Goal: Task Accomplishment & Management: Manage account settings

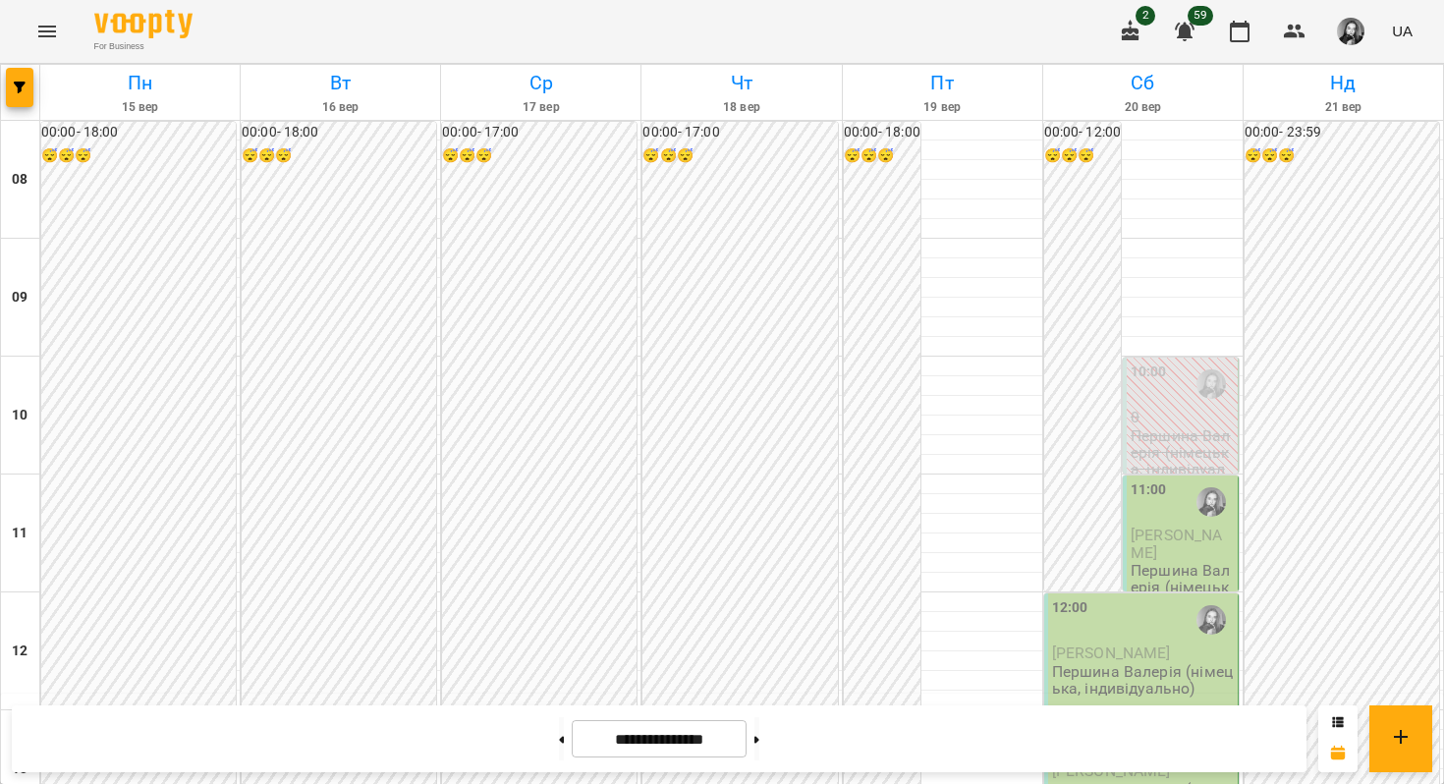
scroll to position [921, 0]
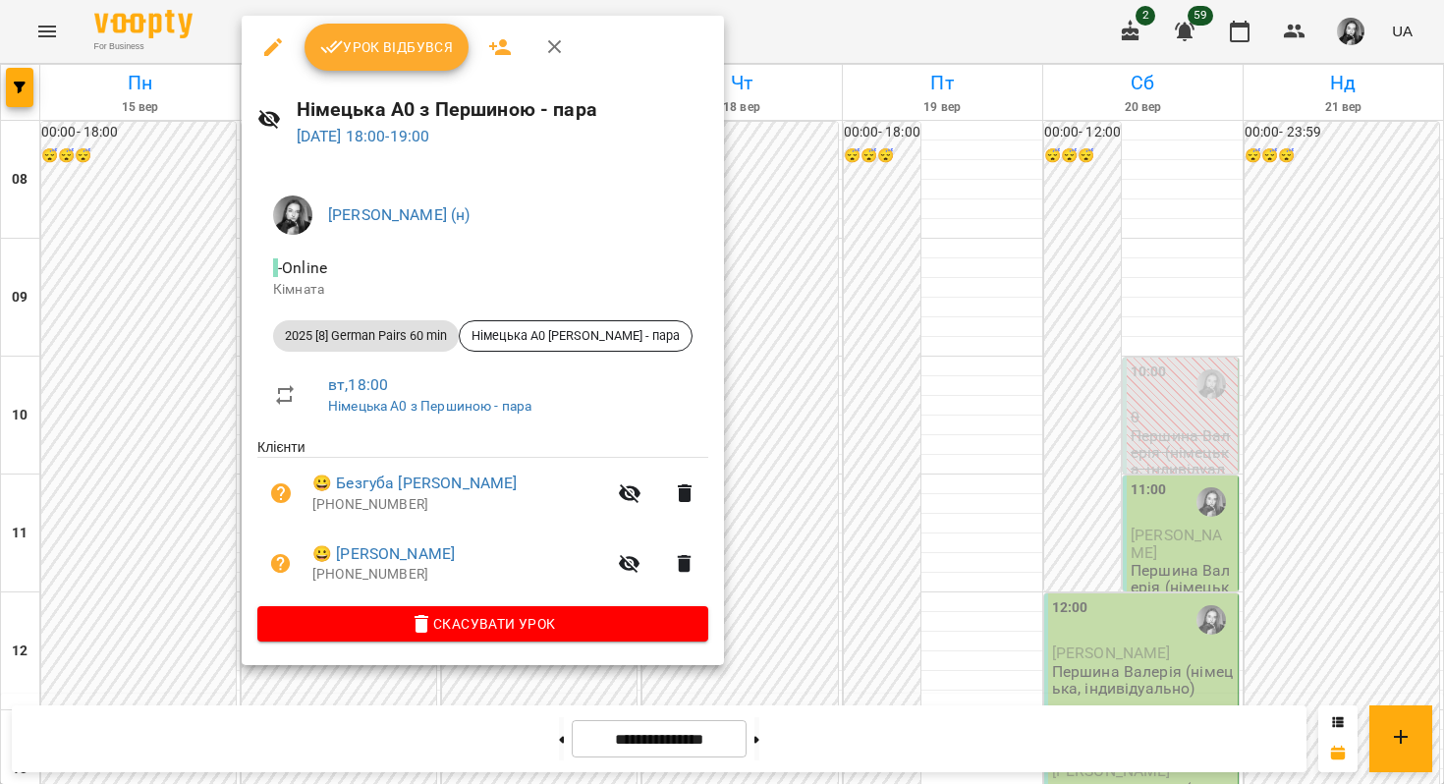
click at [46, 559] on div at bounding box center [722, 392] width 1444 height 784
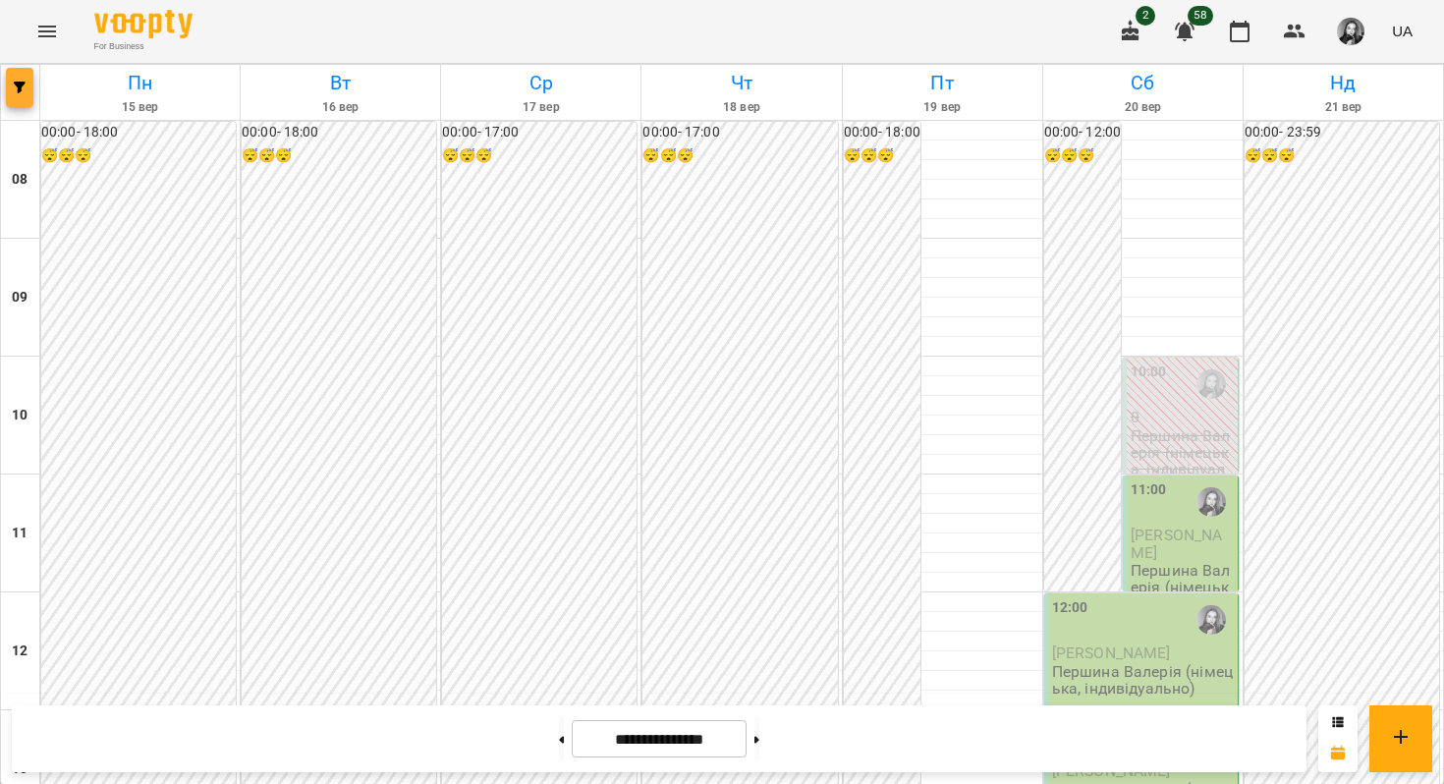
click at [13, 78] on button "button" at bounding box center [20, 87] width 28 height 39
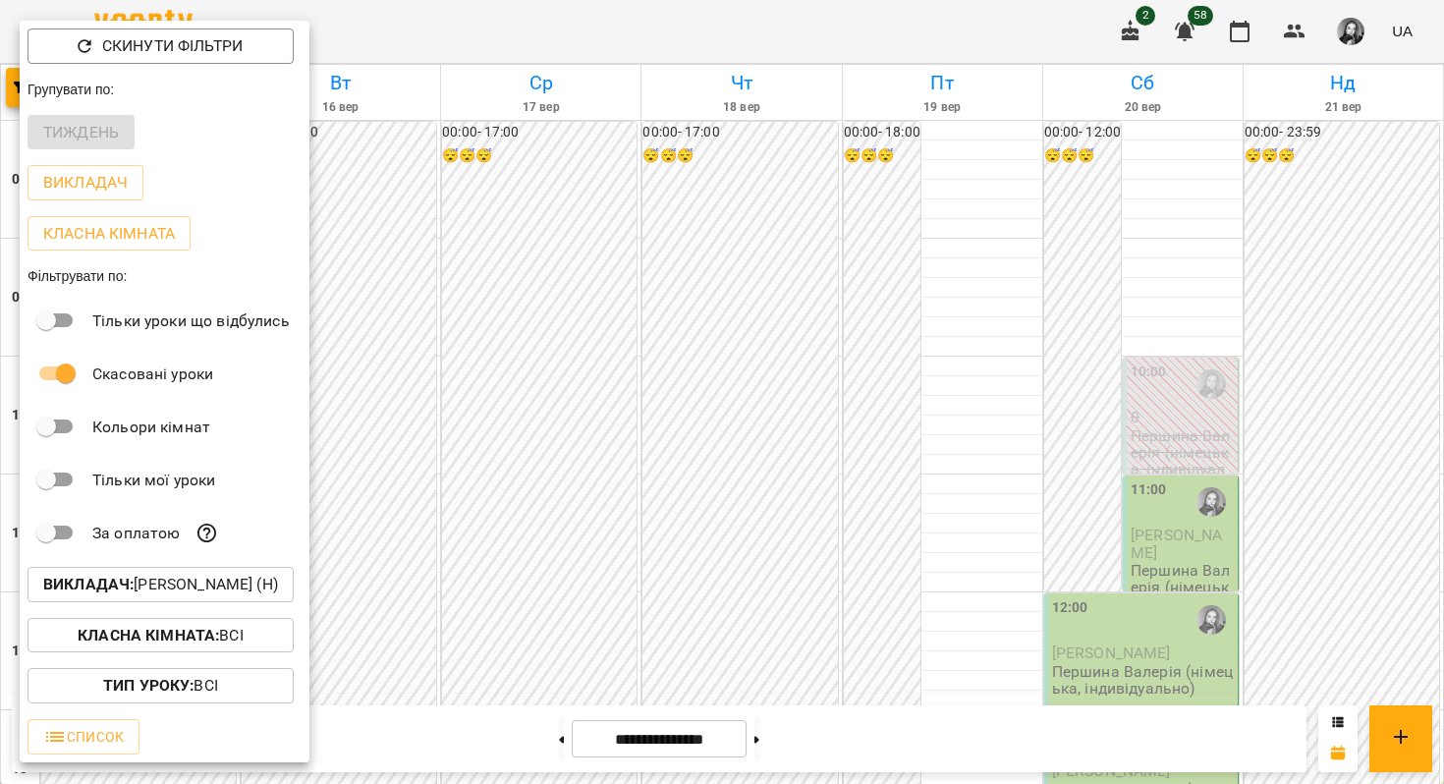
click at [151, 574] on button "Викладач : [PERSON_NAME] (н)" at bounding box center [161, 584] width 266 height 35
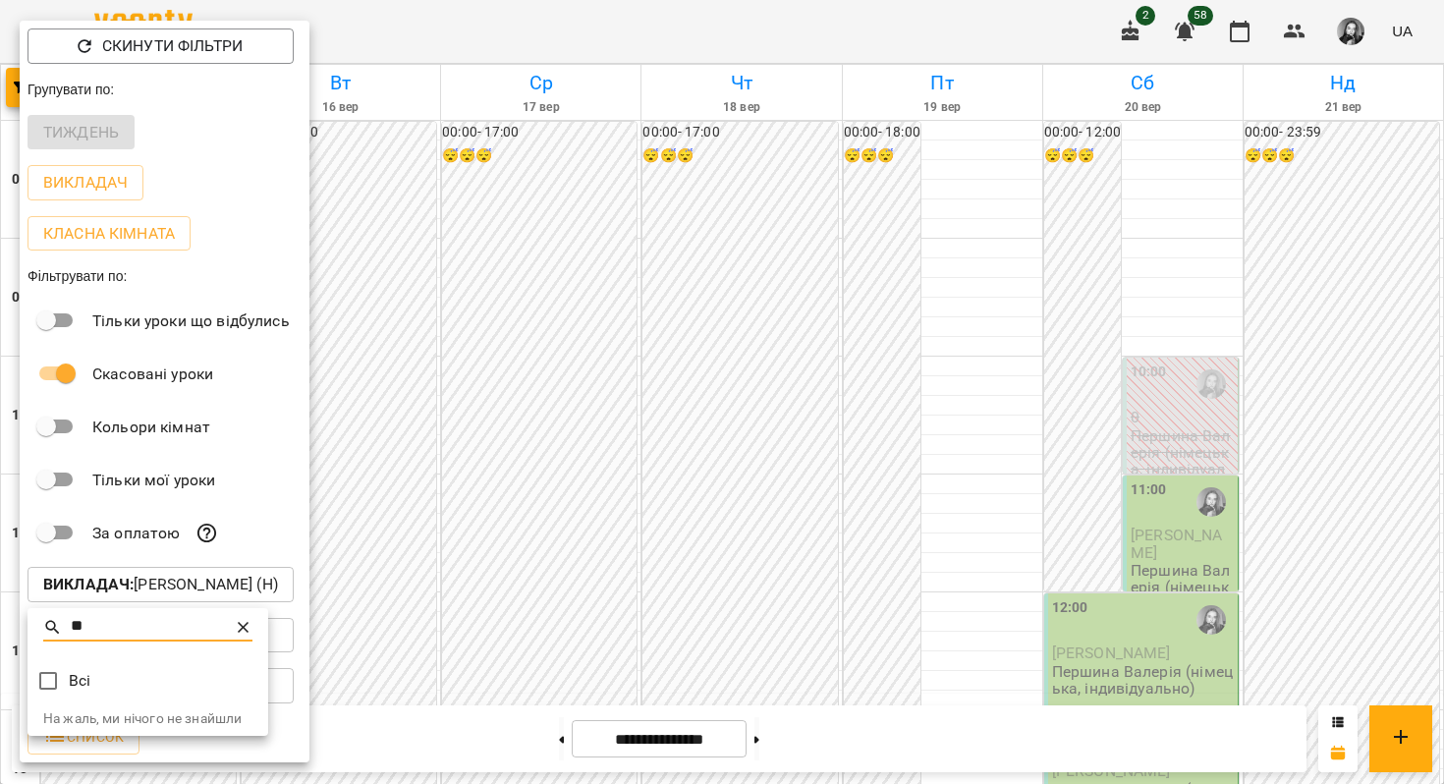
type input "*"
type input "**"
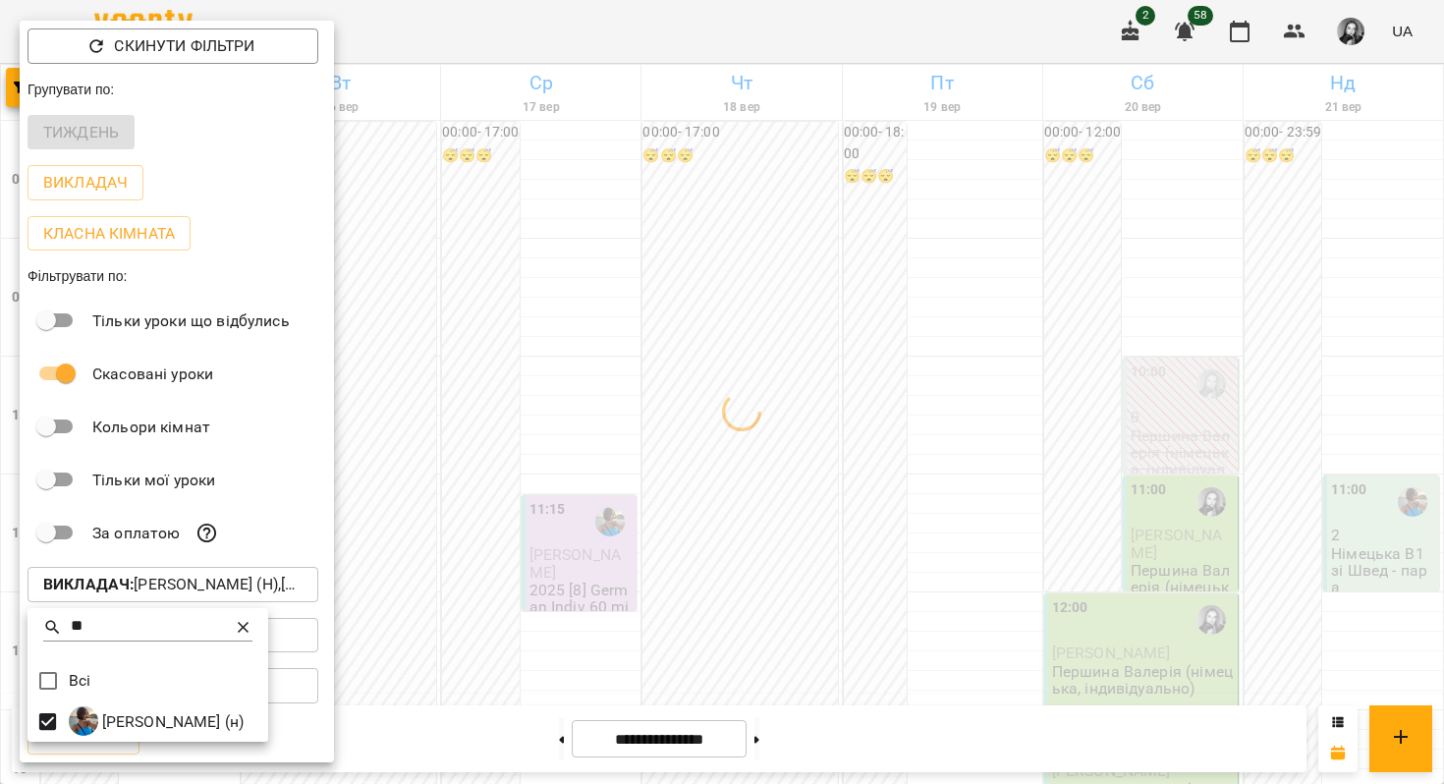
click at [248, 625] on icon at bounding box center [243, 627] width 11 height 11
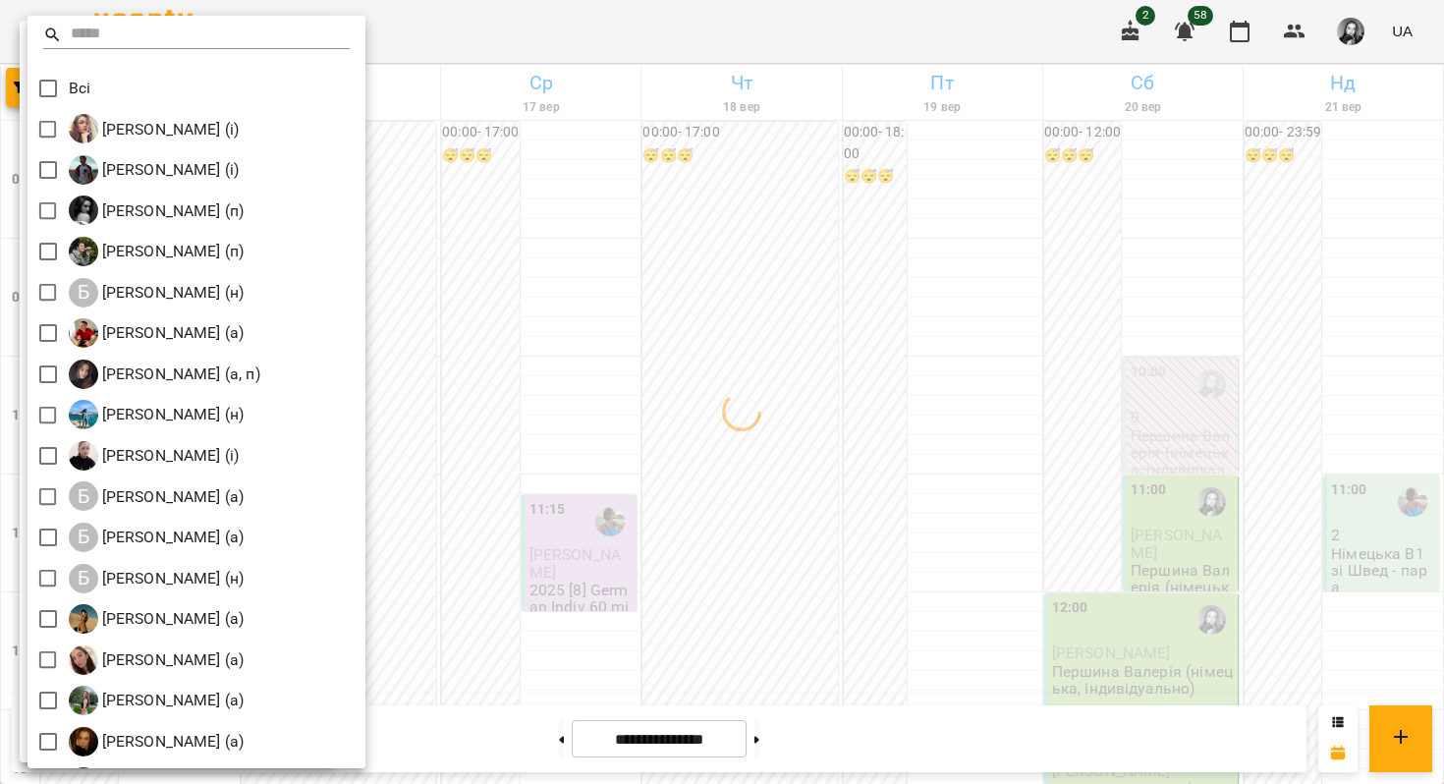
click at [198, 33] on input "text" at bounding box center [211, 35] width 280 height 28
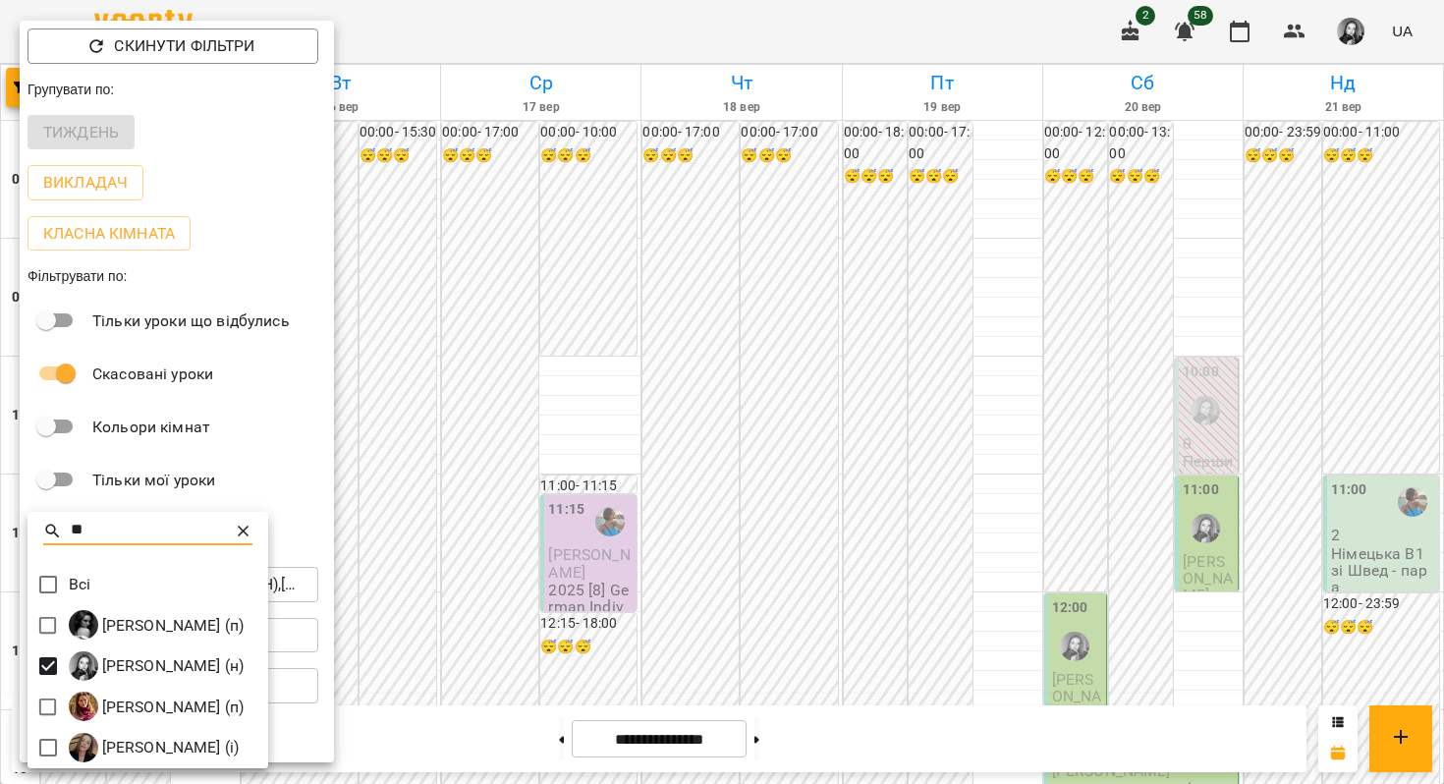
type input "**"
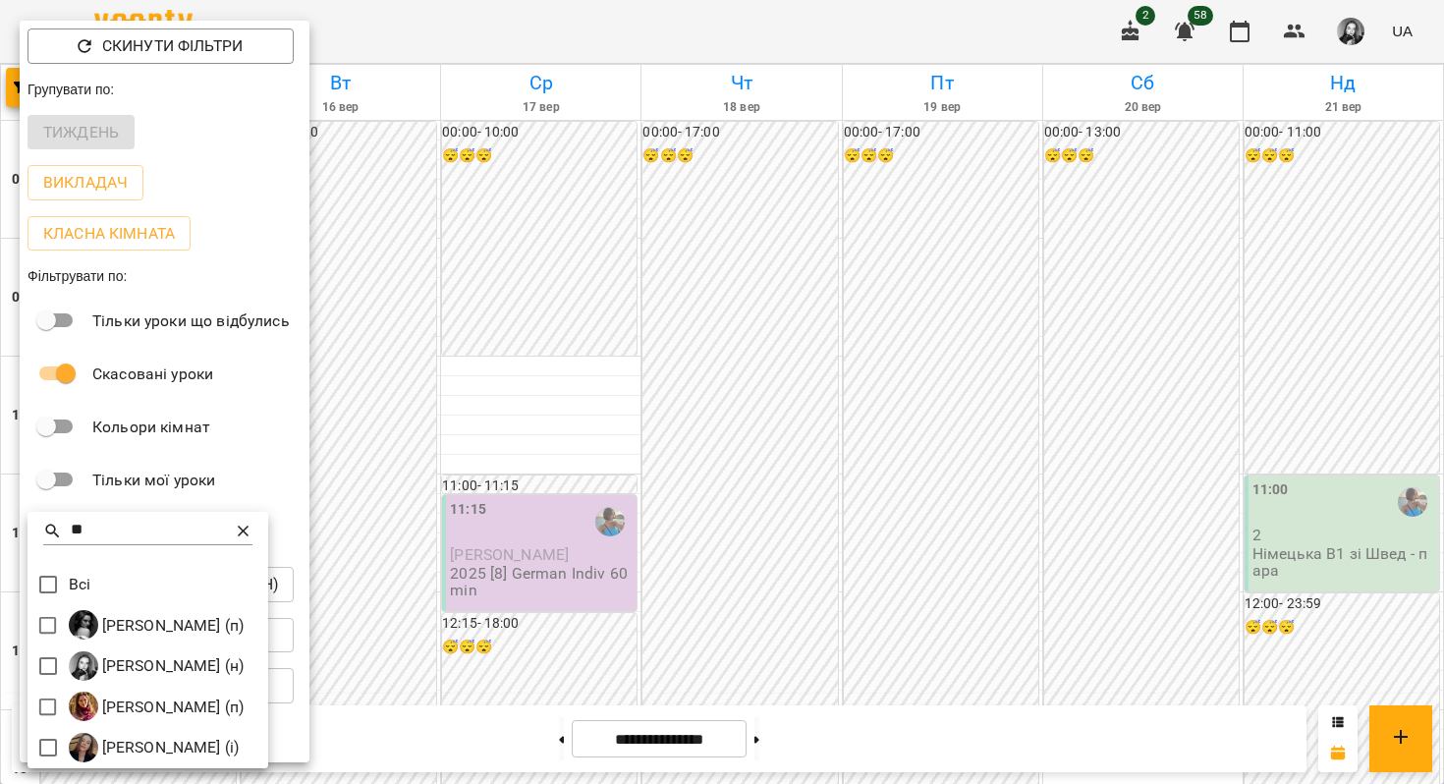
click at [487, 376] on div at bounding box center [722, 392] width 1444 height 784
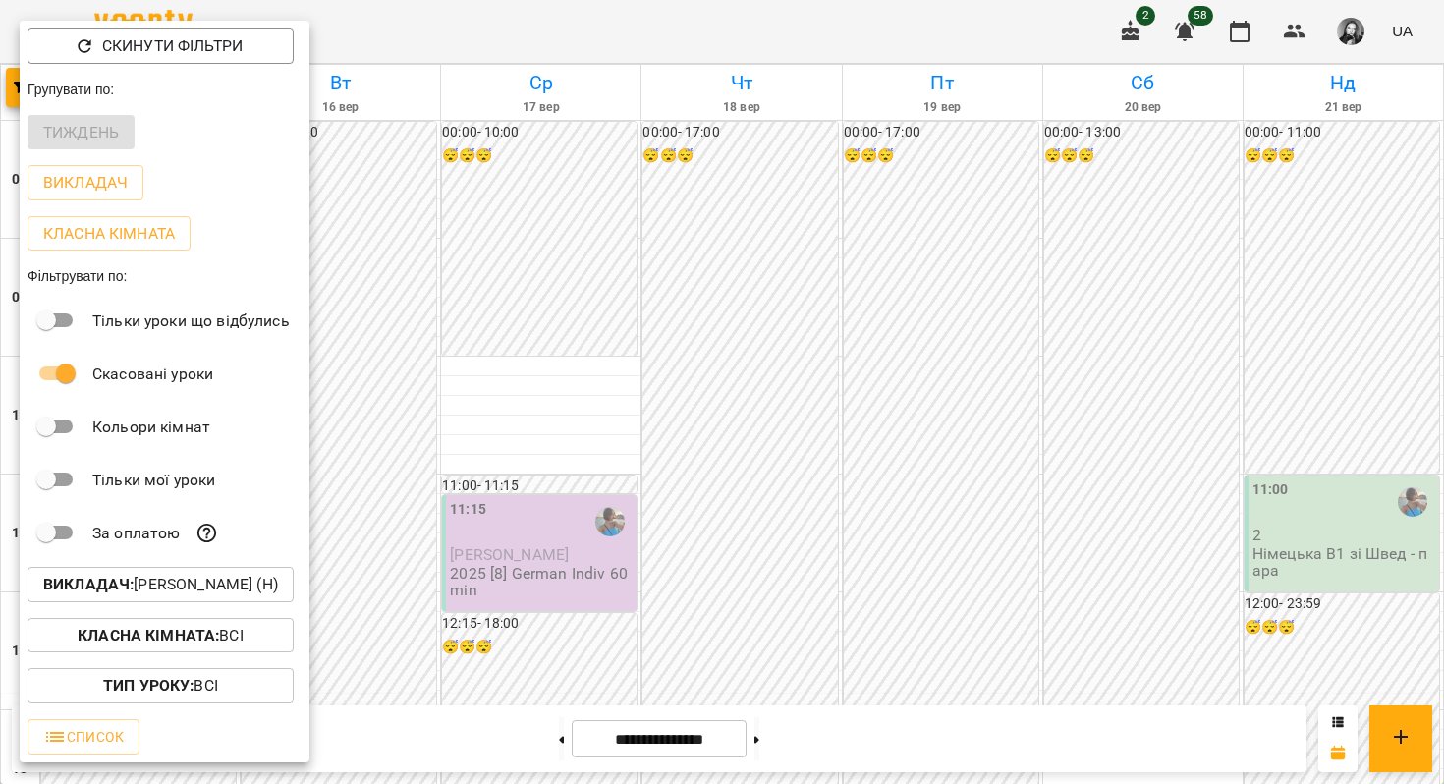
click at [487, 376] on div at bounding box center [722, 392] width 1444 height 784
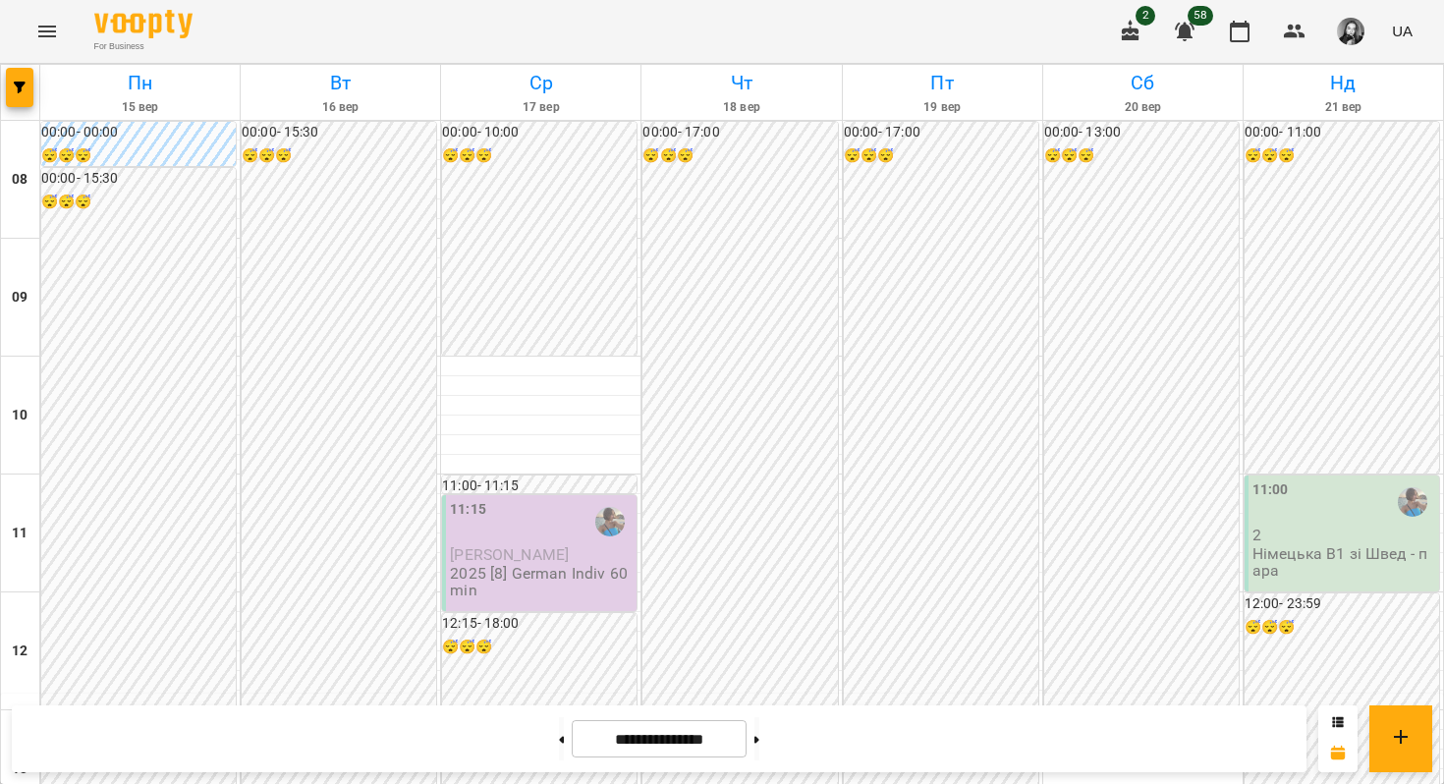
scroll to position [775, 0]
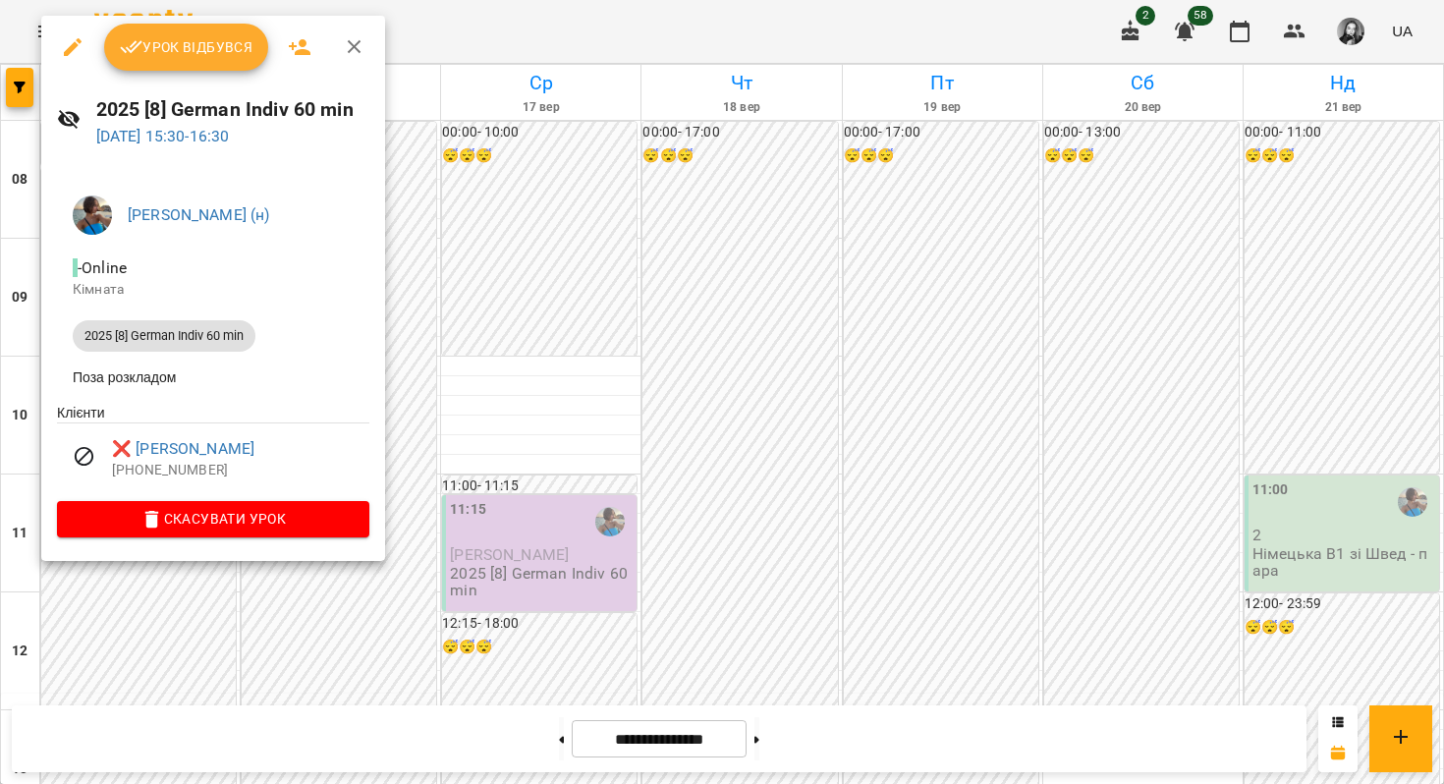
click at [524, 342] on div at bounding box center [722, 392] width 1444 height 784
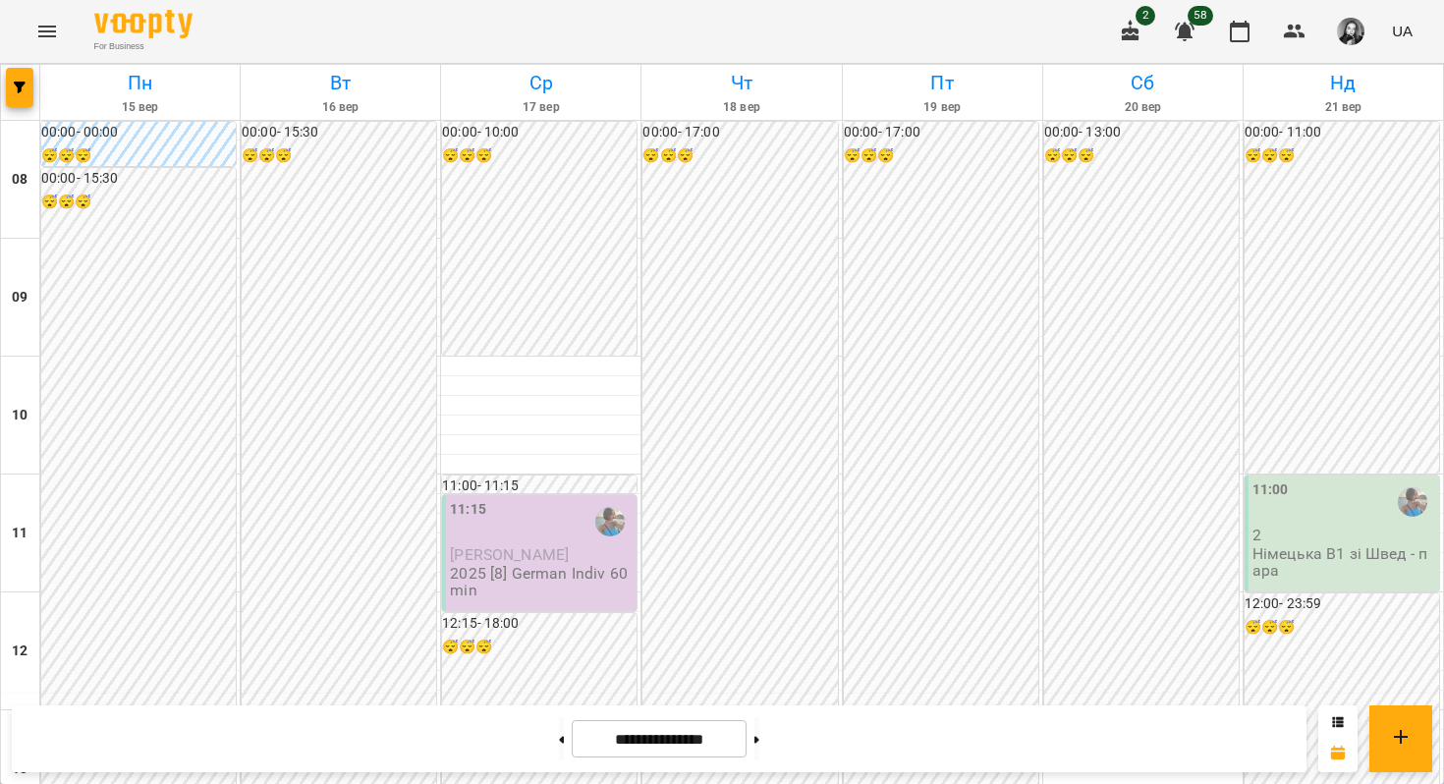
scroll to position [1088, 0]
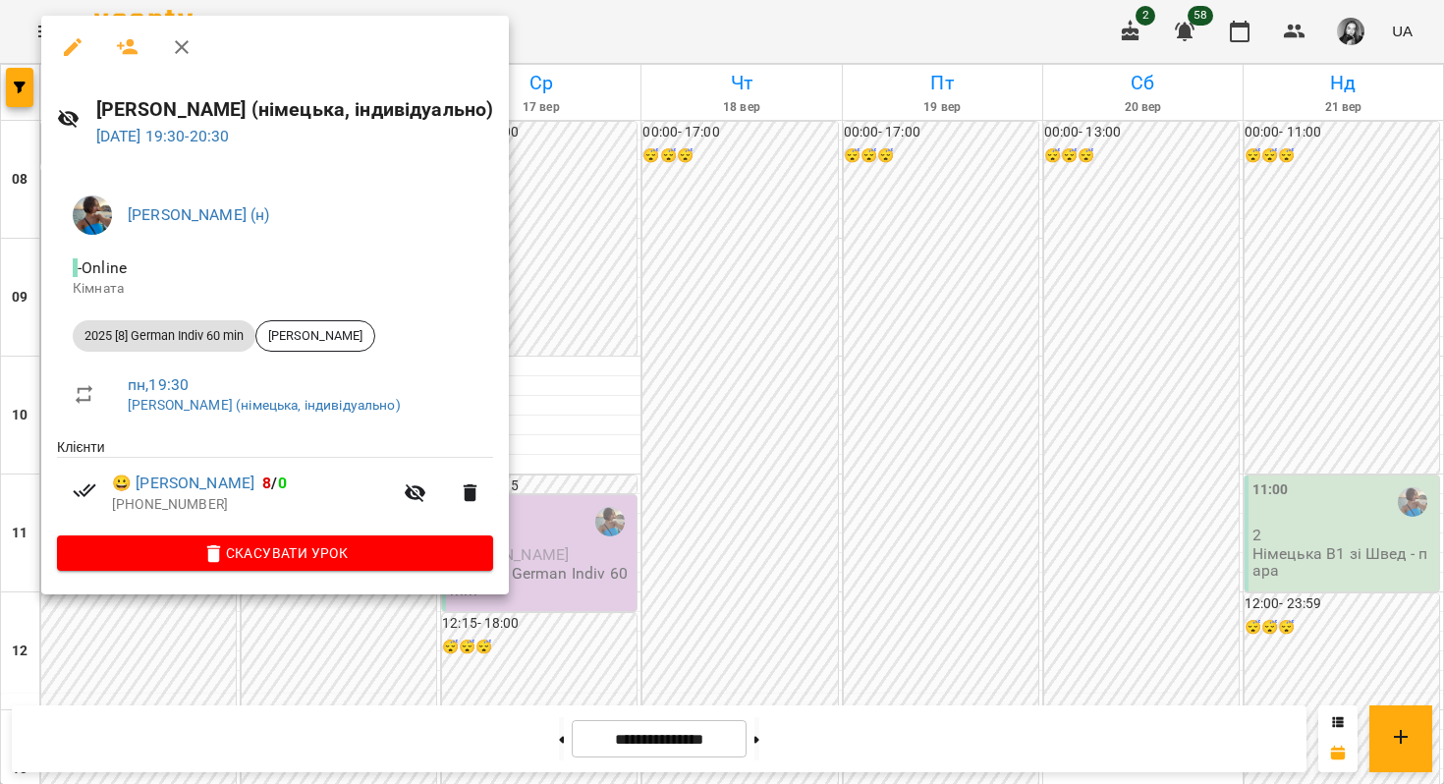
click at [591, 160] on div at bounding box center [722, 392] width 1444 height 784
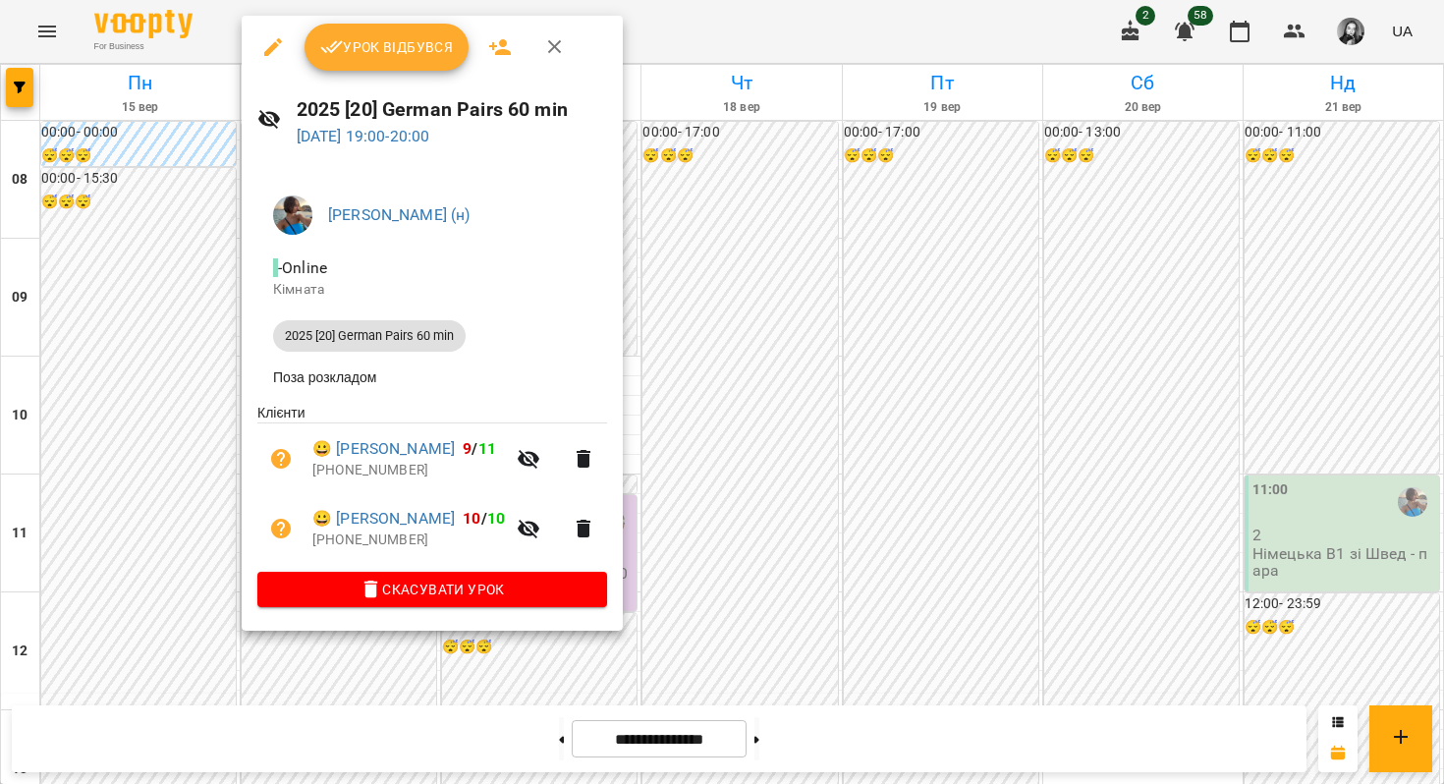
click at [840, 214] on div at bounding box center [722, 392] width 1444 height 784
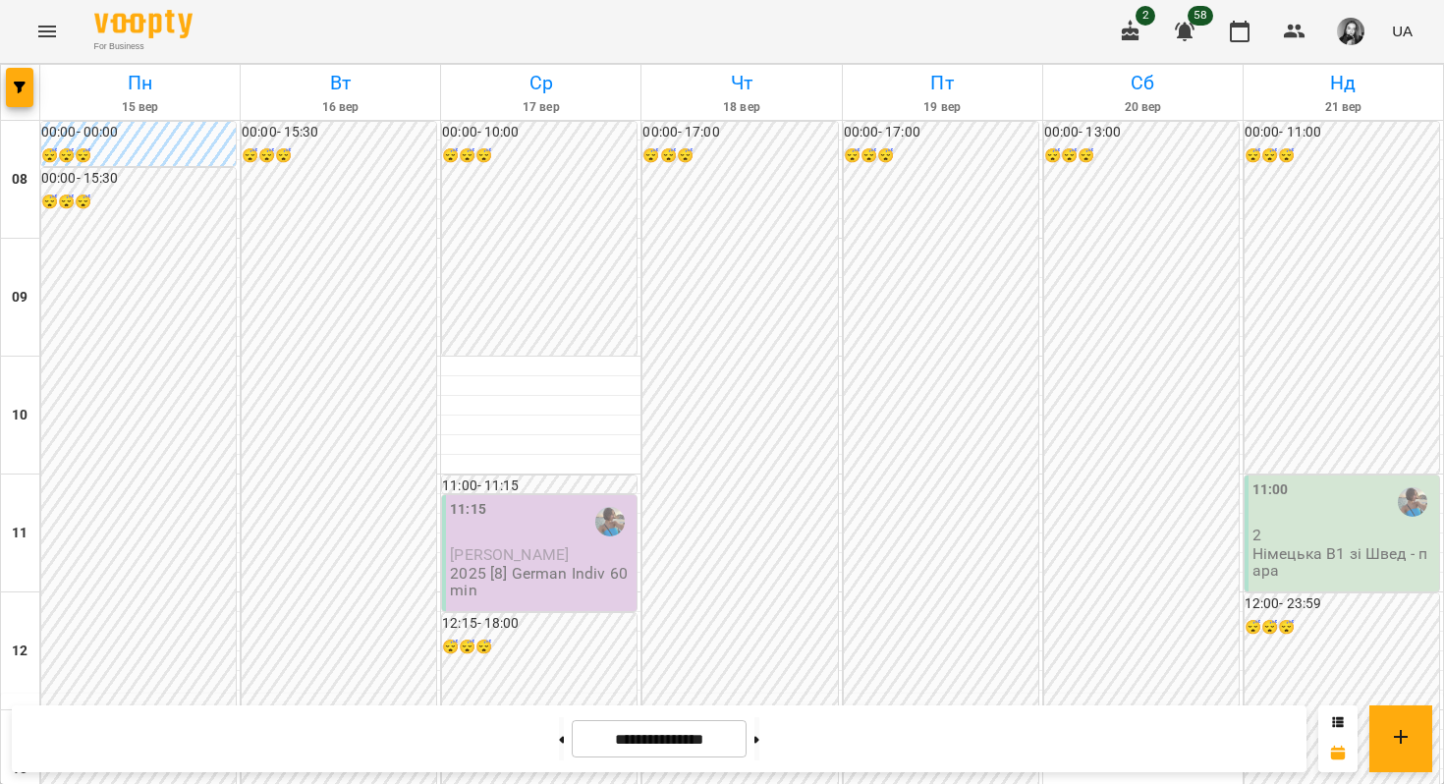
scroll to position [918, 0]
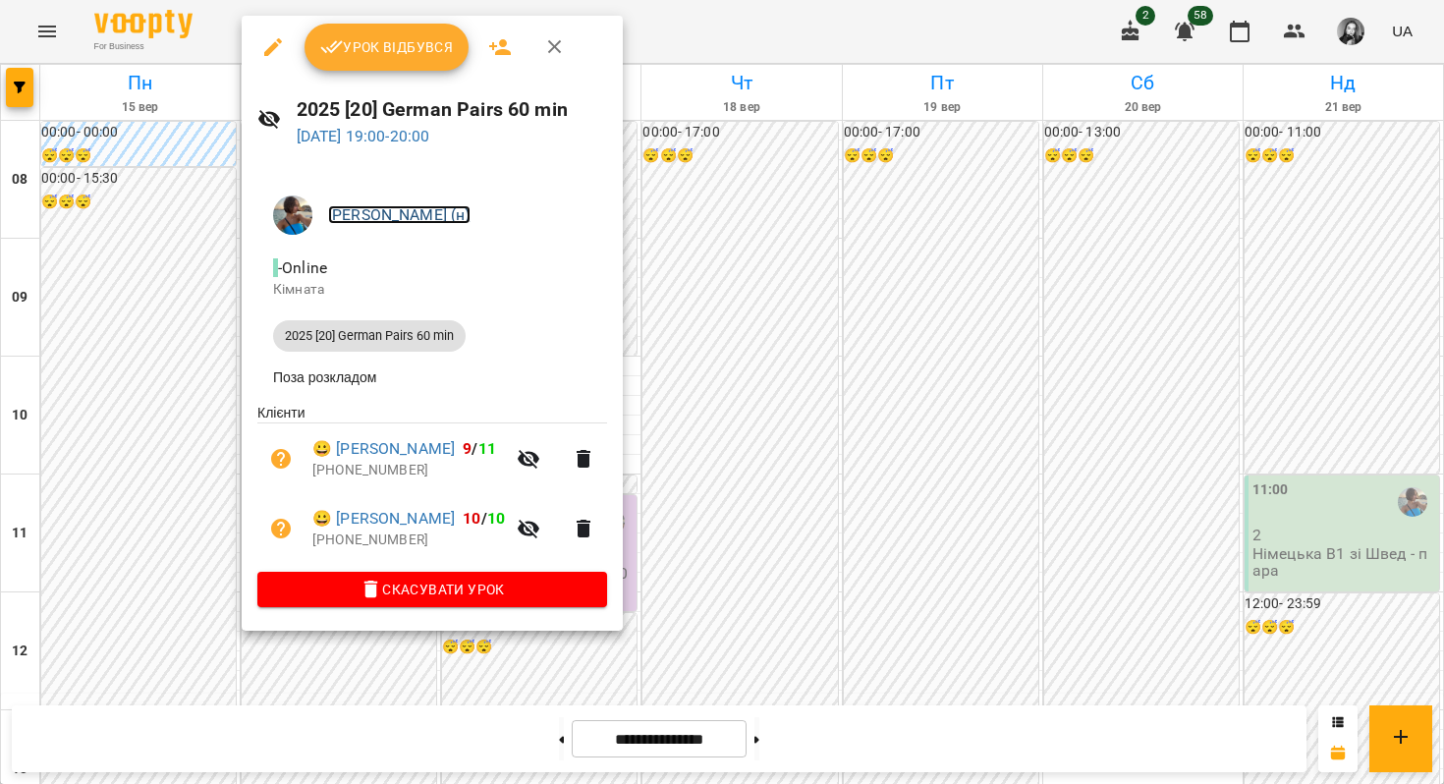
click at [341, 207] on link "[PERSON_NAME] (н)" at bounding box center [399, 214] width 142 height 19
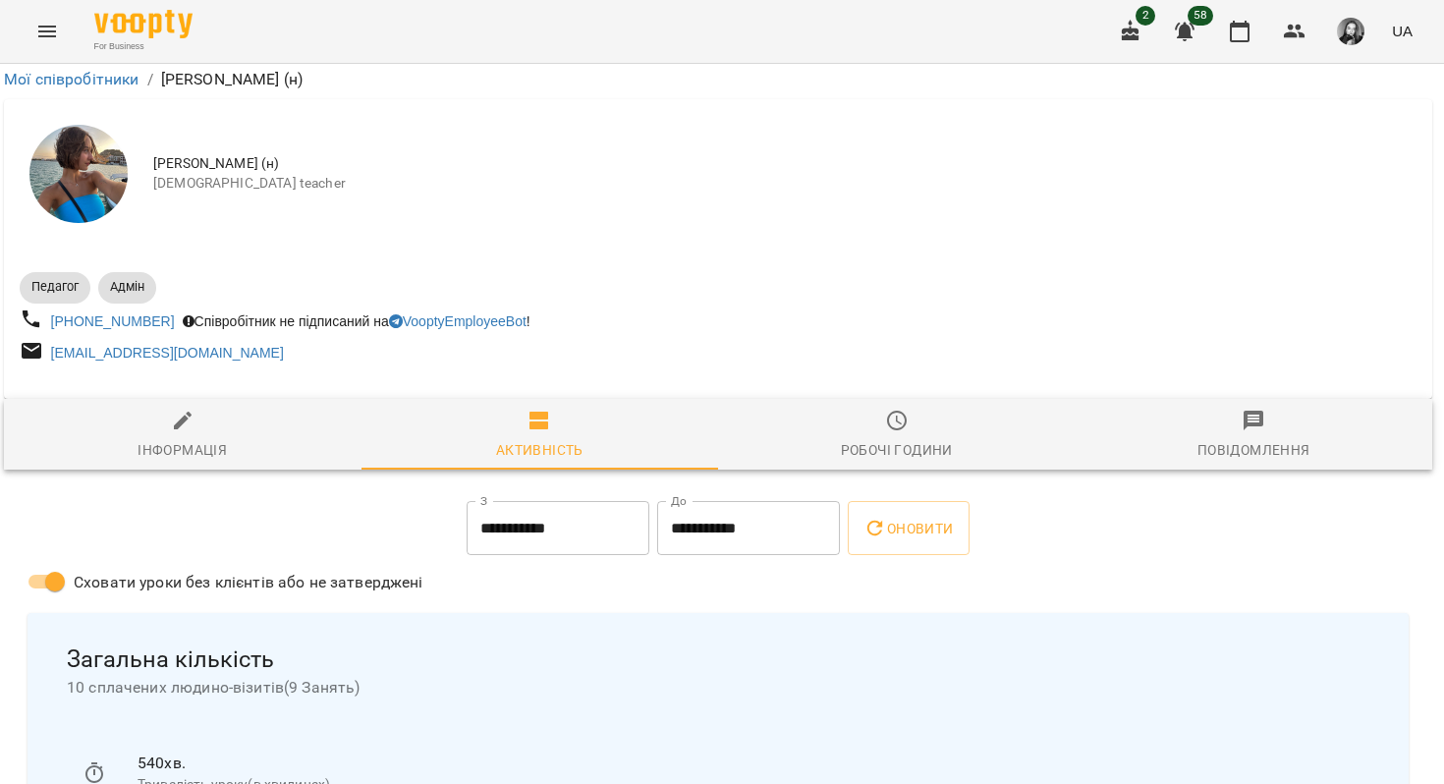
scroll to position [229, 4]
click at [912, 409] on span "Робочі години" at bounding box center [897, 435] width 334 height 53
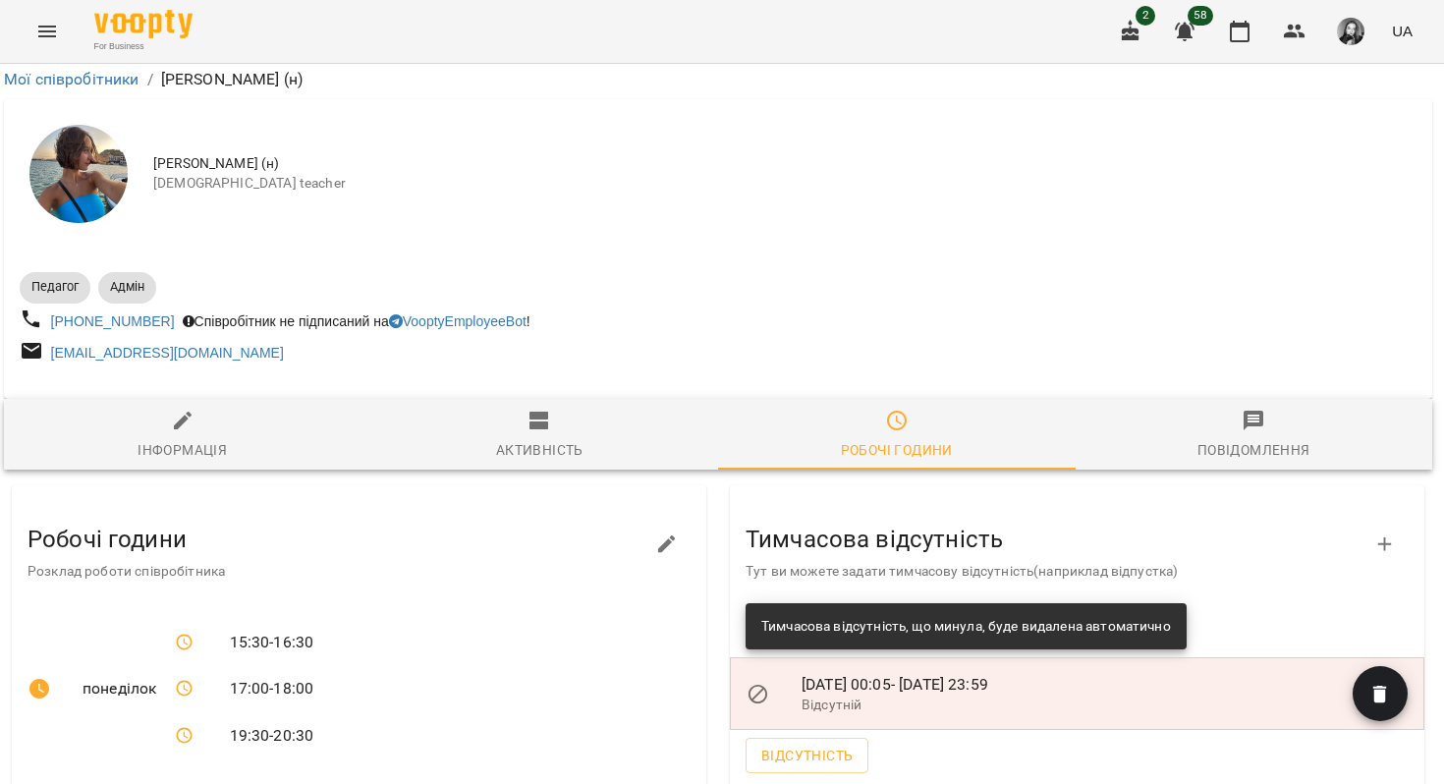
scroll to position [0, 4]
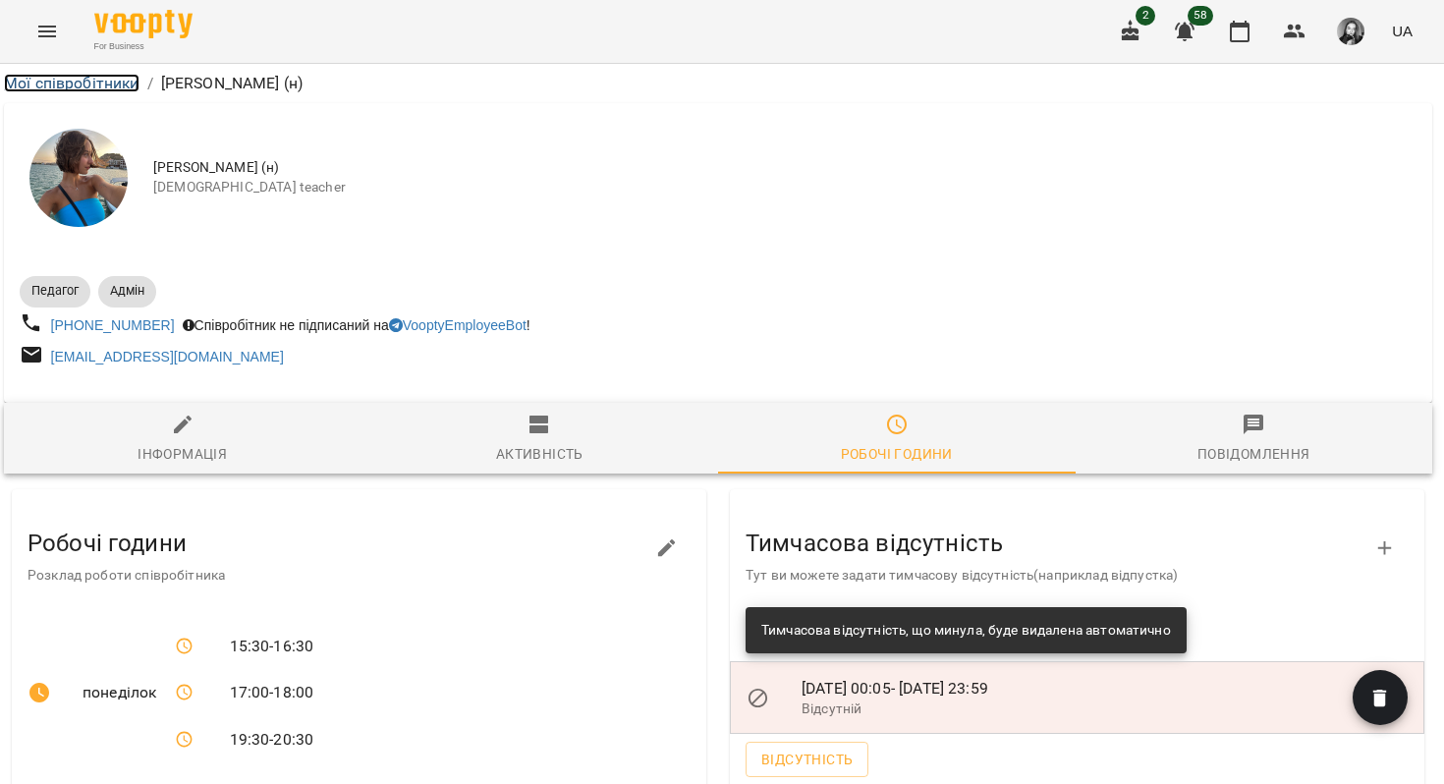
click at [79, 83] on link "Мої співробітники" at bounding box center [72, 83] width 136 height 19
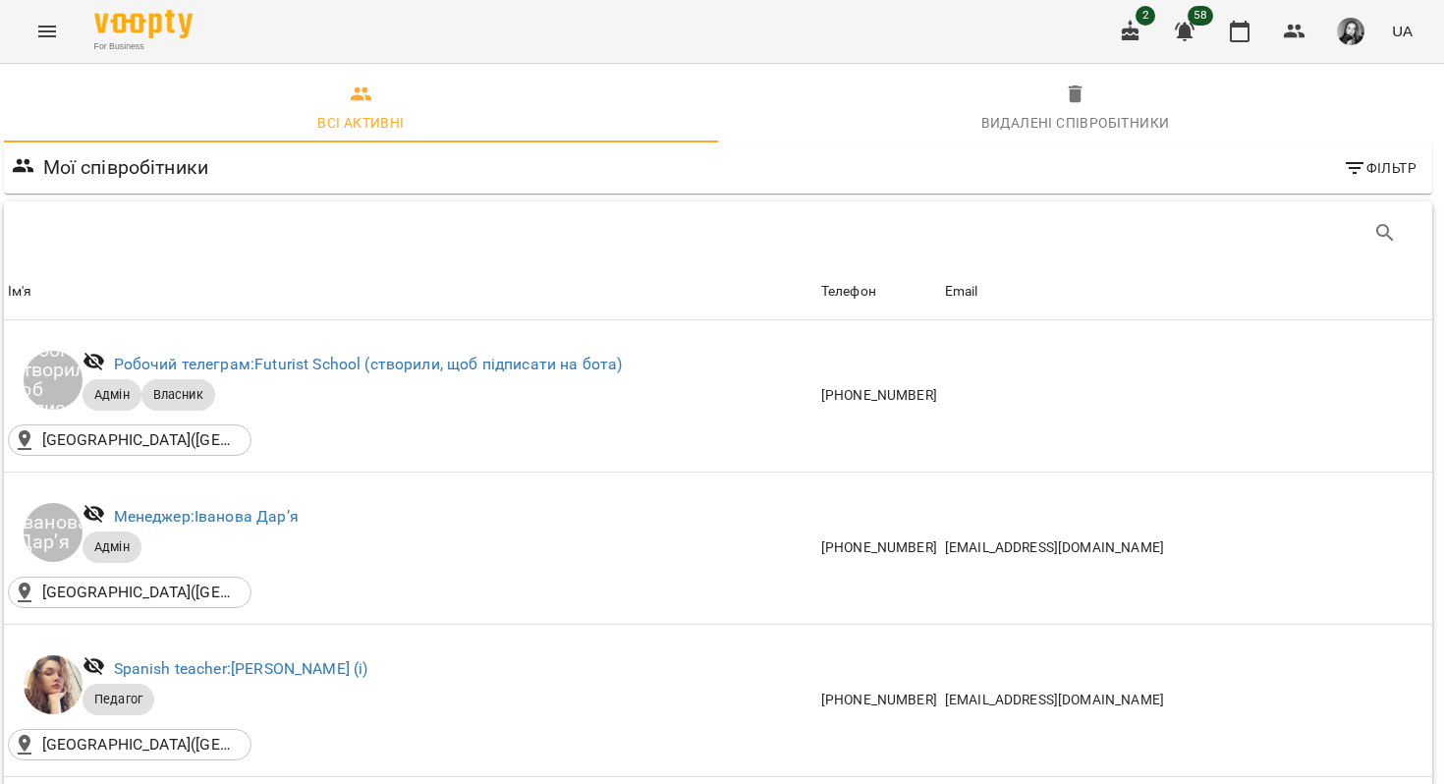
click at [32, 19] on button "Menu" at bounding box center [47, 31] width 47 height 47
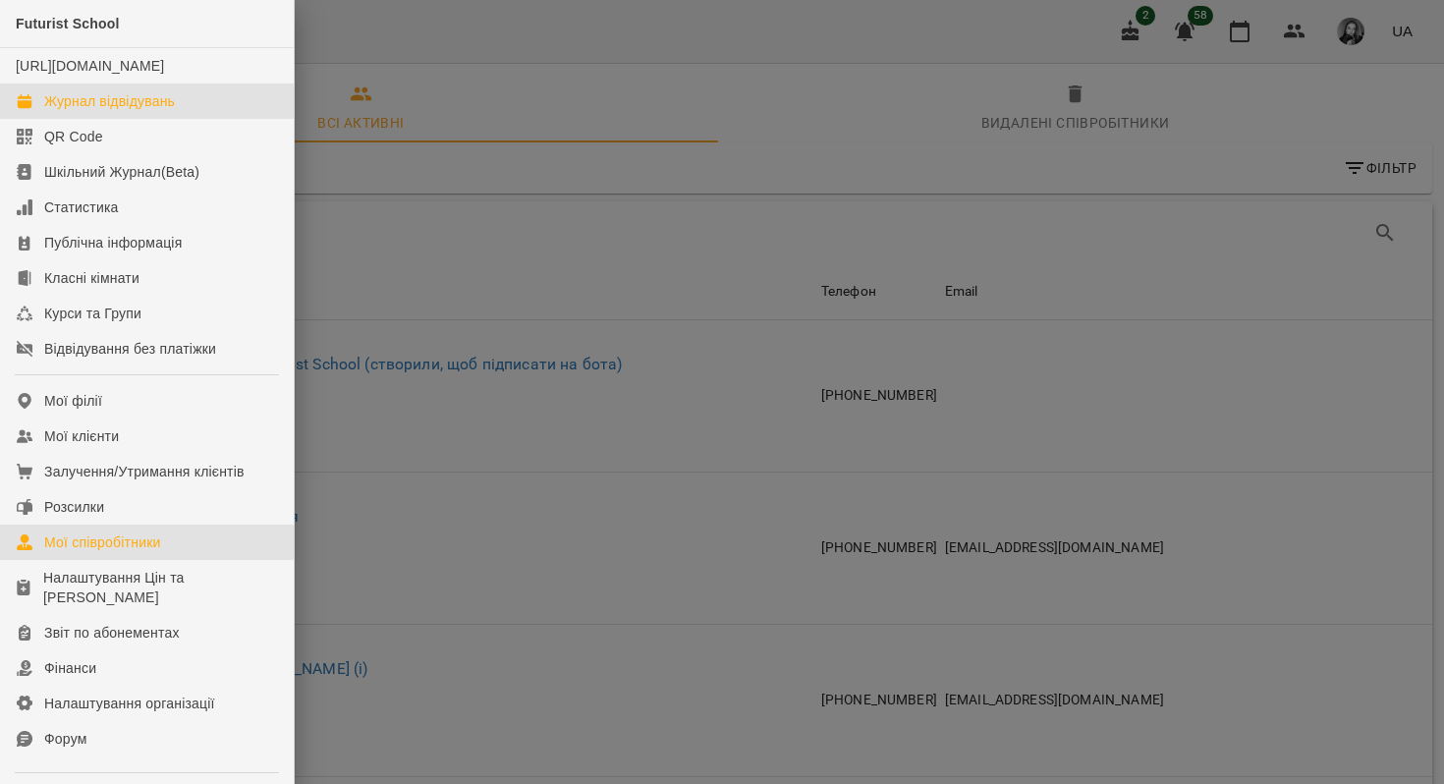
click at [124, 110] on link "Журнал відвідувань" at bounding box center [147, 100] width 294 height 35
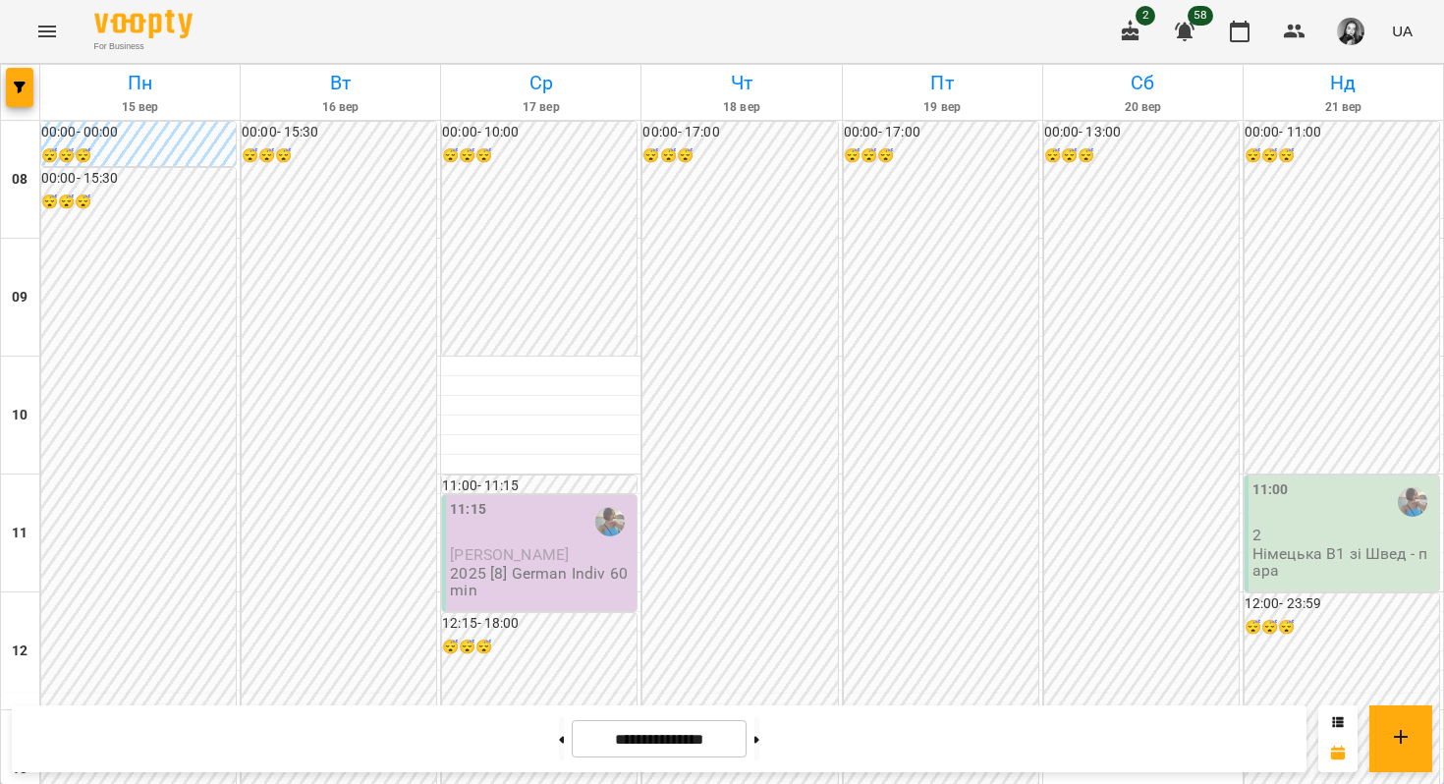
scroll to position [1193, 0]
click at [26, 85] on span "button" at bounding box center [20, 88] width 28 height 12
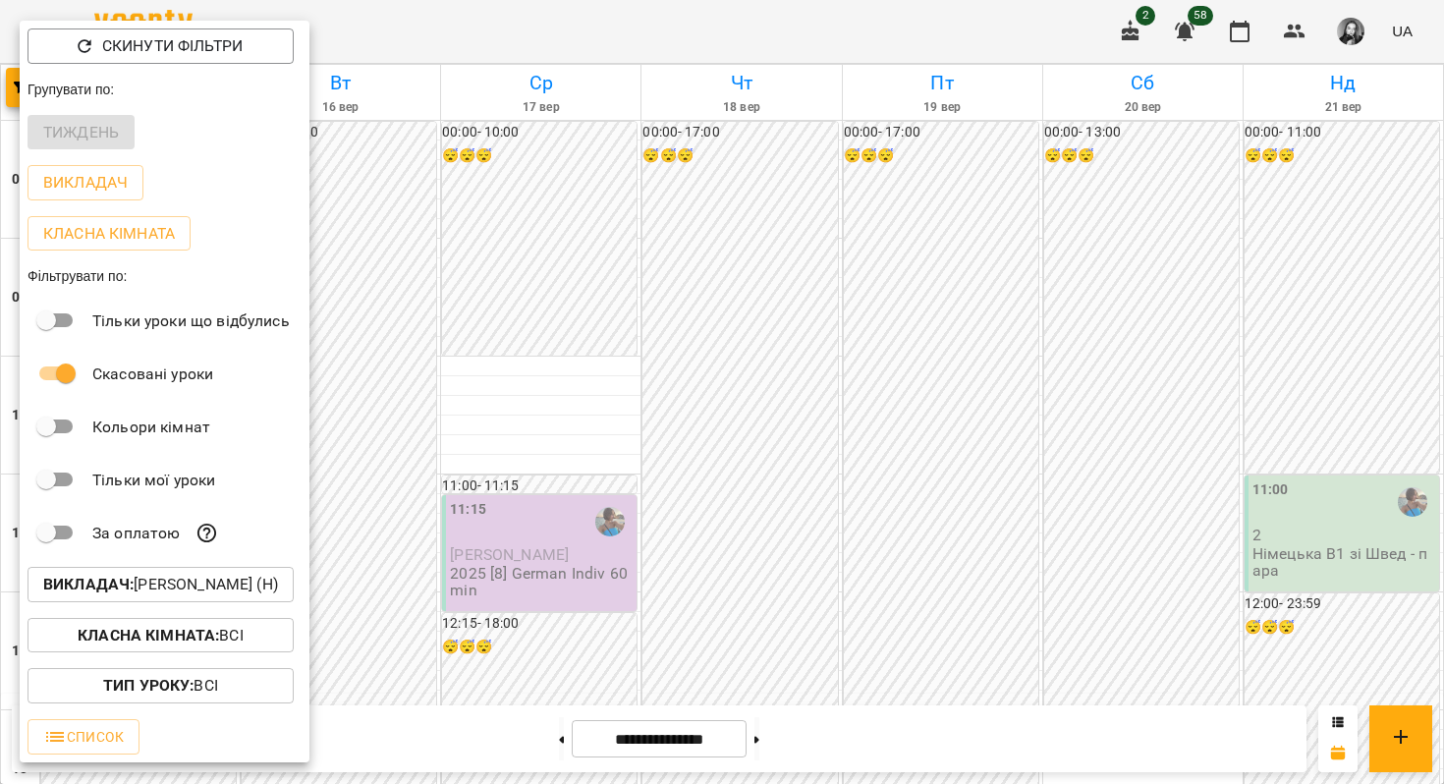
click at [138, 593] on p "Викладач : [PERSON_NAME] (н)" at bounding box center [160, 585] width 235 height 24
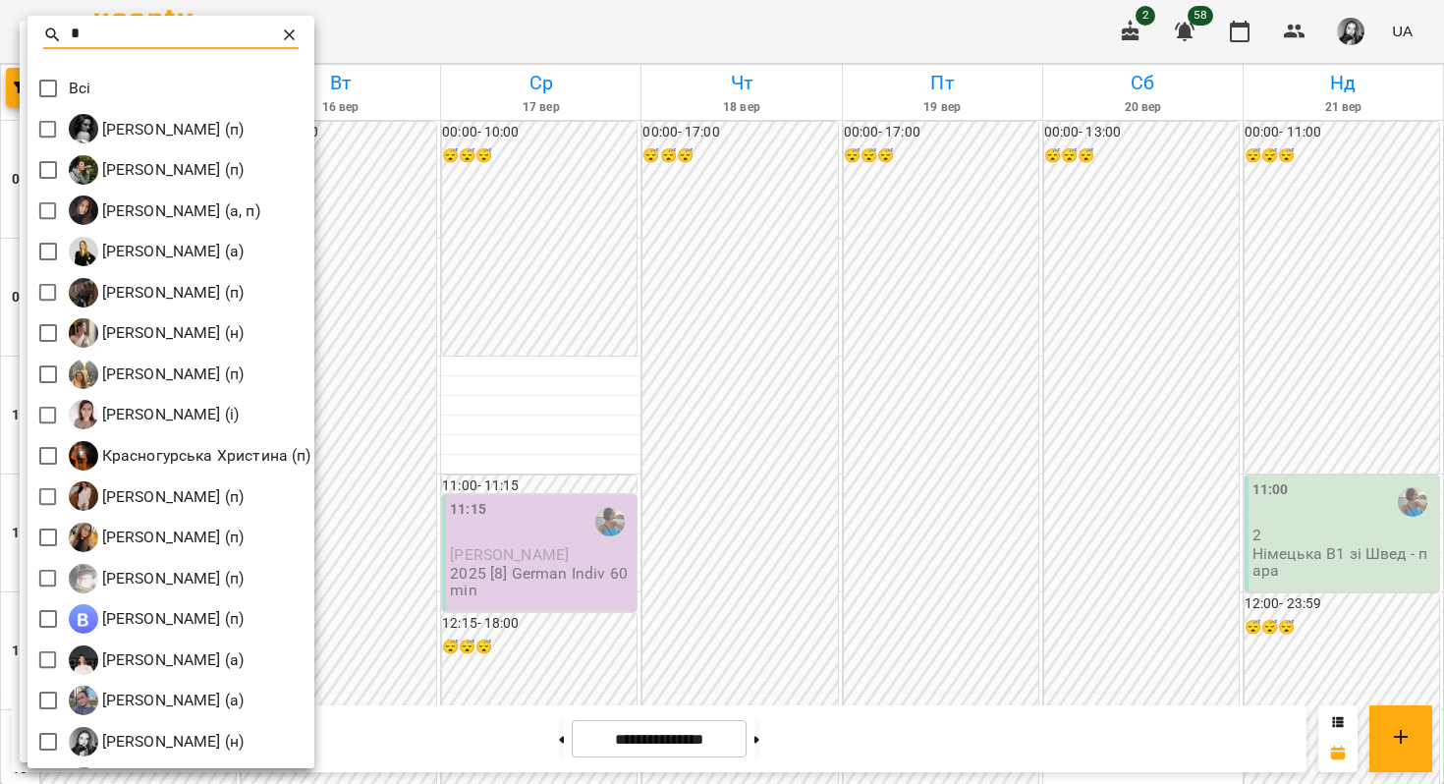
type input "**"
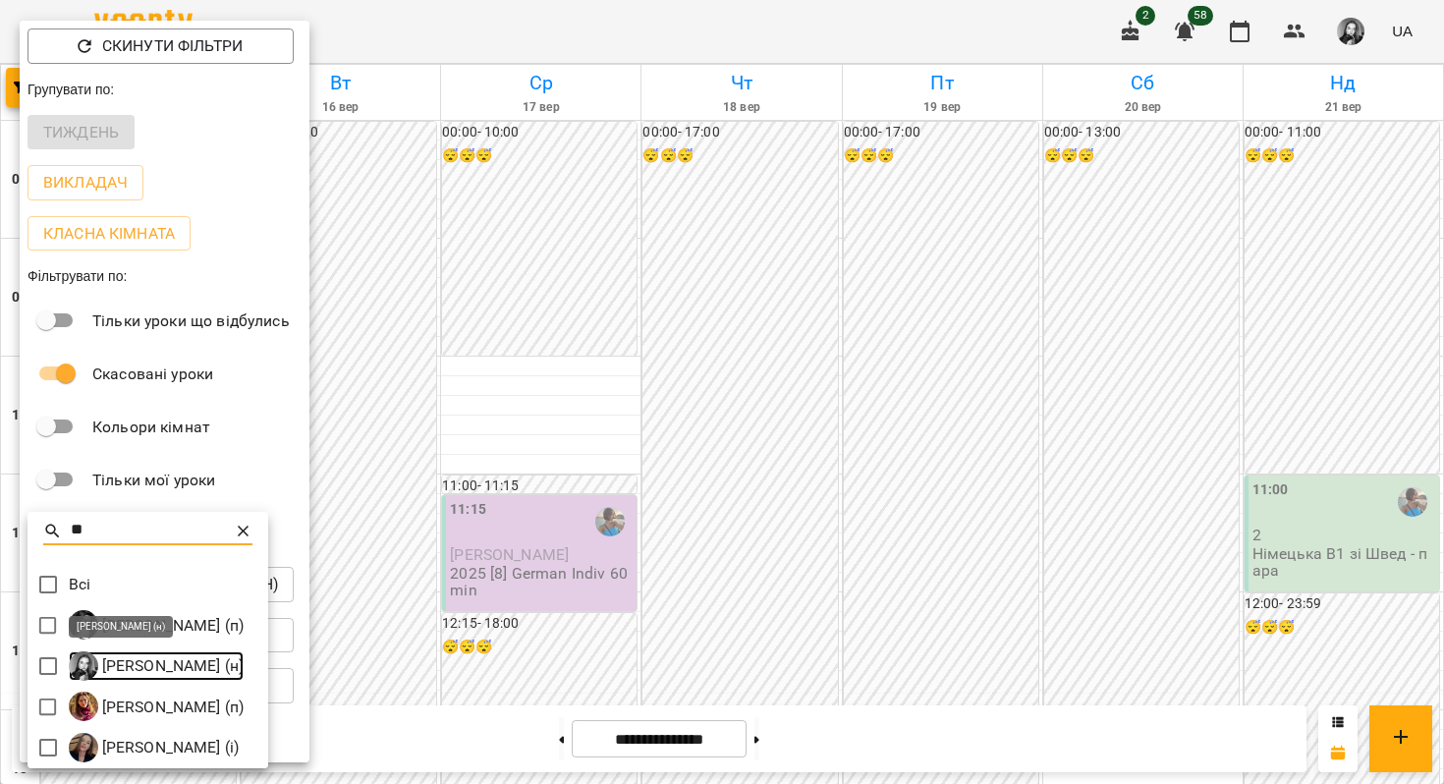
click at [149, 673] on p "[PERSON_NAME] (н)" at bounding box center [171, 666] width 146 height 24
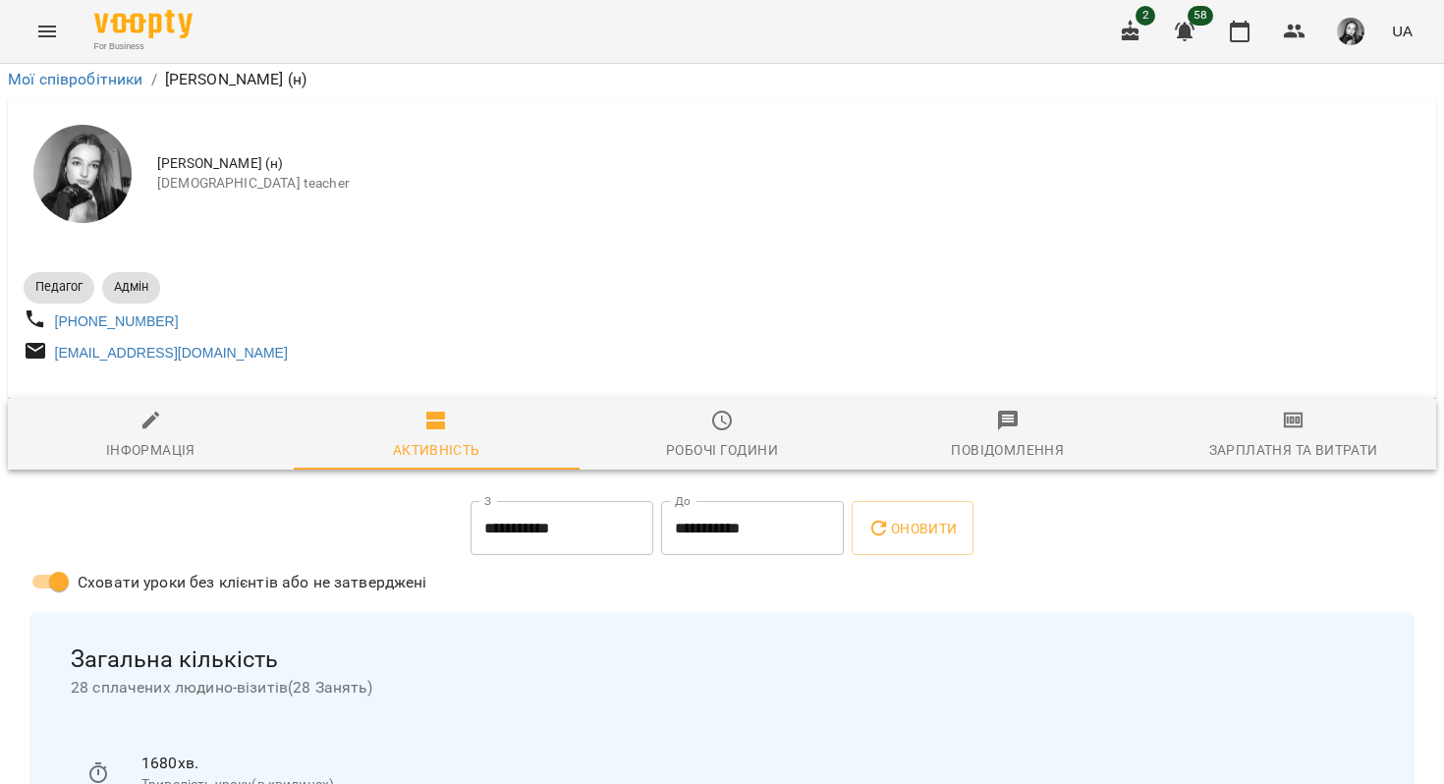
scroll to position [265, 0]
click at [648, 409] on span "Робочі години" at bounding box center [722, 435] width 262 height 53
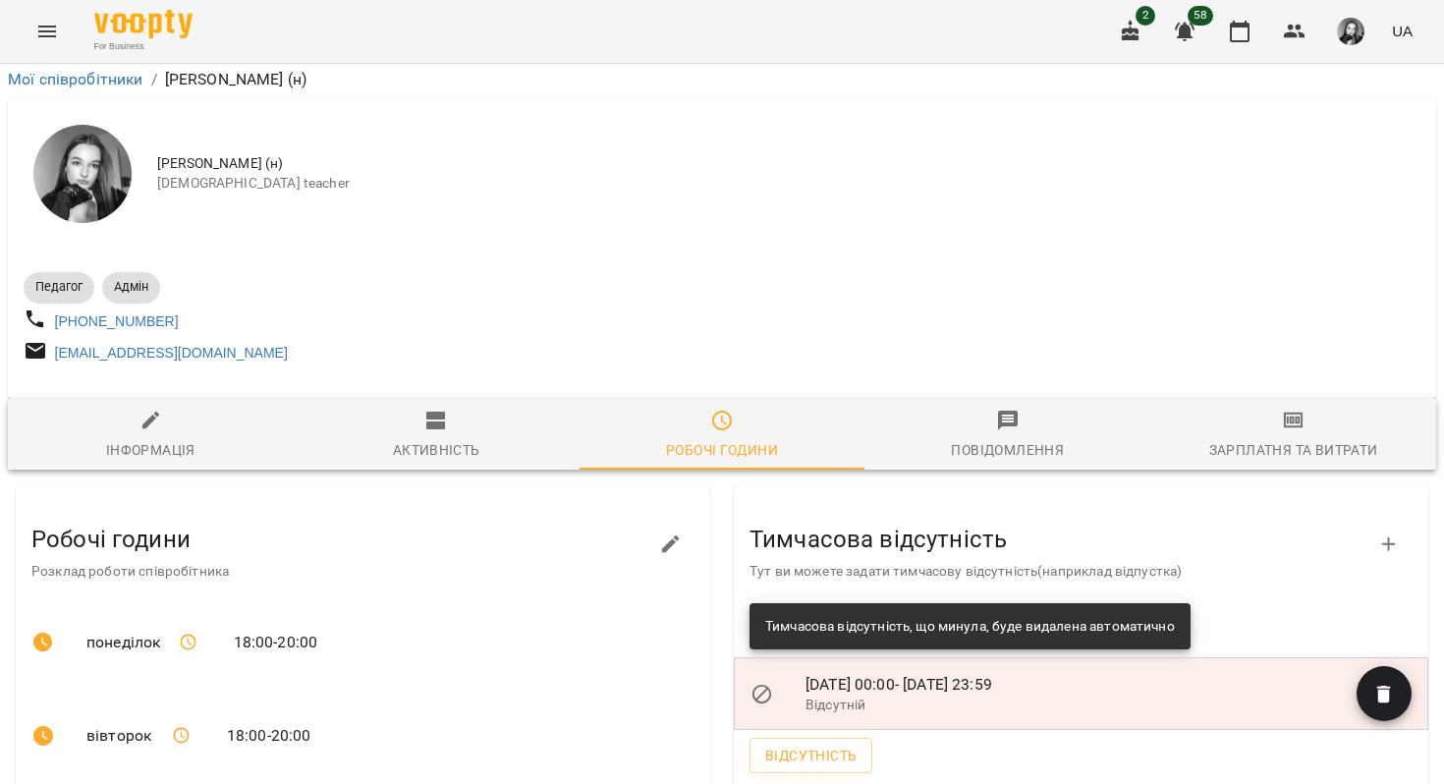
scroll to position [0, 0]
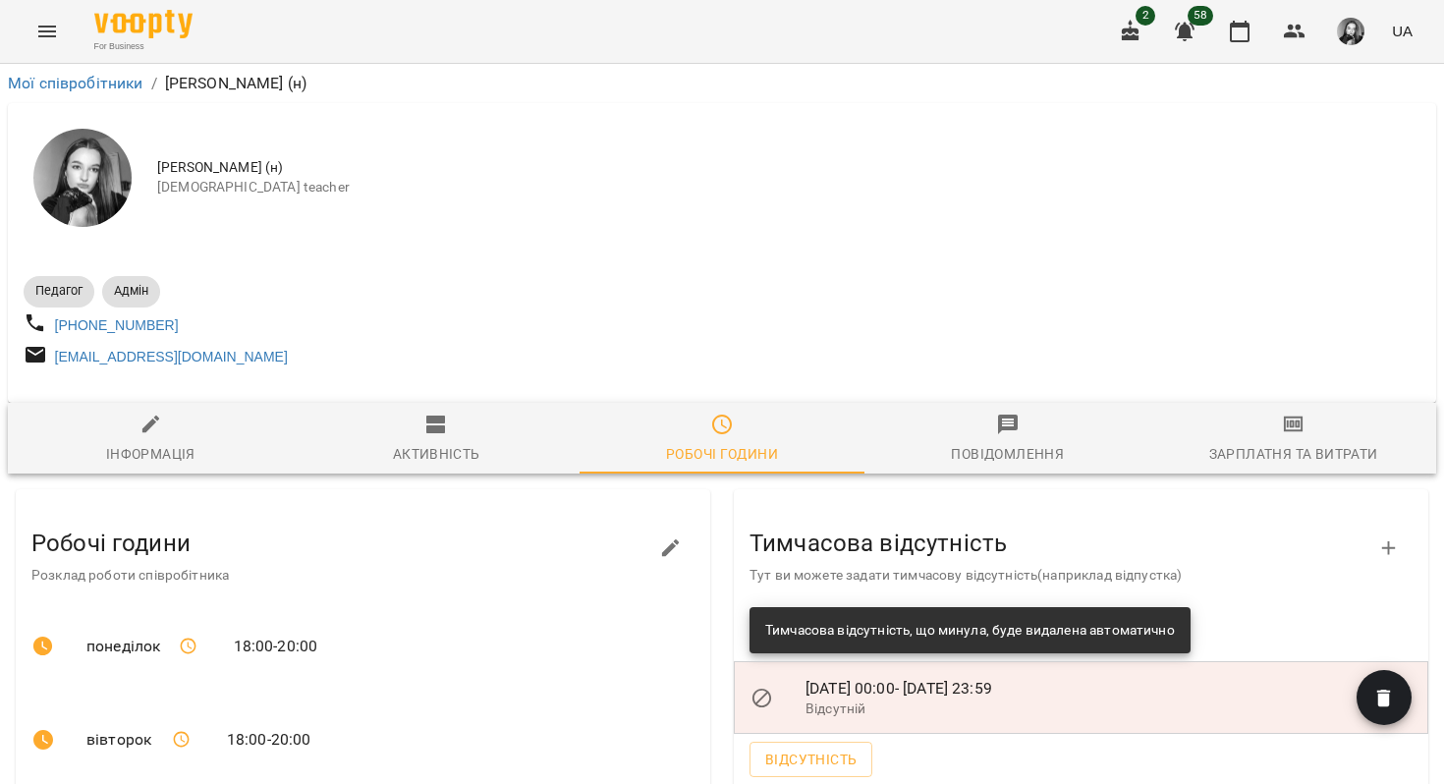
click at [60, 25] on button "Menu" at bounding box center [47, 31] width 47 height 47
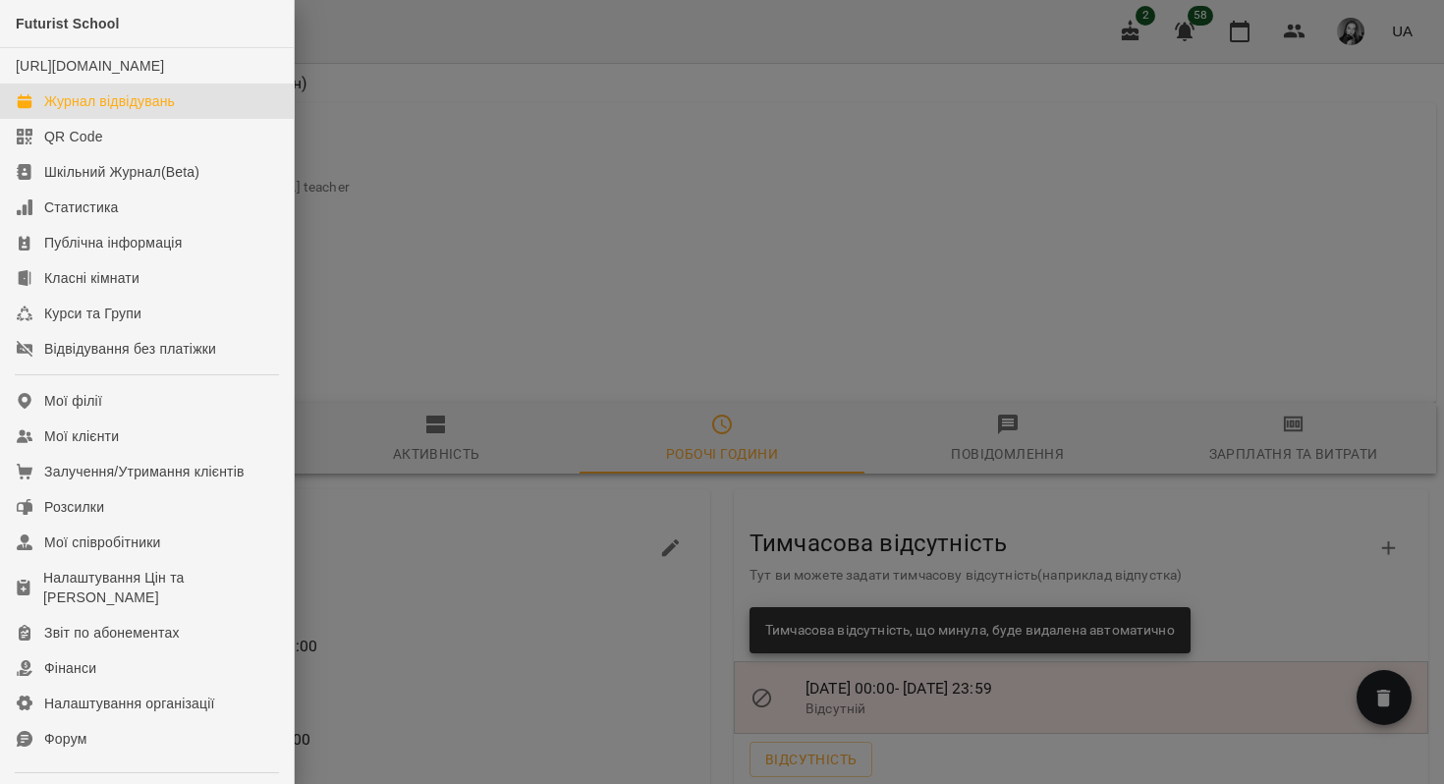
click at [106, 111] on div "Журнал відвідувань" at bounding box center [109, 101] width 131 height 20
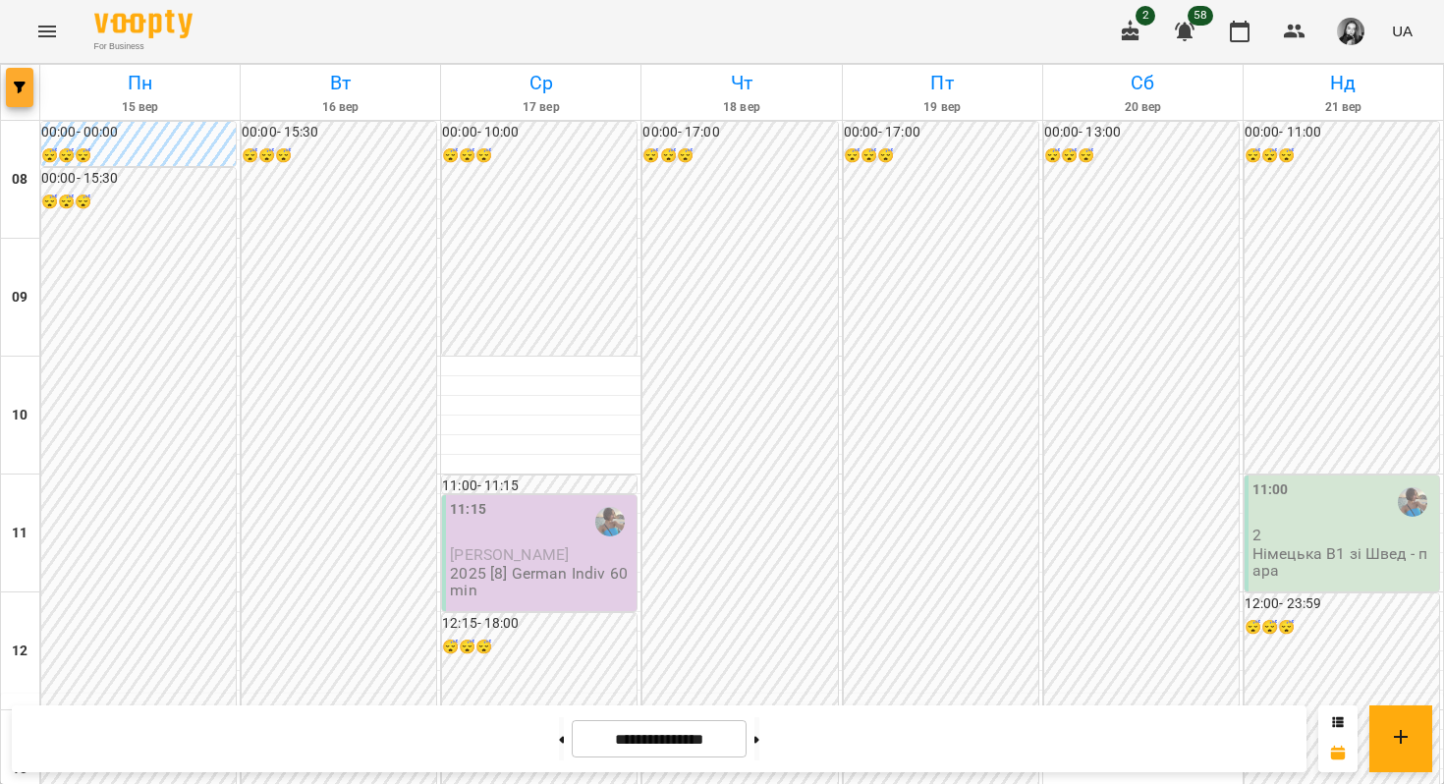
click at [8, 95] on button "button" at bounding box center [20, 87] width 28 height 39
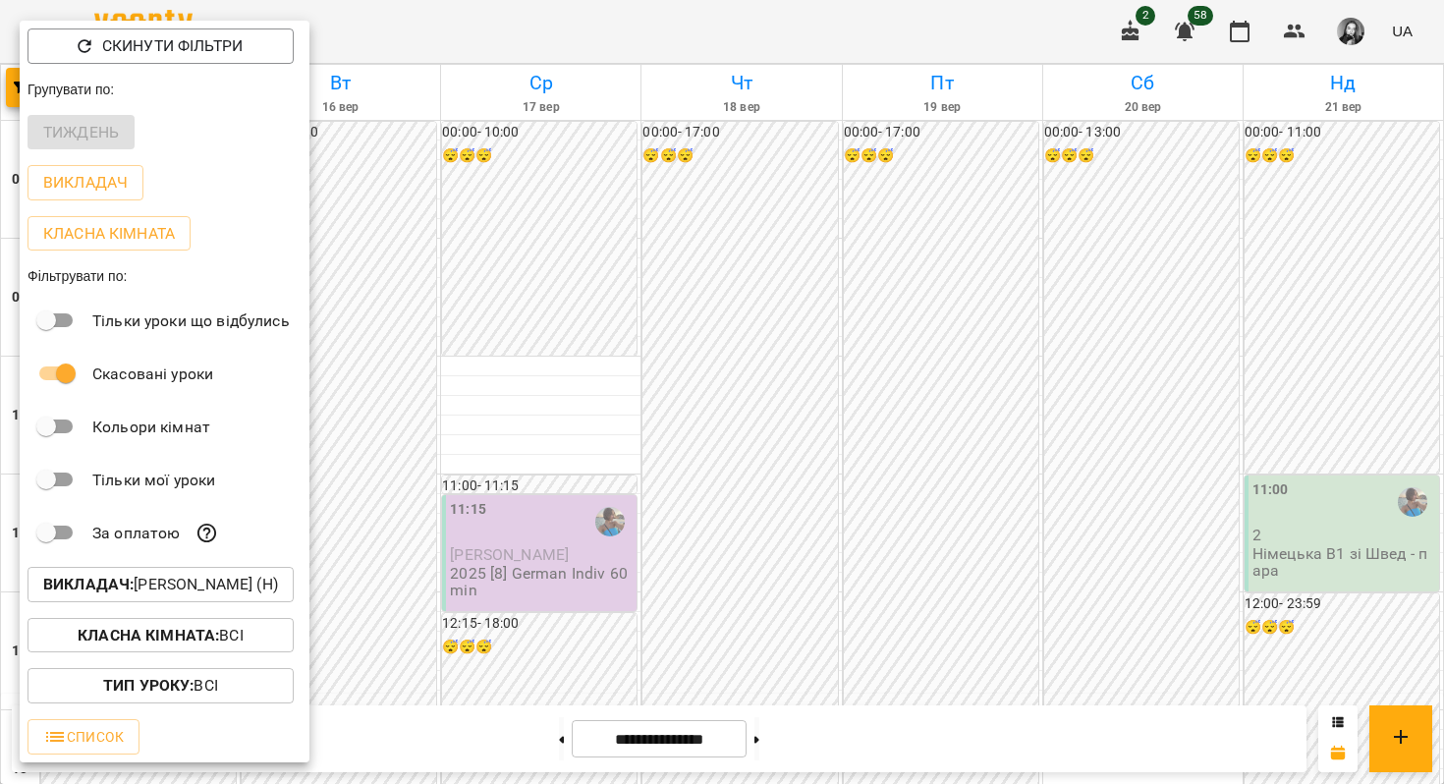
click at [112, 578] on p "Викладач : [PERSON_NAME] (н)" at bounding box center [160, 585] width 235 height 24
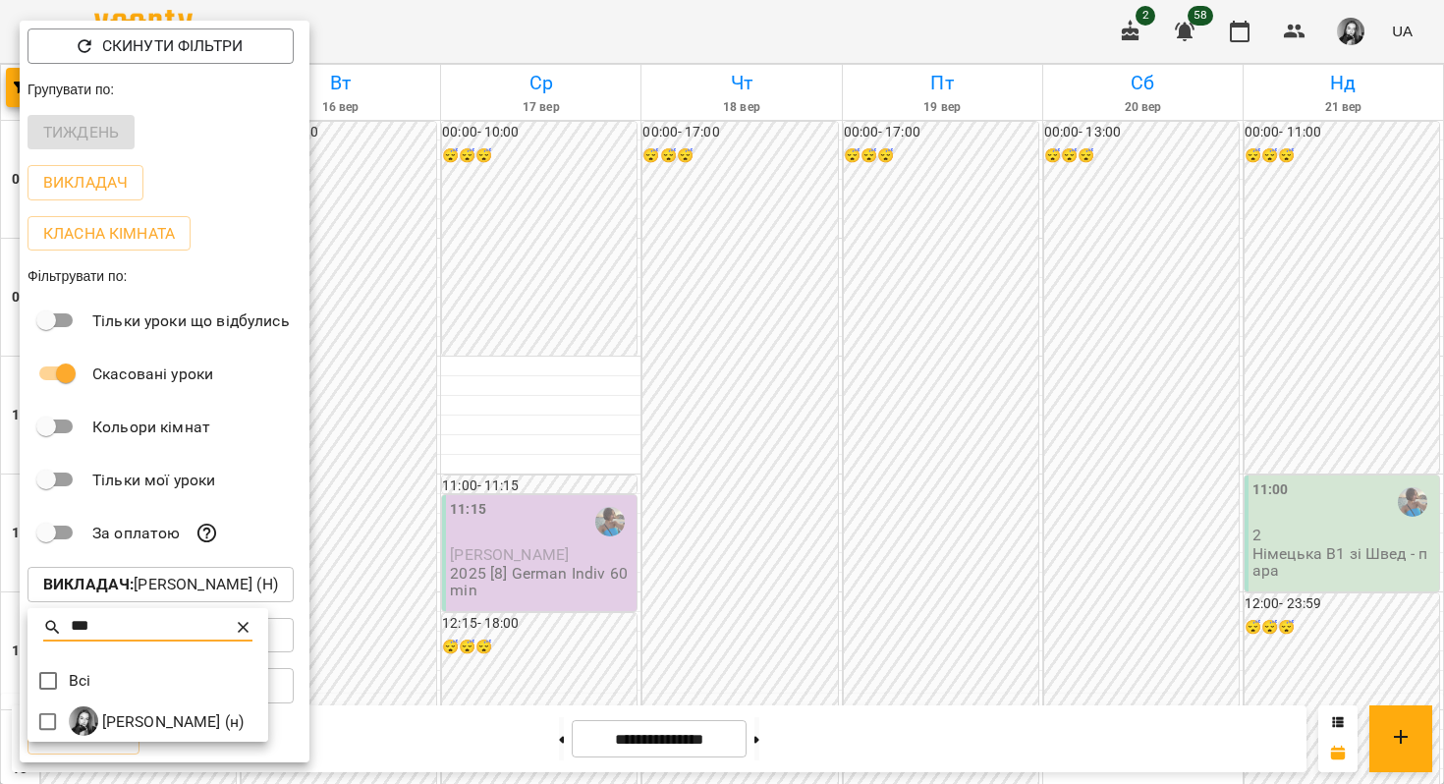
type input "***"
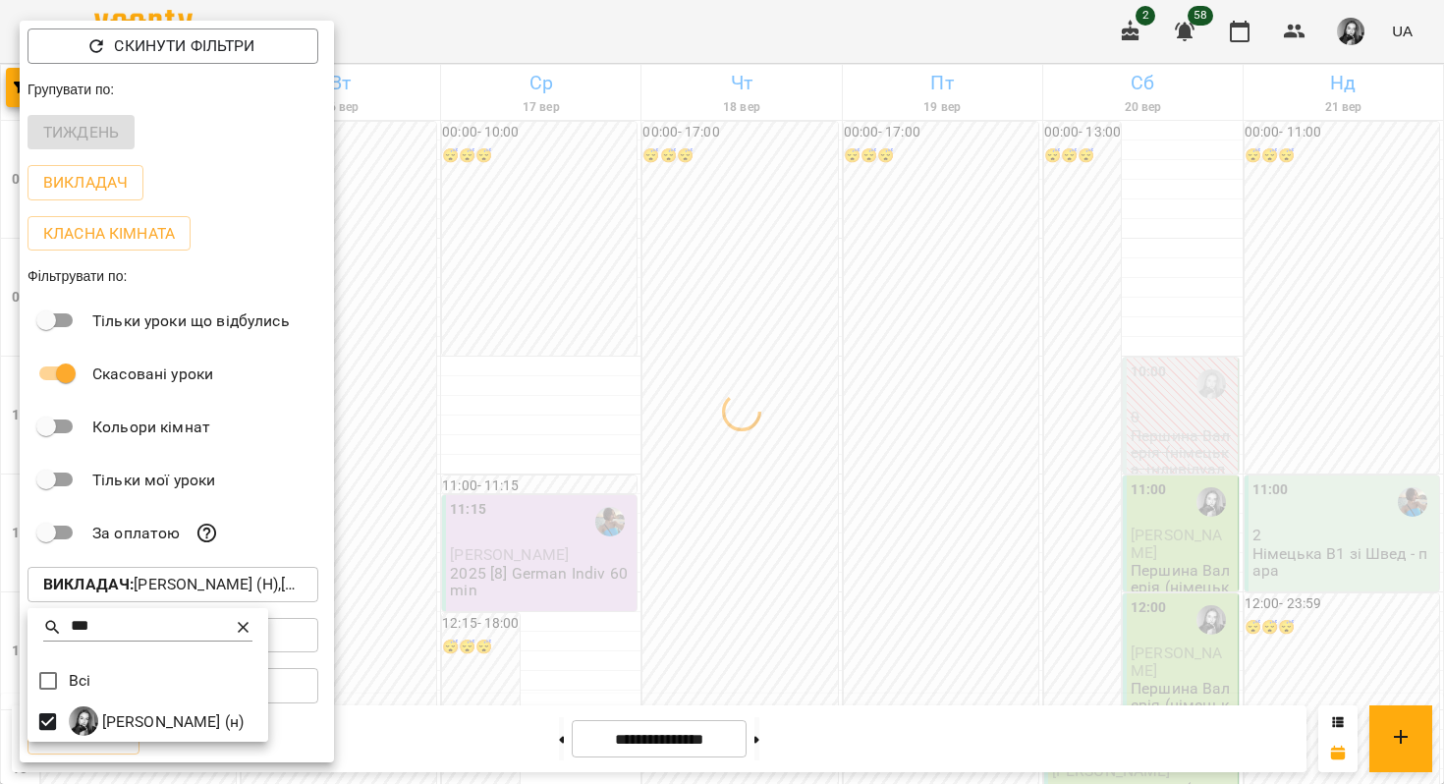
click at [253, 630] on icon at bounding box center [244, 628] width 20 height 20
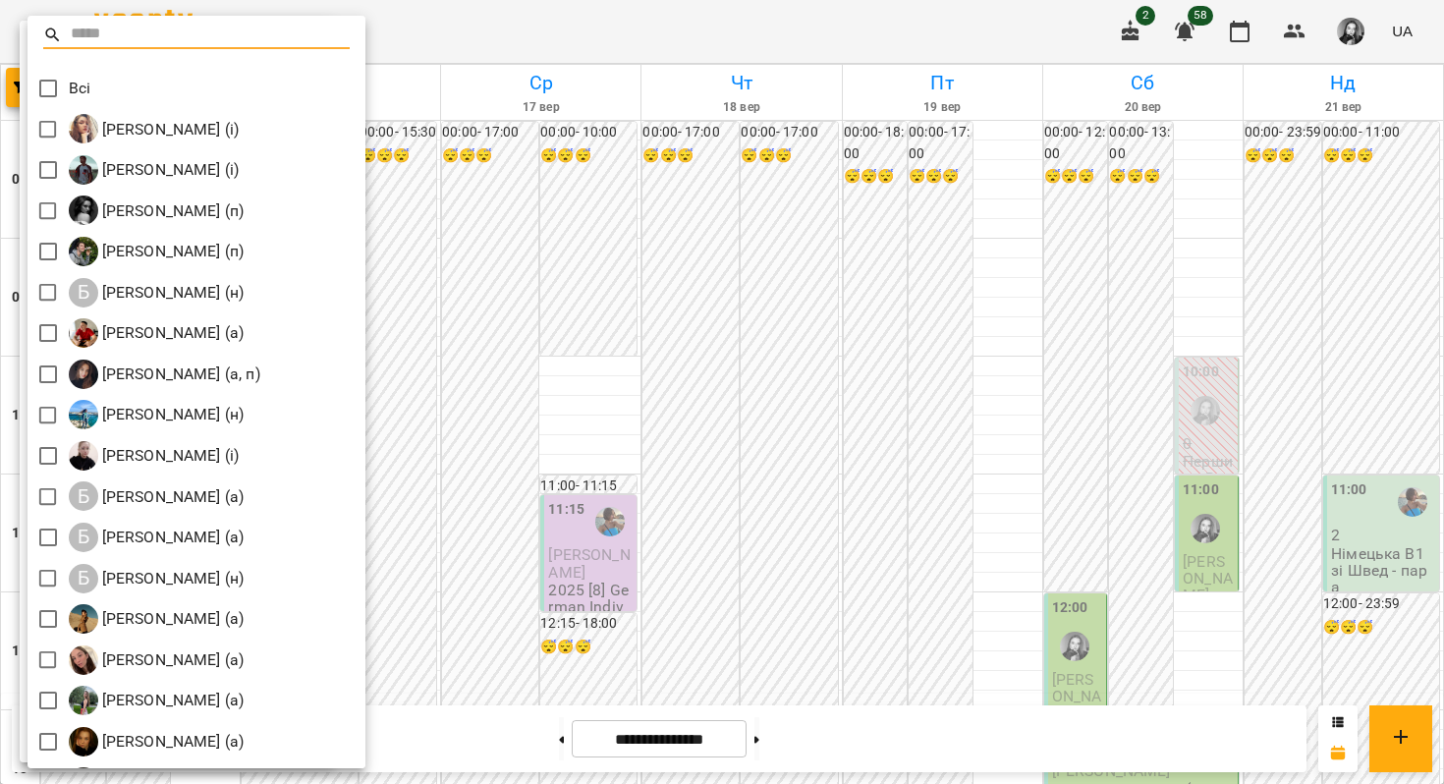
click at [235, 32] on input "text" at bounding box center [211, 35] width 280 height 28
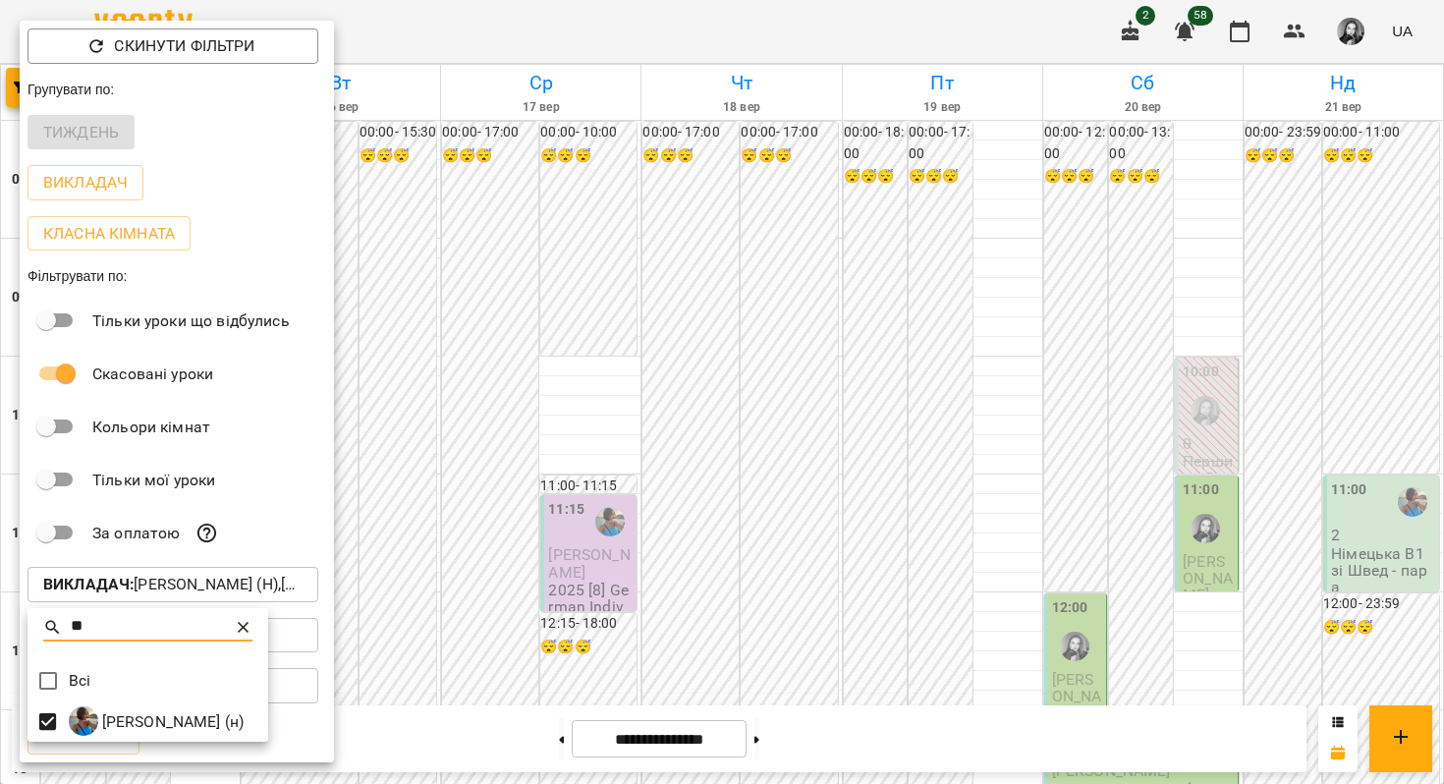
type input "**"
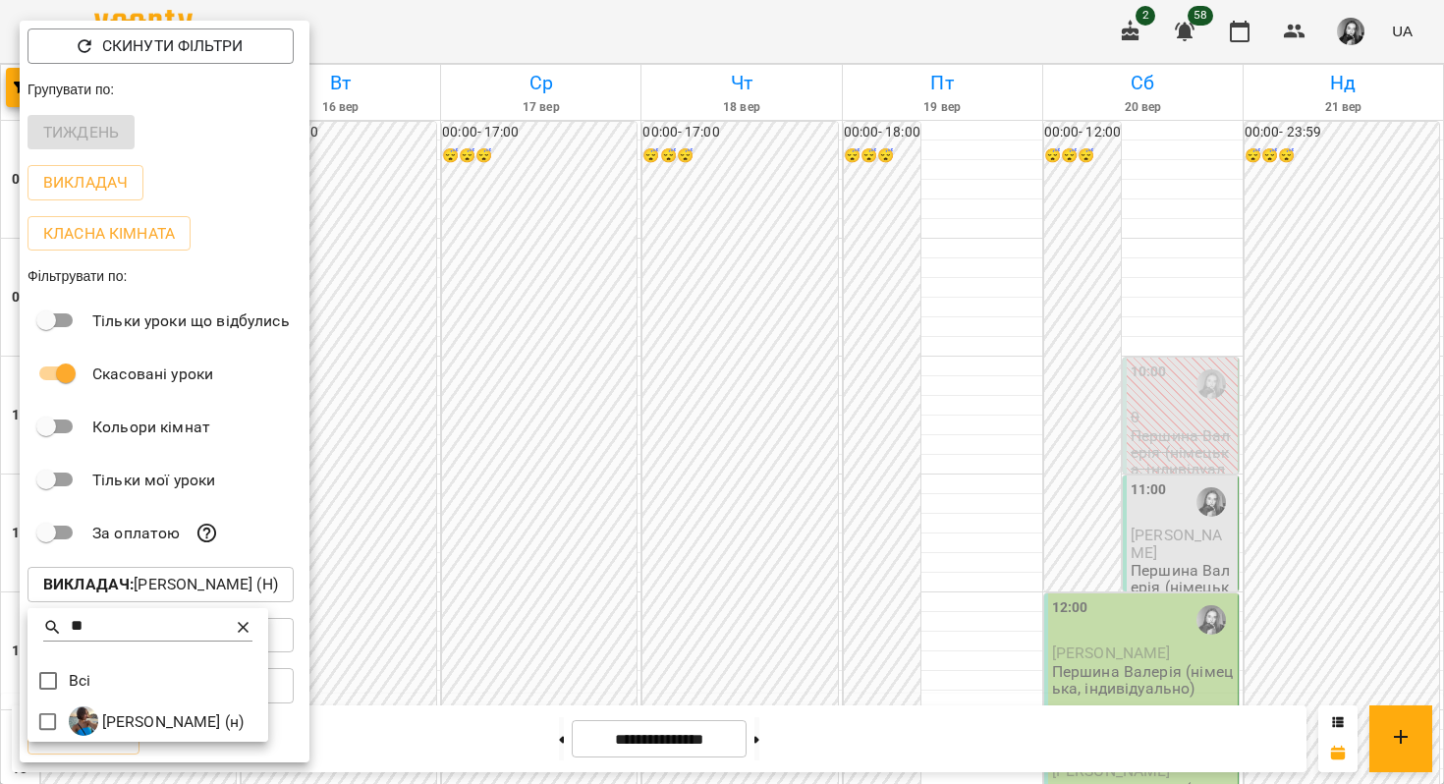
click at [828, 280] on div at bounding box center [722, 392] width 1444 height 784
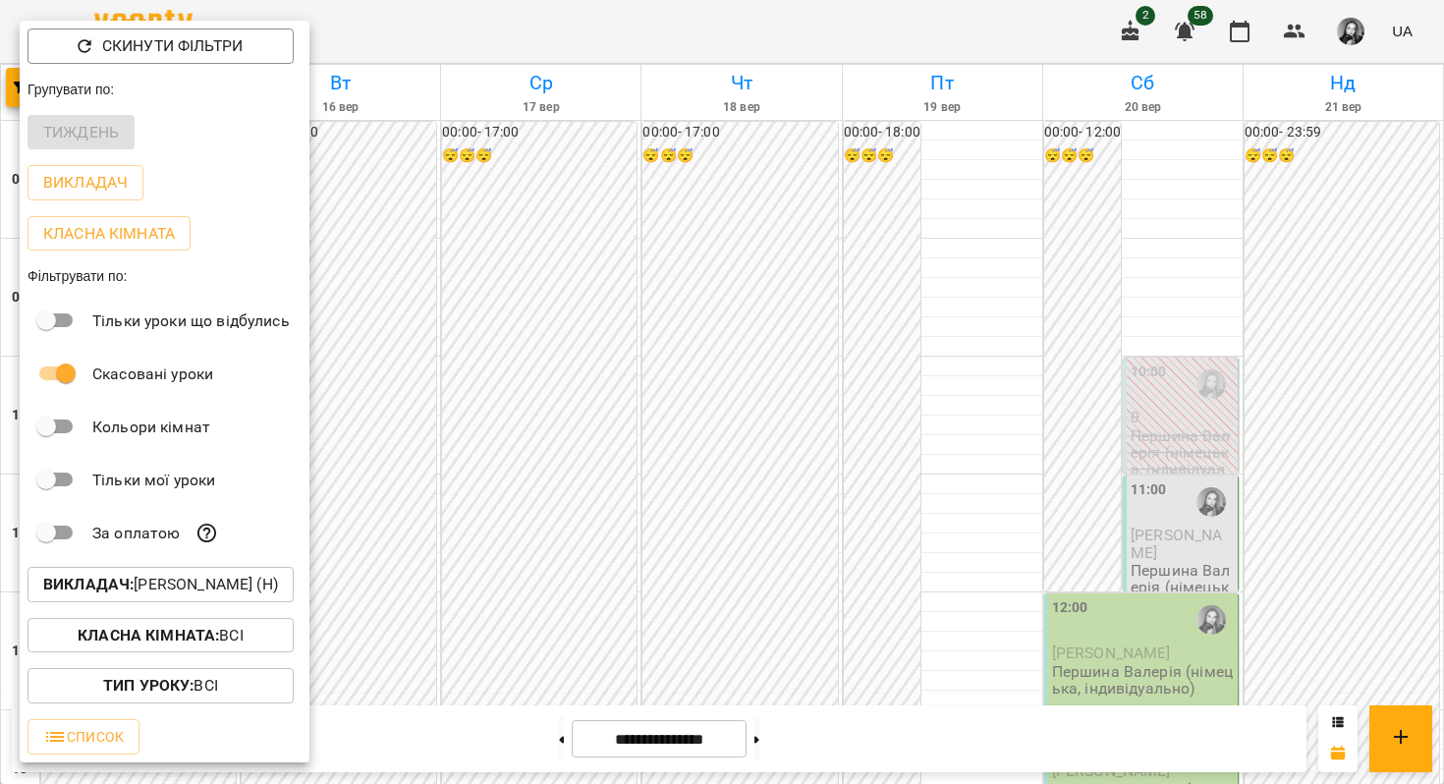
click at [828, 280] on div "** Всі [PERSON_NAME] (н)" at bounding box center [722, 392] width 1444 height 784
click at [828, 280] on div at bounding box center [722, 392] width 1444 height 784
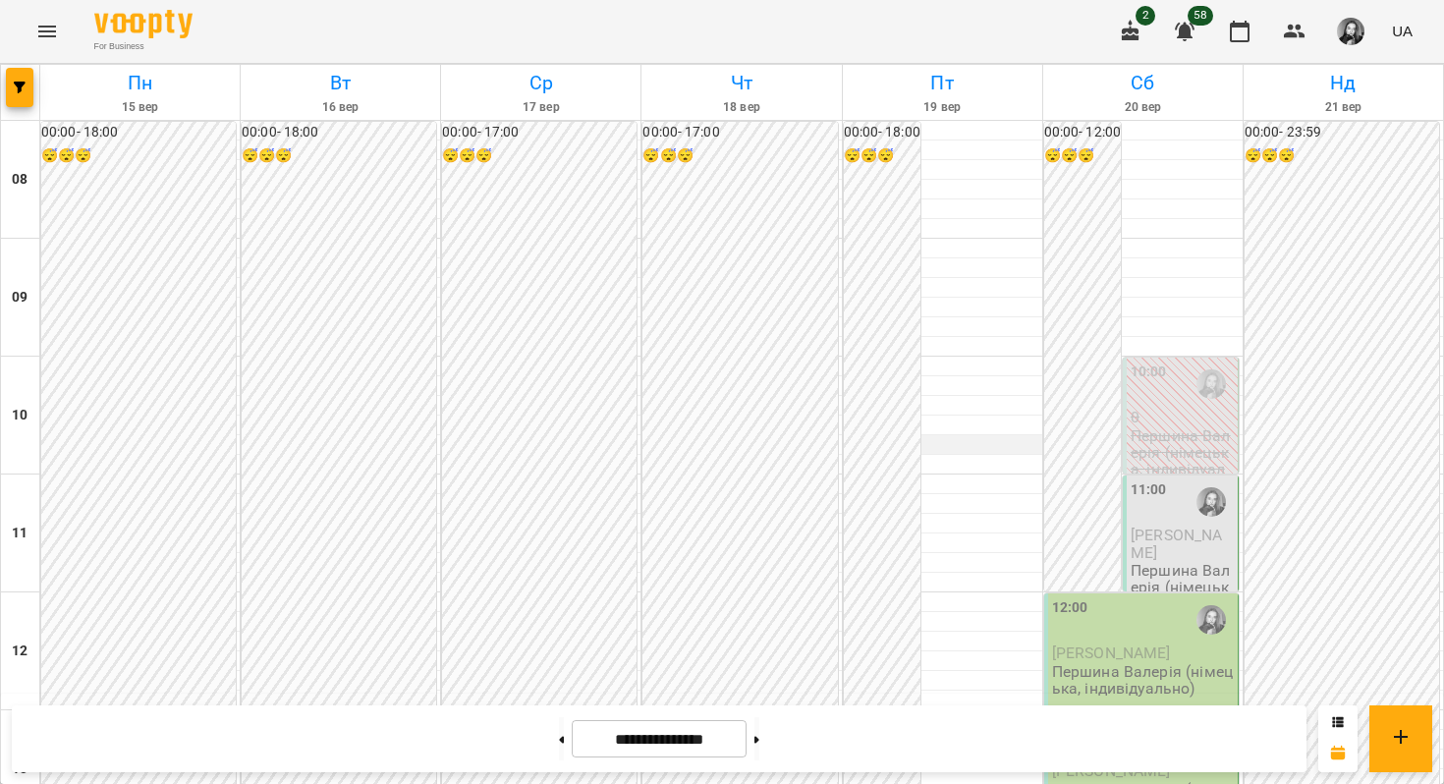
scroll to position [1102, 0]
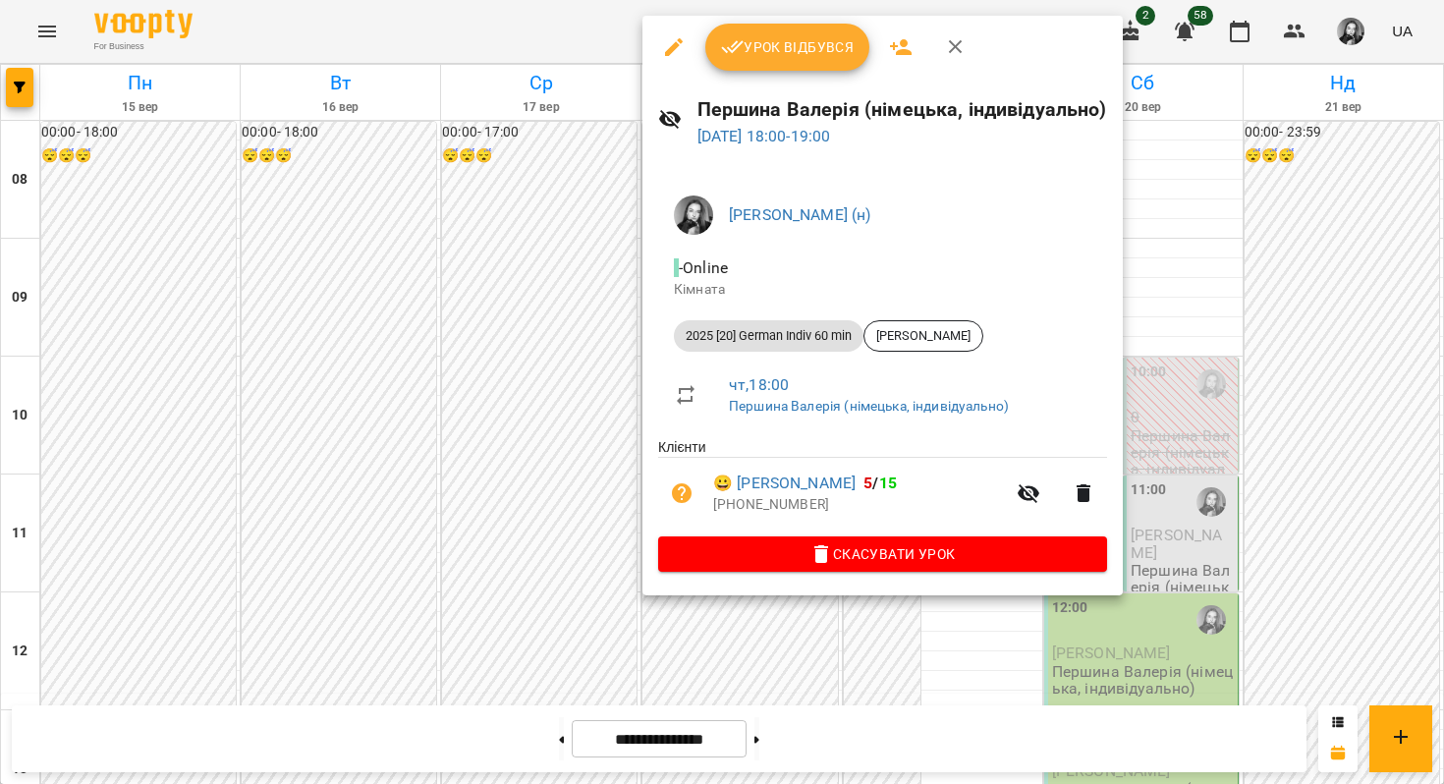
click at [529, 285] on div at bounding box center [722, 392] width 1444 height 784
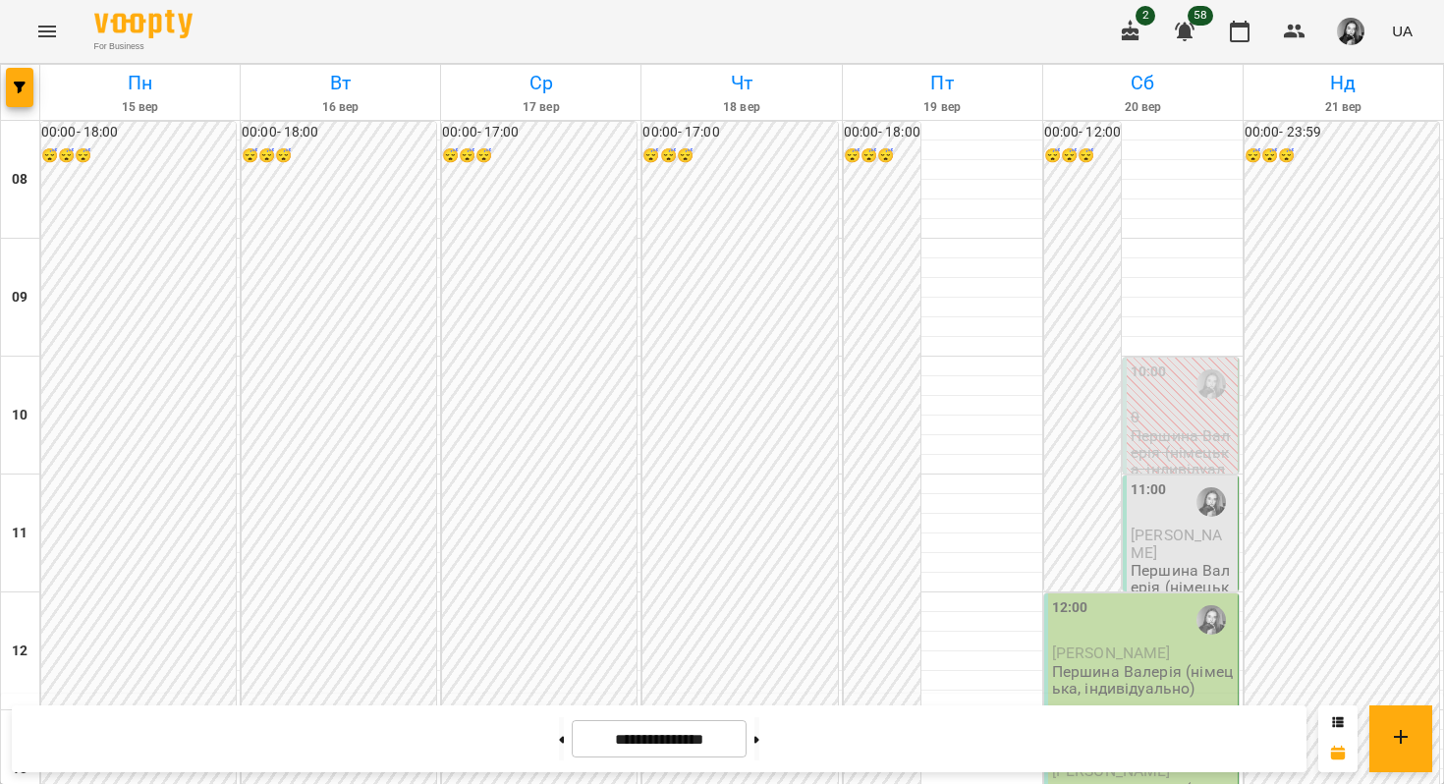
scroll to position [936, 0]
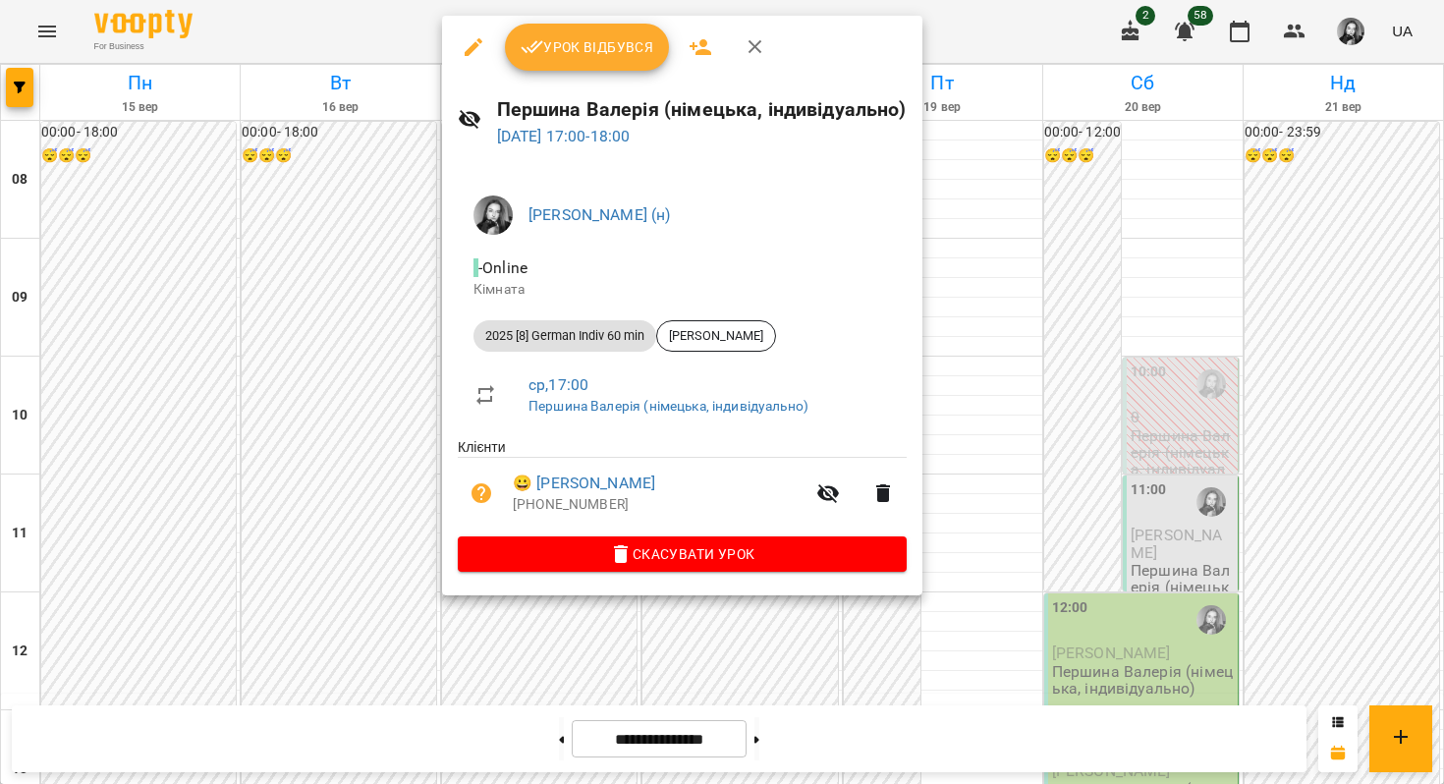
click at [322, 338] on div at bounding box center [722, 392] width 1444 height 784
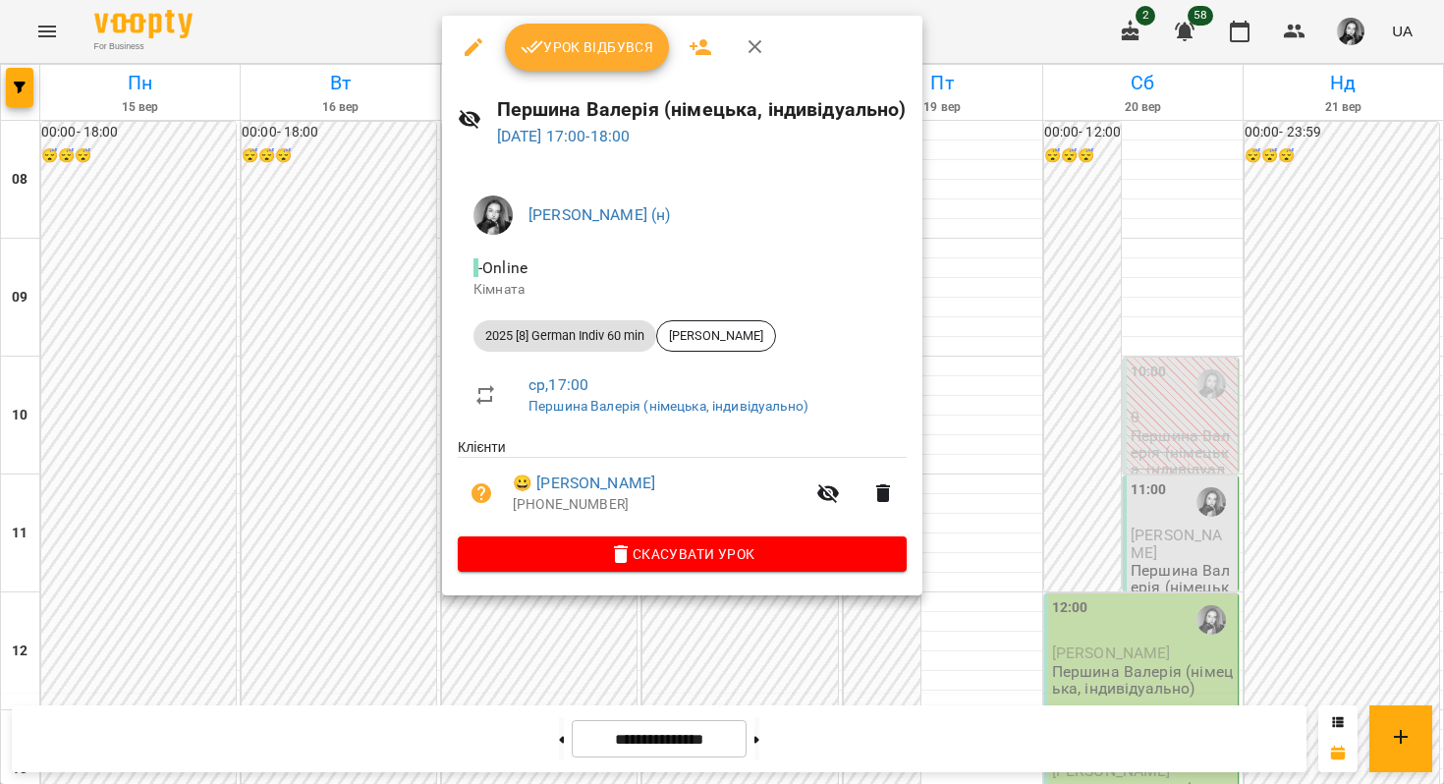
click at [334, 423] on div at bounding box center [722, 392] width 1444 height 784
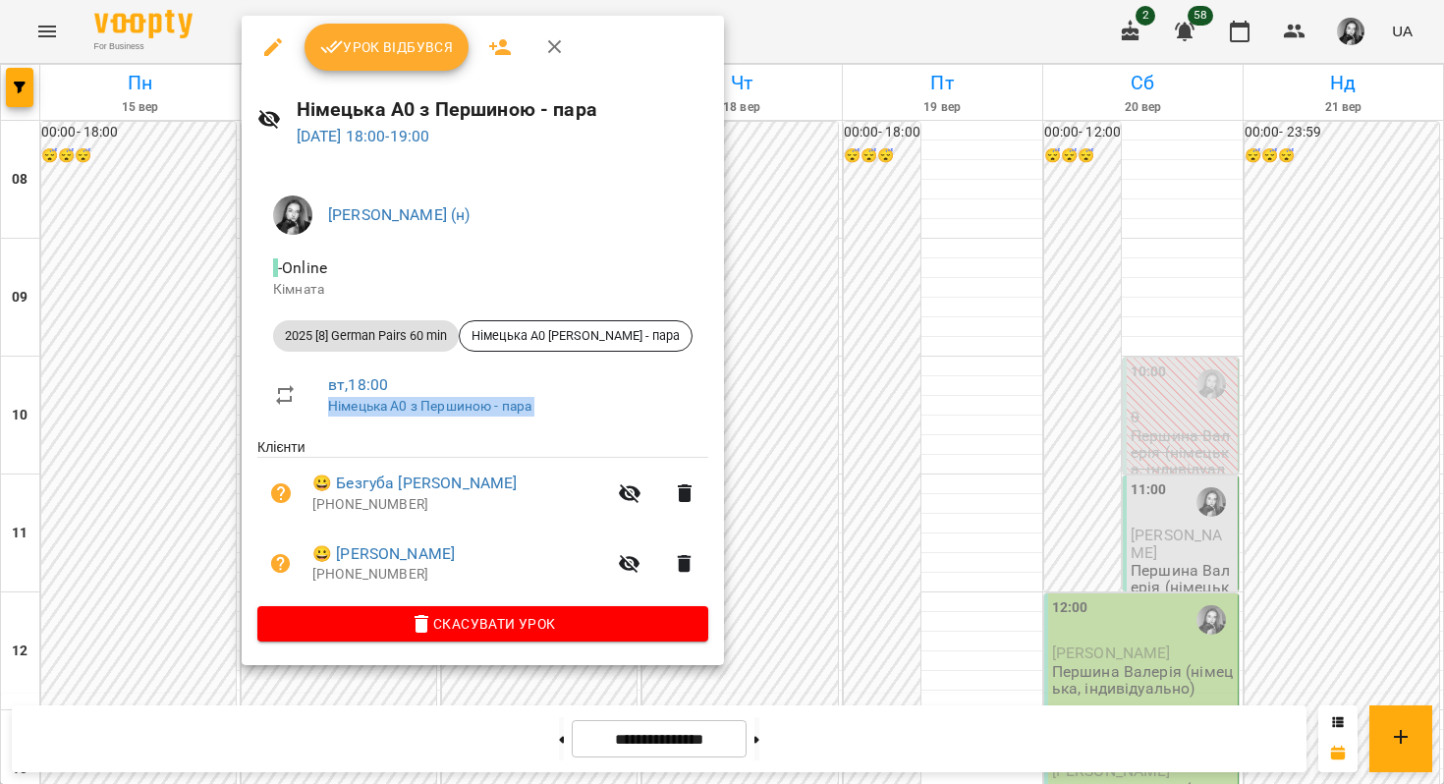
click at [280, 422] on li "вт , 18:00 Німецька А0 з Першиною - пара" at bounding box center [482, 394] width 451 height 70
click at [464, 105] on h6 "Німецька А0 з Першиною - пара" at bounding box center [503, 109] width 412 height 30
click at [430, 130] on link "[DATE] 18:00 - 19:00" at bounding box center [364, 136] width 134 height 19
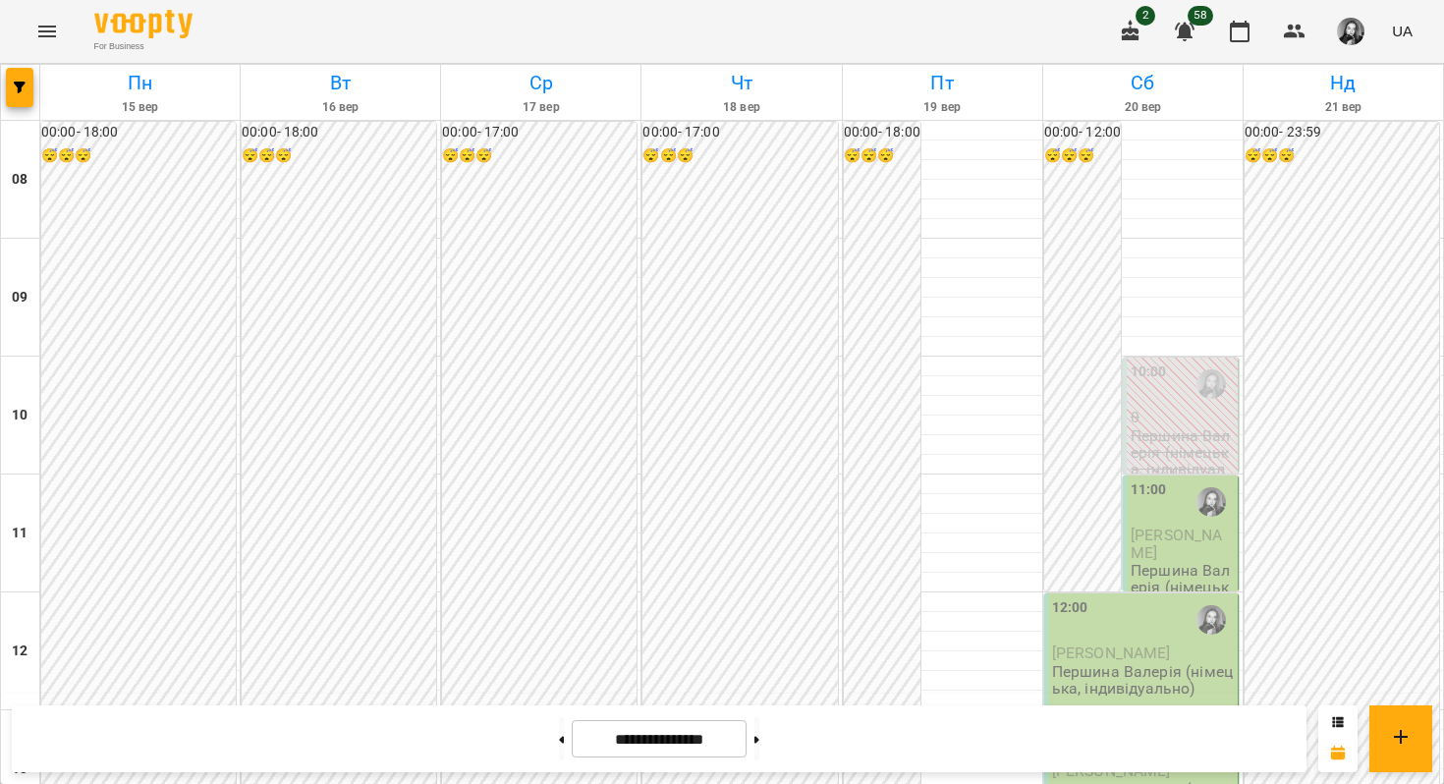
scroll to position [634, 0]
click at [545, 762] on div "**********" at bounding box center [659, 738] width 1295 height 67
click at [559, 724] on button at bounding box center [561, 738] width 5 height 43
type input "**********"
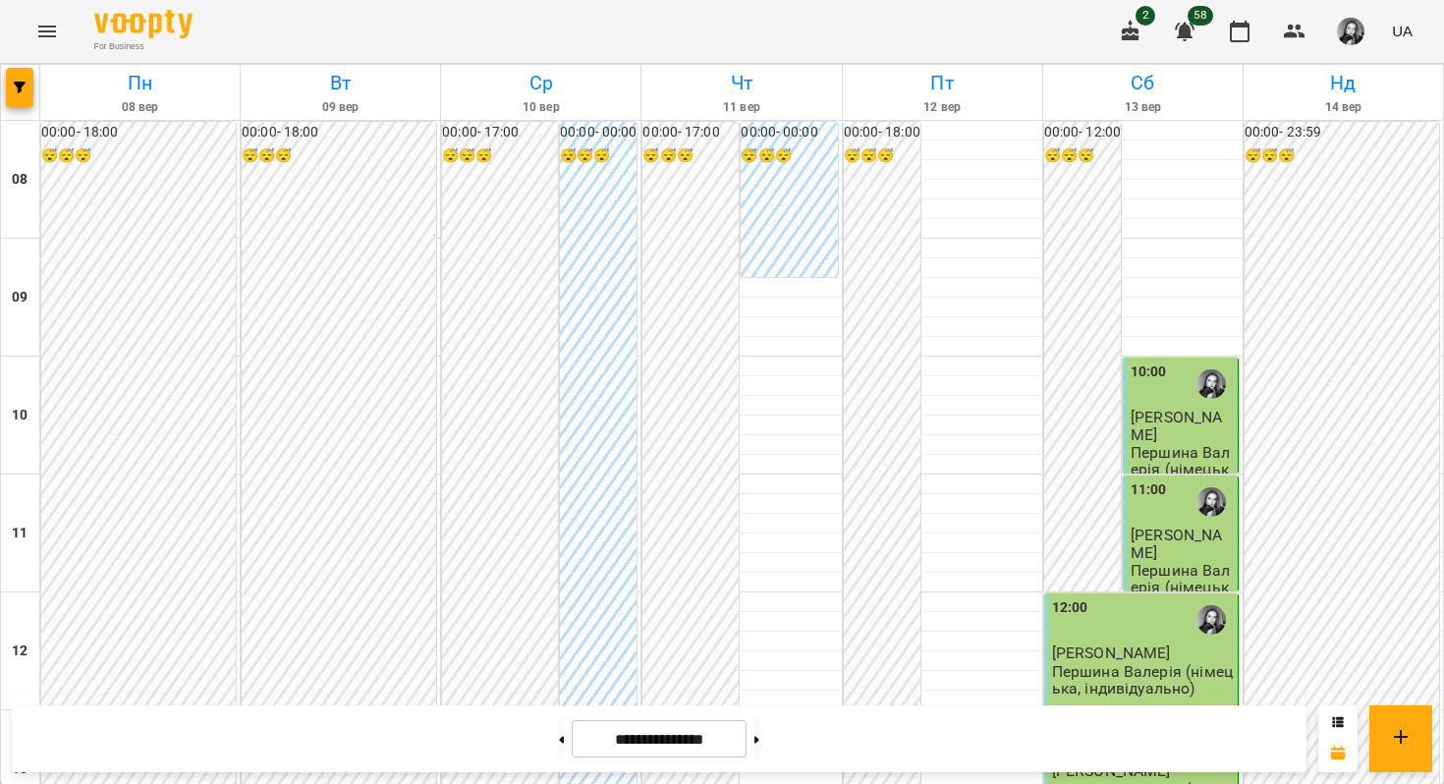
scroll to position [949, 0]
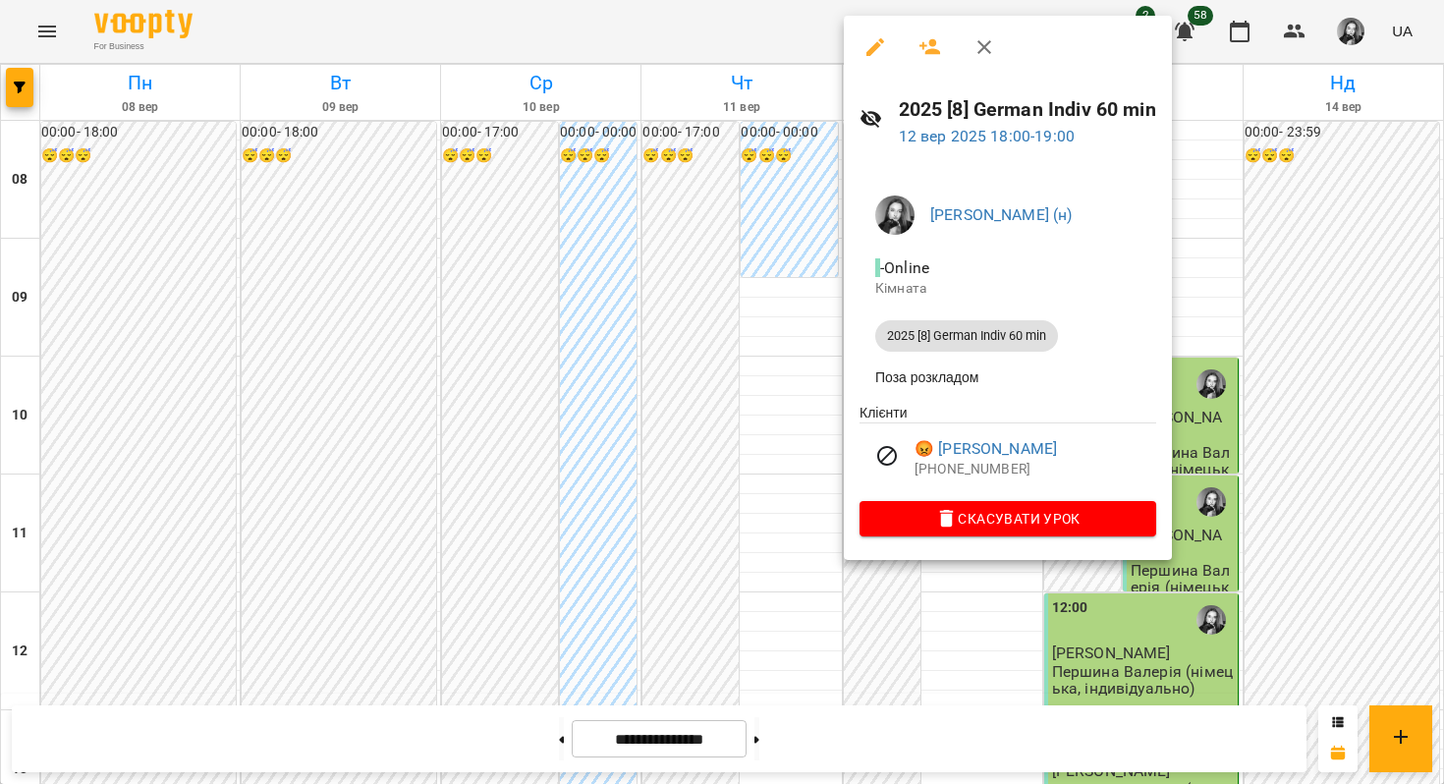
click at [726, 449] on div at bounding box center [722, 392] width 1444 height 784
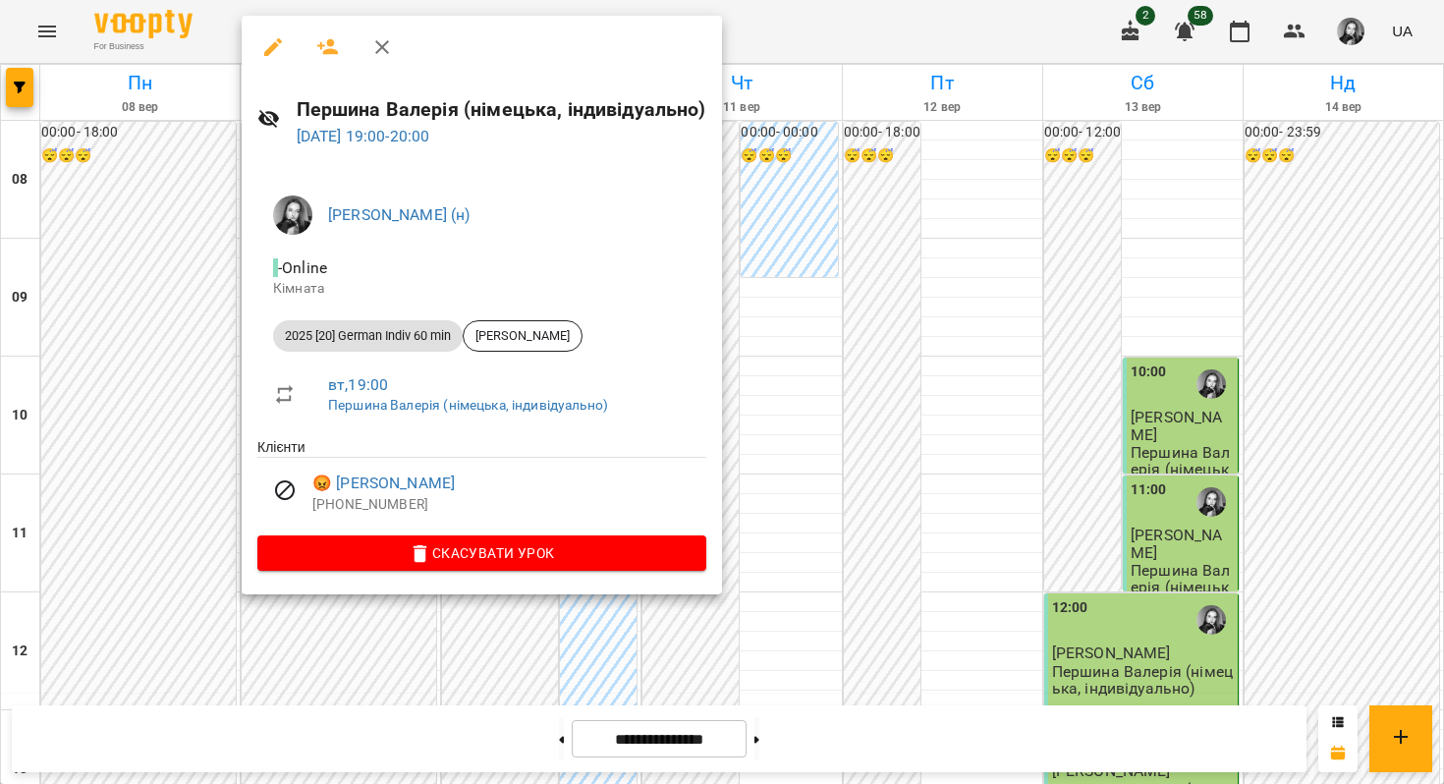
click at [199, 535] on div at bounding box center [722, 392] width 1444 height 784
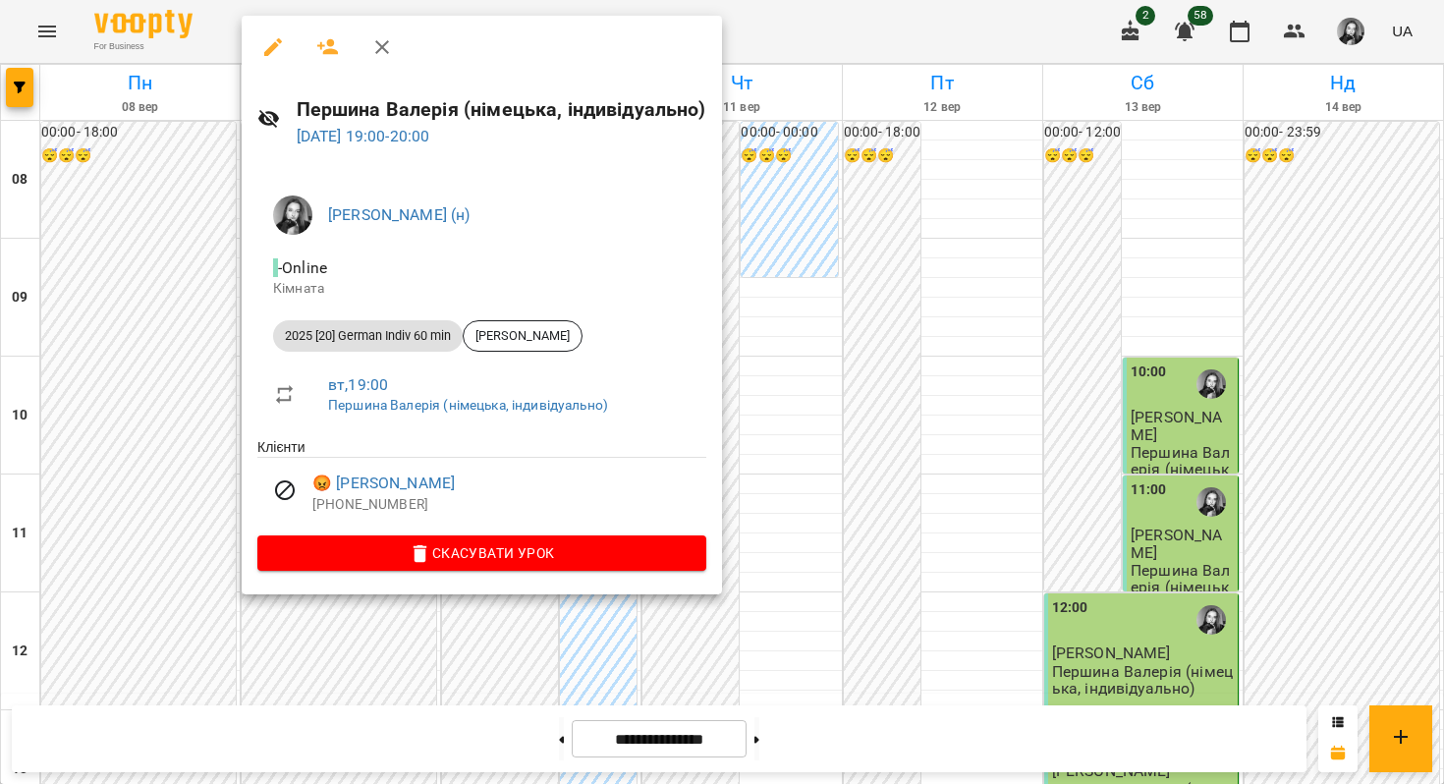
click at [165, 470] on div at bounding box center [722, 392] width 1444 height 784
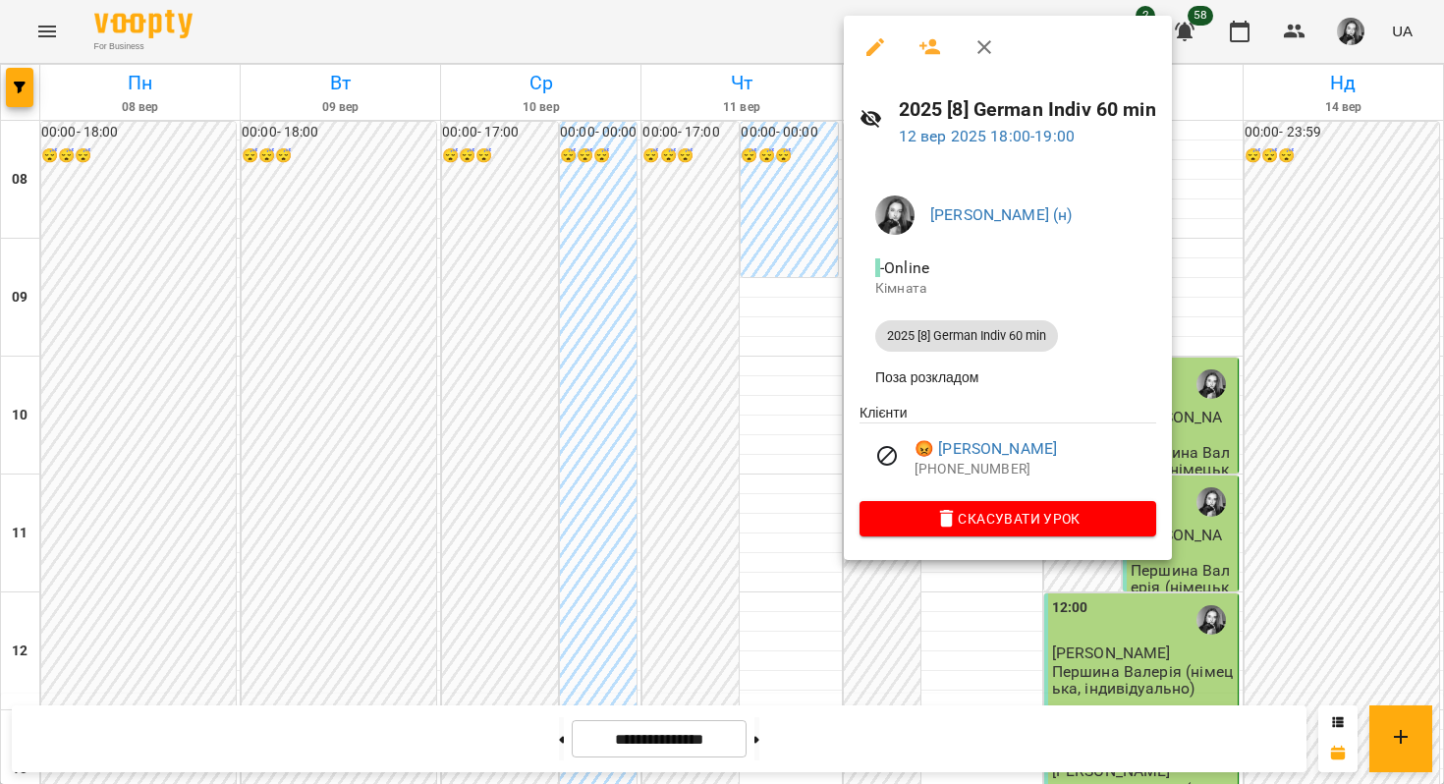
click at [689, 434] on div at bounding box center [722, 392] width 1444 height 784
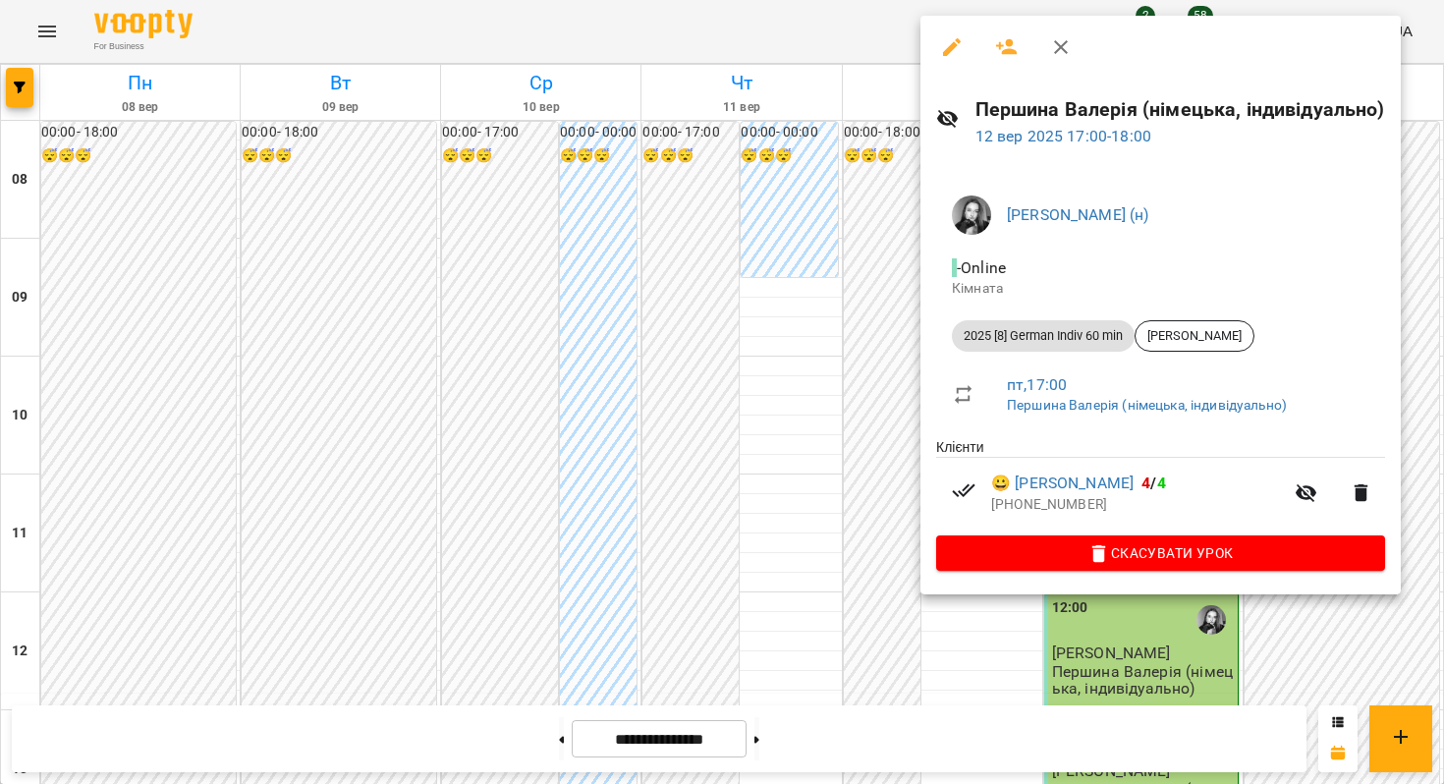
click at [828, 385] on div at bounding box center [722, 392] width 1444 height 784
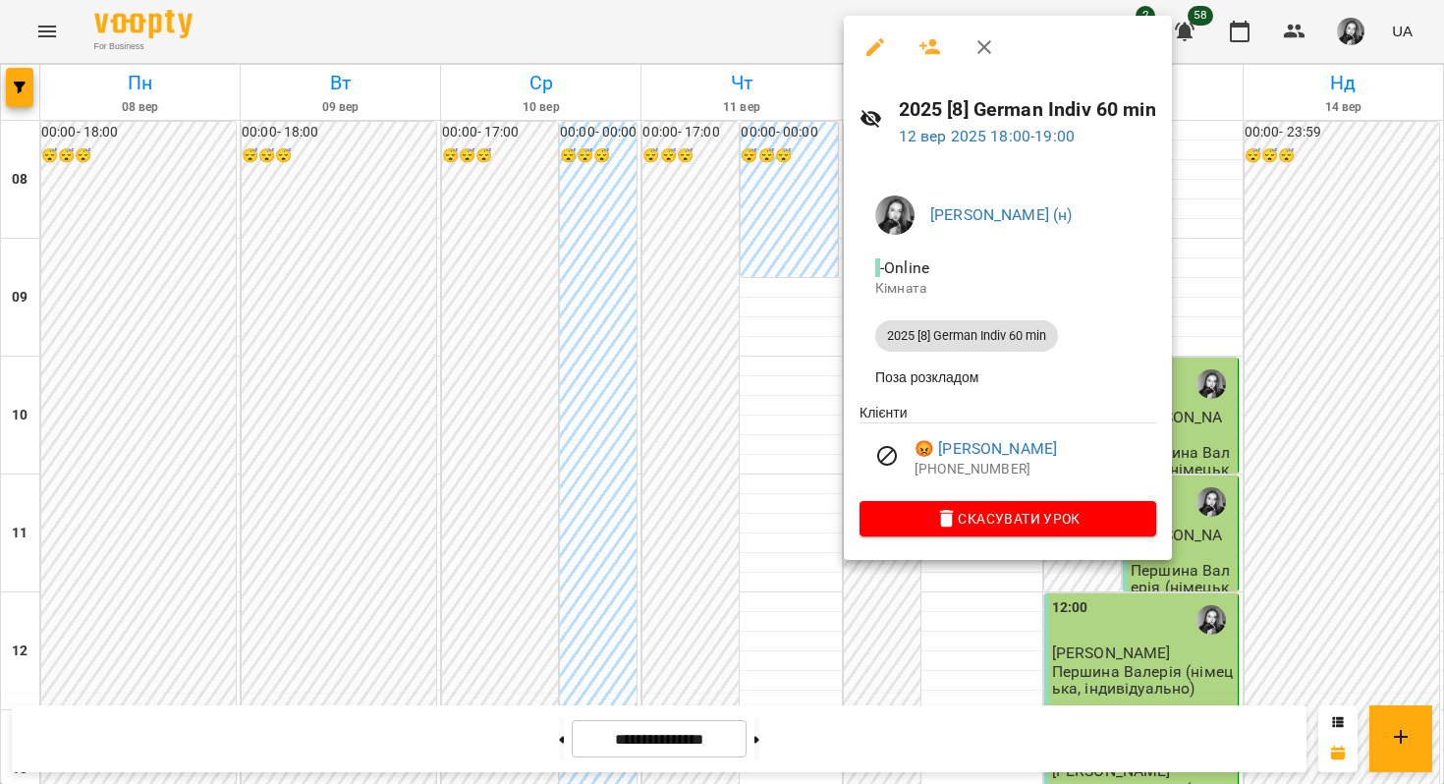
click at [739, 397] on div at bounding box center [722, 392] width 1444 height 784
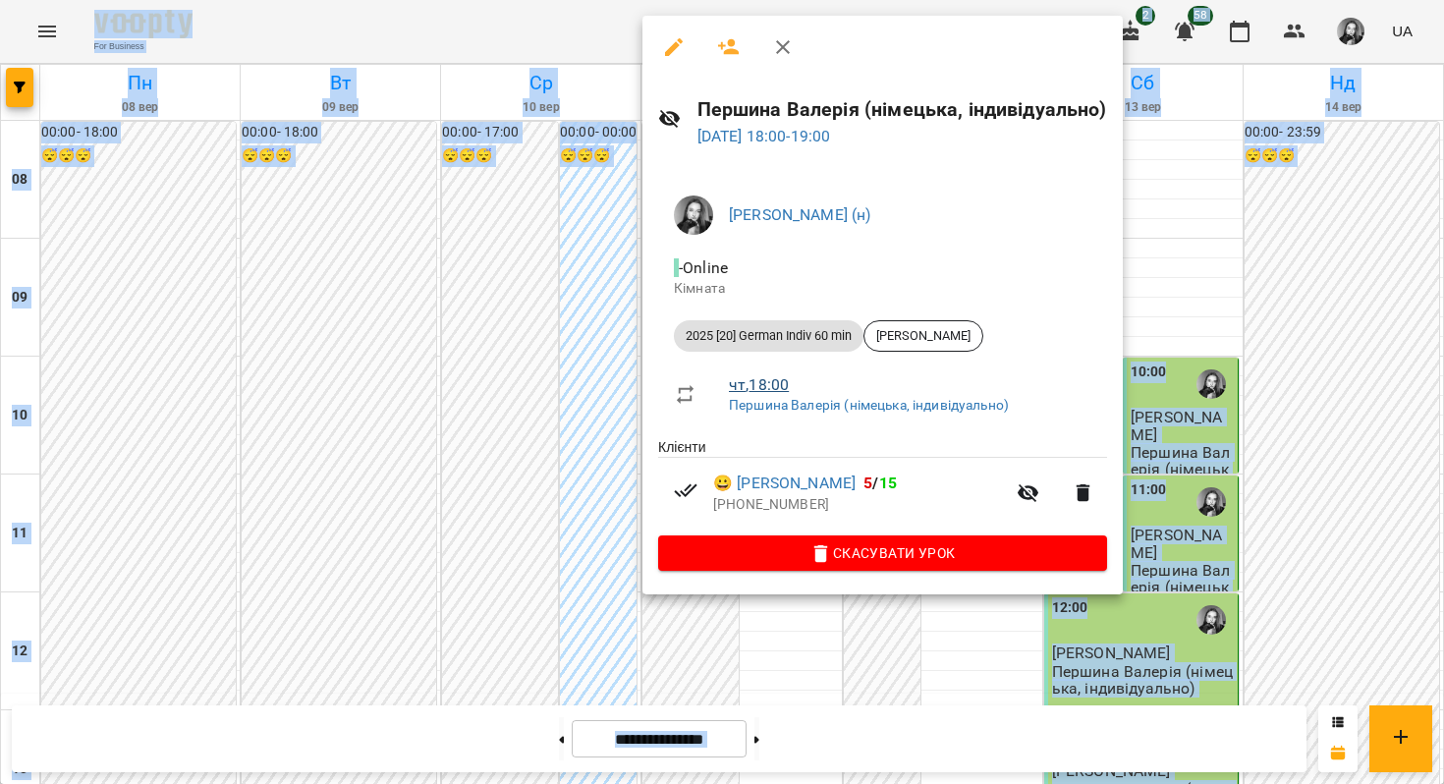
click at [742, 386] on link "чт , 18:00" at bounding box center [759, 384] width 60 height 19
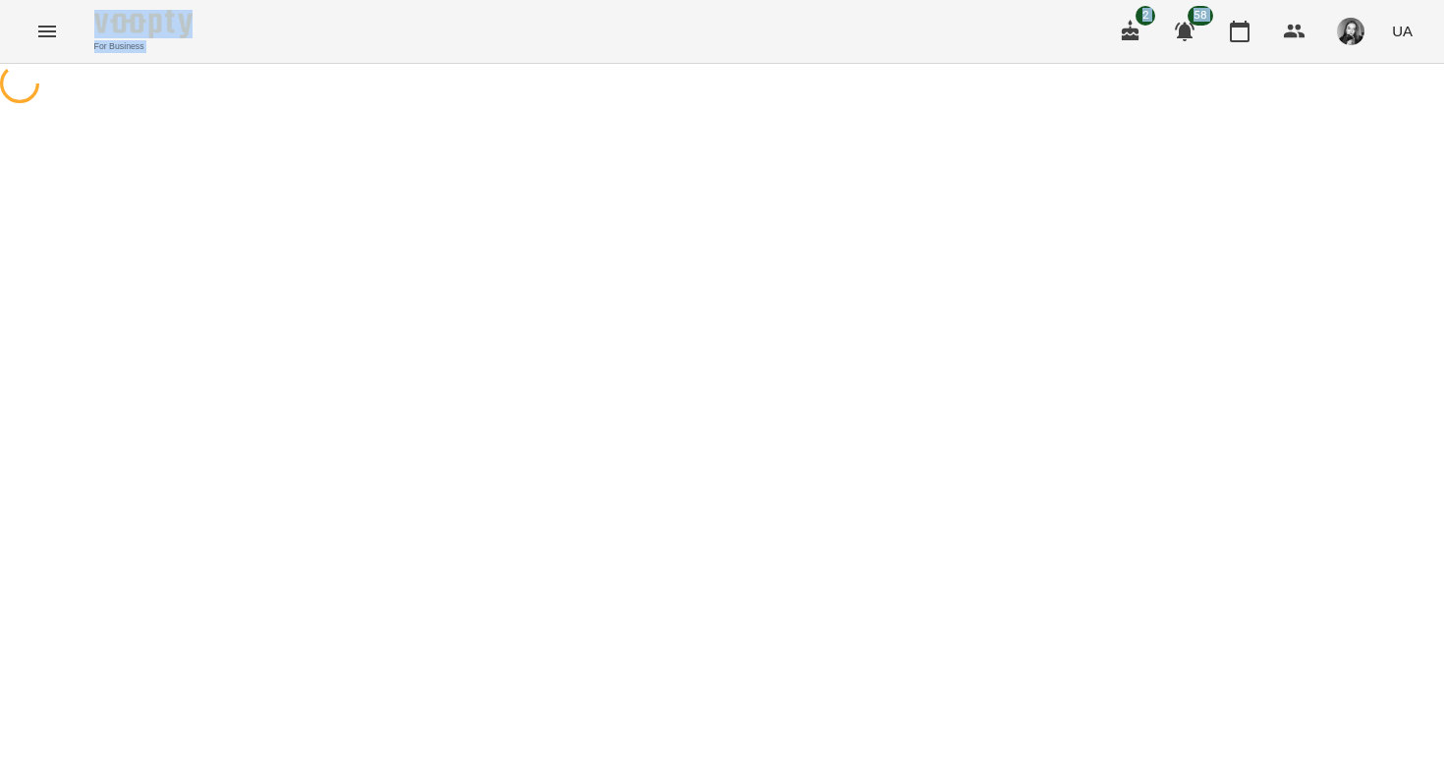
select select "*"
select select "**********"
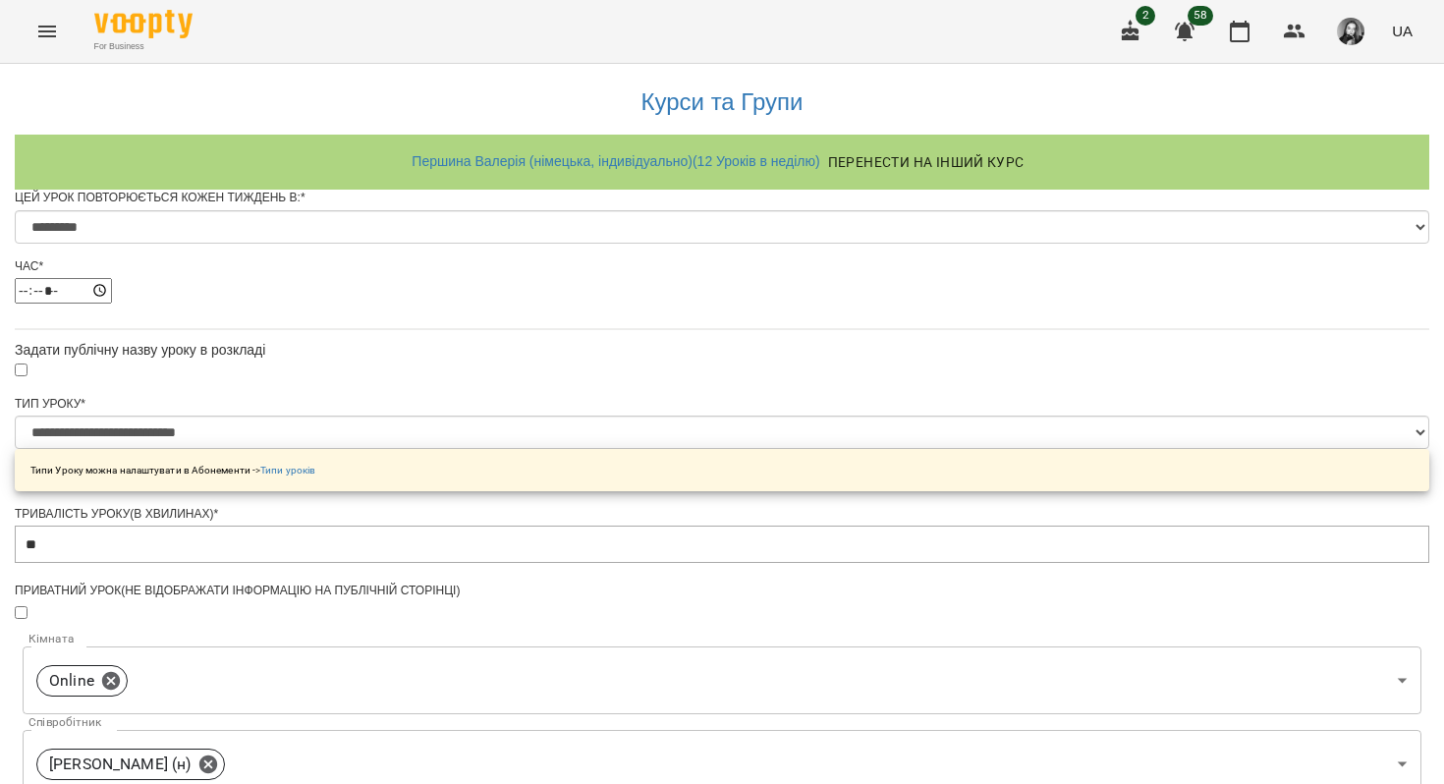
scroll to position [775, 0]
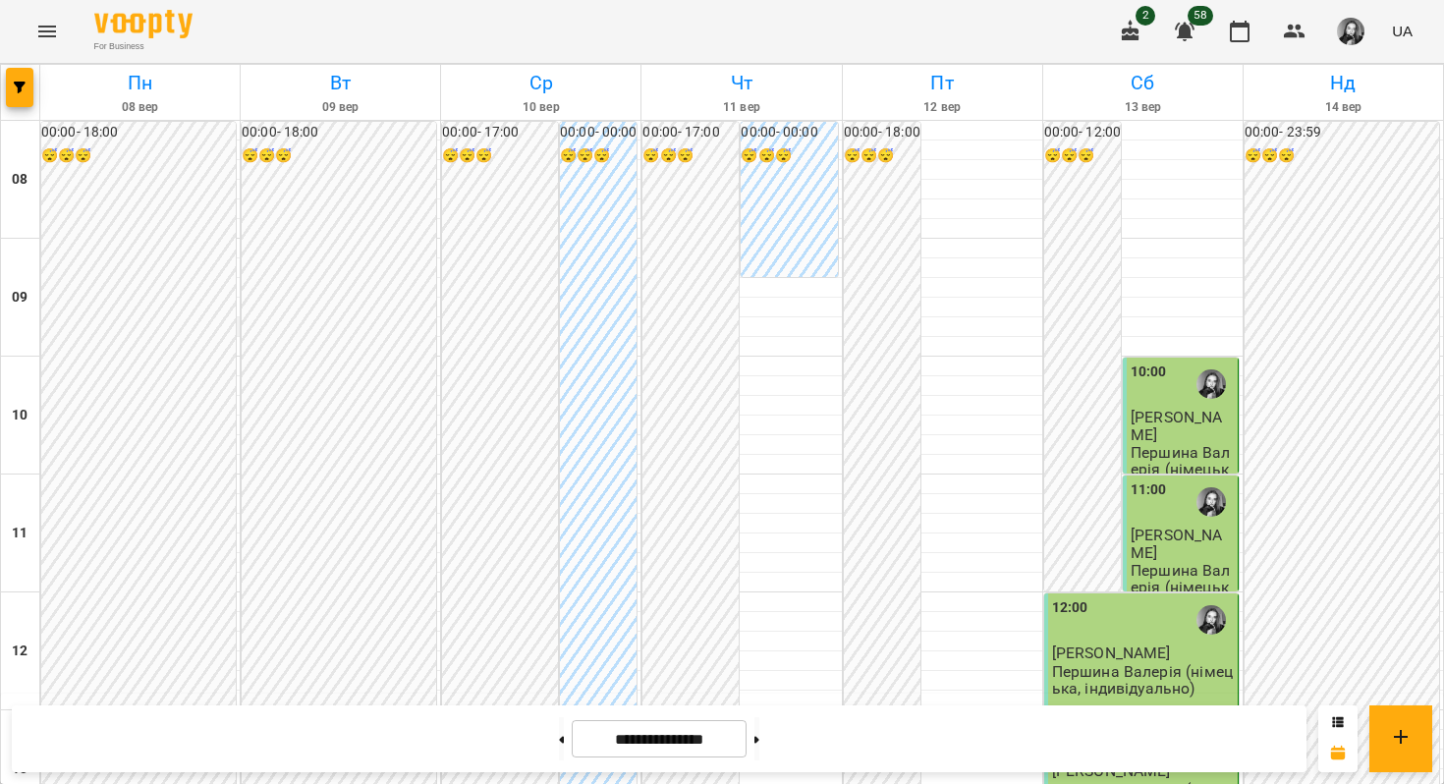
scroll to position [1046, 0]
click at [559, 746] on button at bounding box center [561, 738] width 5 height 43
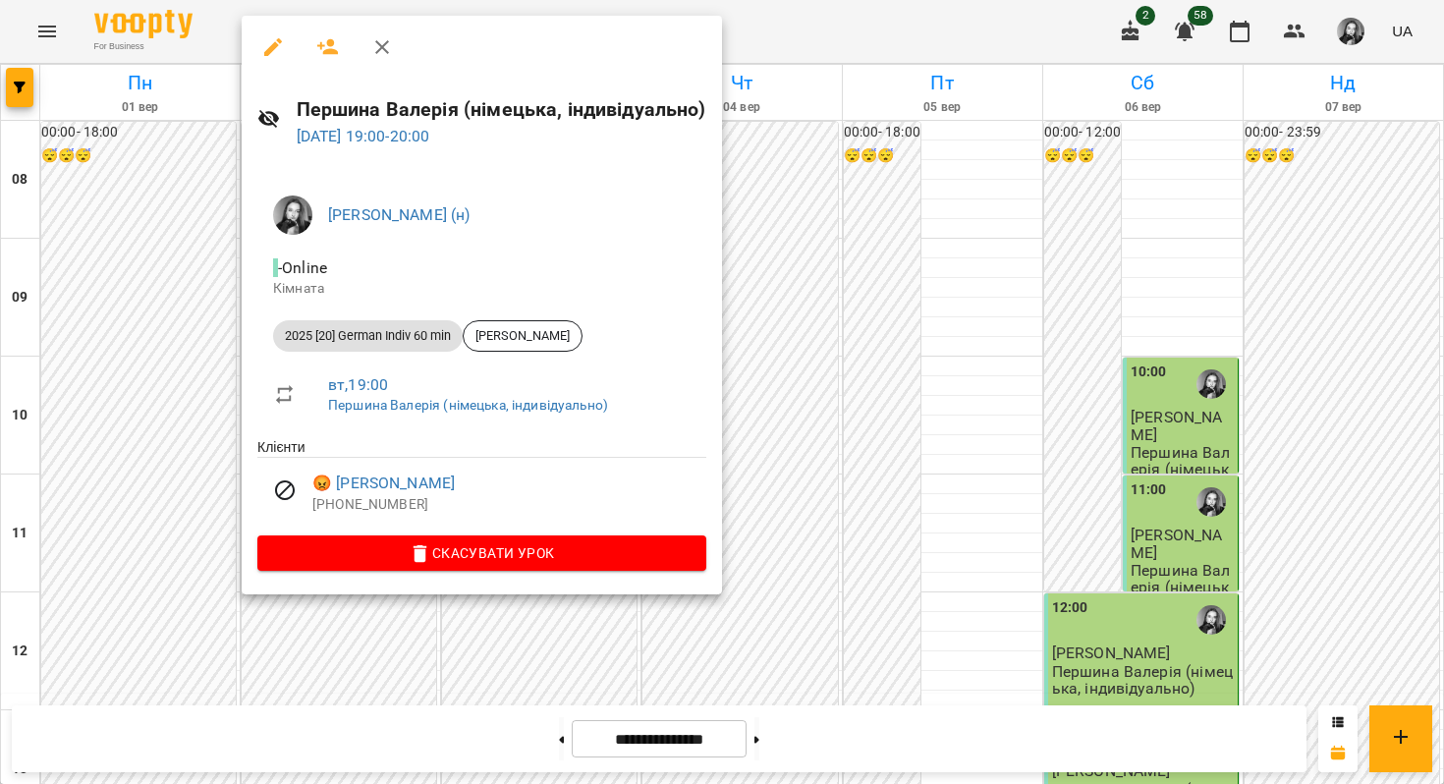
click at [206, 414] on div at bounding box center [722, 392] width 1444 height 784
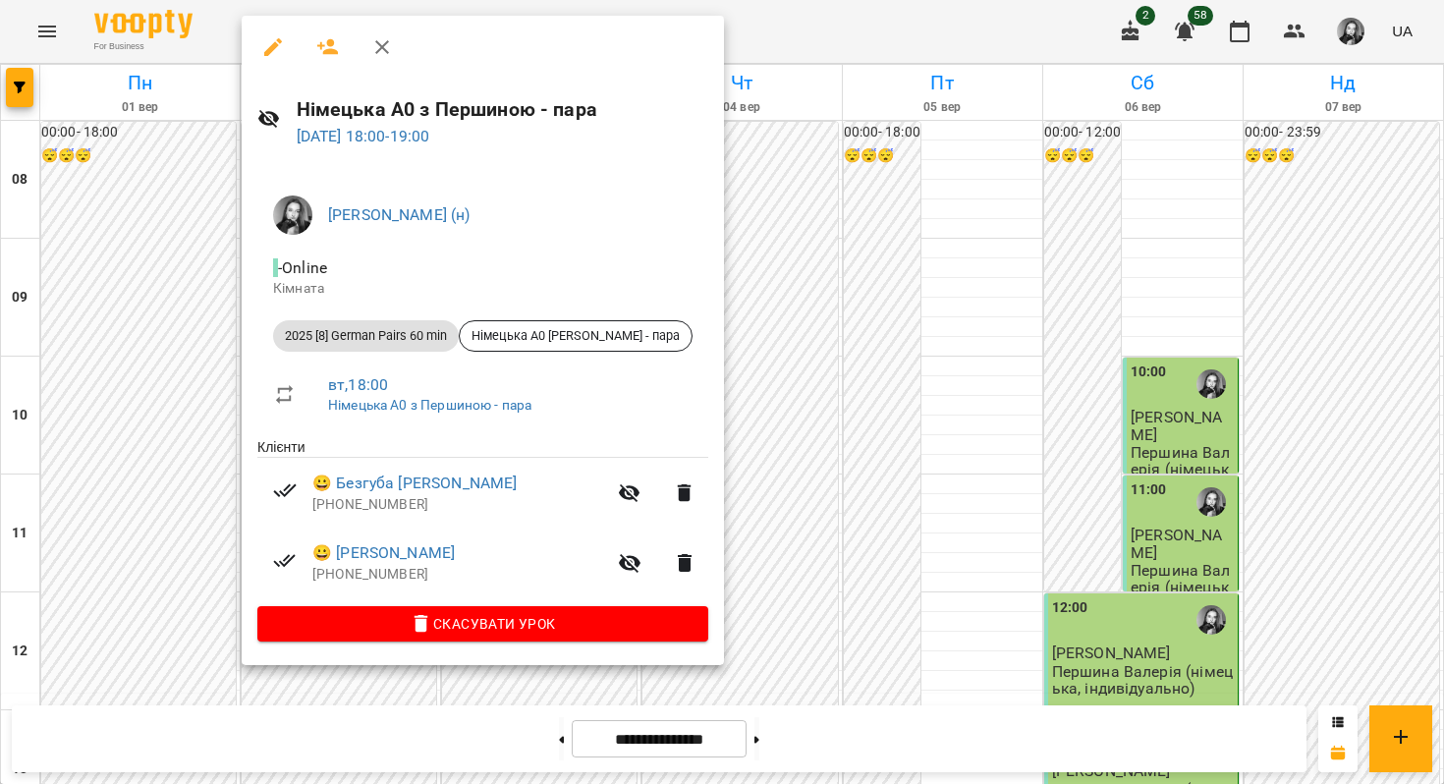
click at [185, 395] on div at bounding box center [722, 392] width 1444 height 784
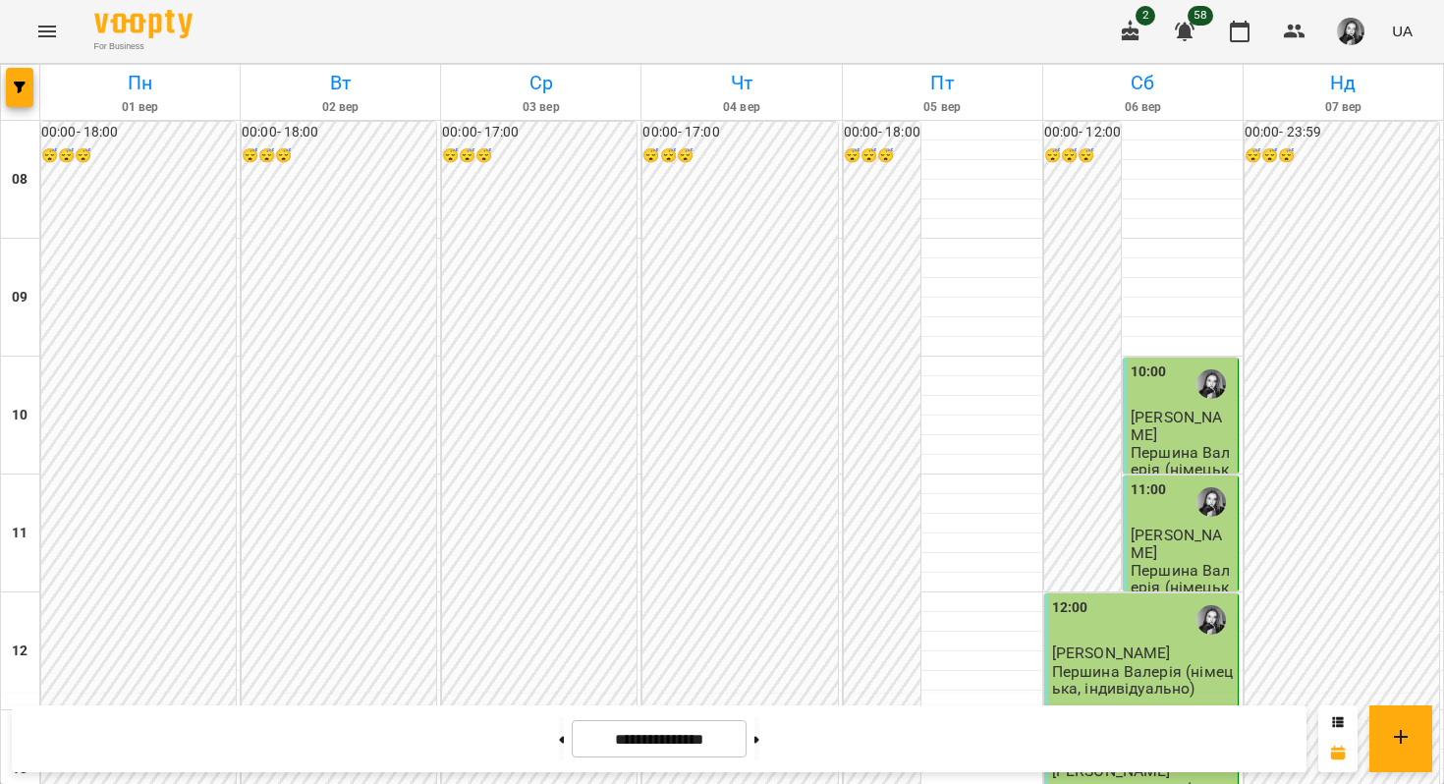
scroll to position [1023, 0]
click at [559, 741] on icon at bounding box center [561, 740] width 5 height 8
click at [759, 733] on button at bounding box center [756, 738] width 5 height 43
click at [759, 741] on button at bounding box center [756, 738] width 5 height 43
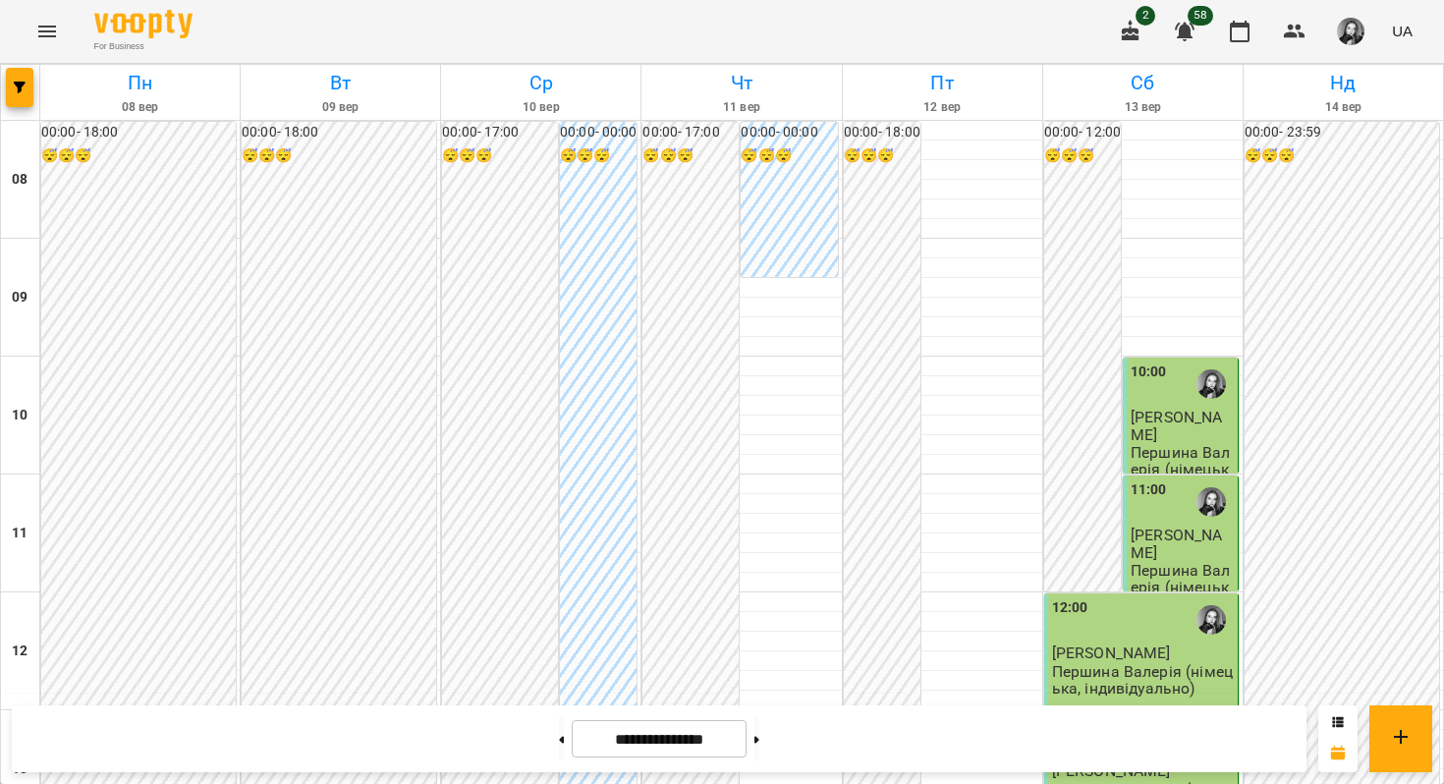
scroll to position [1102, 0]
click at [759, 733] on button at bounding box center [756, 738] width 5 height 43
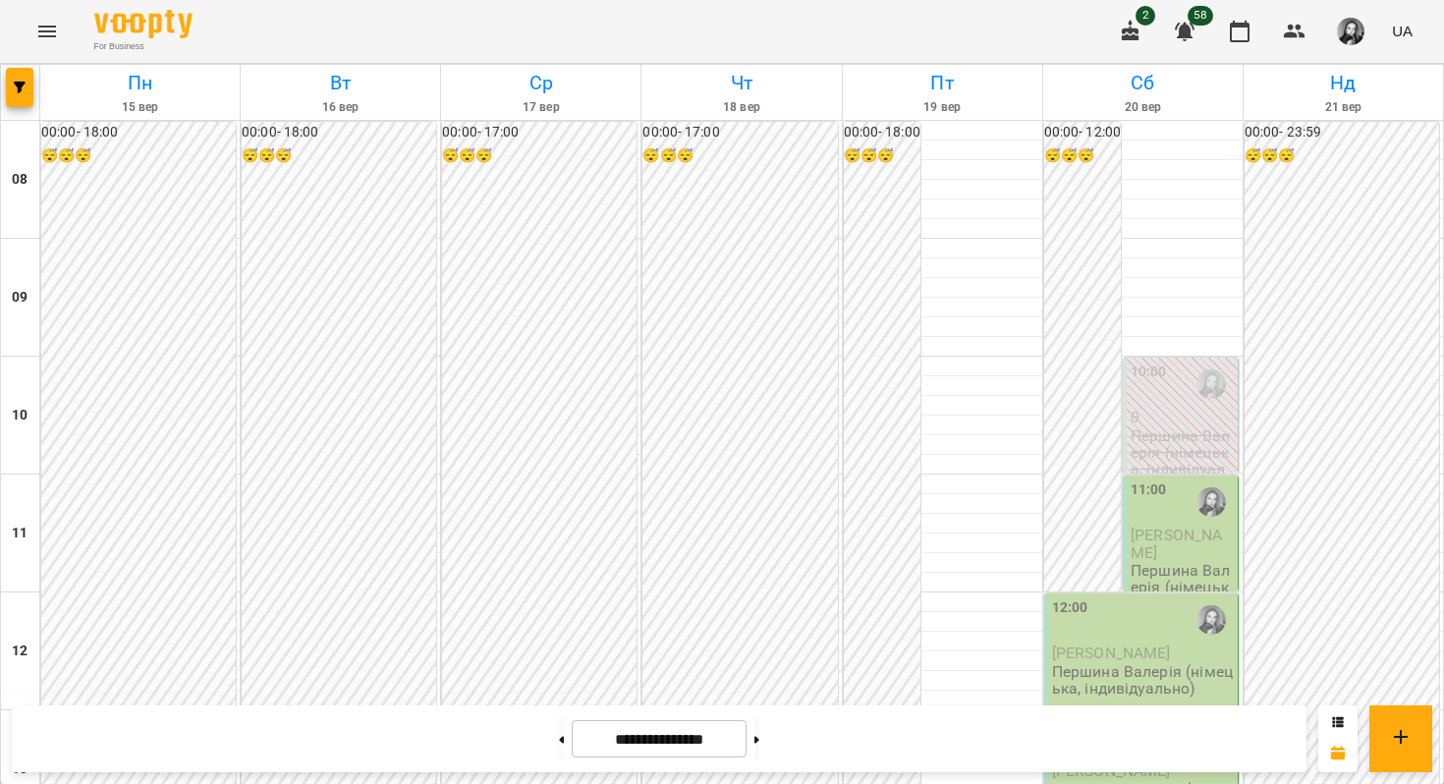
scroll to position [1025, 0]
click at [27, 92] on span "button" at bounding box center [20, 88] width 28 height 12
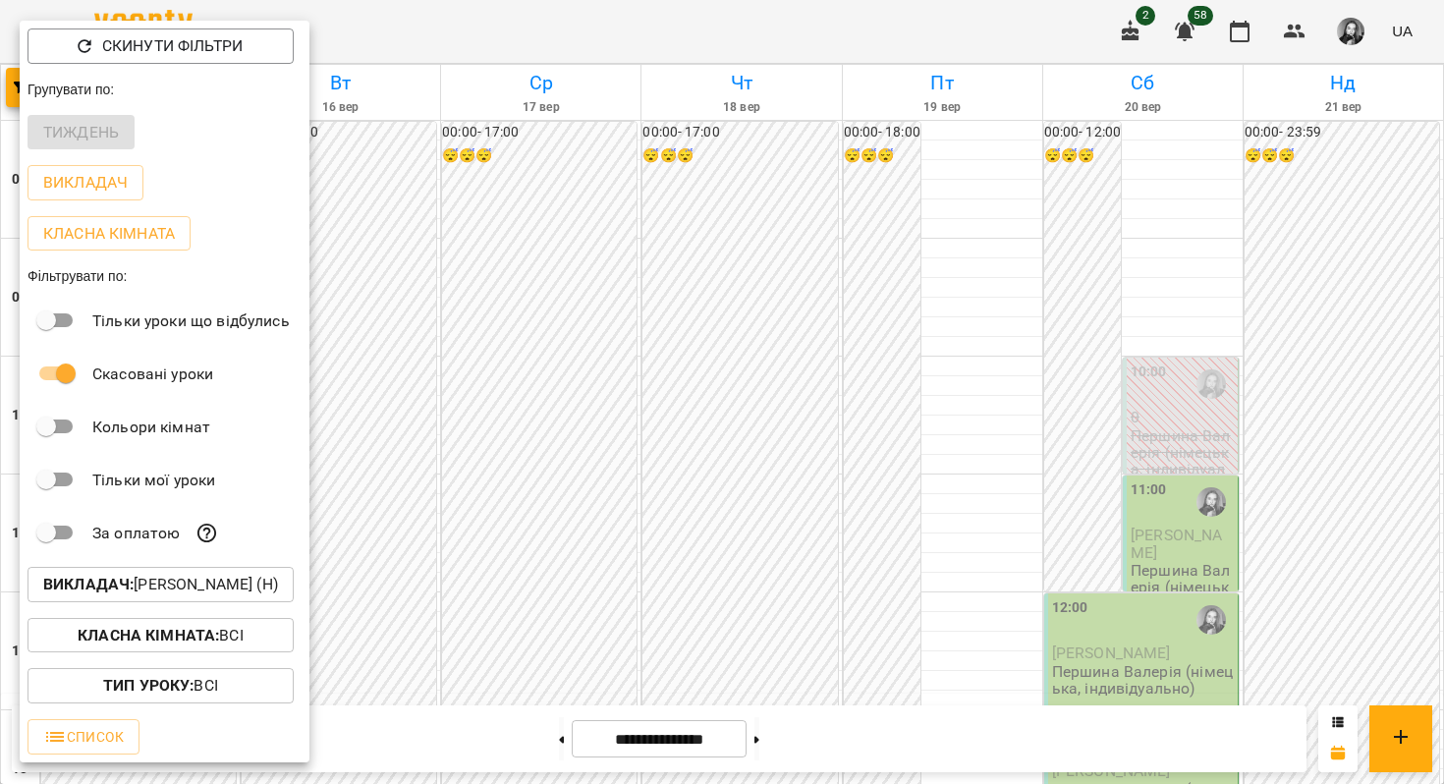
click at [120, 585] on b "Викладач :" at bounding box center [88, 584] width 90 height 19
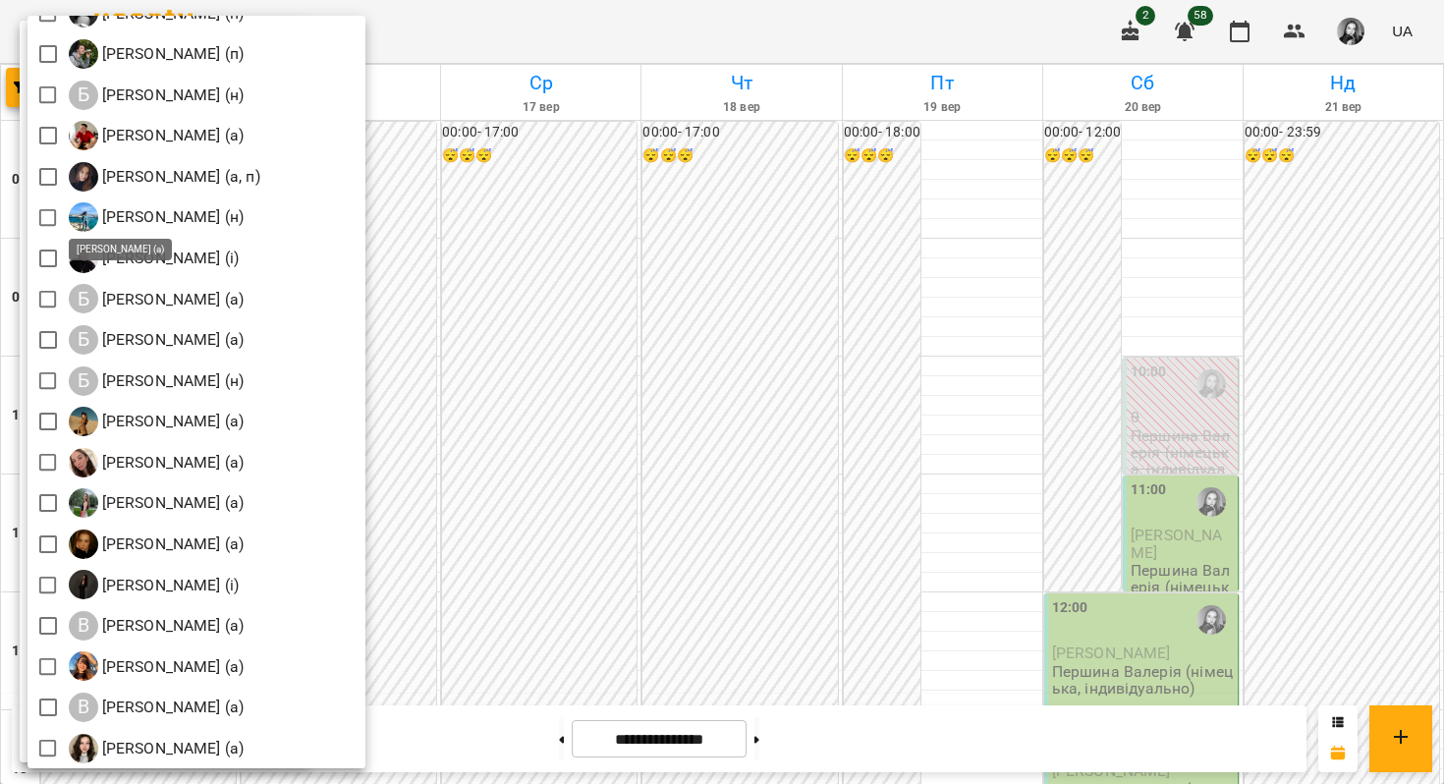
scroll to position [245, 0]
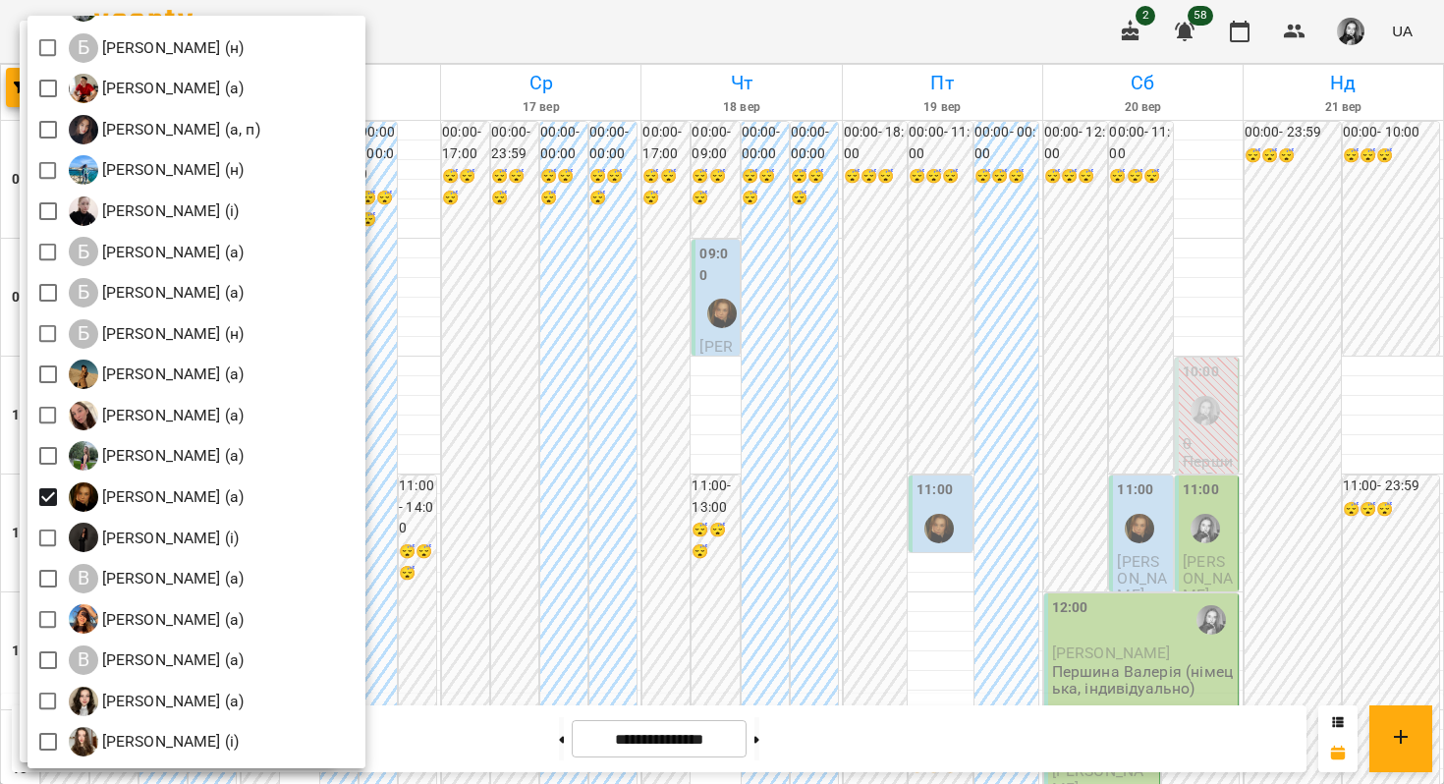
click at [570, 424] on div at bounding box center [722, 392] width 1444 height 784
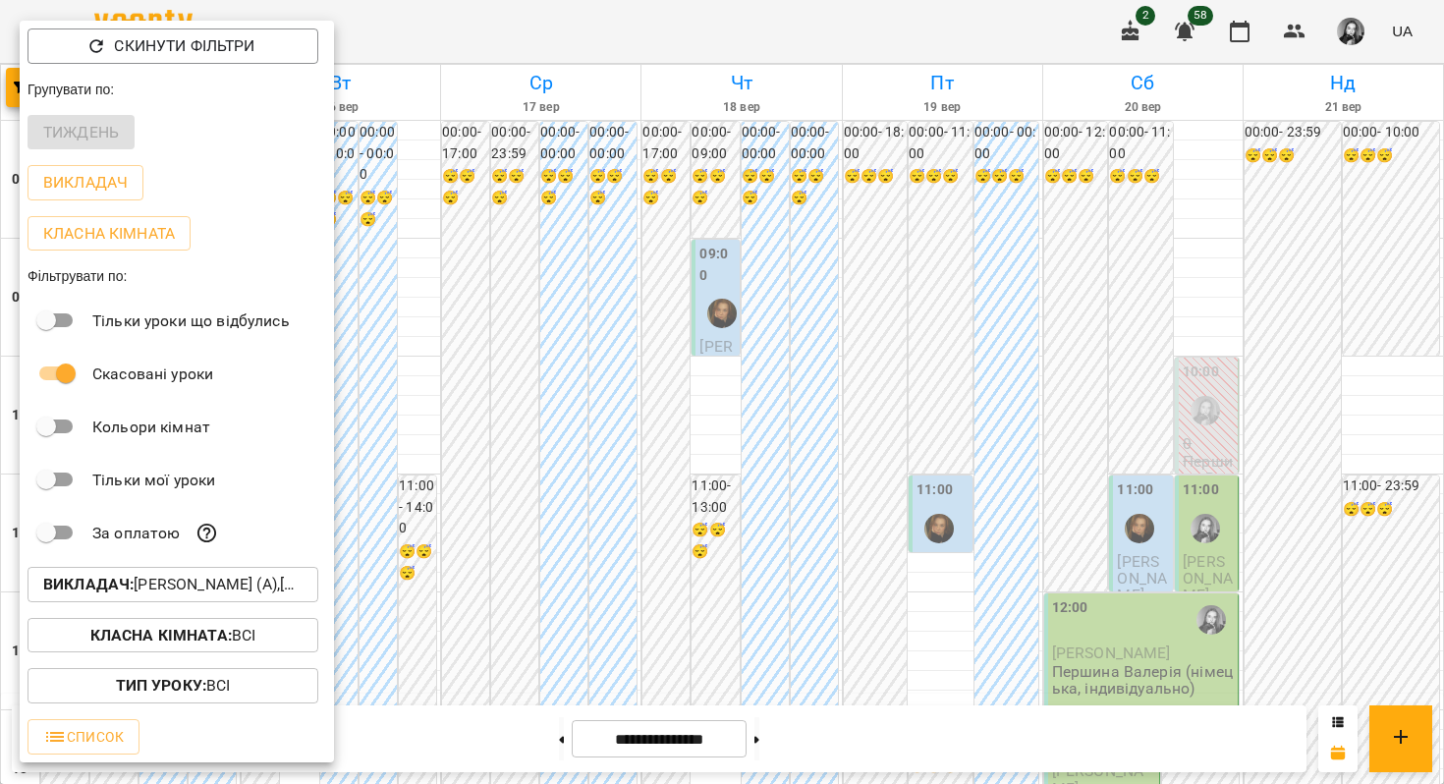
click at [570, 424] on div at bounding box center [722, 392] width 1444 height 784
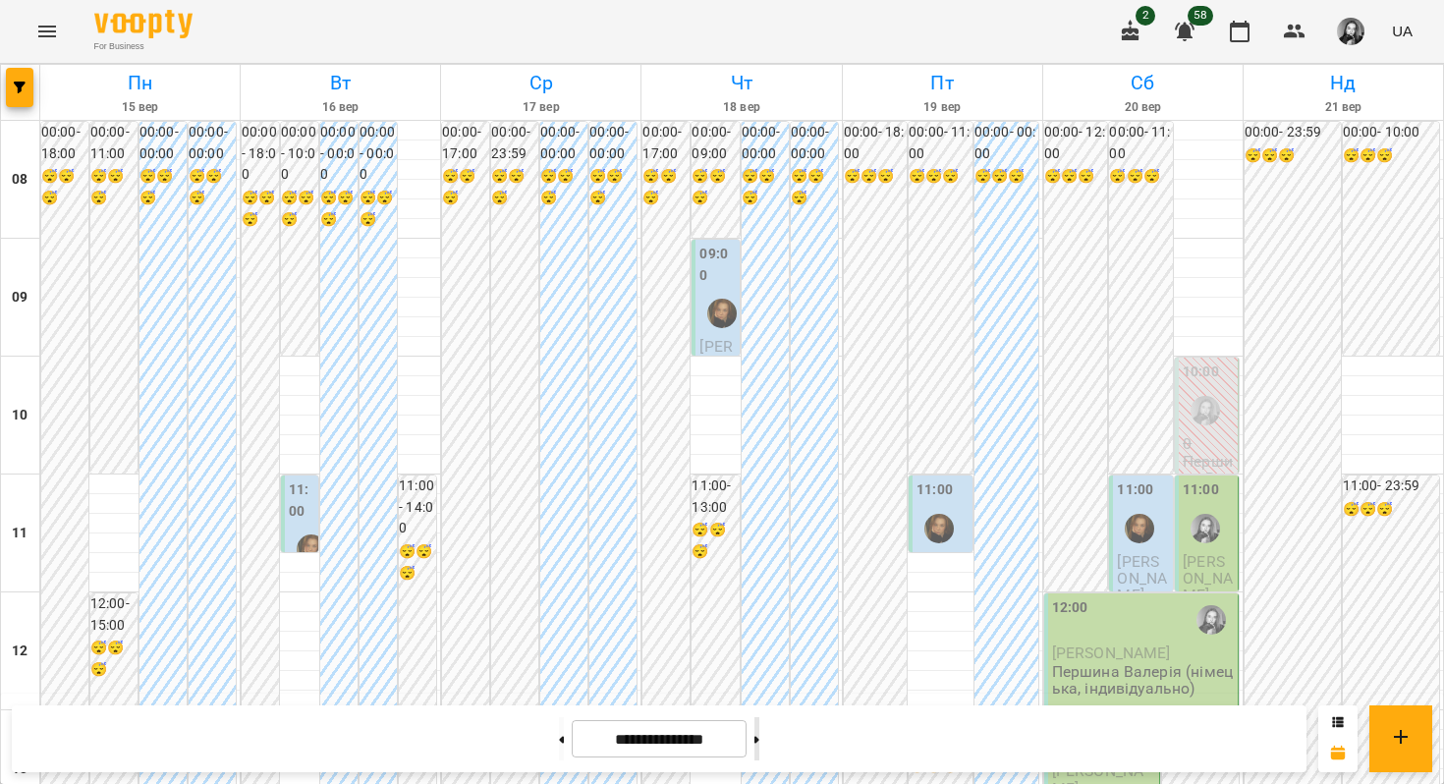
click at [759, 735] on button at bounding box center [756, 738] width 5 height 43
type input "**********"
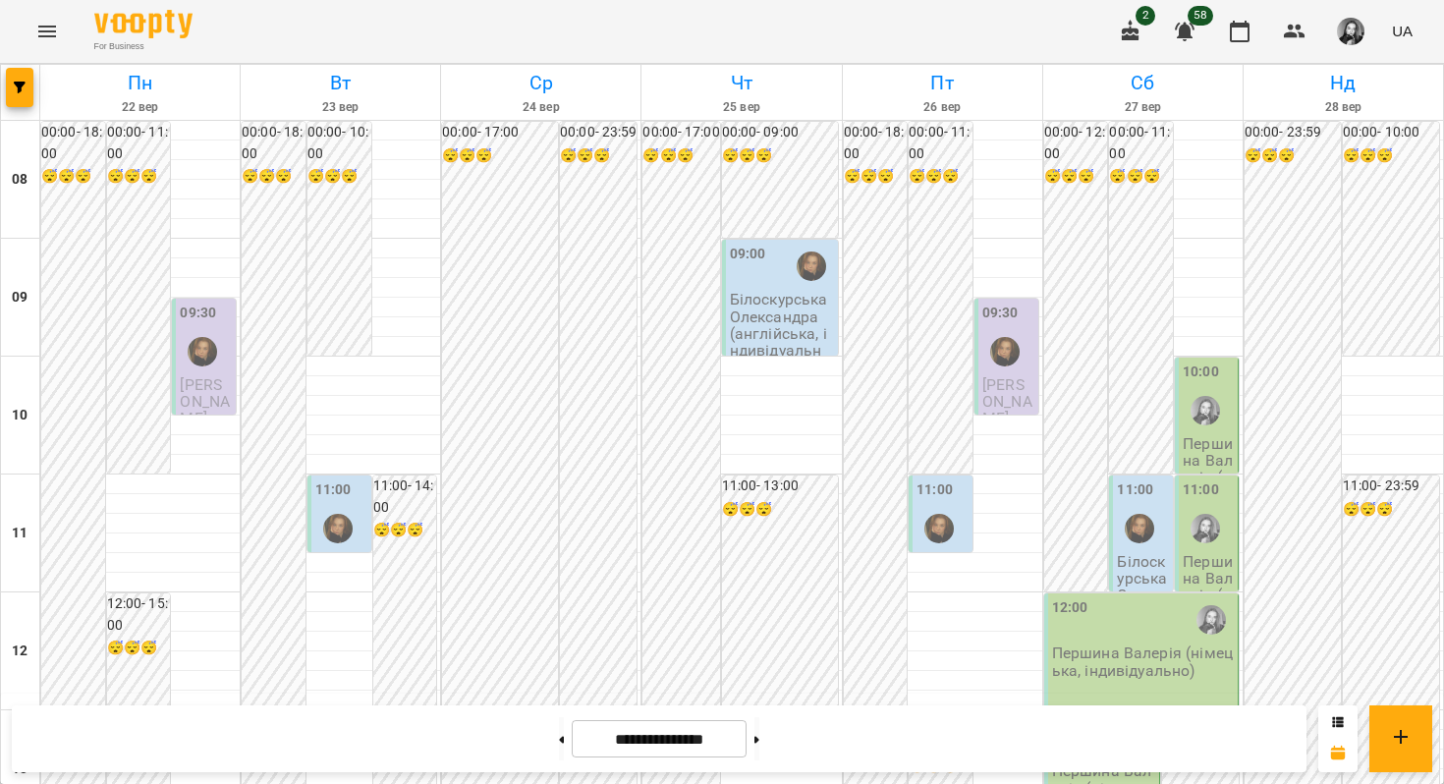
scroll to position [45, 0]
click at [773, 291] on p "Білоскурська Олександра (англійська, індивідуально)" at bounding box center [782, 333] width 104 height 84
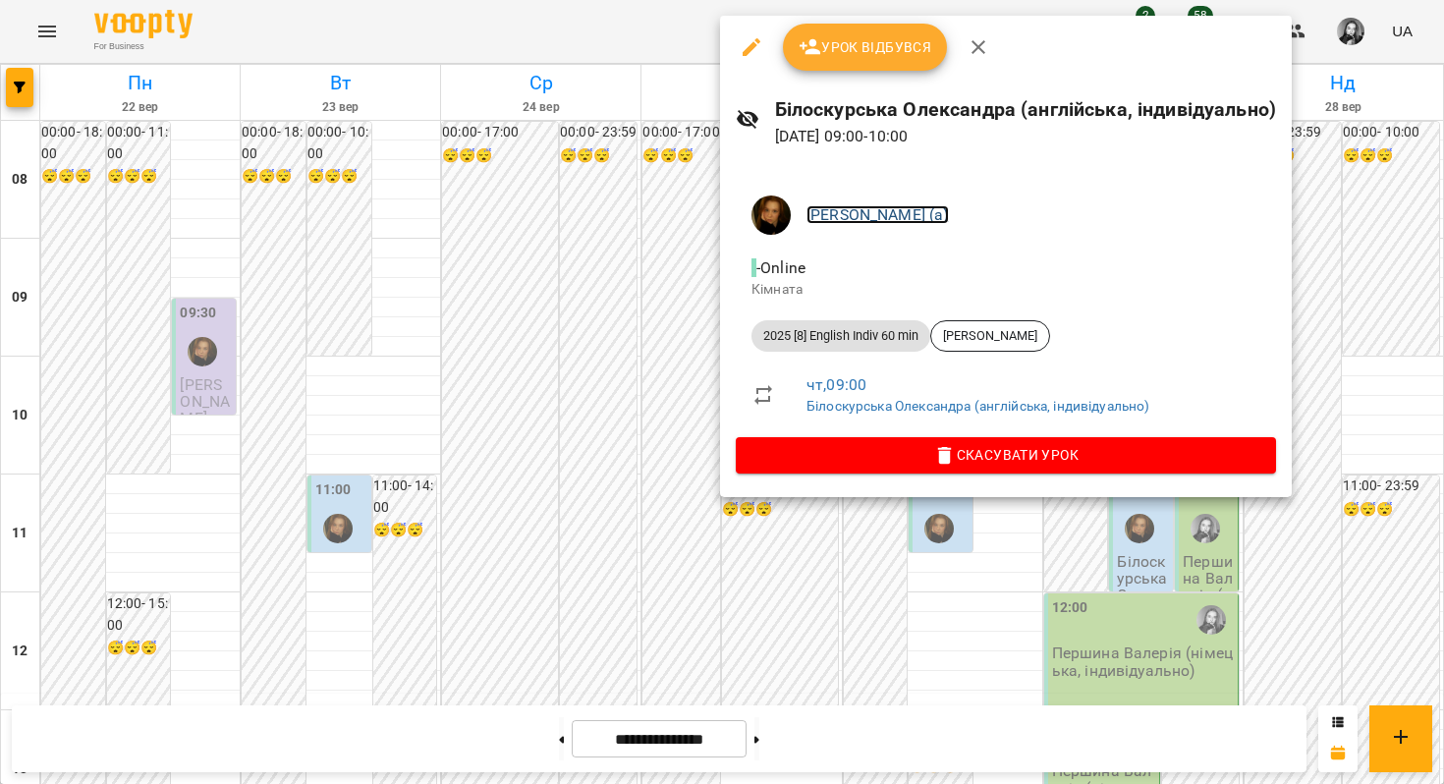
click at [812, 213] on link "[PERSON_NAME] (а)" at bounding box center [877, 214] width 142 height 19
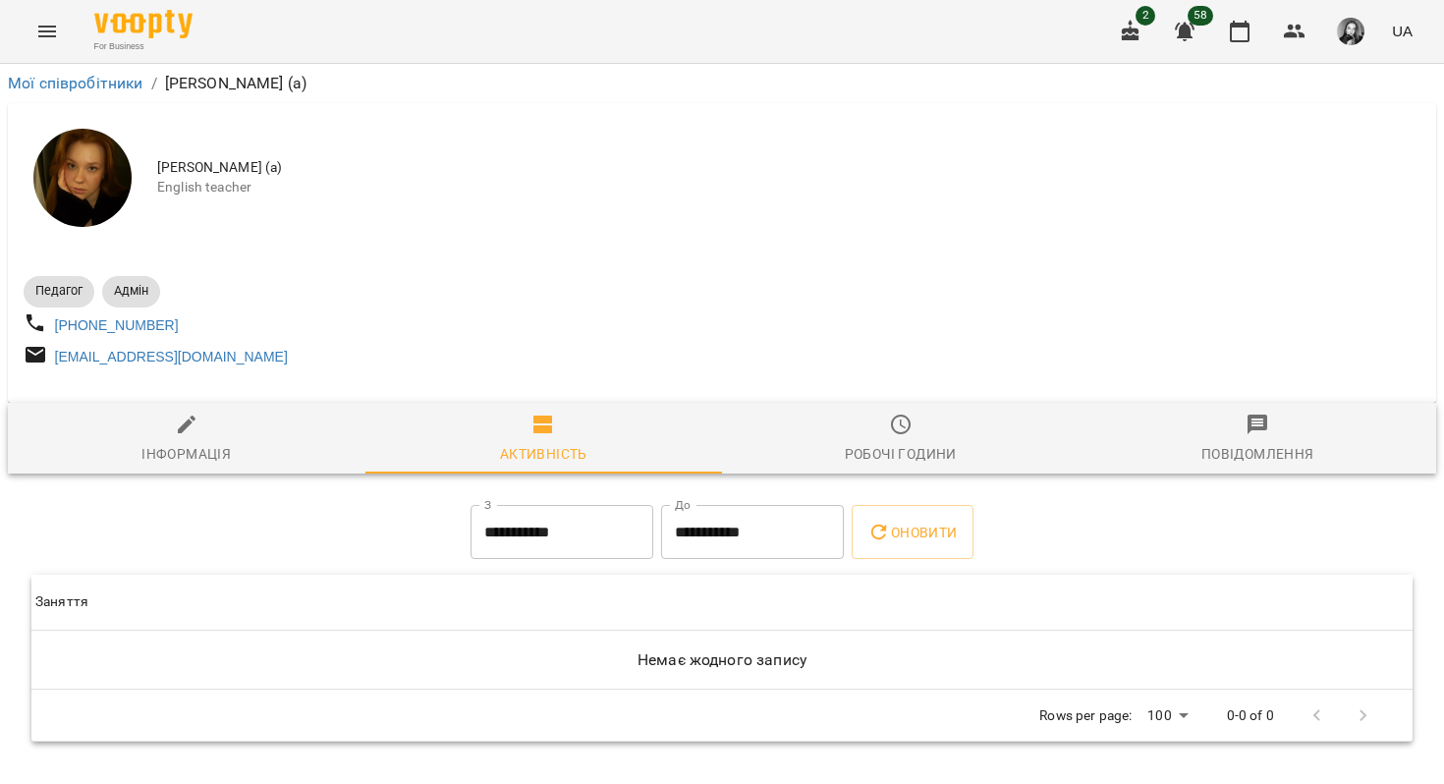
click at [878, 420] on button "Робочі години" at bounding box center [901, 438] width 358 height 71
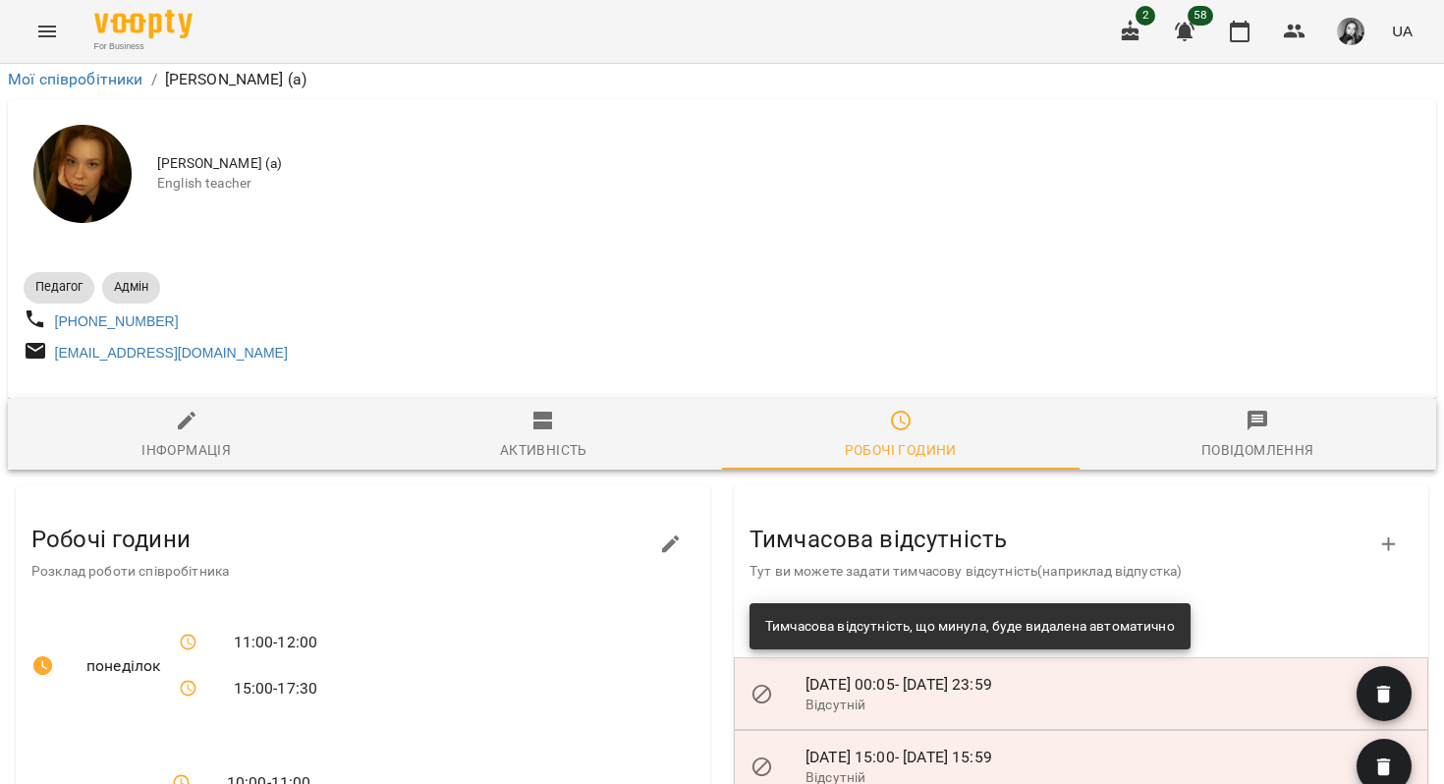
scroll to position [257, 0]
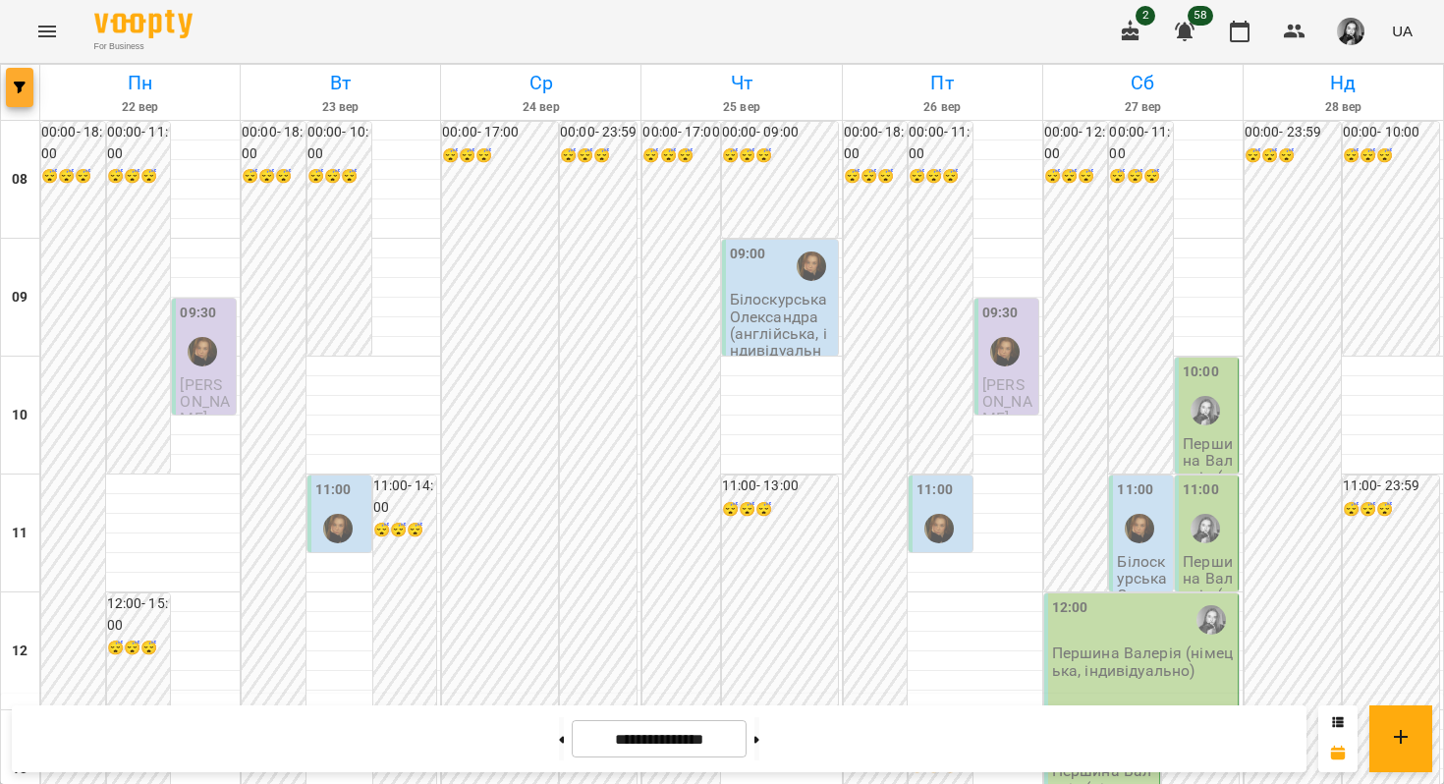
click at [18, 86] on icon "button" at bounding box center [20, 88] width 12 height 12
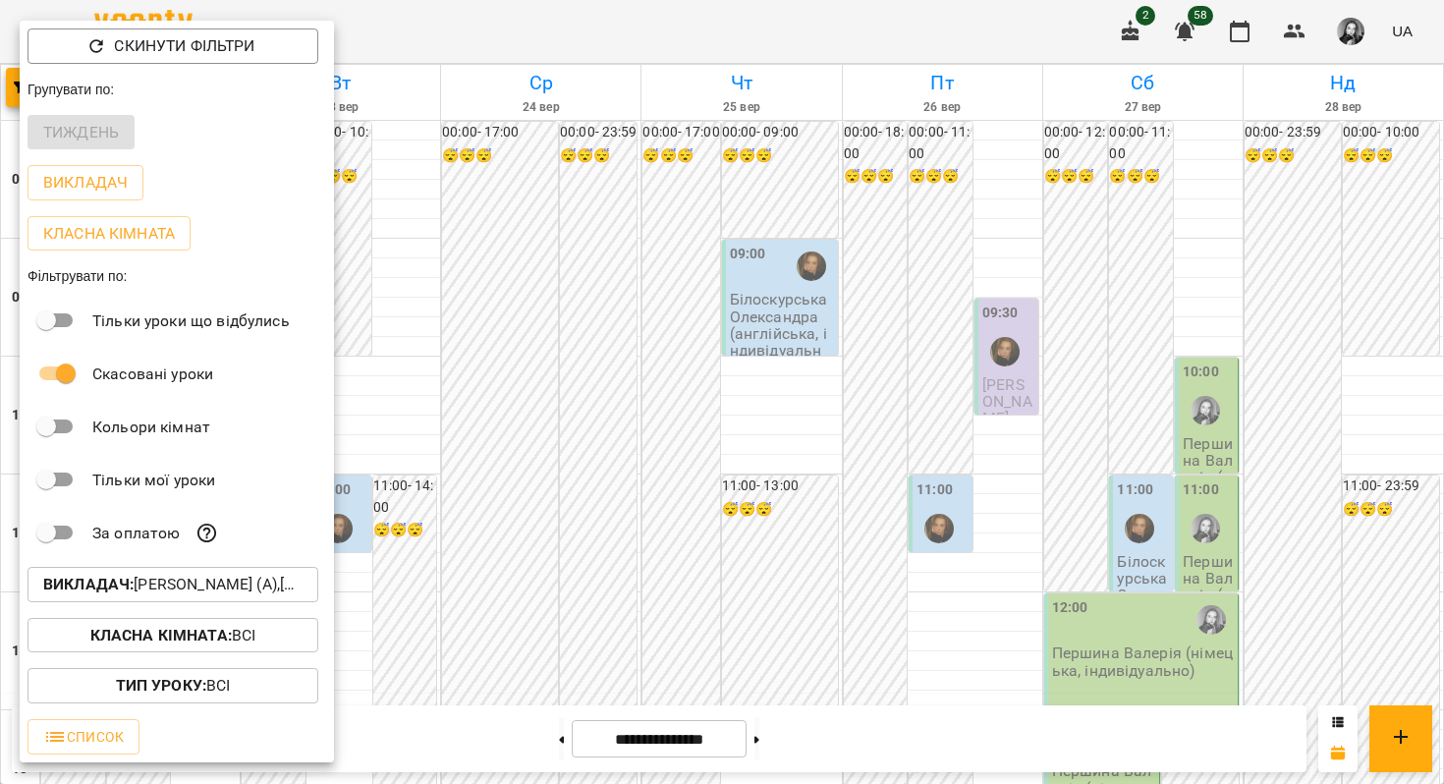
click at [120, 593] on b "Викладач :" at bounding box center [88, 584] width 90 height 19
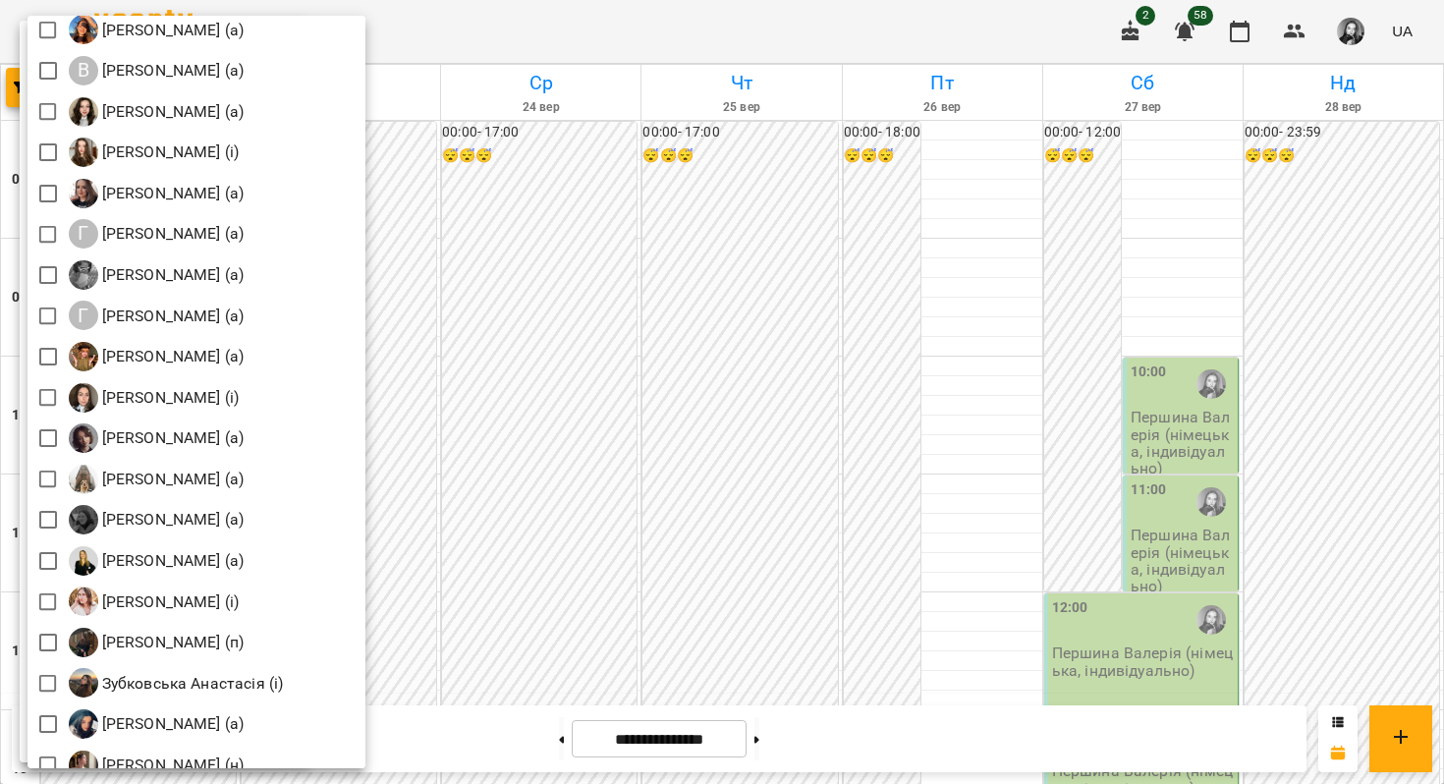
scroll to position [841, 0]
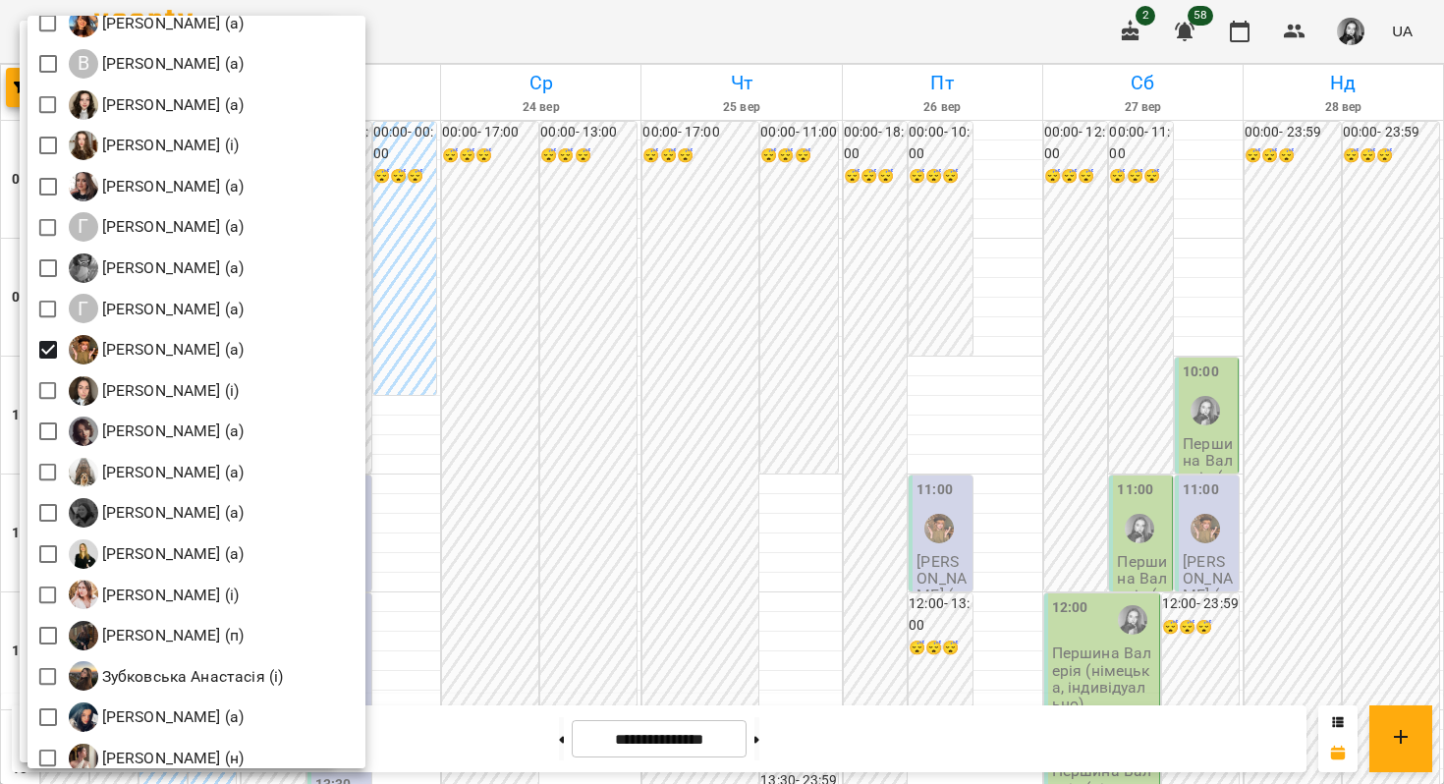
click at [482, 345] on div at bounding box center [722, 392] width 1444 height 784
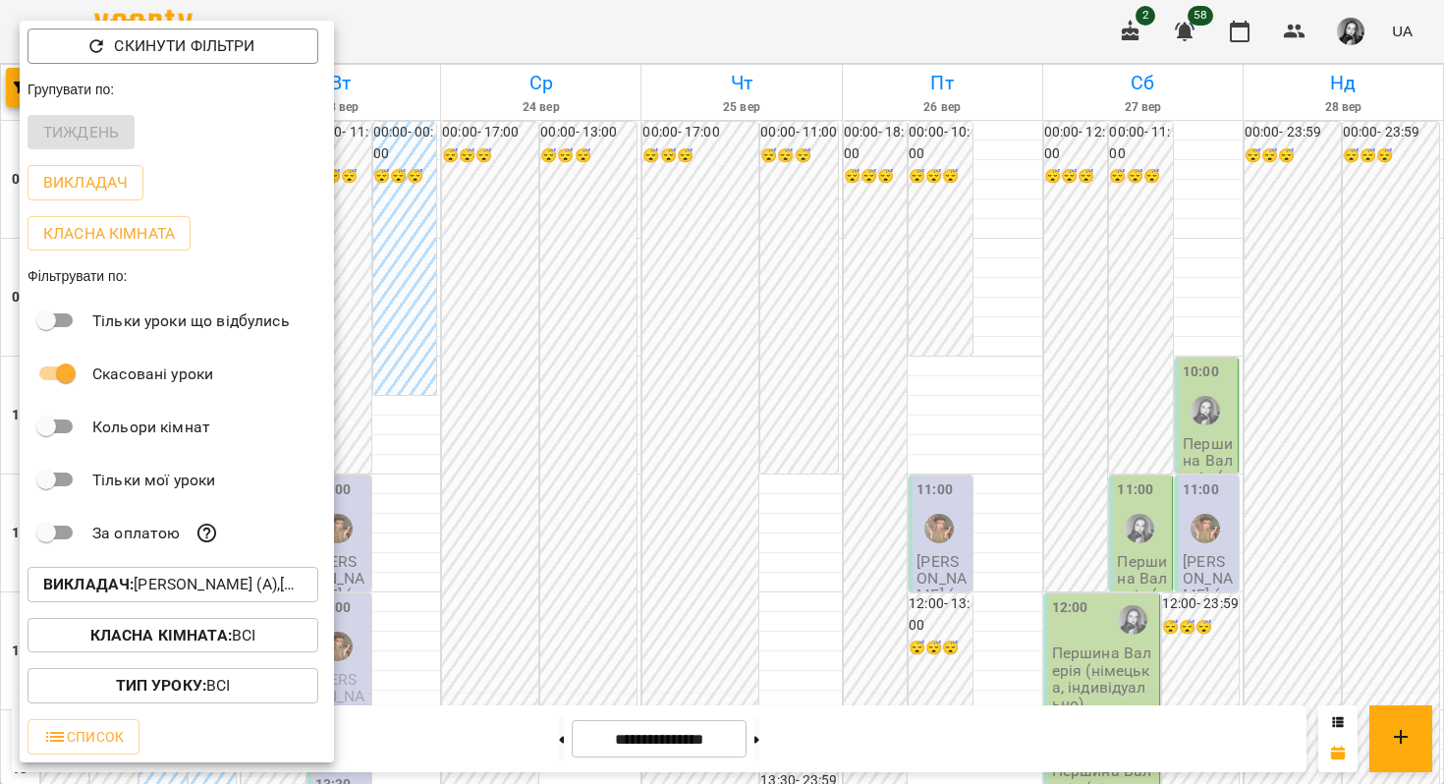
click at [482, 345] on div at bounding box center [722, 392] width 1444 height 784
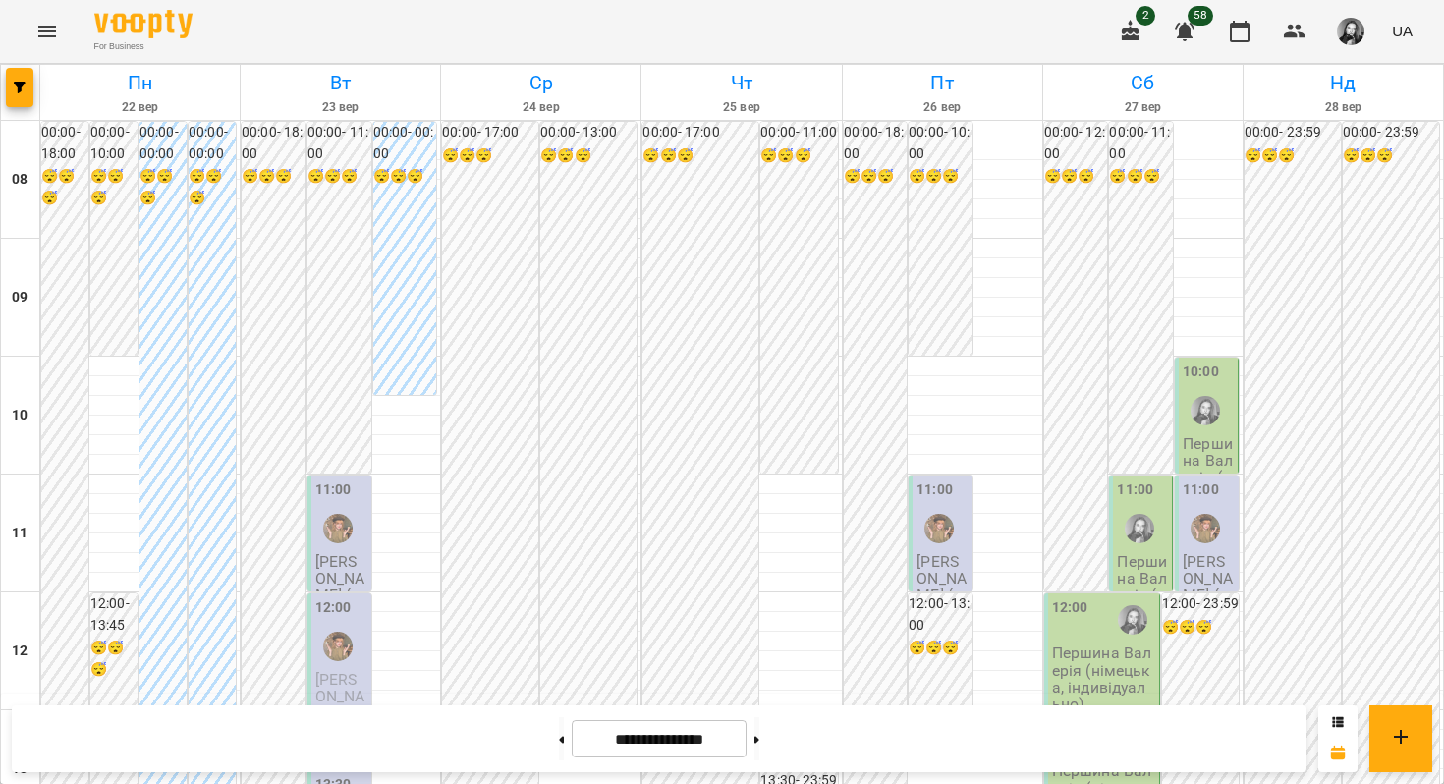
scroll to position [1193, 0]
click at [23, 85] on icon "button" at bounding box center [20, 88] width 12 height 12
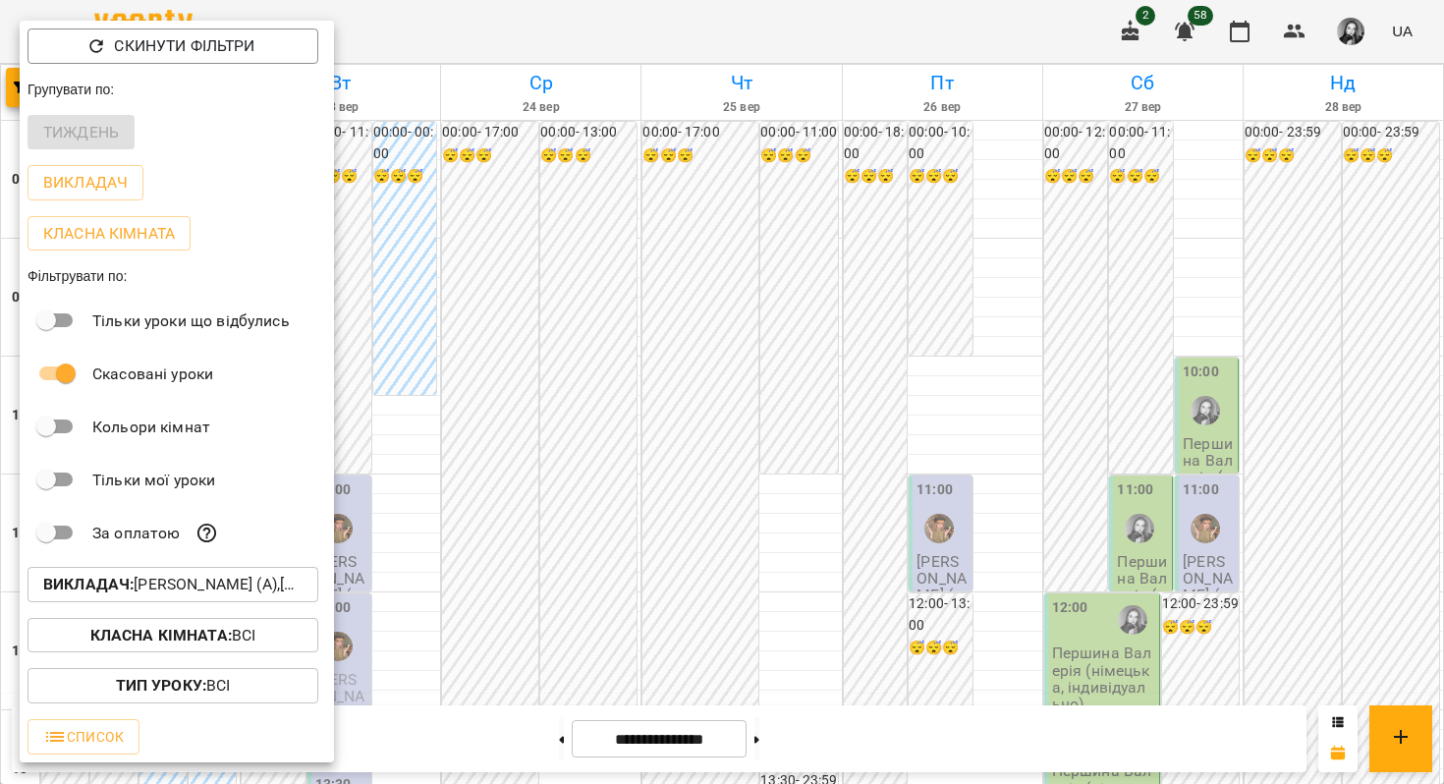
click at [176, 591] on p "Викладач : [PERSON_NAME] (а),[PERSON_NAME] (н)" at bounding box center [172, 585] width 259 height 24
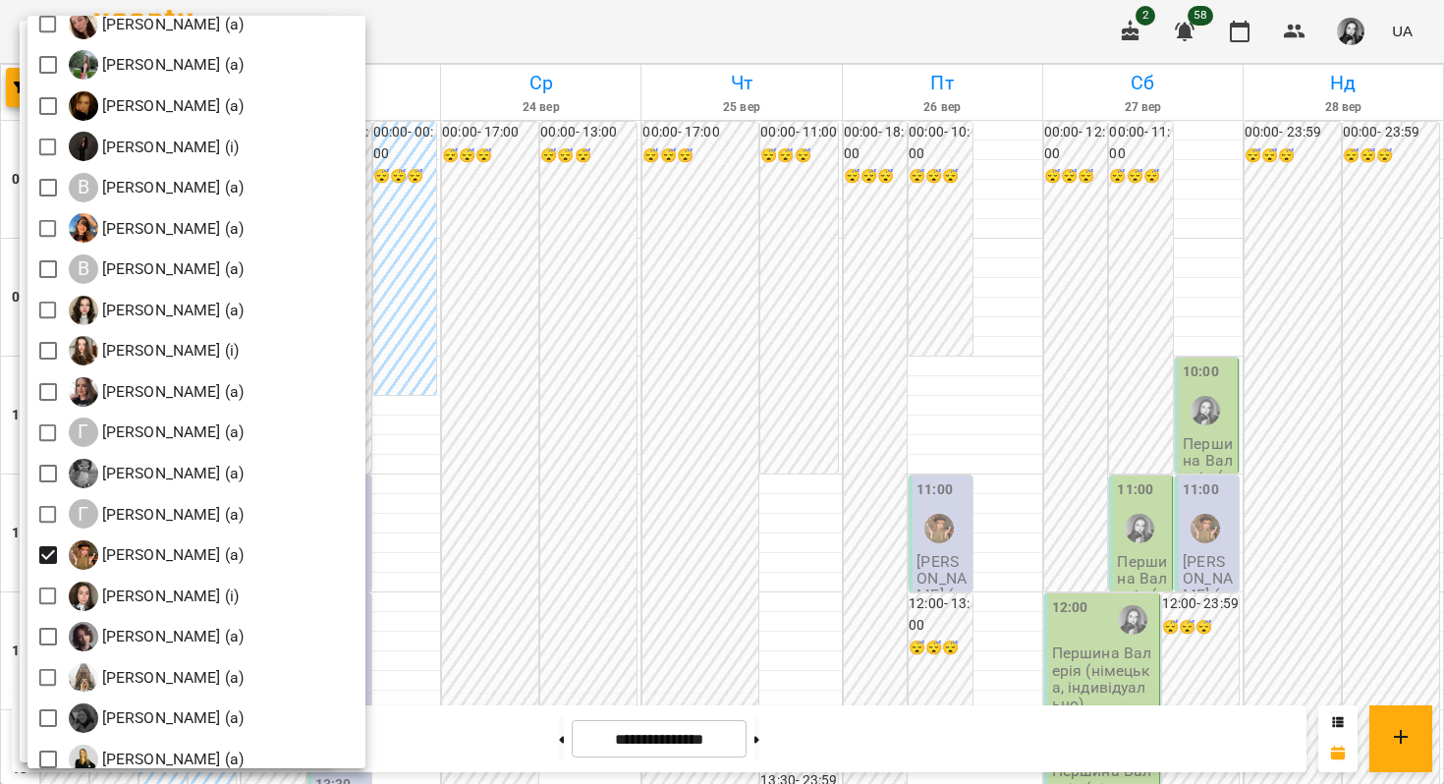
scroll to position [661, 0]
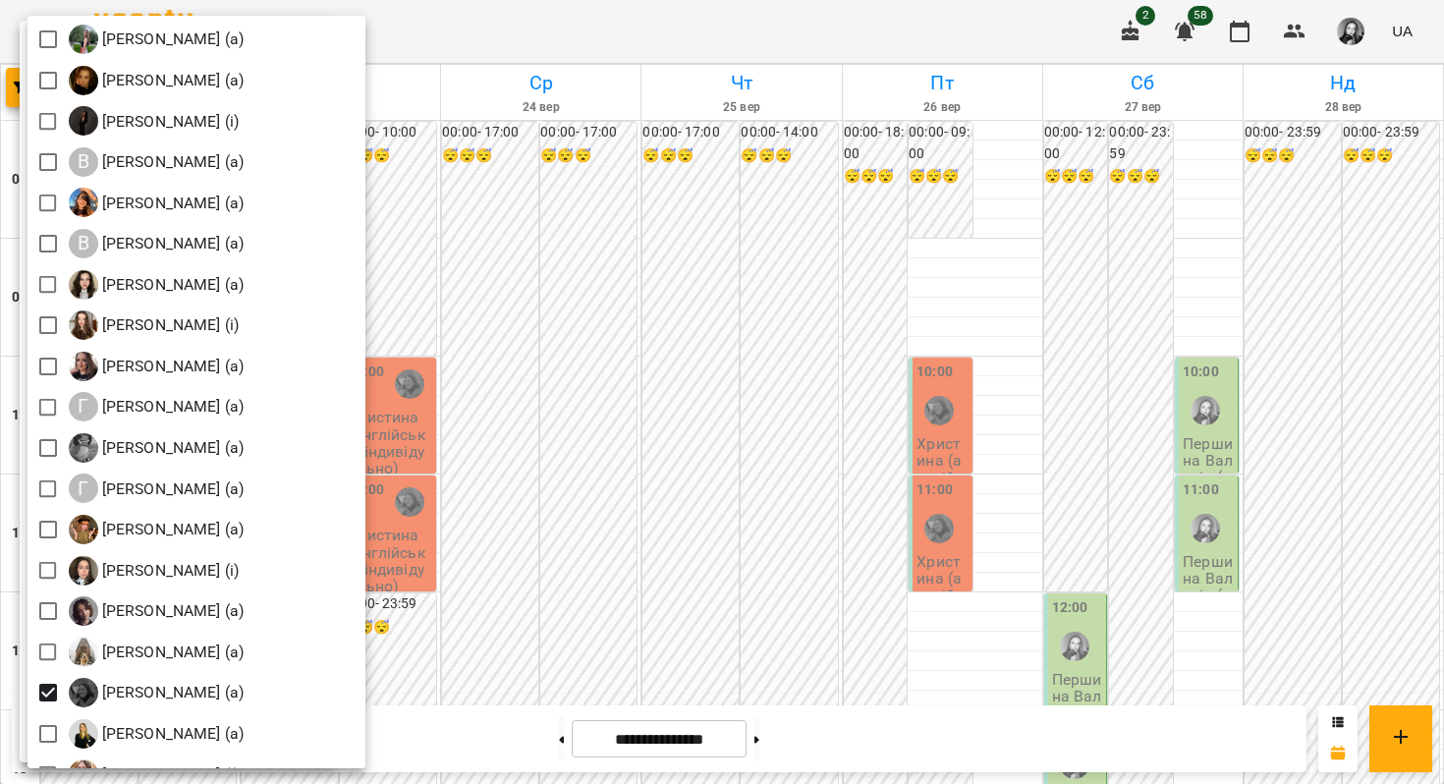
click at [531, 473] on div at bounding box center [722, 392] width 1444 height 784
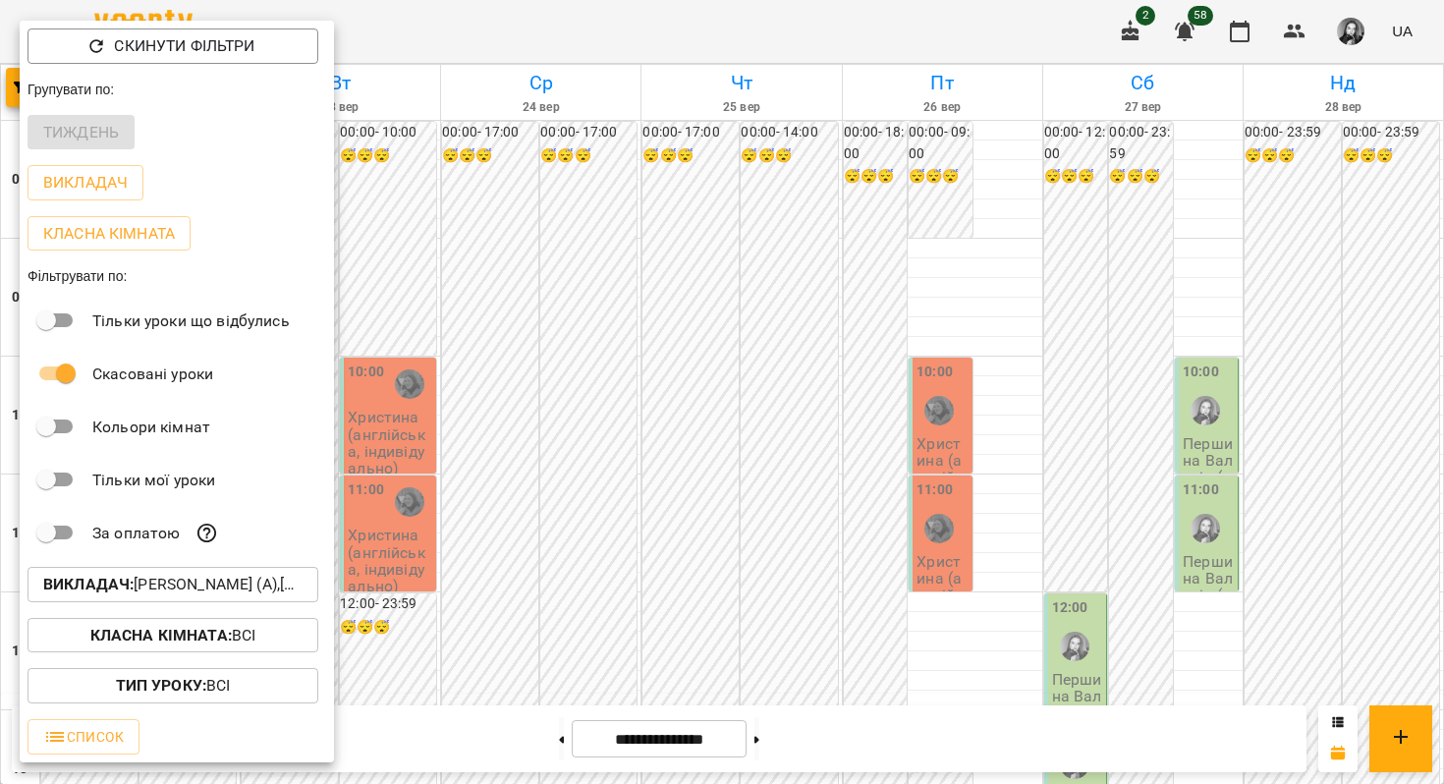
click at [531, 473] on div "[PERSON_NAME] (і) [PERSON_NAME] (і) [PERSON_NAME] (п) [PERSON_NAME] (п) Б [PERS…" at bounding box center [722, 392] width 1444 height 784
click at [531, 473] on div at bounding box center [722, 392] width 1444 height 784
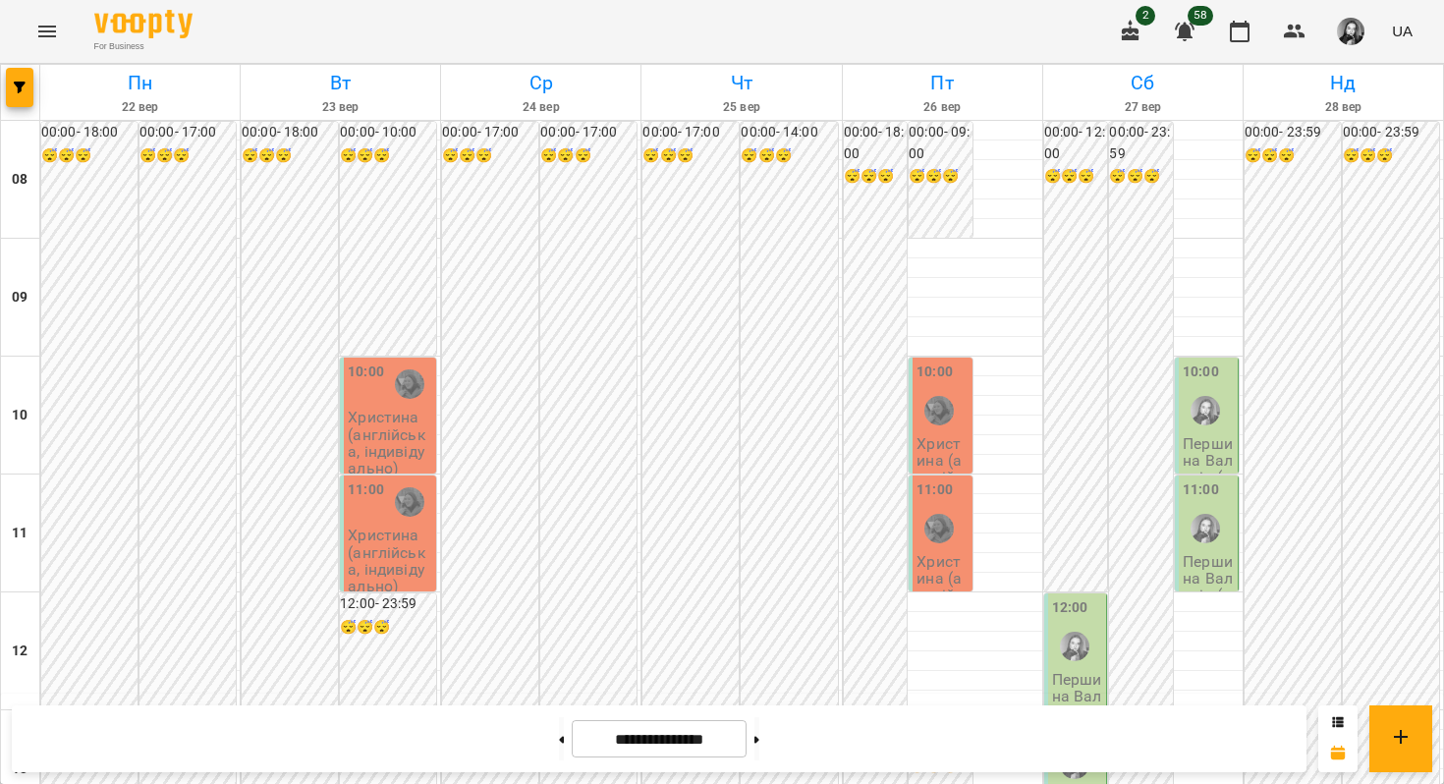
scroll to position [753, 0]
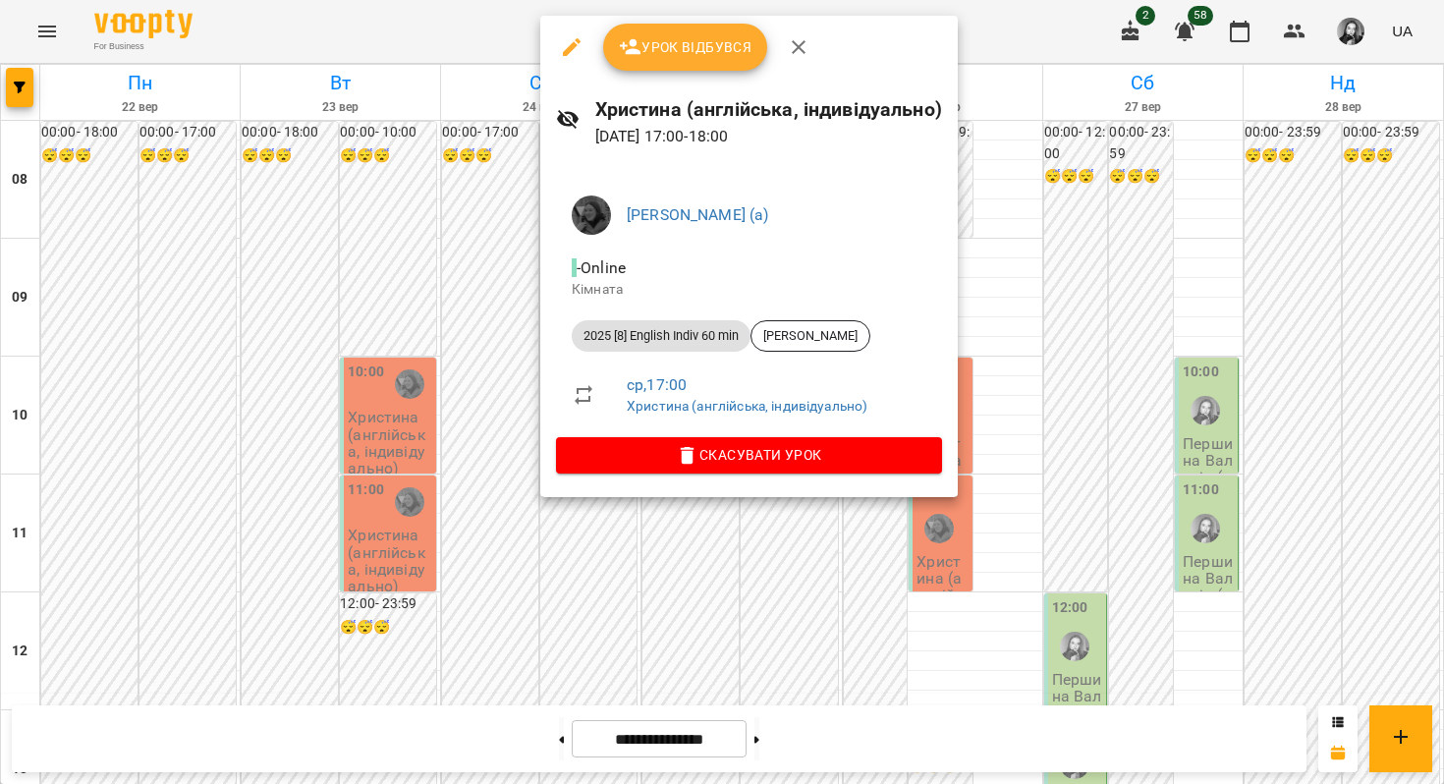
click at [509, 538] on div at bounding box center [722, 392] width 1444 height 784
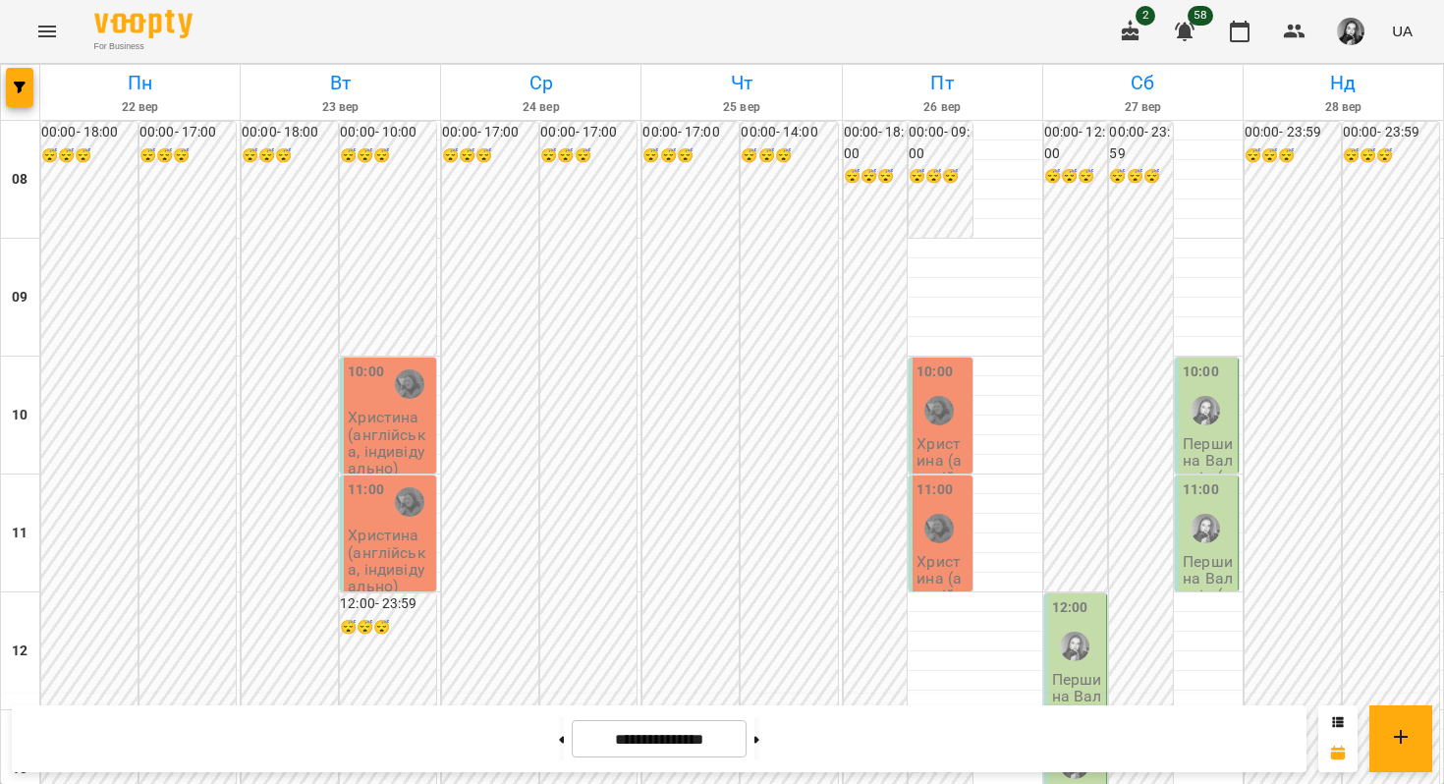
scroll to position [745, 0]
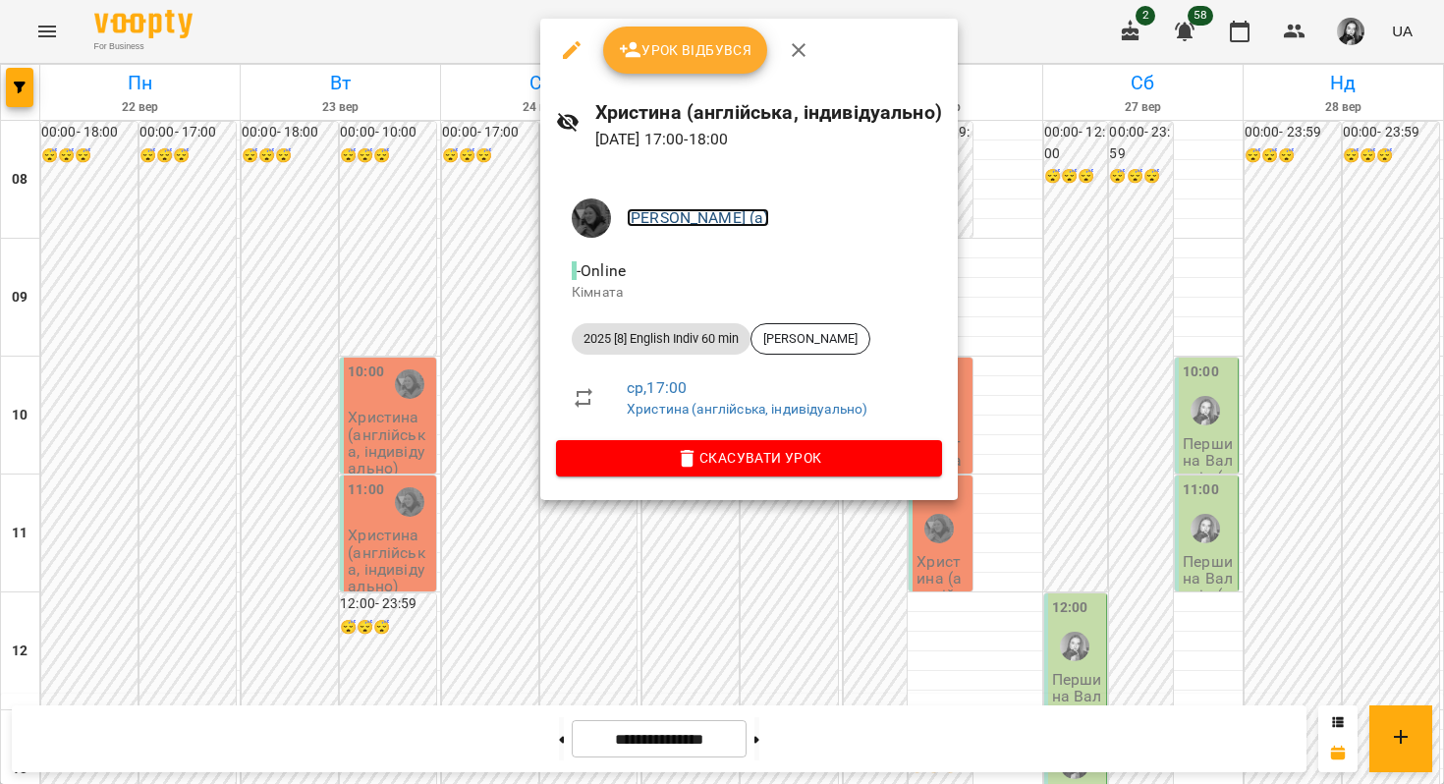
click at [679, 216] on link "[PERSON_NAME] (а)" at bounding box center [698, 217] width 142 height 19
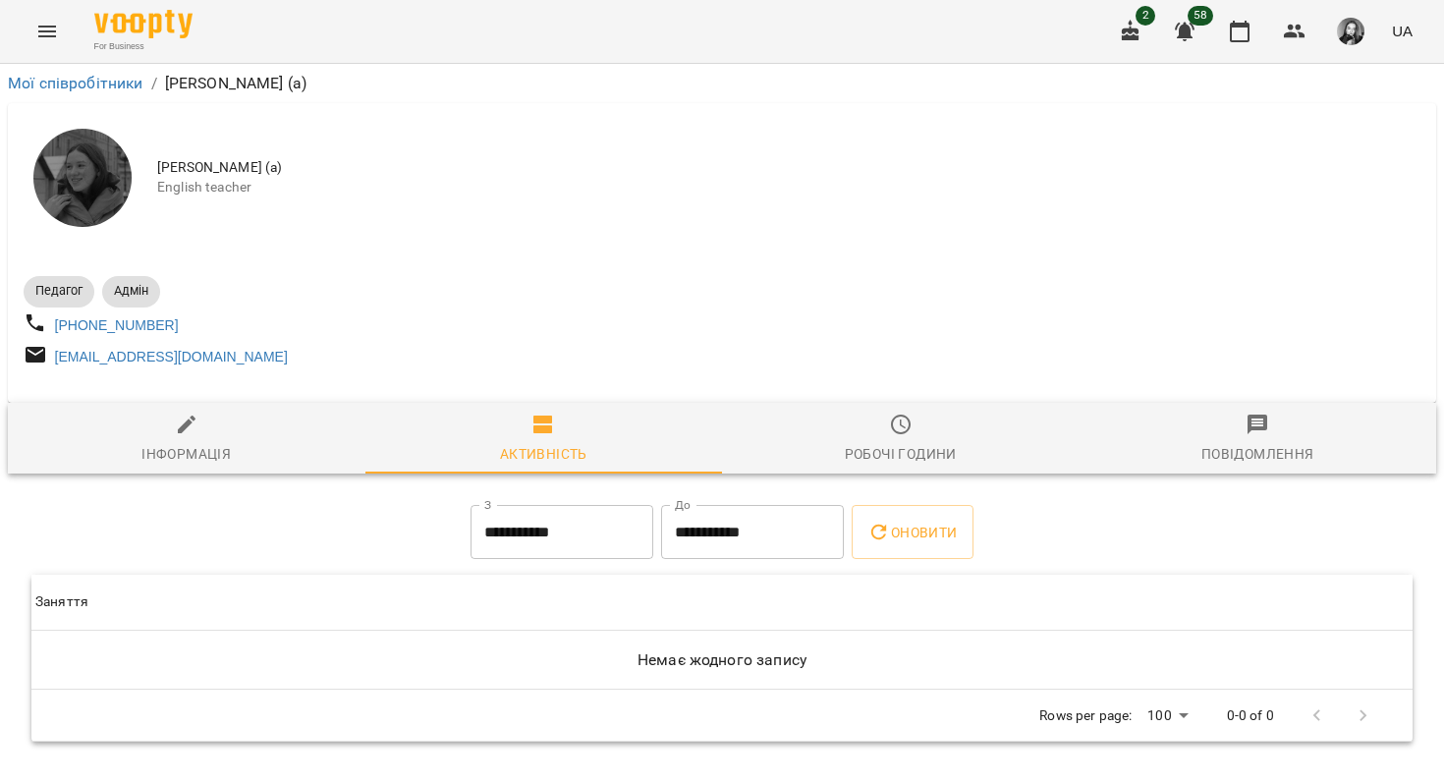
click at [905, 429] on icon "button" at bounding box center [901, 425] width 24 height 24
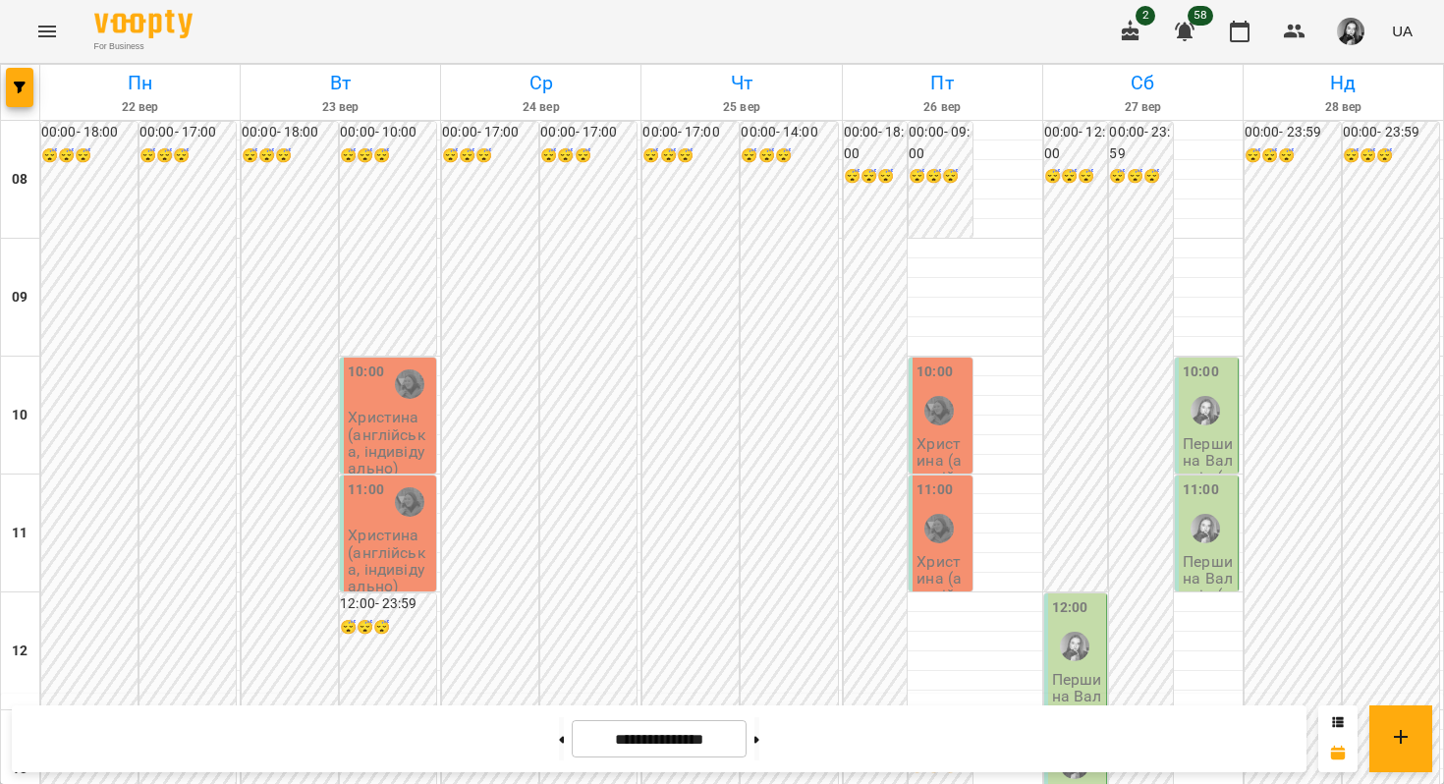
scroll to position [824, 0]
click at [759, 744] on button at bounding box center [756, 738] width 5 height 43
click at [559, 741] on icon at bounding box center [561, 740] width 5 height 8
type input "**********"
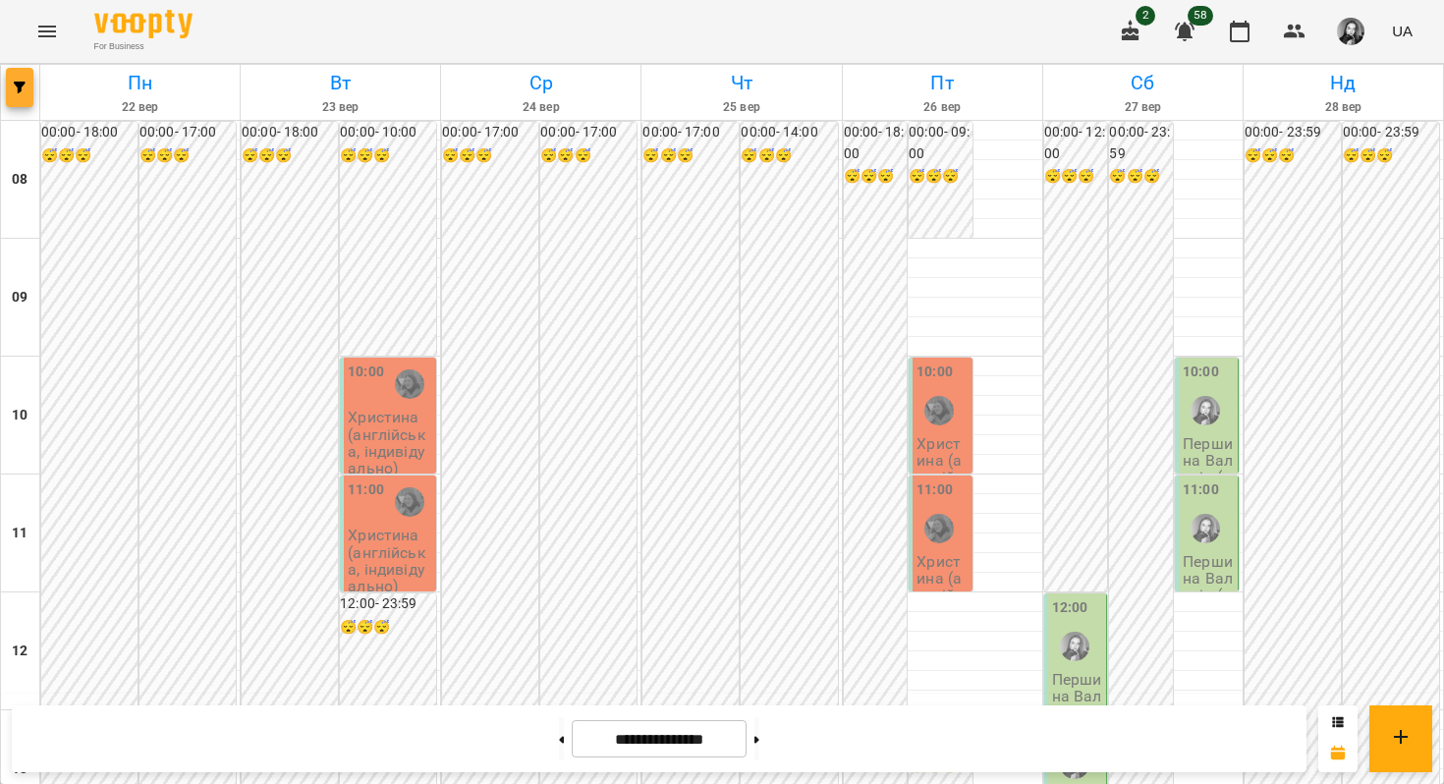
click at [21, 82] on icon "button" at bounding box center [20, 88] width 12 height 12
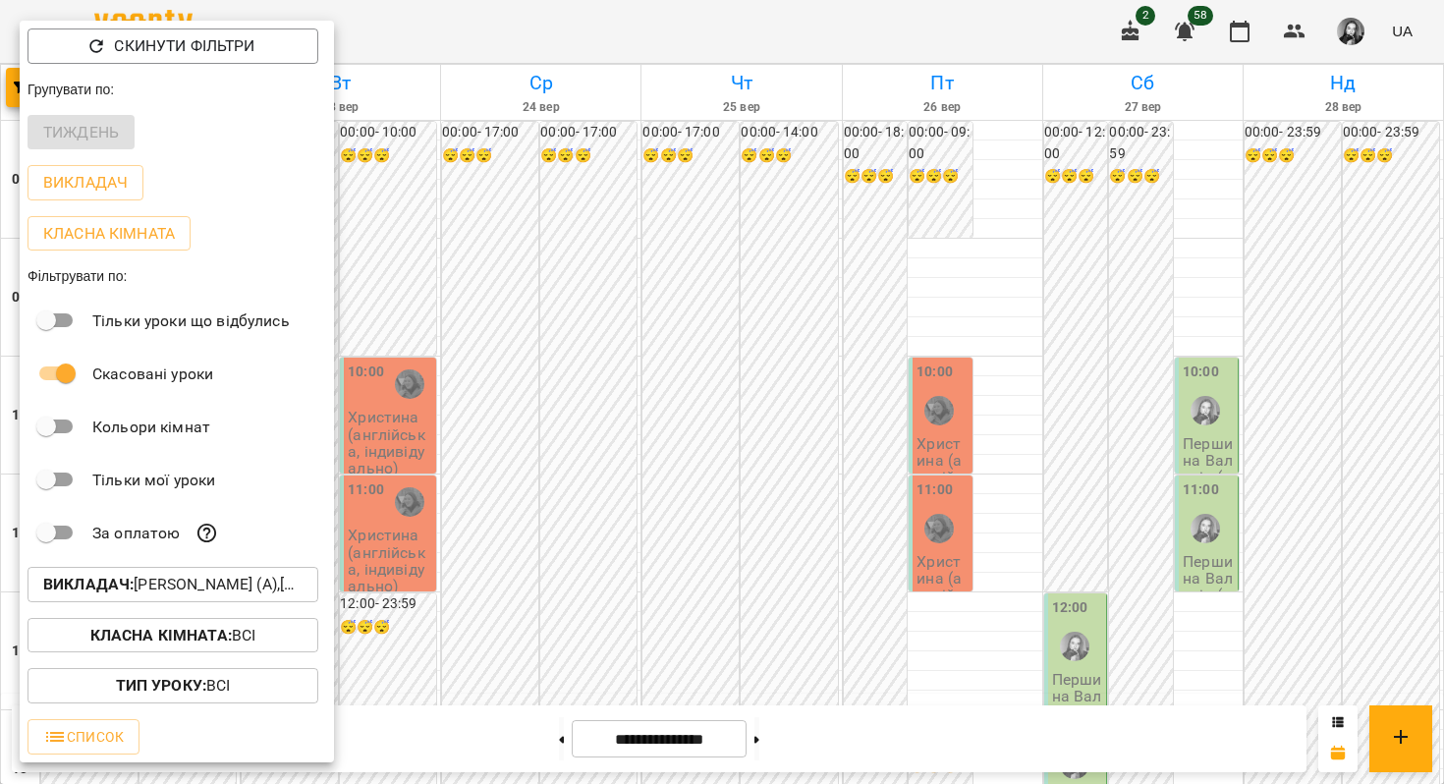
click at [115, 593] on b "Викладач :" at bounding box center [88, 584] width 90 height 19
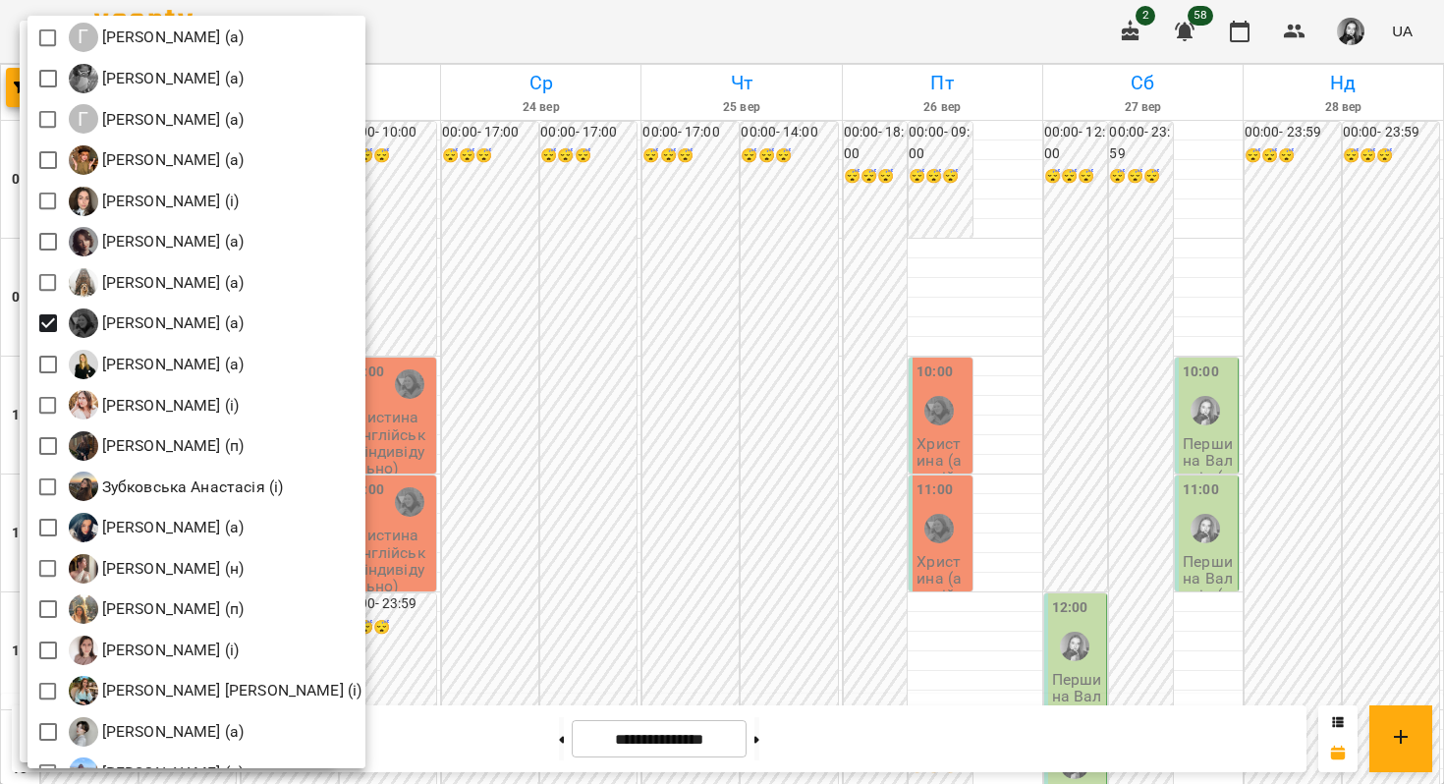
scroll to position [1150, 0]
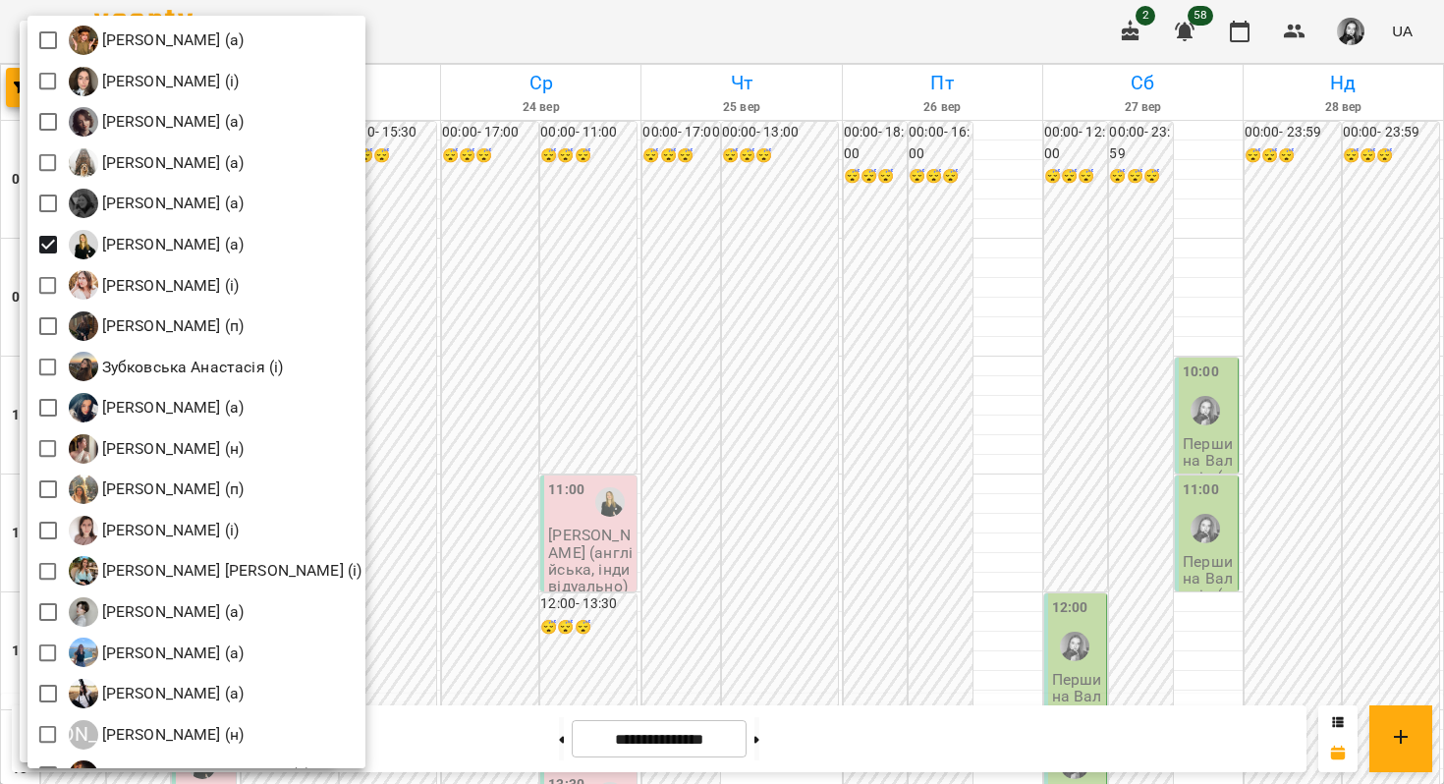
click at [606, 382] on div at bounding box center [722, 392] width 1444 height 784
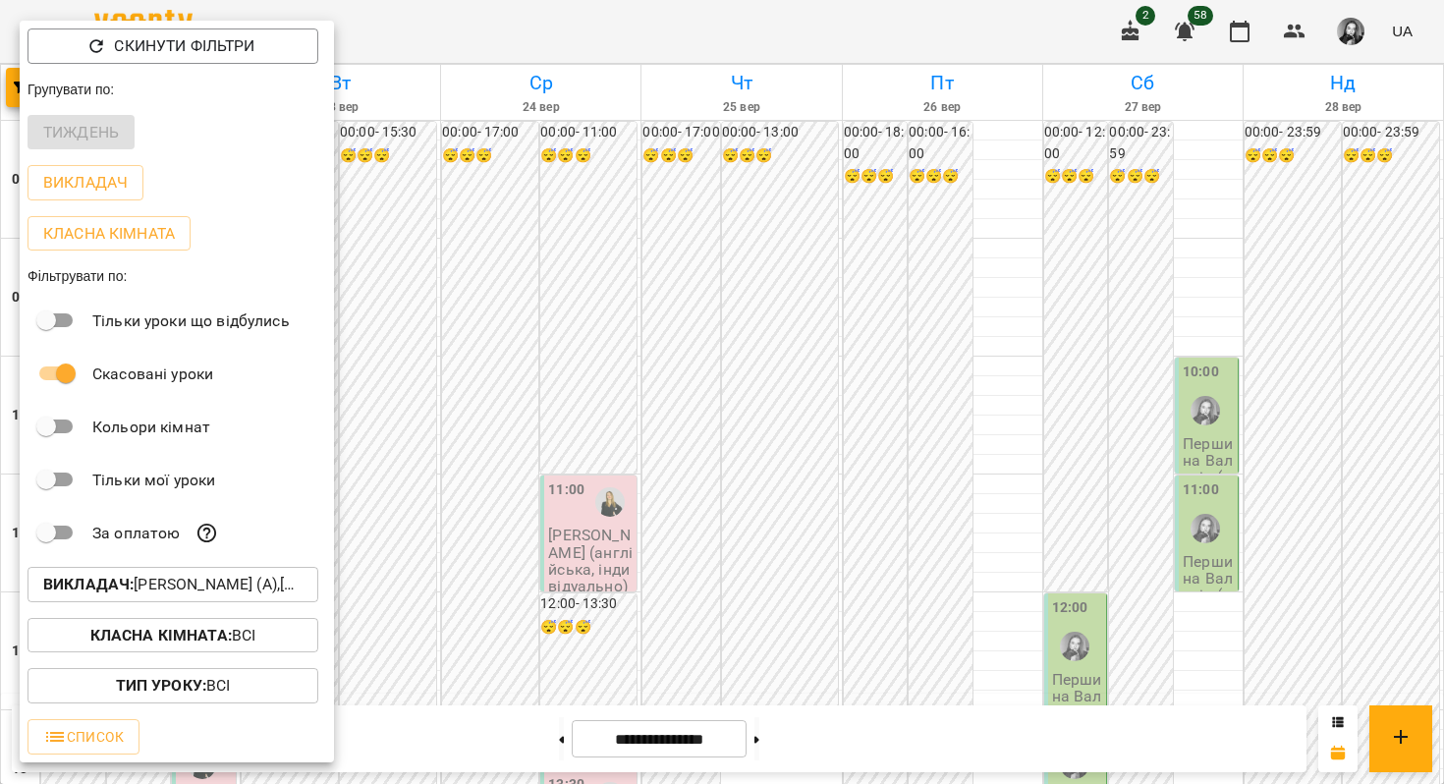
click at [606, 382] on div at bounding box center [722, 392] width 1444 height 784
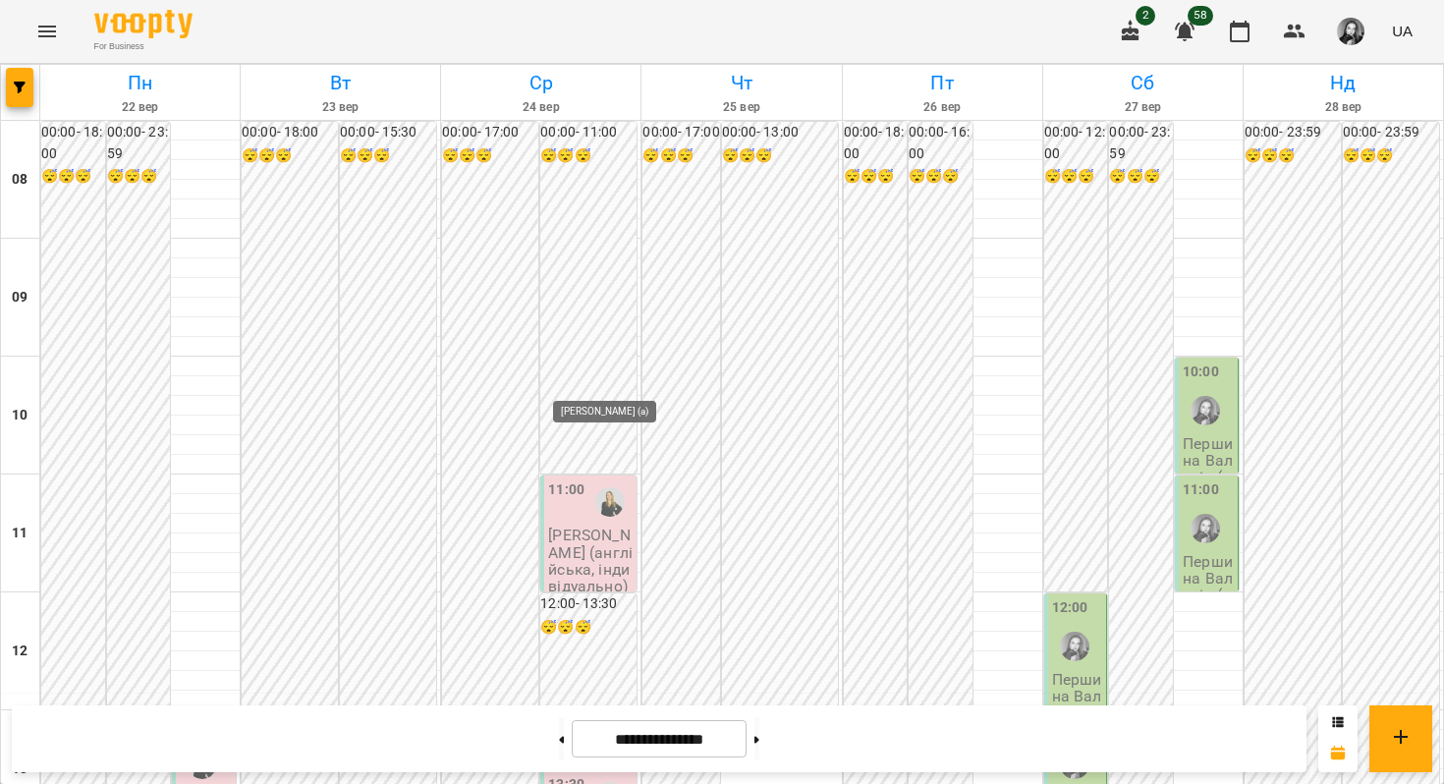
scroll to position [437, 0]
click at [18, 82] on icon "button" at bounding box center [20, 88] width 12 height 12
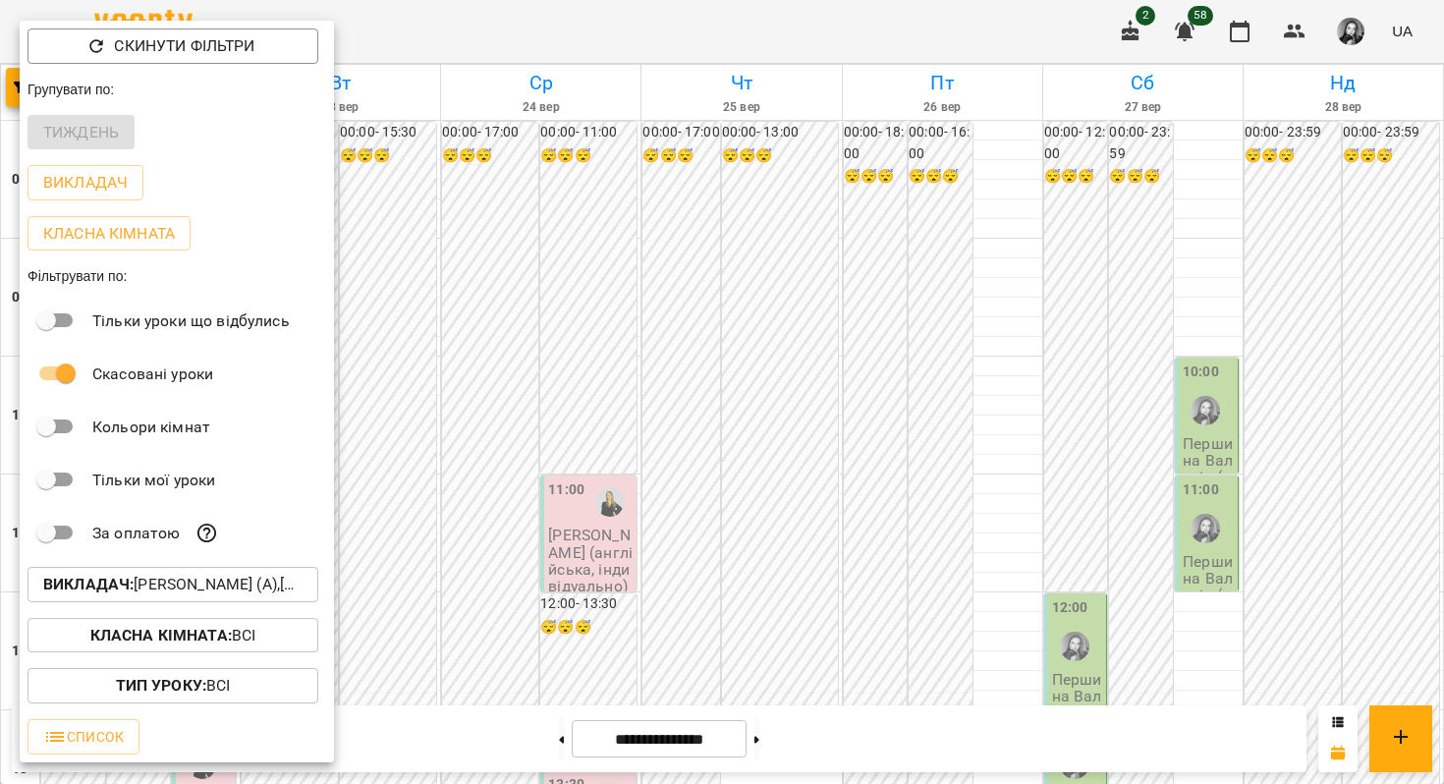
click at [72, 601] on button "Викладач : [PERSON_NAME] (а),[PERSON_NAME] (н)" at bounding box center [173, 584] width 291 height 35
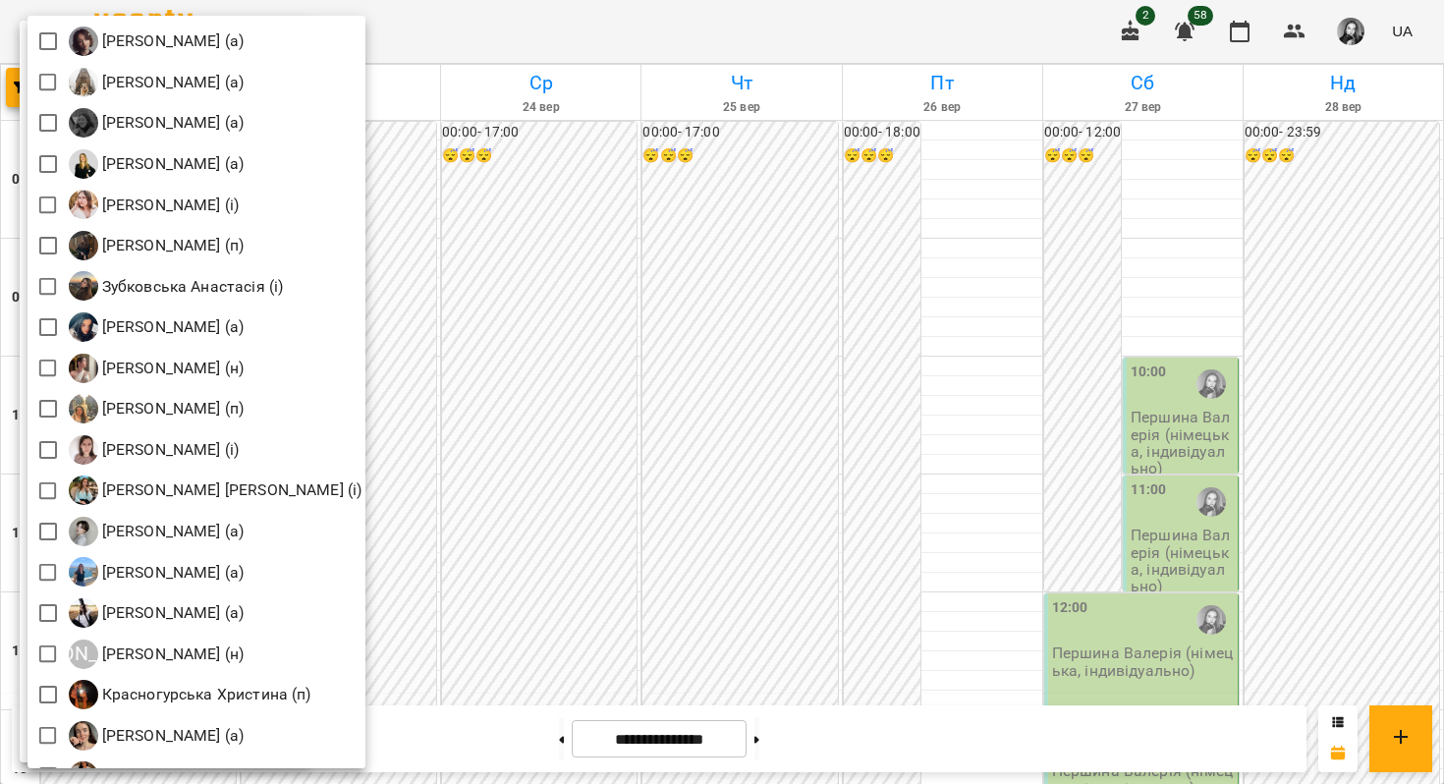
scroll to position [1244, 0]
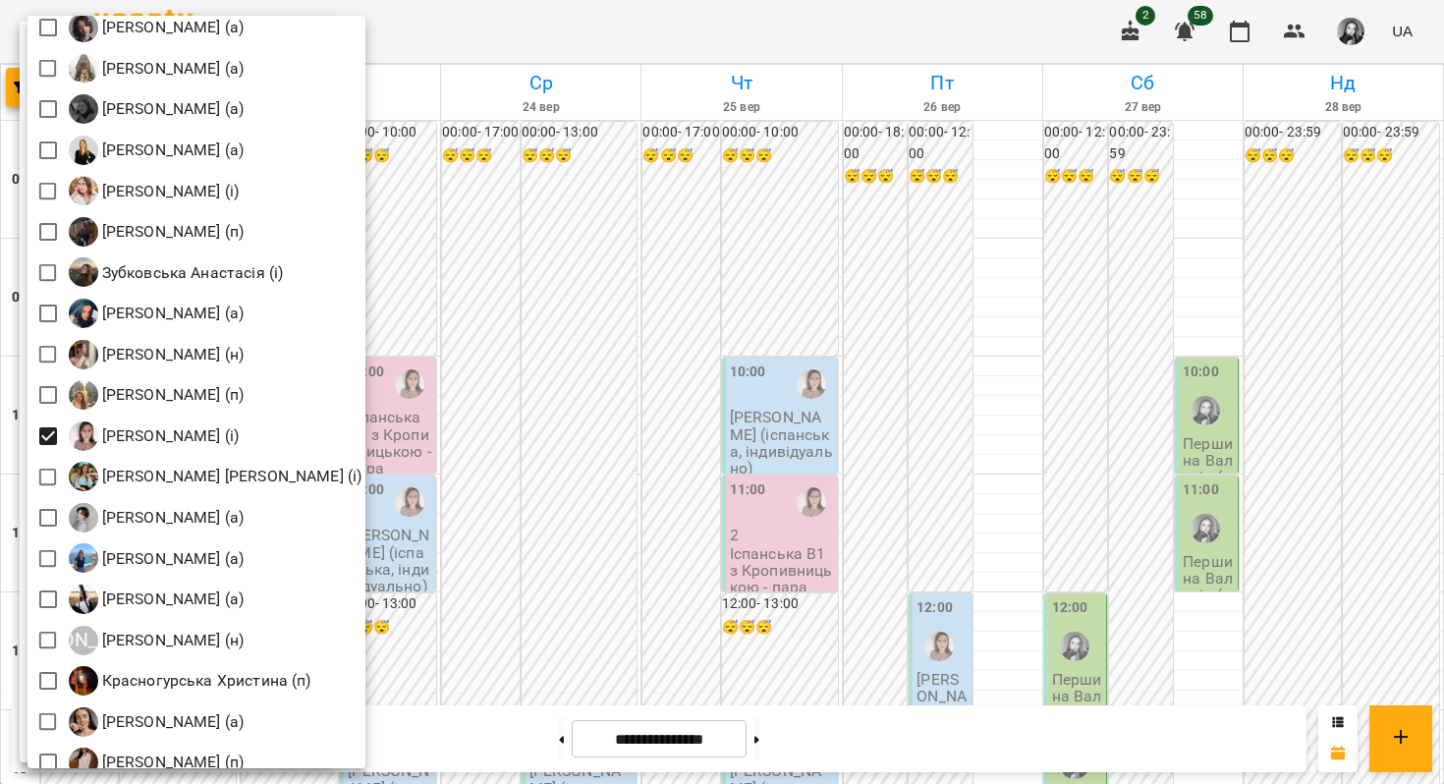
click at [536, 379] on div at bounding box center [722, 392] width 1444 height 784
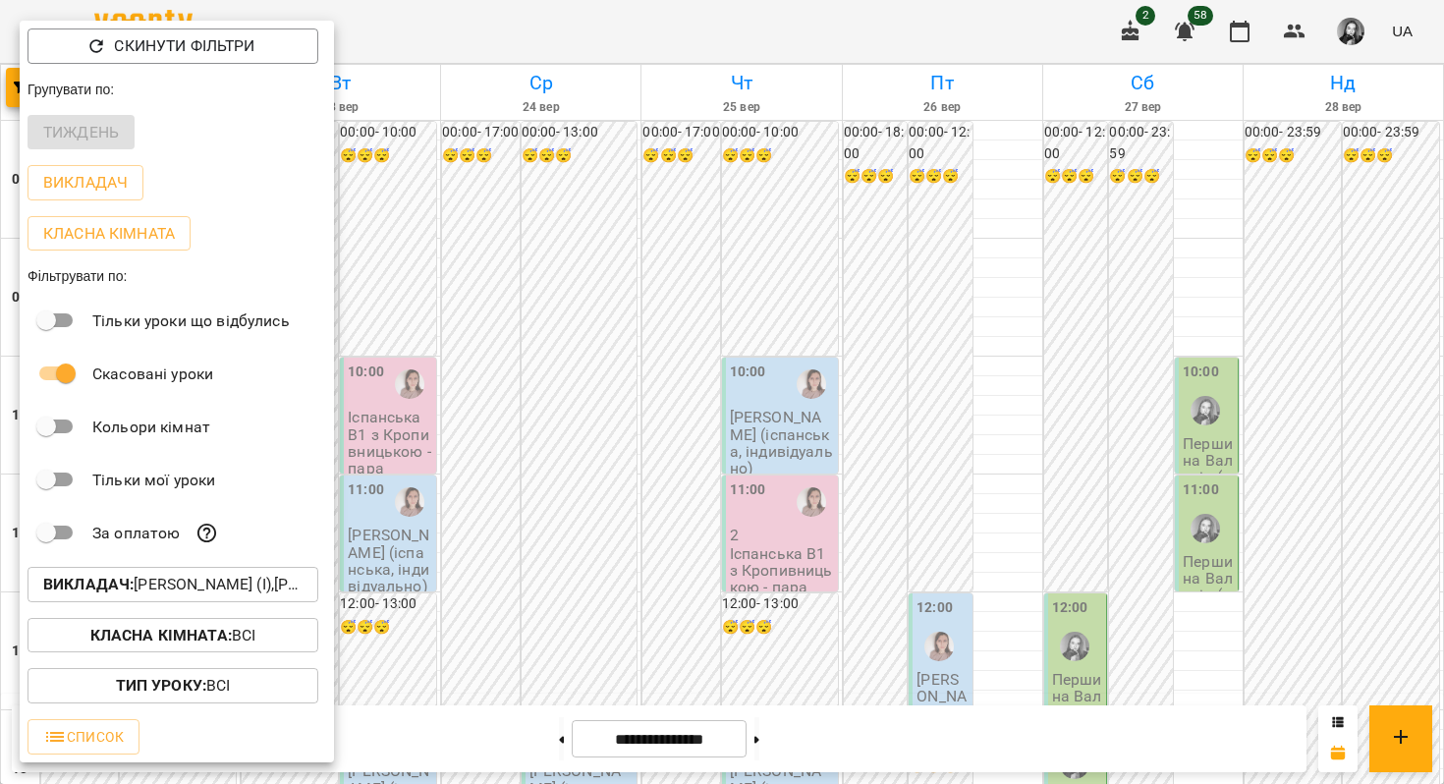
click at [536, 379] on div at bounding box center [722, 392] width 1444 height 784
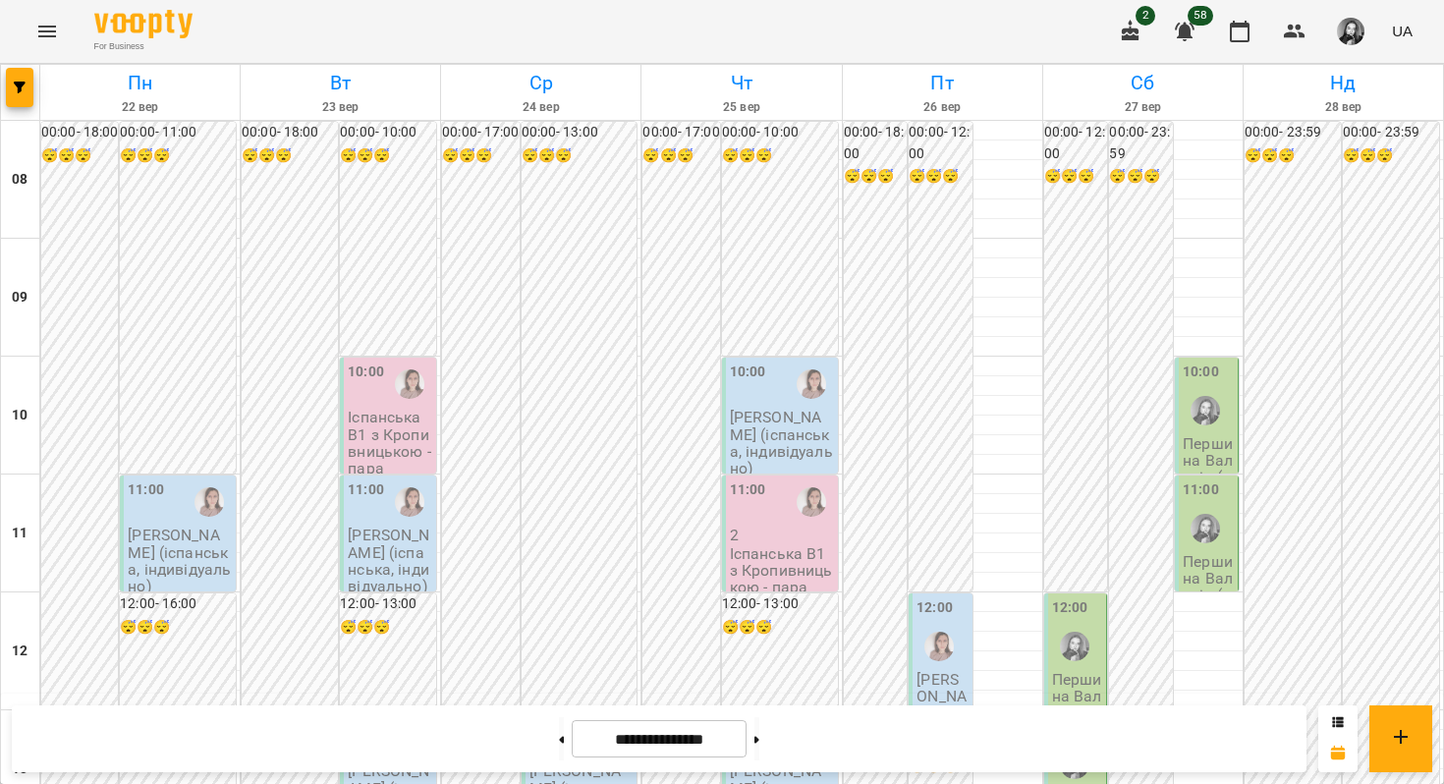
scroll to position [0, 0]
click at [28, 86] on span "button" at bounding box center [20, 88] width 28 height 12
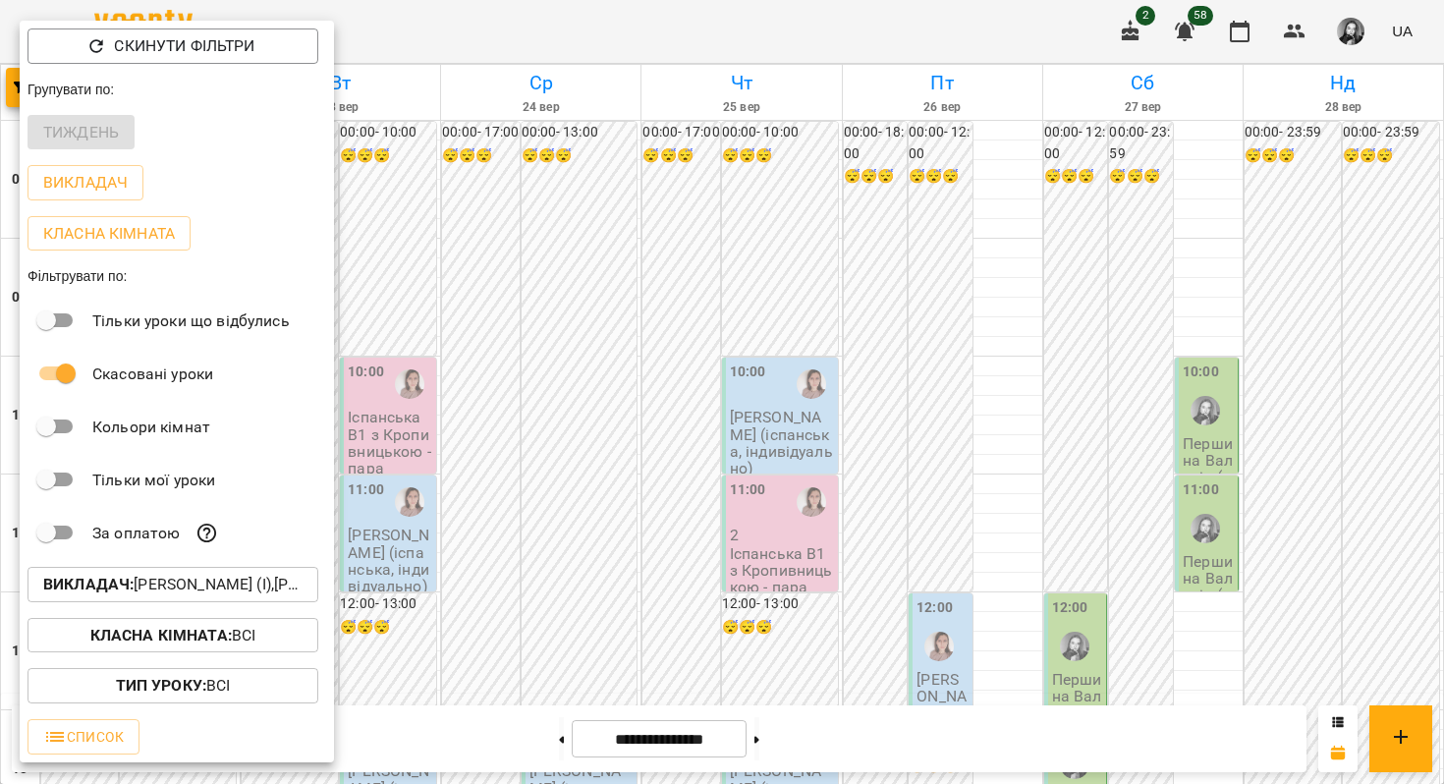
click at [92, 588] on b "Викладач :" at bounding box center [88, 584] width 90 height 19
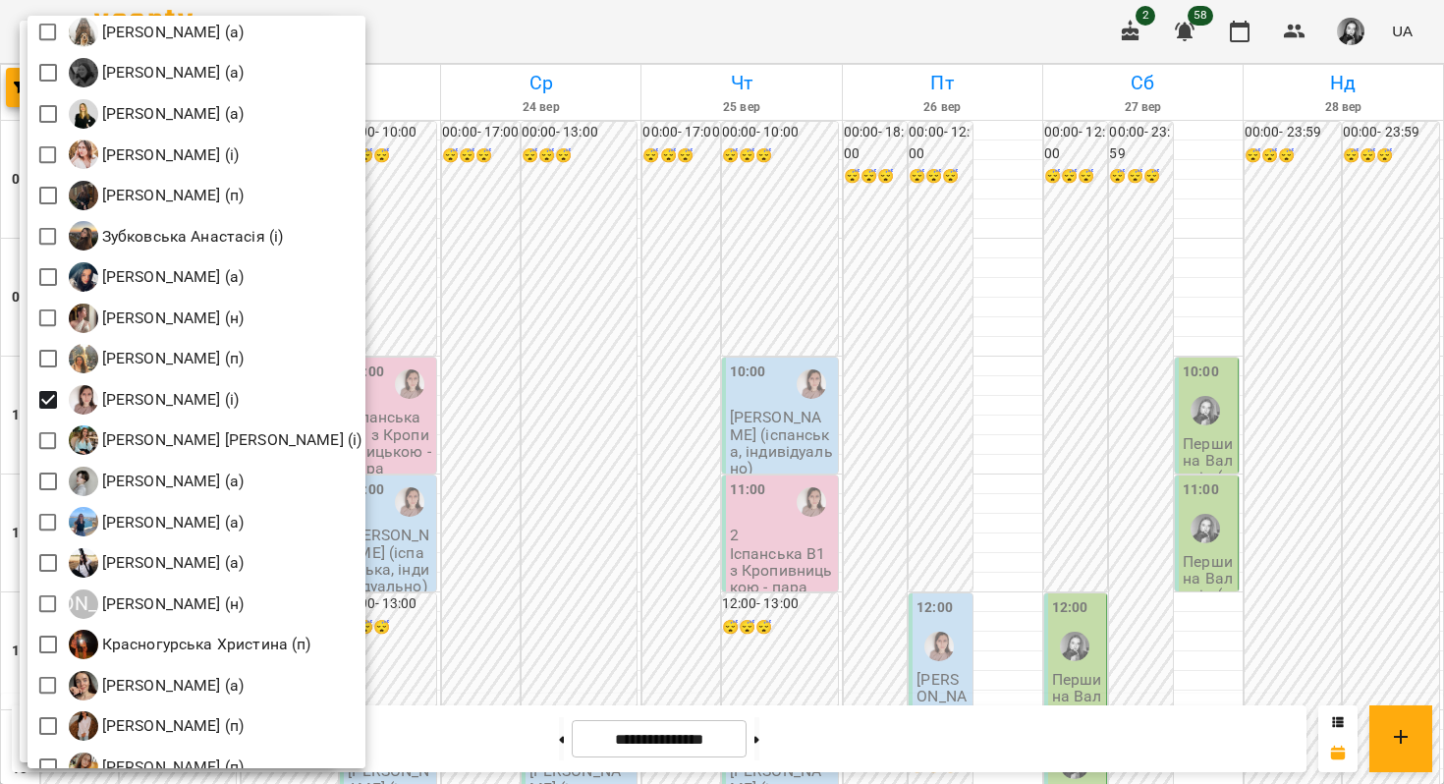
scroll to position [1305, 0]
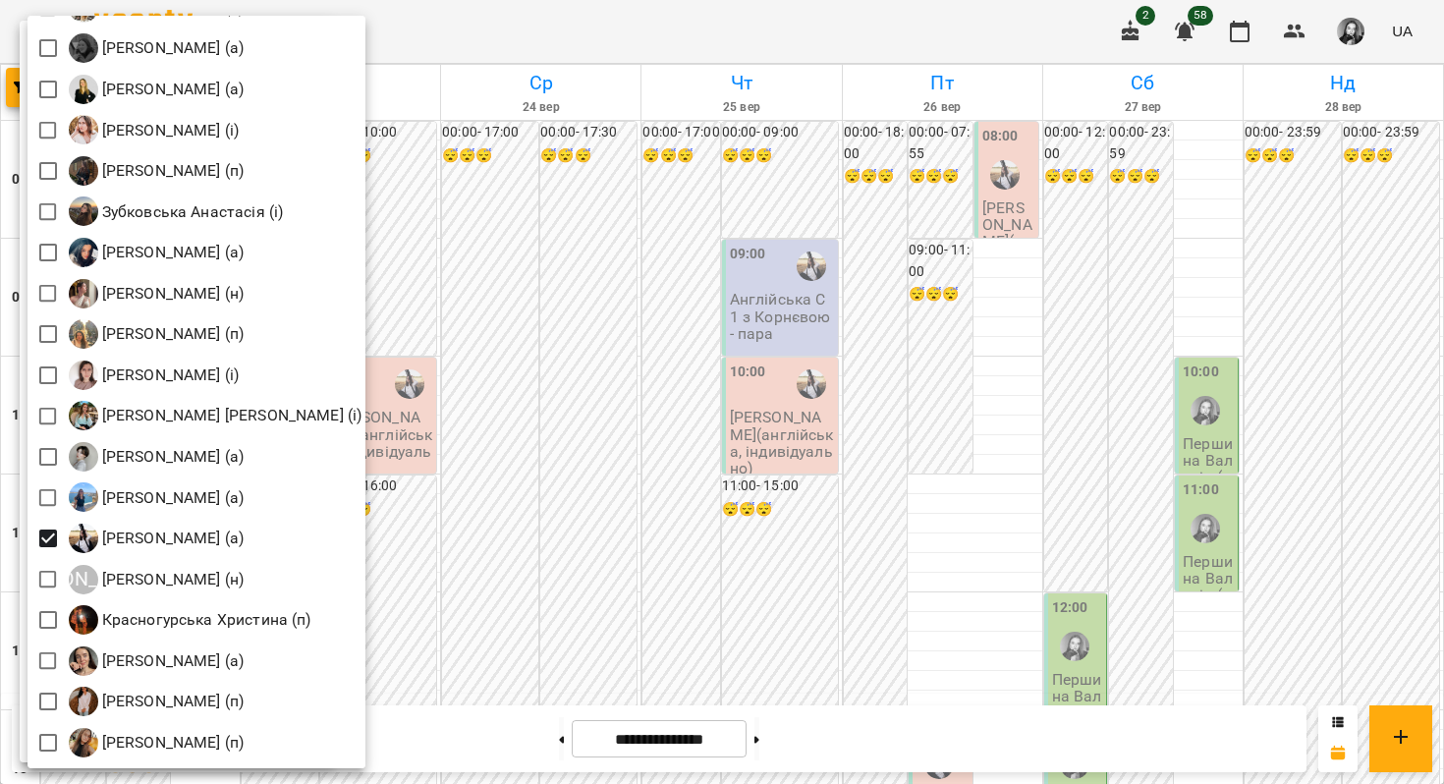
click at [632, 464] on div at bounding box center [722, 392] width 1444 height 784
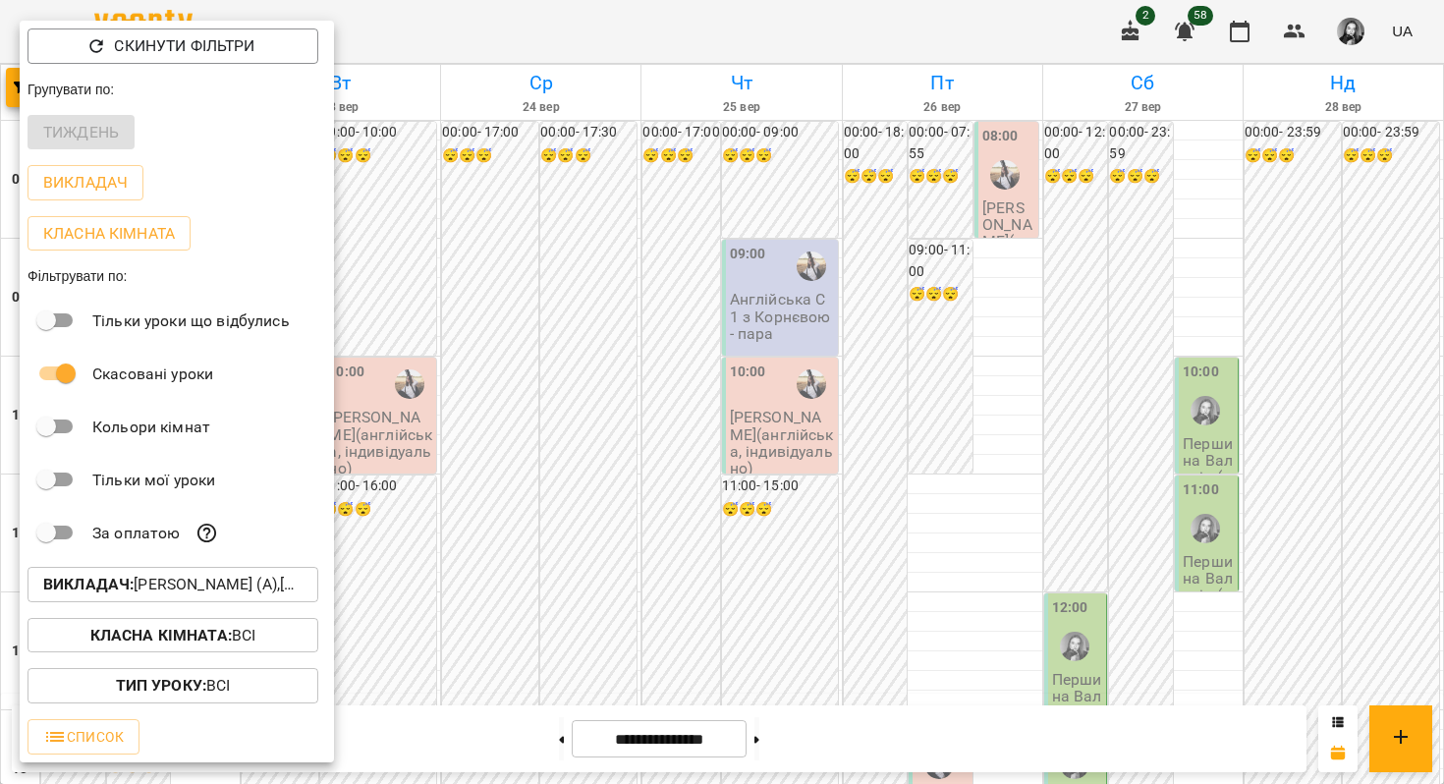
click at [632, 464] on div at bounding box center [722, 392] width 1444 height 784
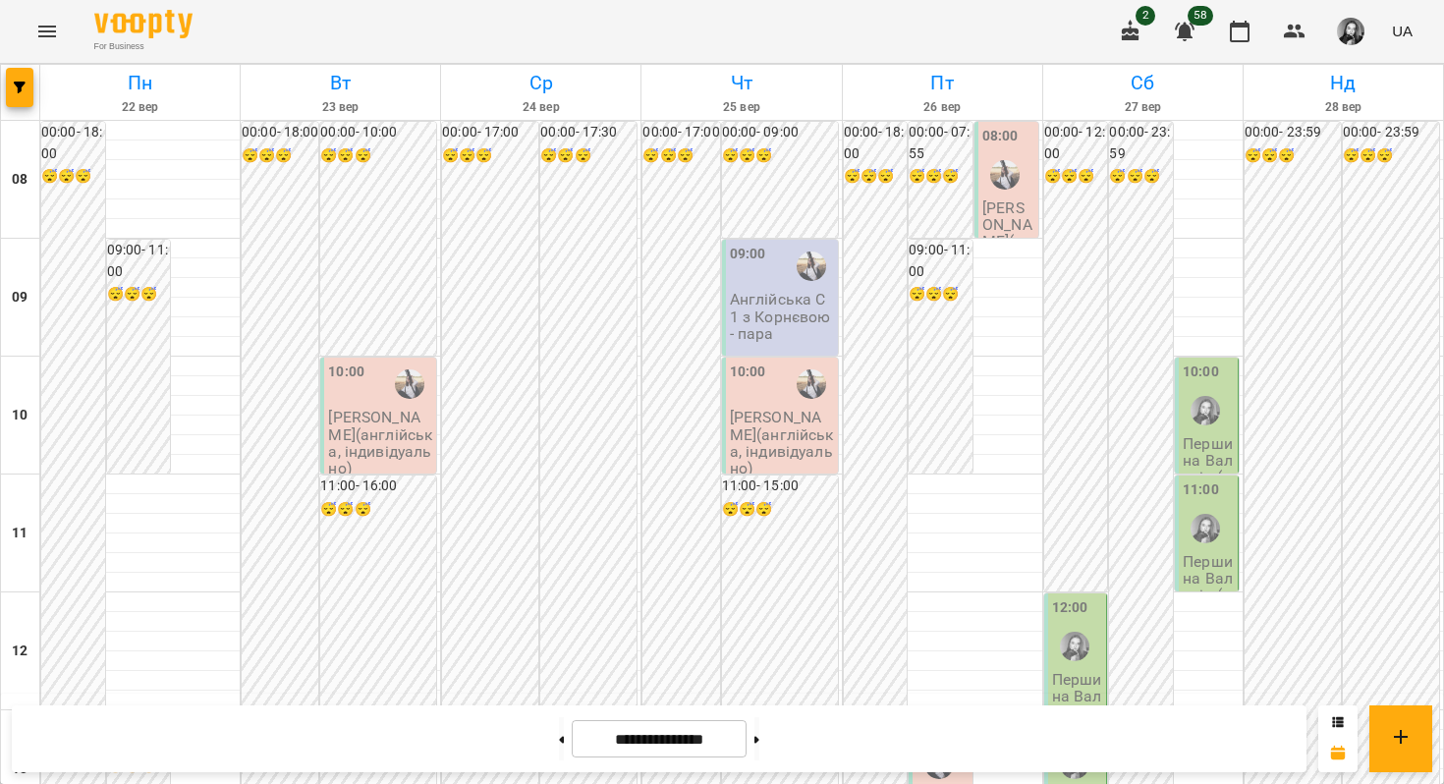
scroll to position [1111, 0]
click at [24, 85] on icon "button" at bounding box center [20, 88] width 12 height 12
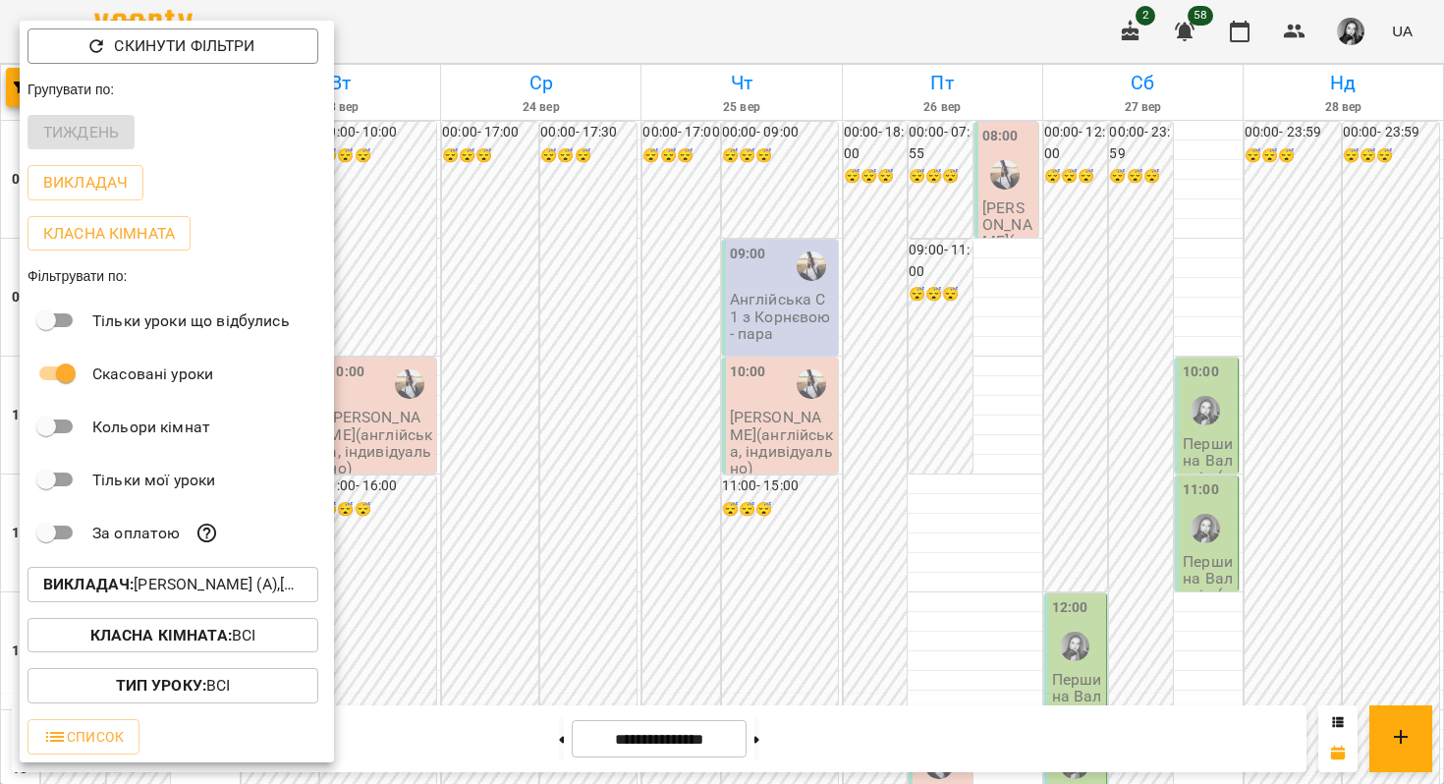
click at [248, 588] on p "Викладач : [PERSON_NAME] (а),[PERSON_NAME] (н)" at bounding box center [172, 585] width 259 height 24
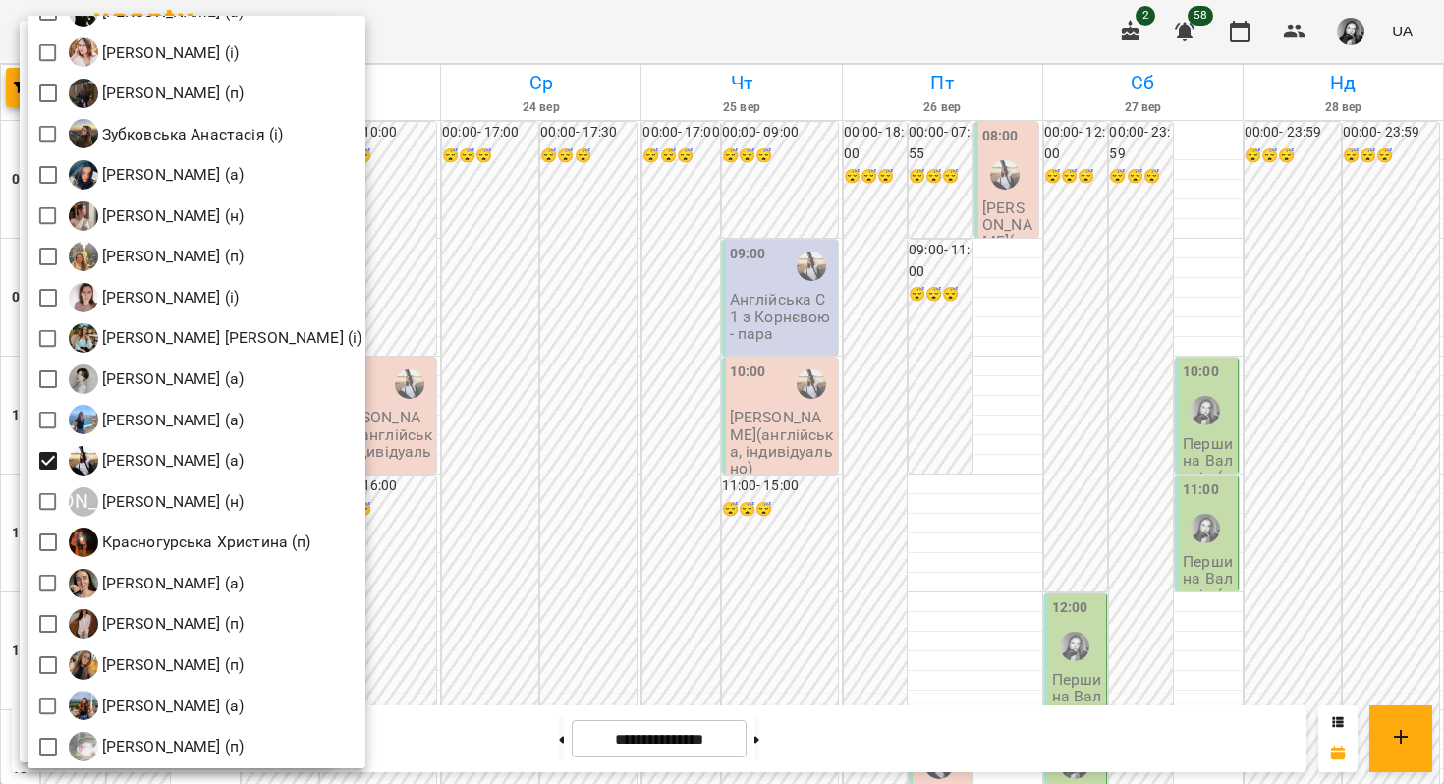
scroll to position [1400, 0]
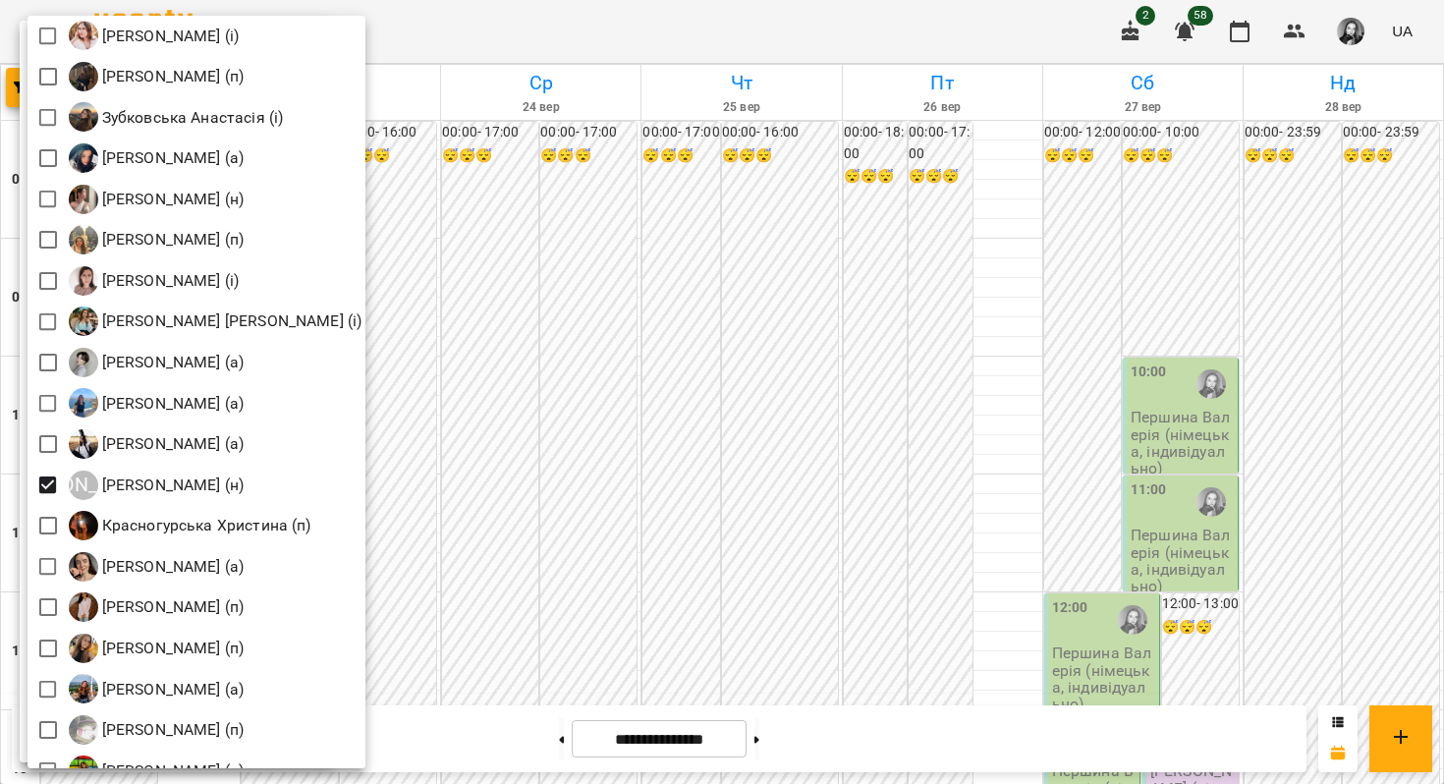
click at [818, 268] on div at bounding box center [722, 392] width 1444 height 784
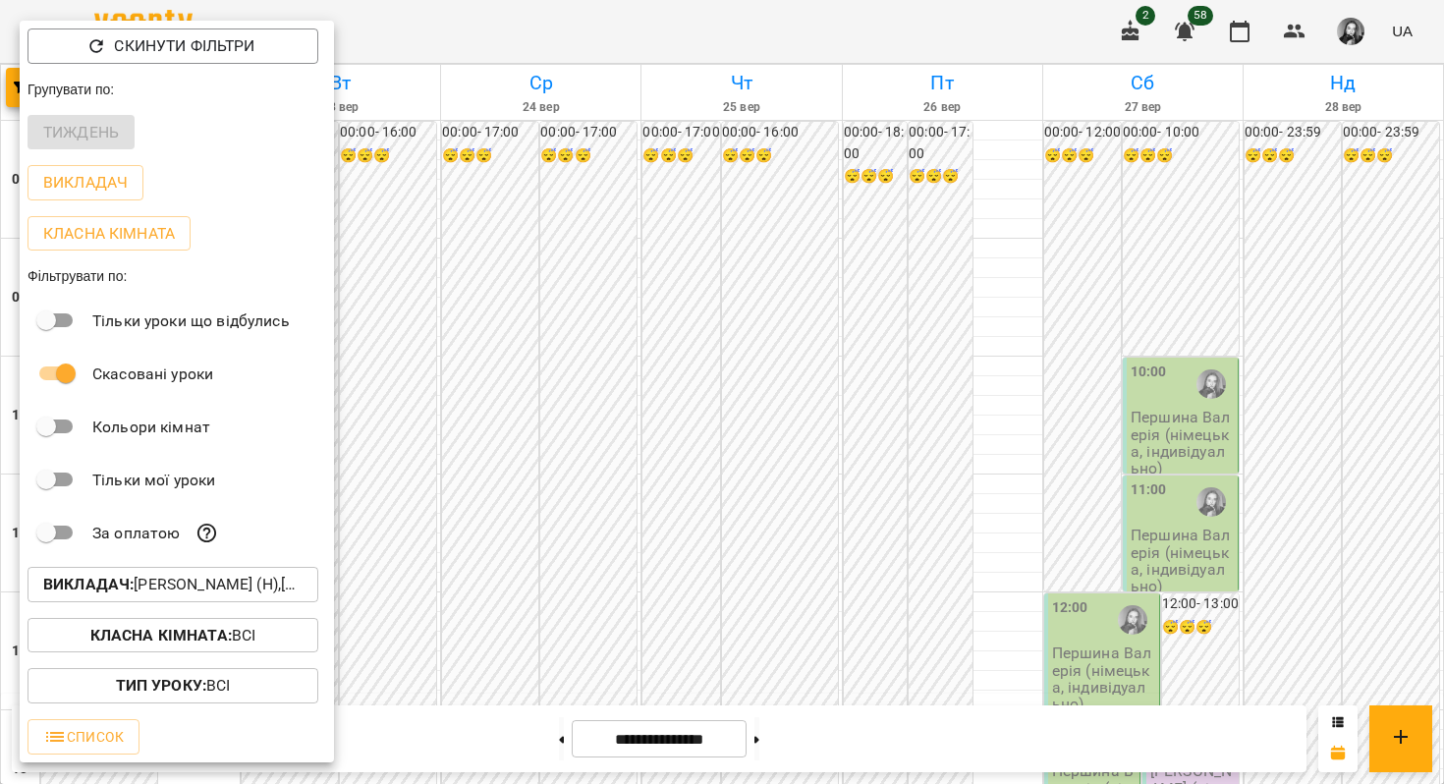
click at [818, 268] on div at bounding box center [722, 392] width 1444 height 784
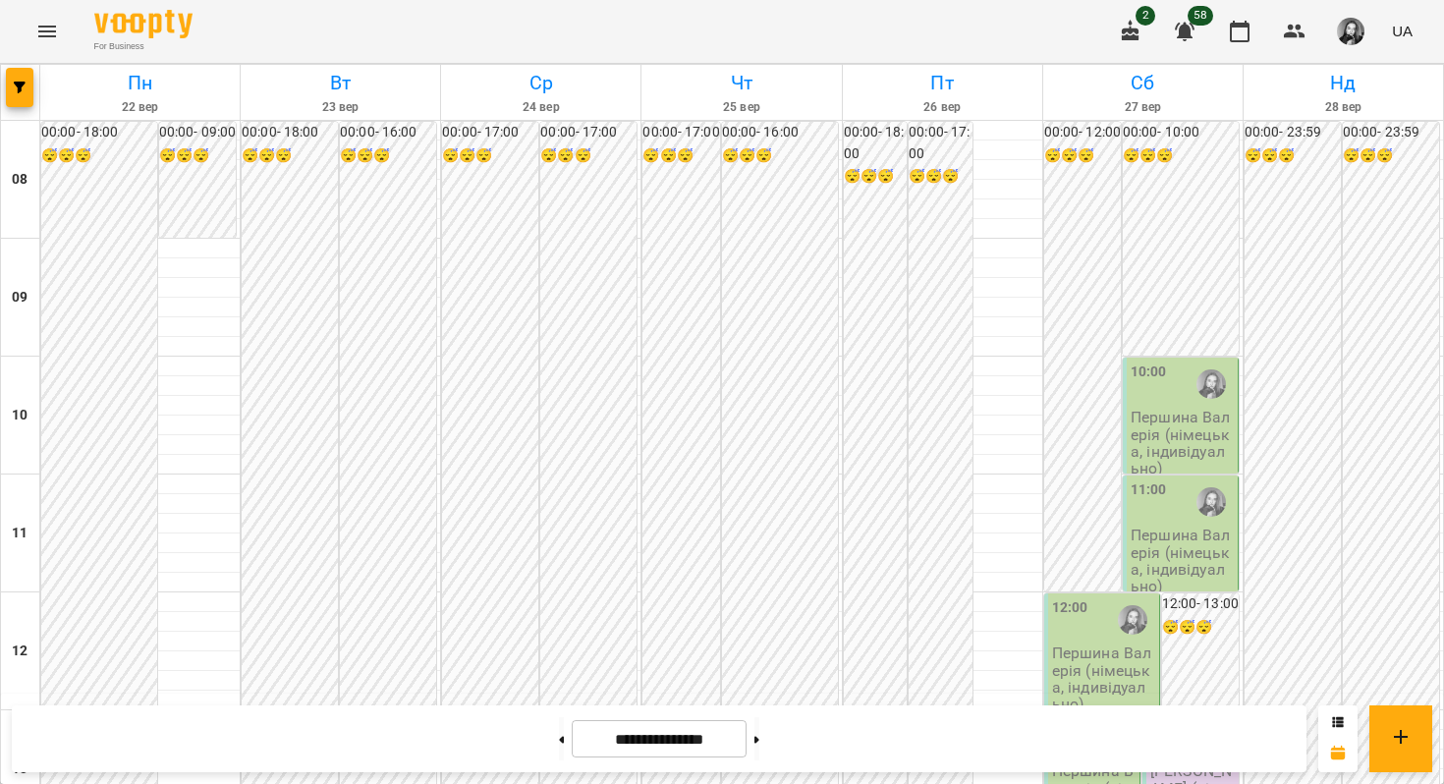
scroll to position [88, 0]
click at [24, 82] on icon "button" at bounding box center [20, 88] width 12 height 12
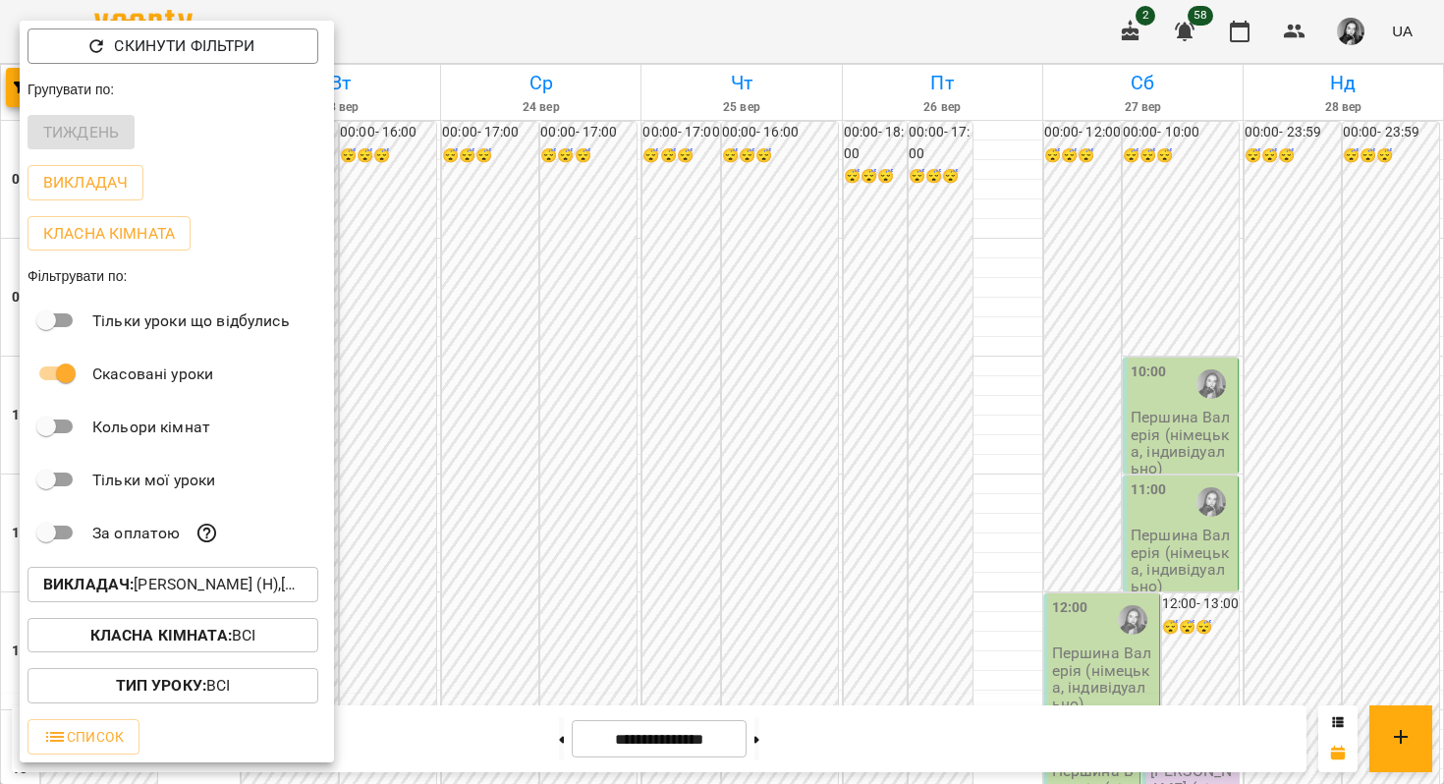
click at [83, 586] on b "Викладач :" at bounding box center [88, 584] width 90 height 19
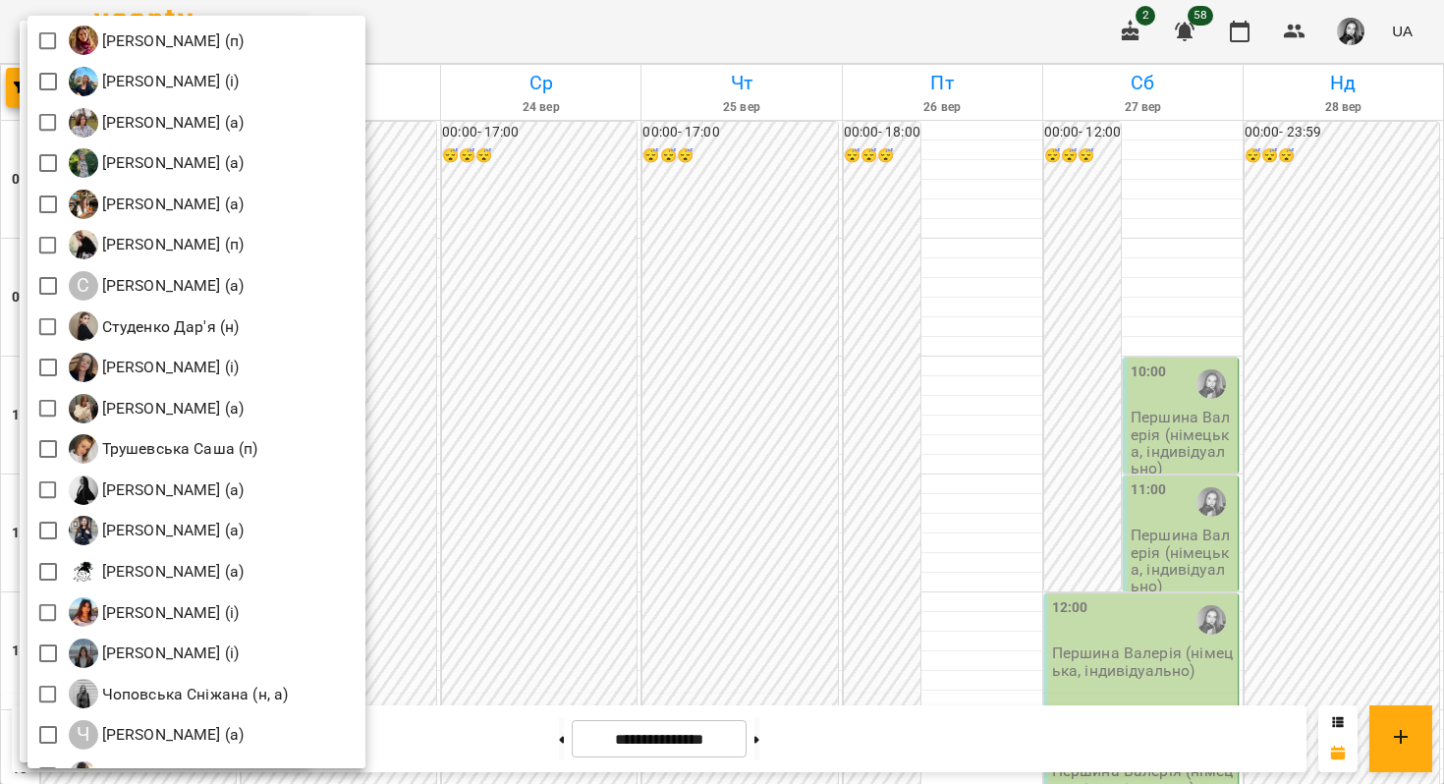
scroll to position [2784, 0]
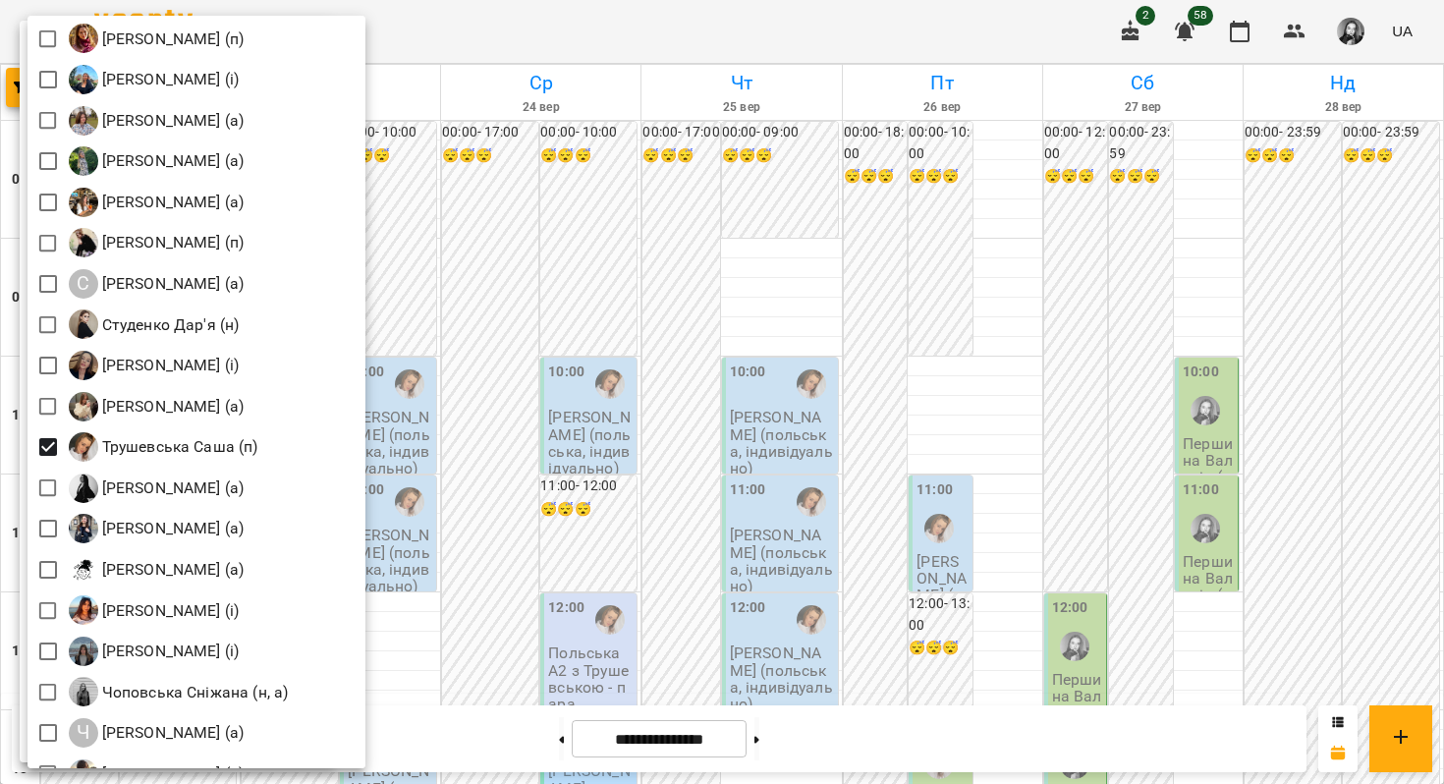
click at [736, 241] on div at bounding box center [722, 392] width 1444 height 784
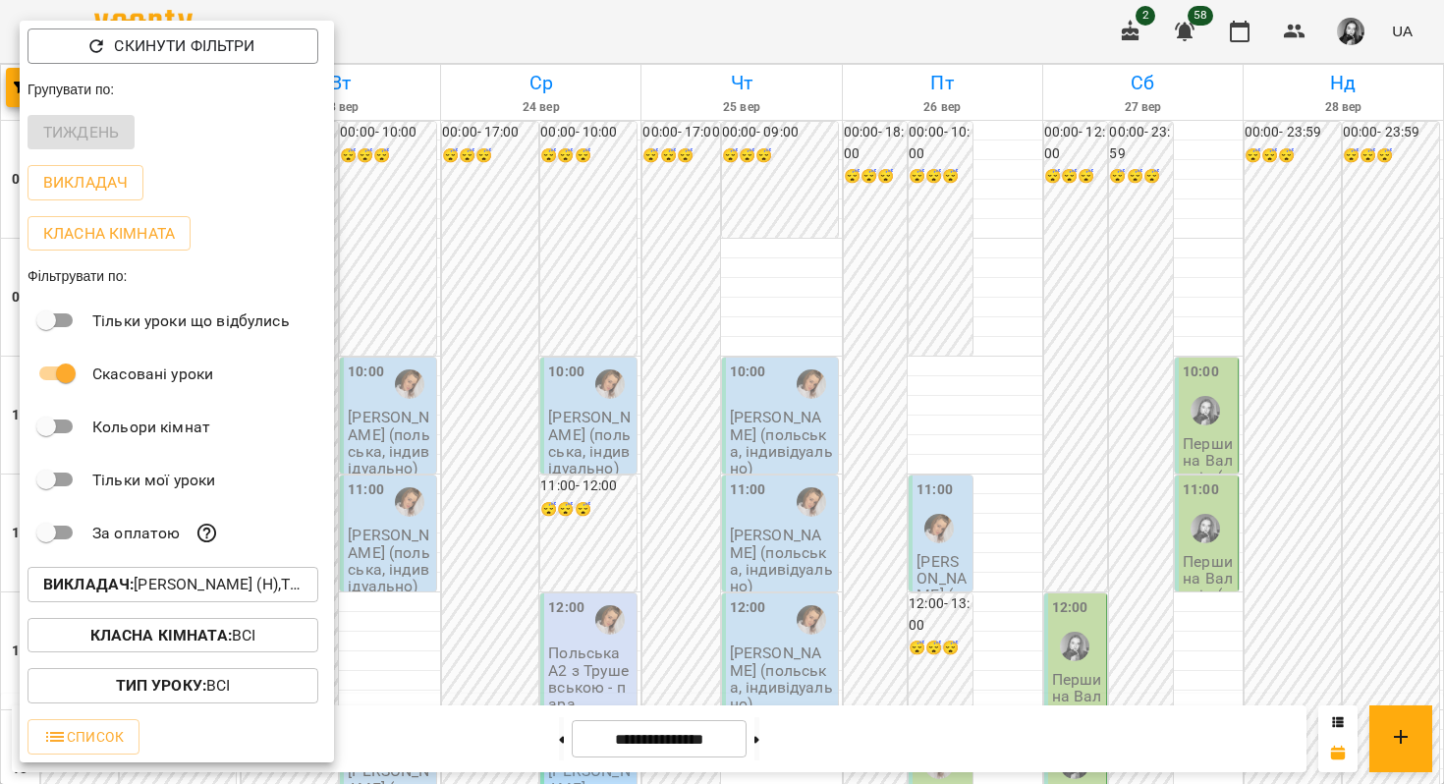
click at [736, 241] on div at bounding box center [722, 392] width 1444 height 784
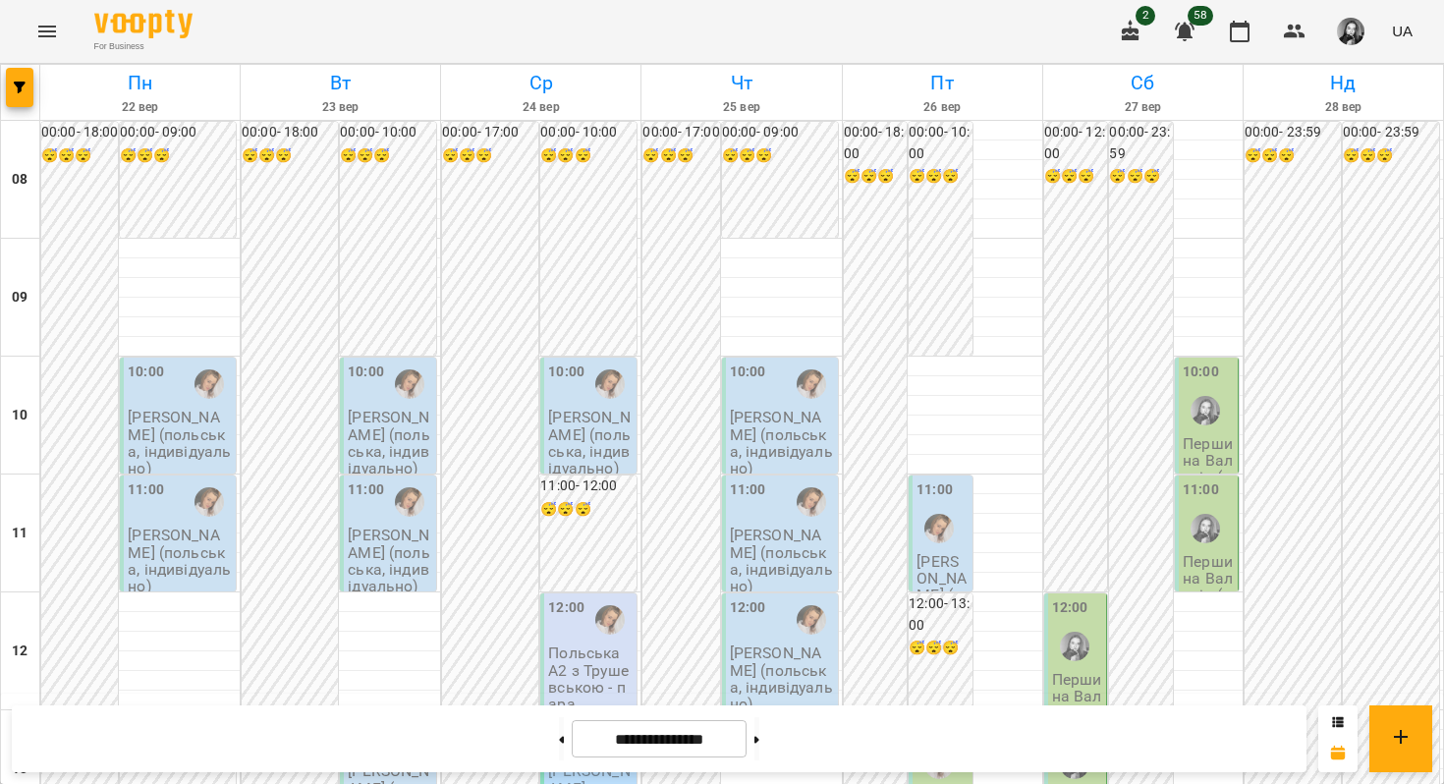
scroll to position [0, 0]
click at [189, 396] on div at bounding box center [209, 383] width 45 height 45
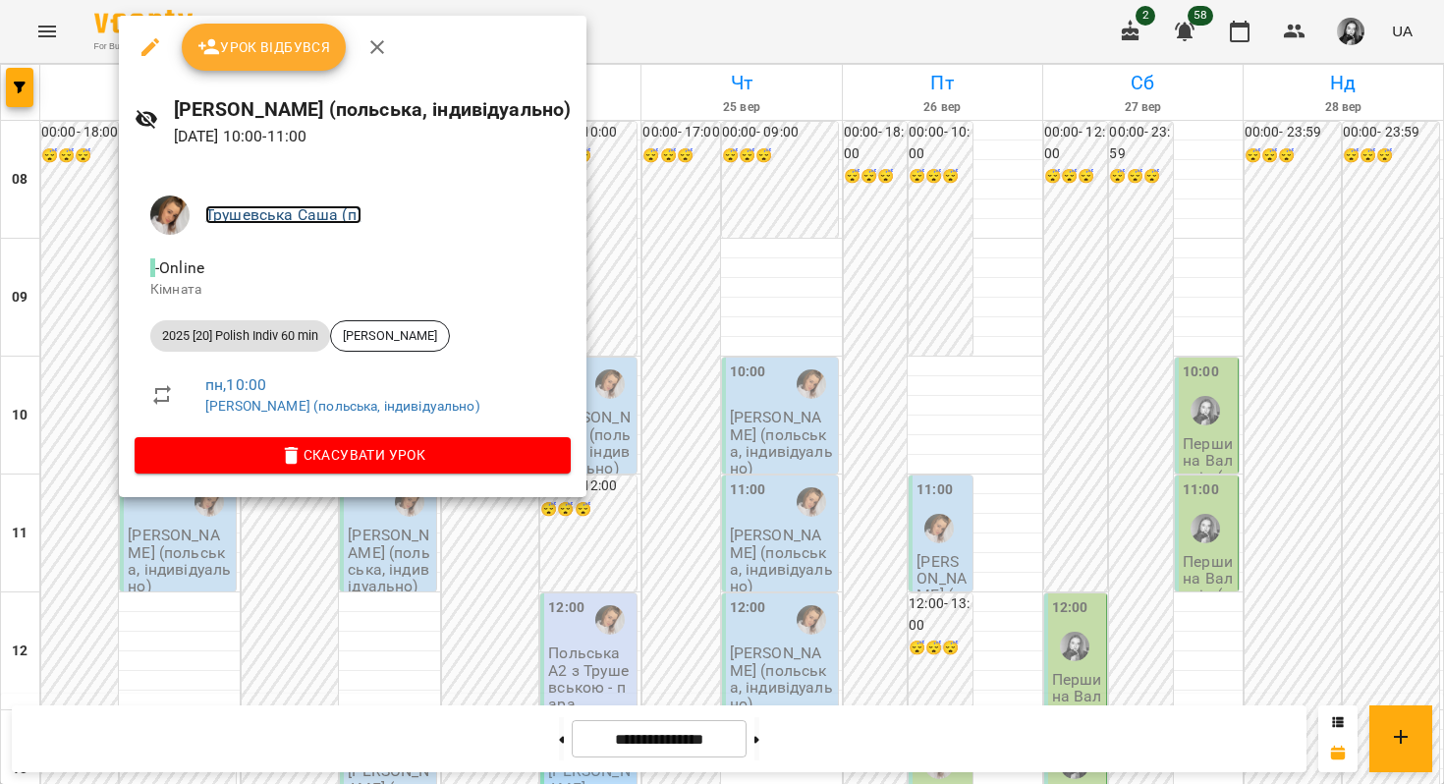
click at [274, 210] on link "Трушевська Саша (п)" at bounding box center [283, 214] width 156 height 19
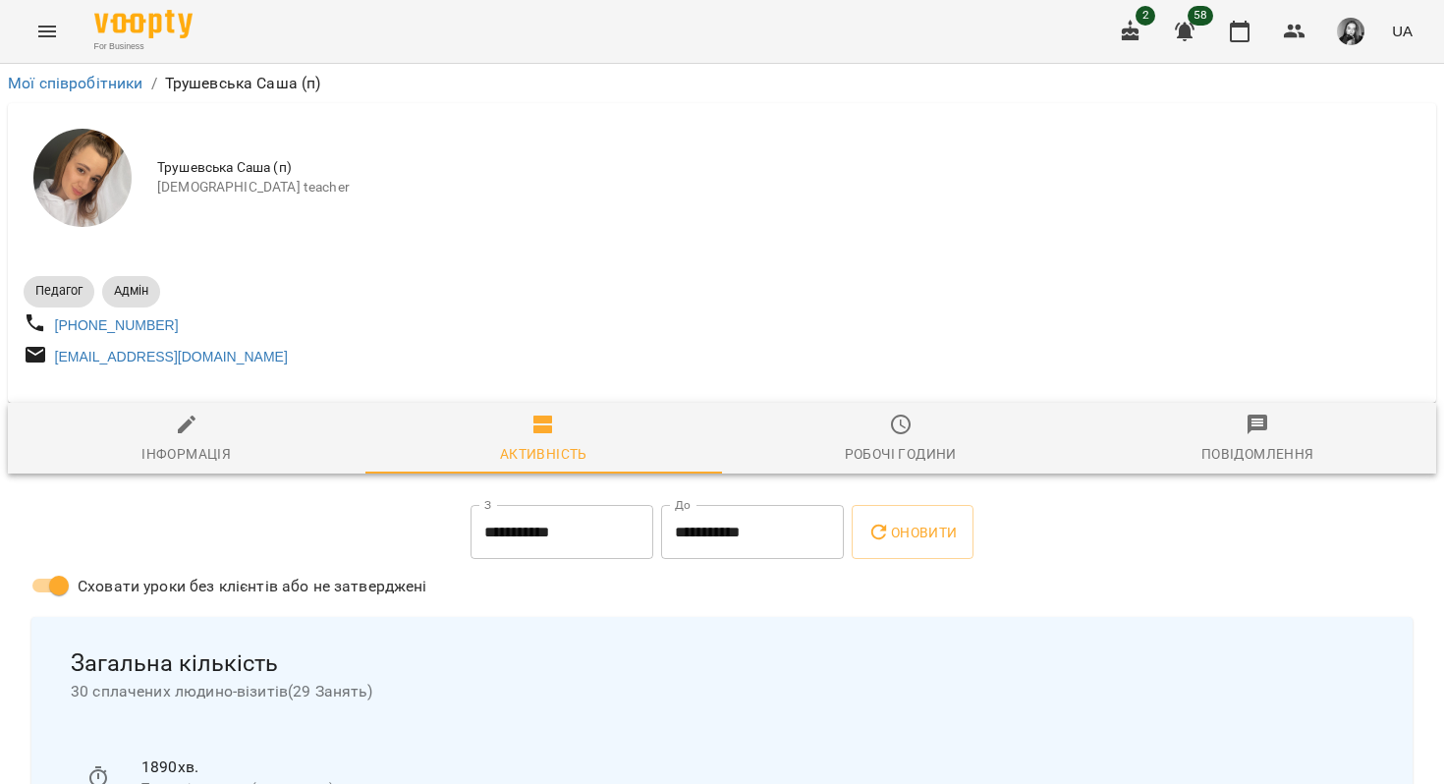
click at [69, 159] on img at bounding box center [82, 178] width 98 height 98
click at [69, 180] on img at bounding box center [82, 178] width 98 height 98
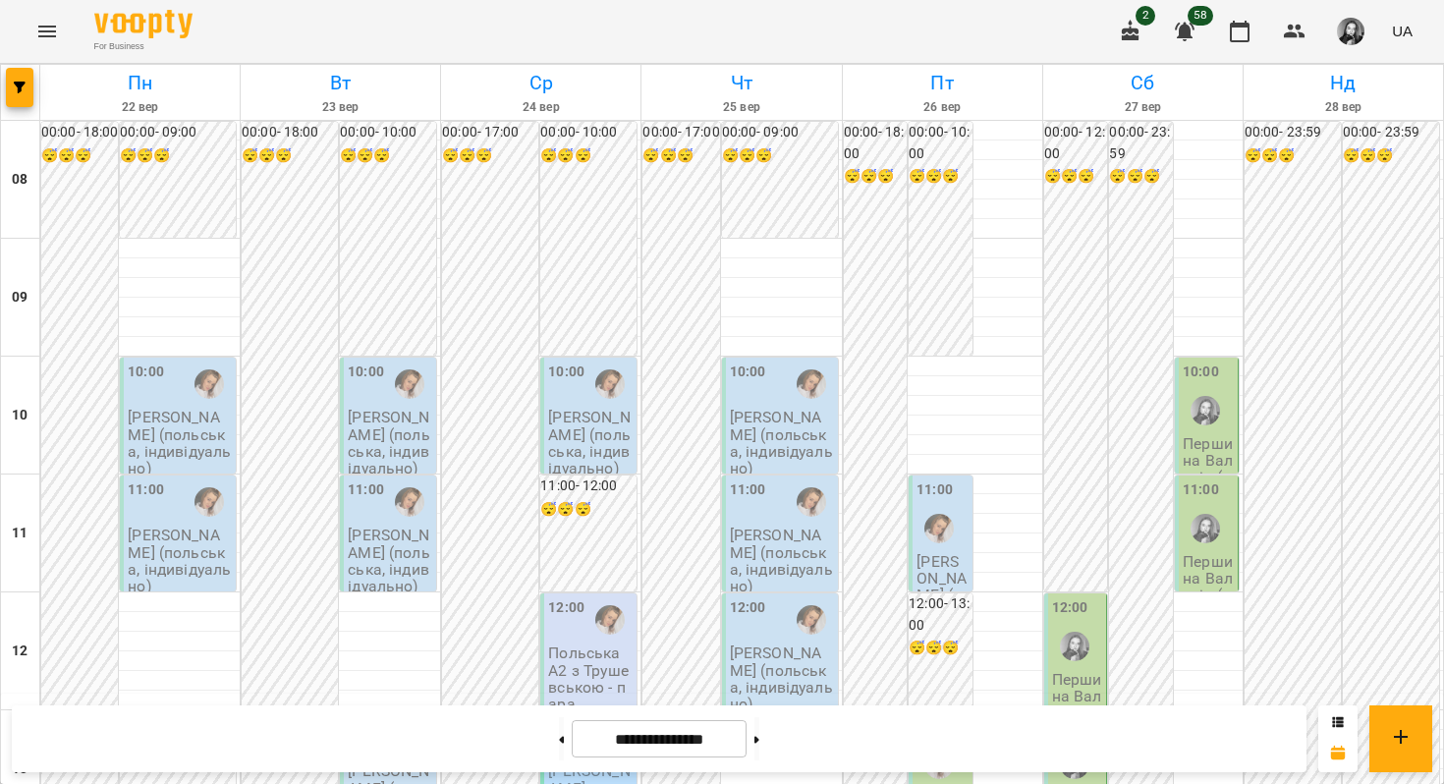
click at [164, 394] on div "10:00" at bounding box center [180, 383] width 104 height 45
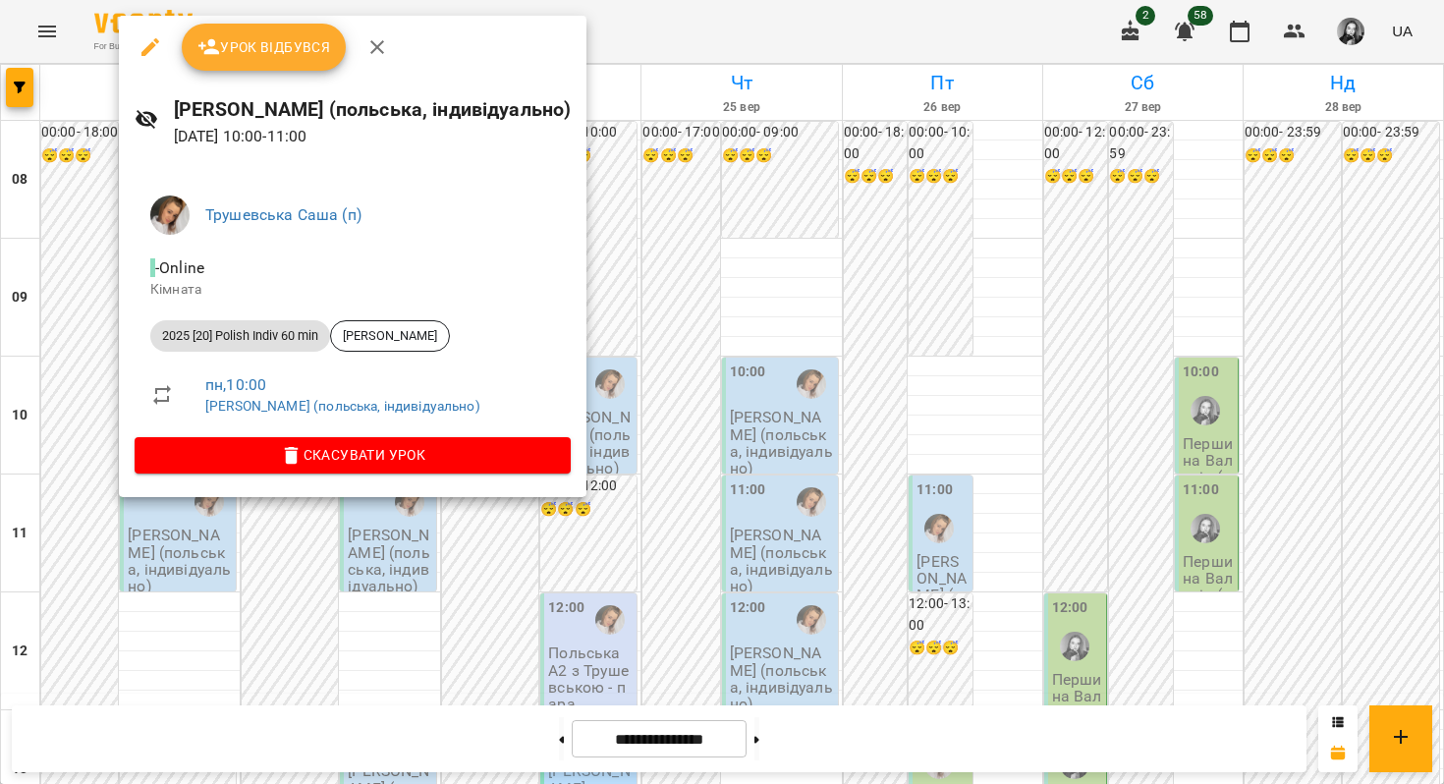
click at [238, 225] on span "Трушевська Саша (п)" at bounding box center [380, 215] width 350 height 24
click at [238, 217] on link "Трушевська Саша (п)" at bounding box center [283, 214] width 156 height 19
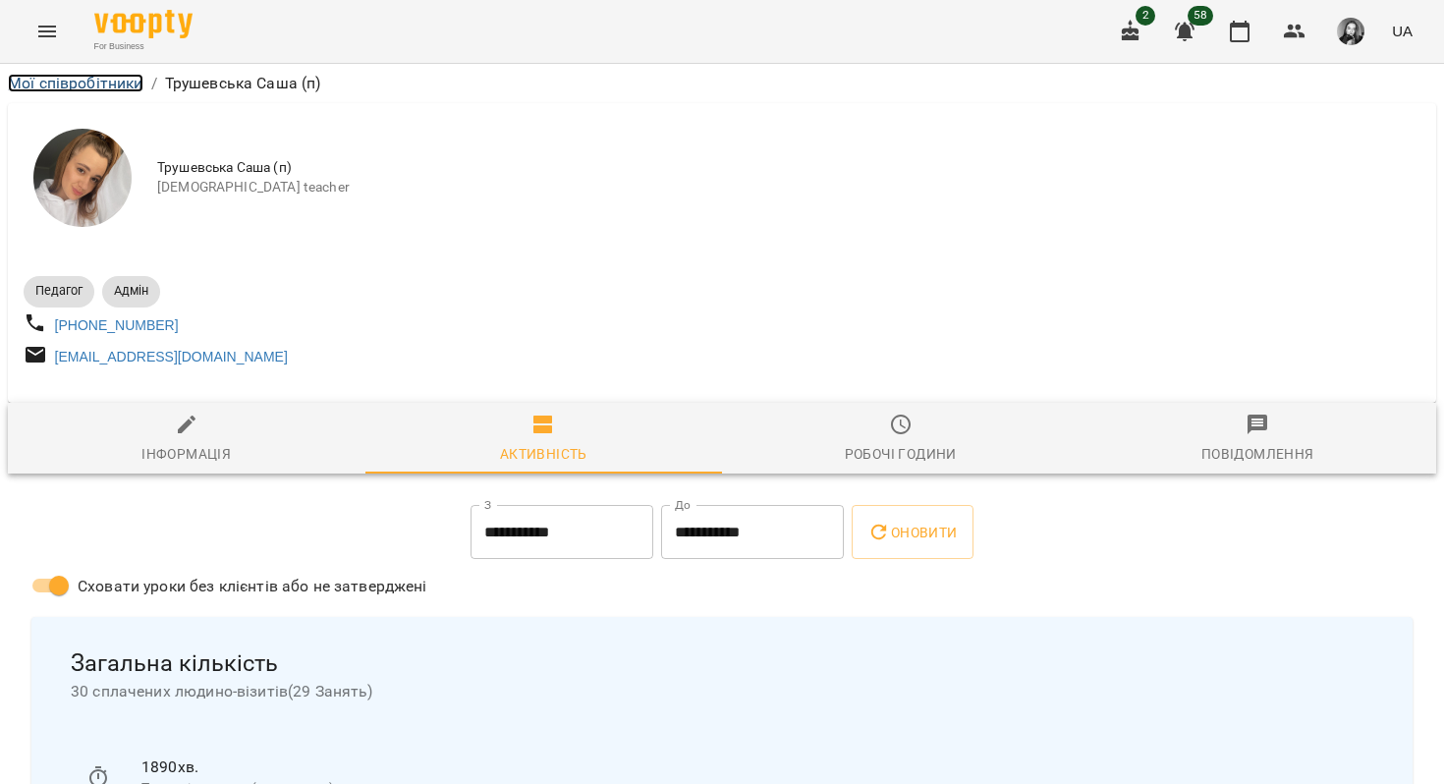
click at [104, 90] on link "Мої співробітники" at bounding box center [76, 83] width 136 height 19
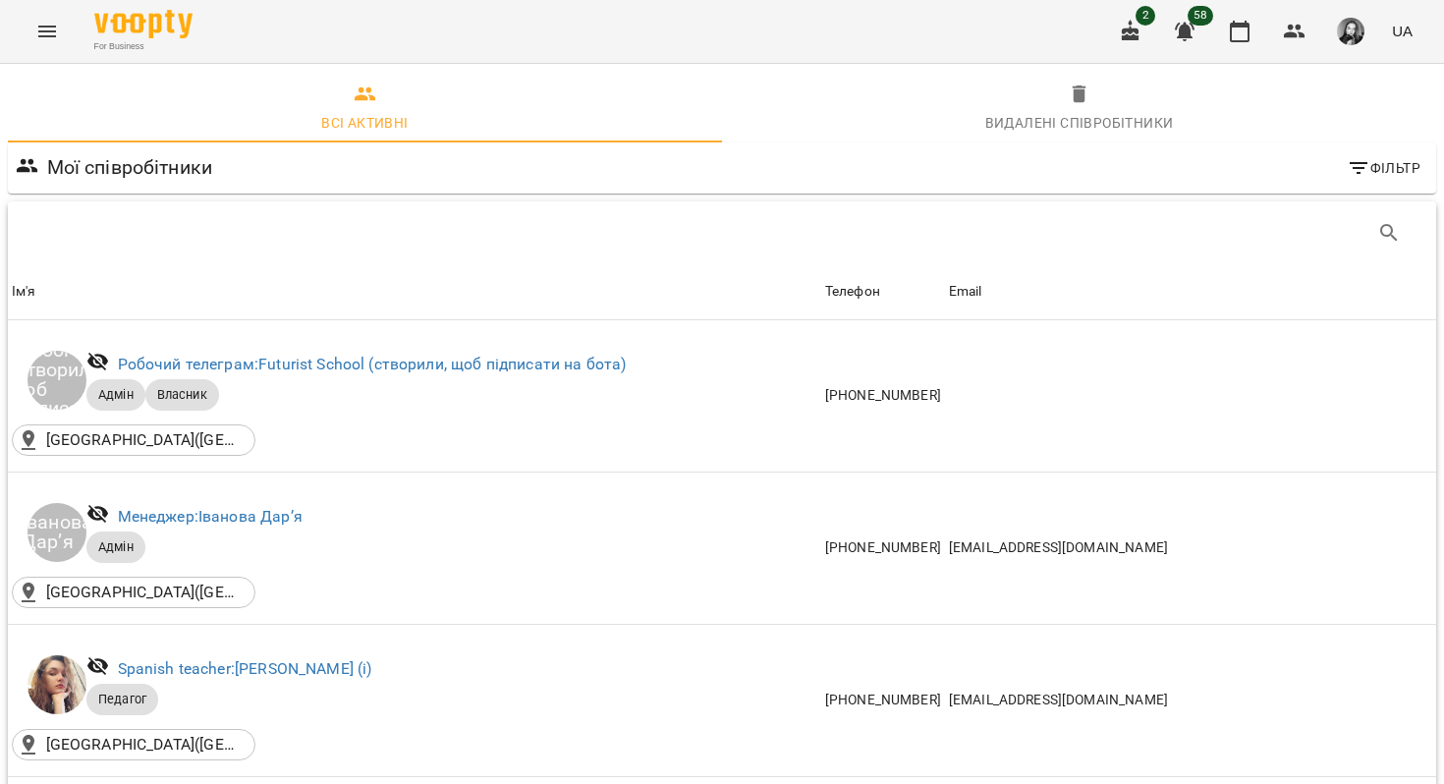
click at [45, 20] on icon "Menu" at bounding box center [47, 32] width 24 height 24
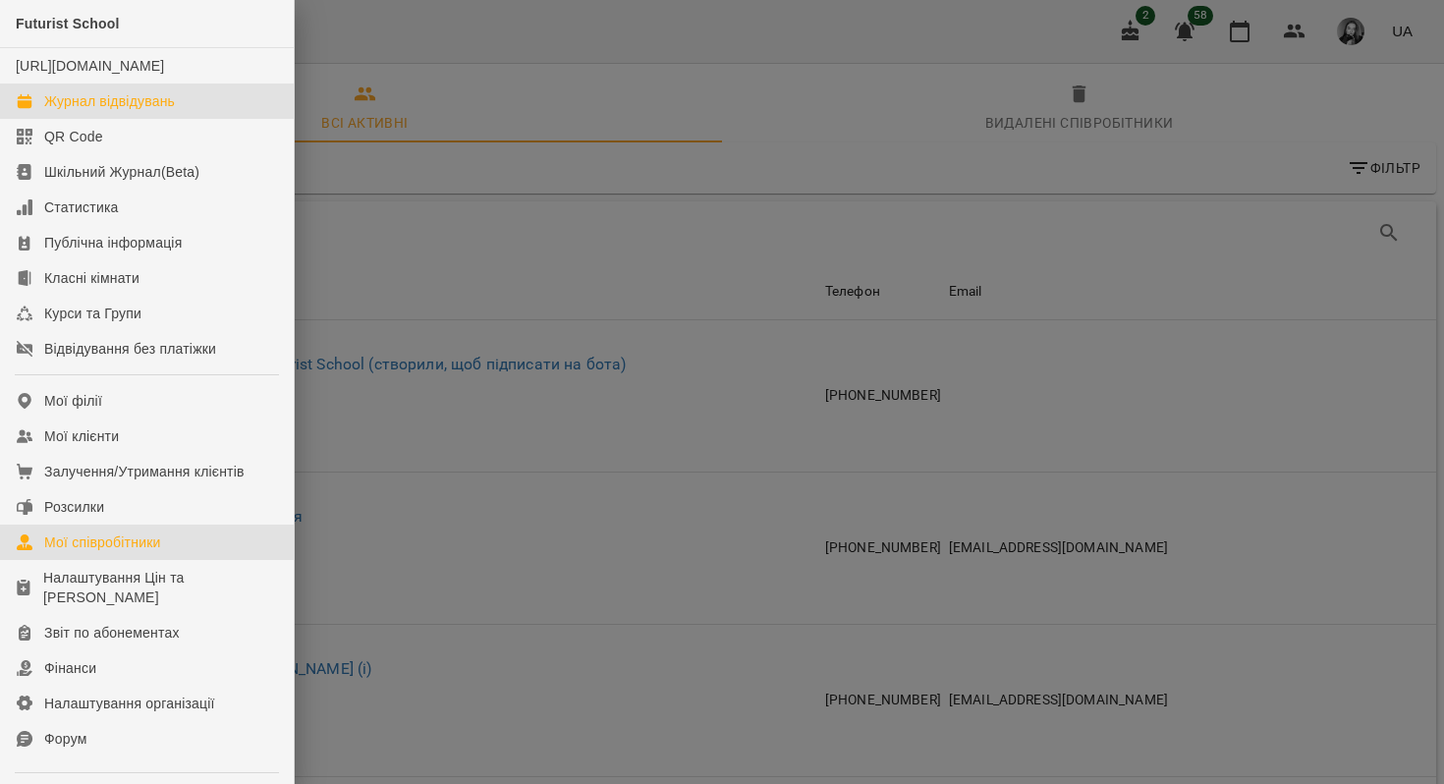
click at [82, 111] on div "Журнал відвідувань" at bounding box center [109, 101] width 131 height 20
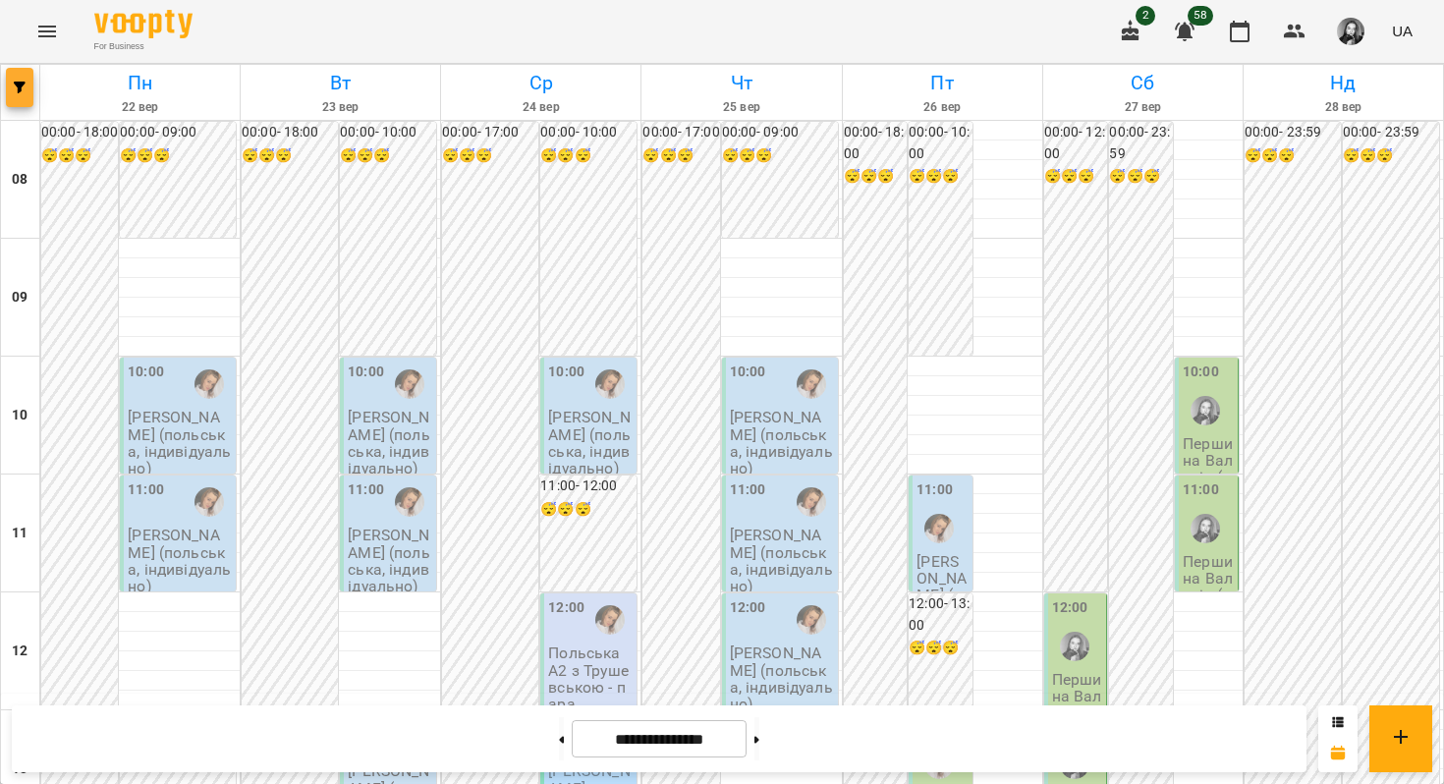
click at [27, 86] on span "button" at bounding box center [20, 88] width 28 height 12
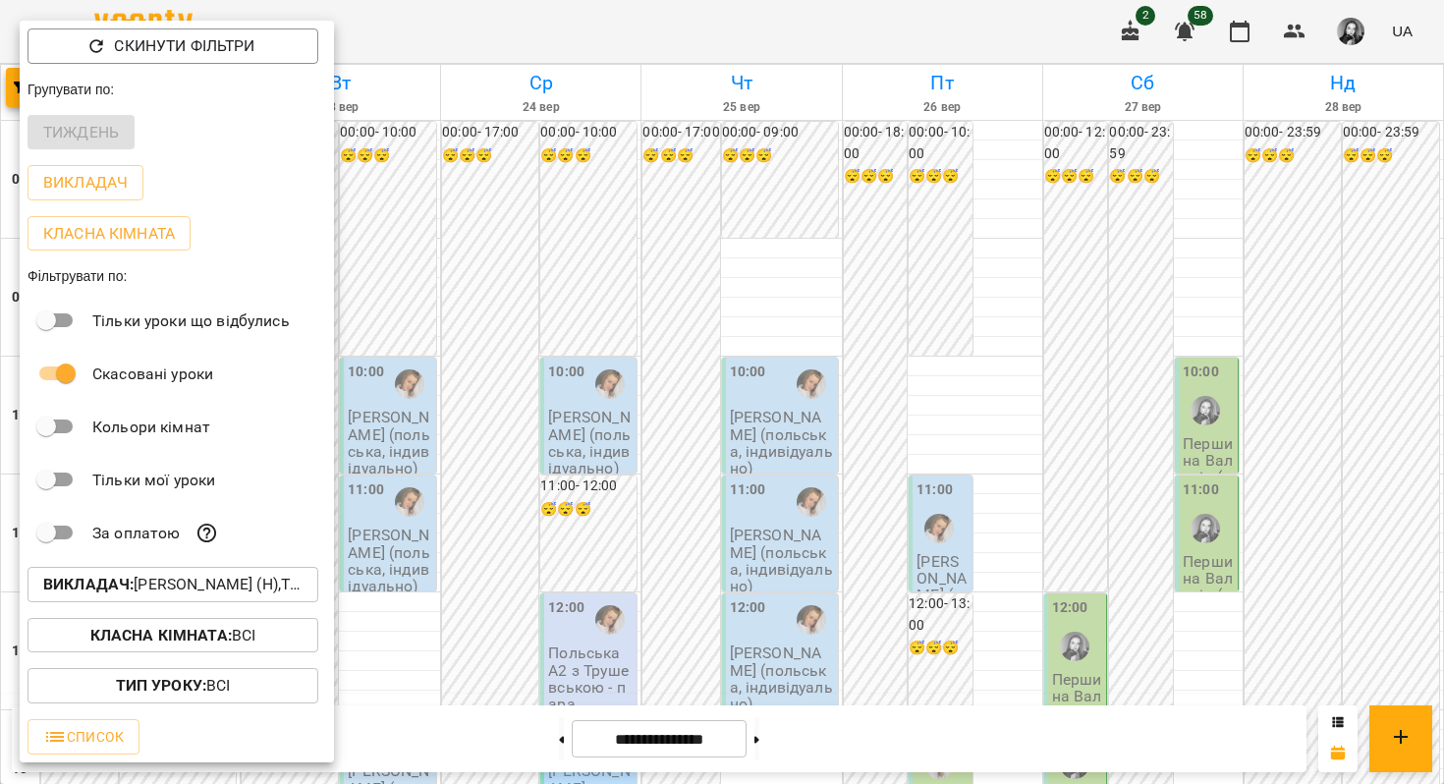
click at [102, 578] on p "Викладач : [PERSON_NAME] (н),Трушевська [PERSON_NAME] (п)" at bounding box center [172, 585] width 259 height 24
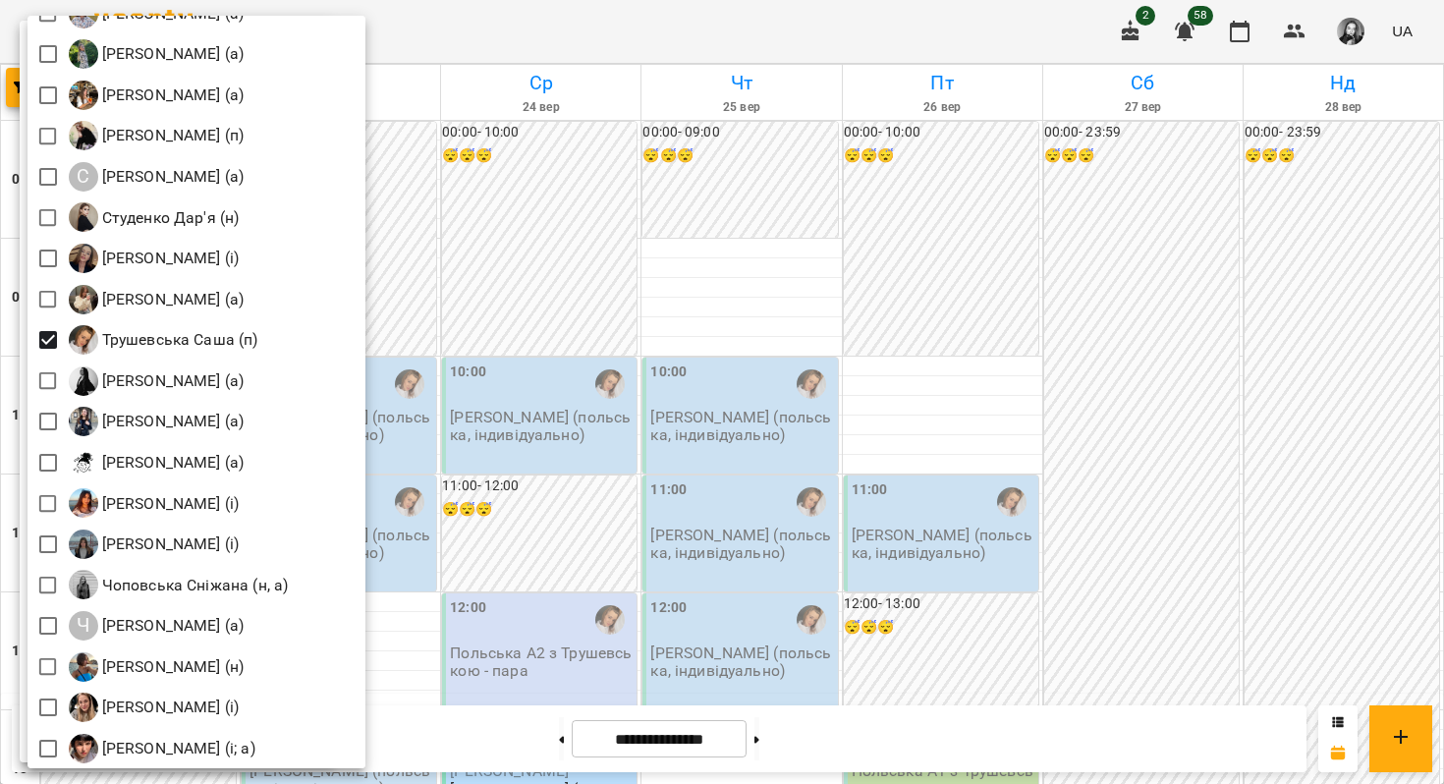
scroll to position [2896, 0]
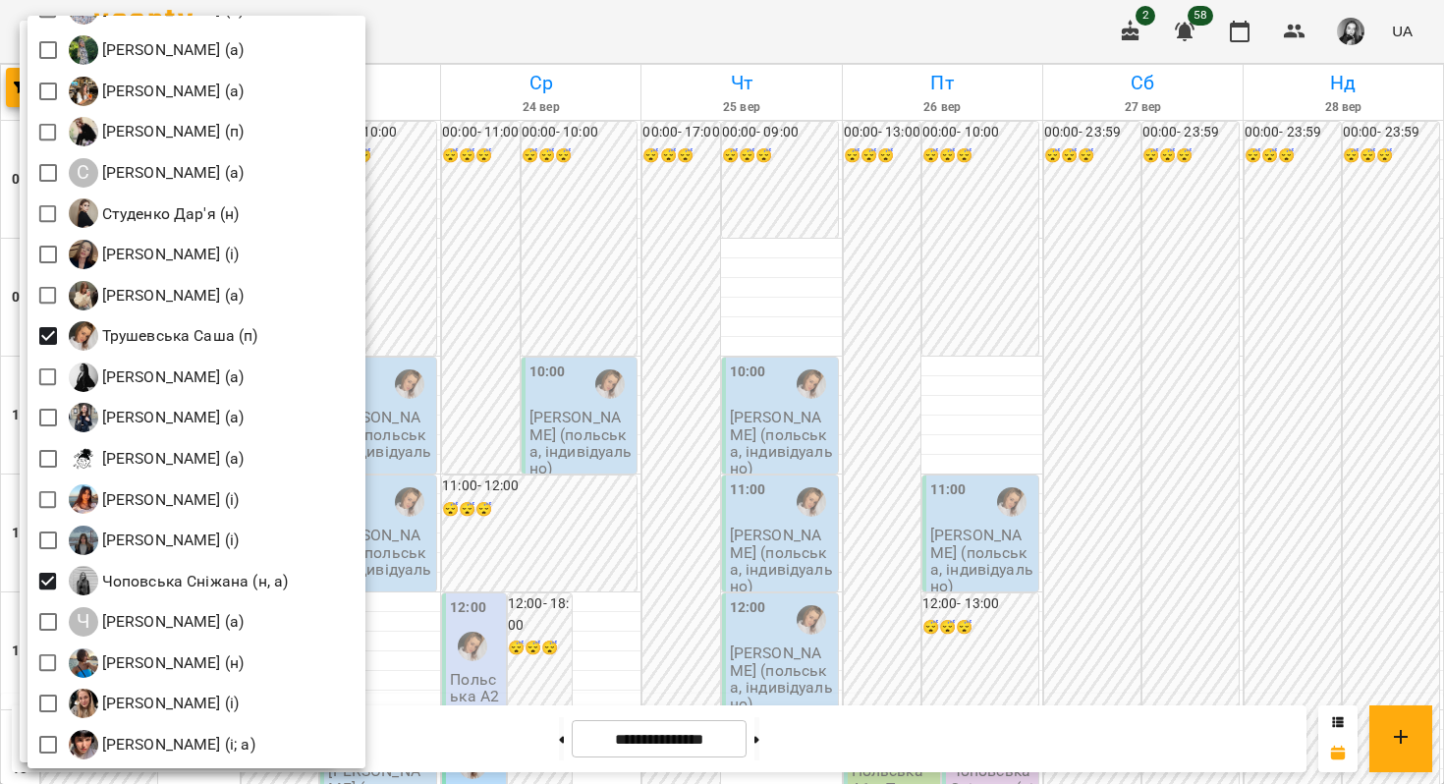
click at [678, 153] on div at bounding box center [722, 392] width 1444 height 784
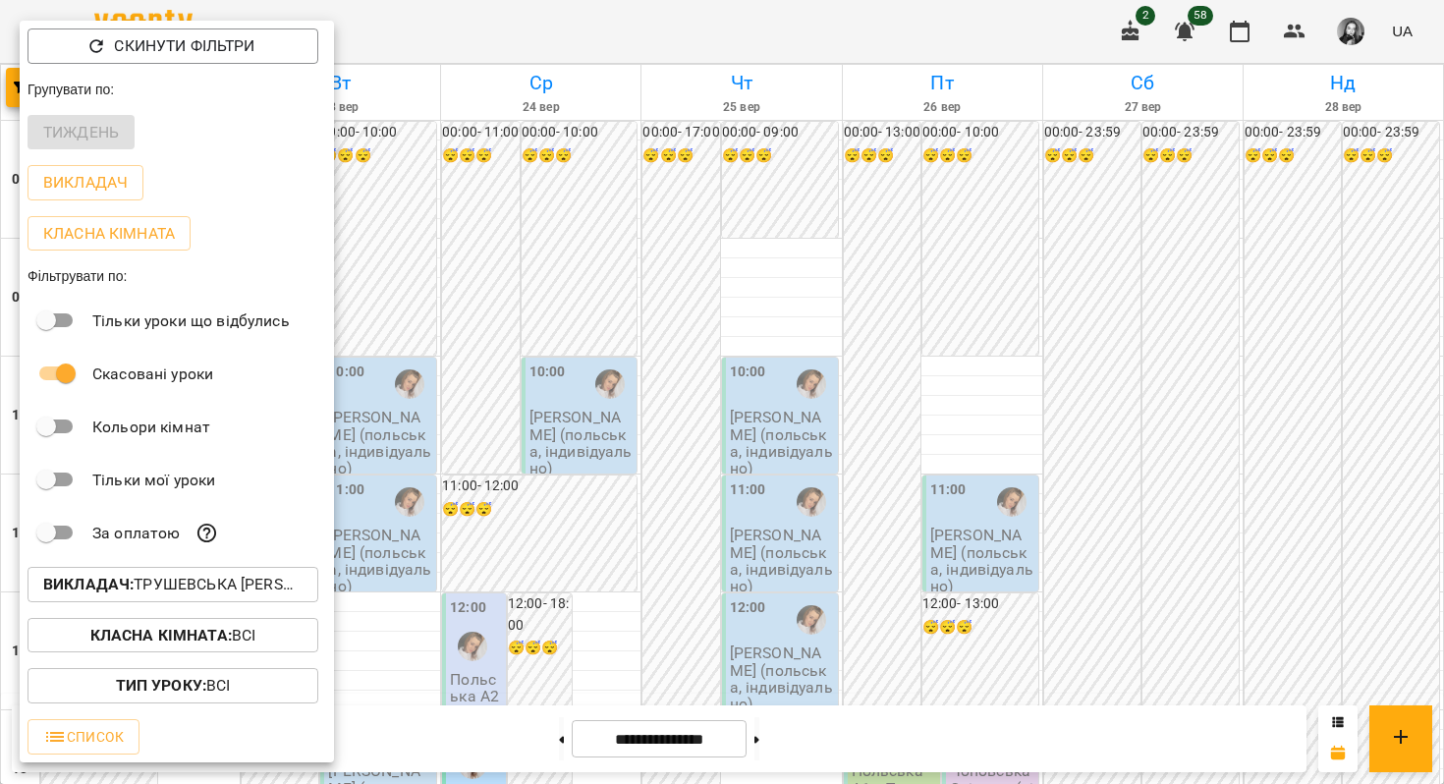
click at [227, 610] on div "Викладач : Трушевська [PERSON_NAME] (п),[PERSON_NAME] (н, а)" at bounding box center [177, 584] width 314 height 51
click at [228, 582] on p "Викладач : Трушевська [PERSON_NAME] (п),[PERSON_NAME] (н, а)" at bounding box center [172, 585] width 259 height 24
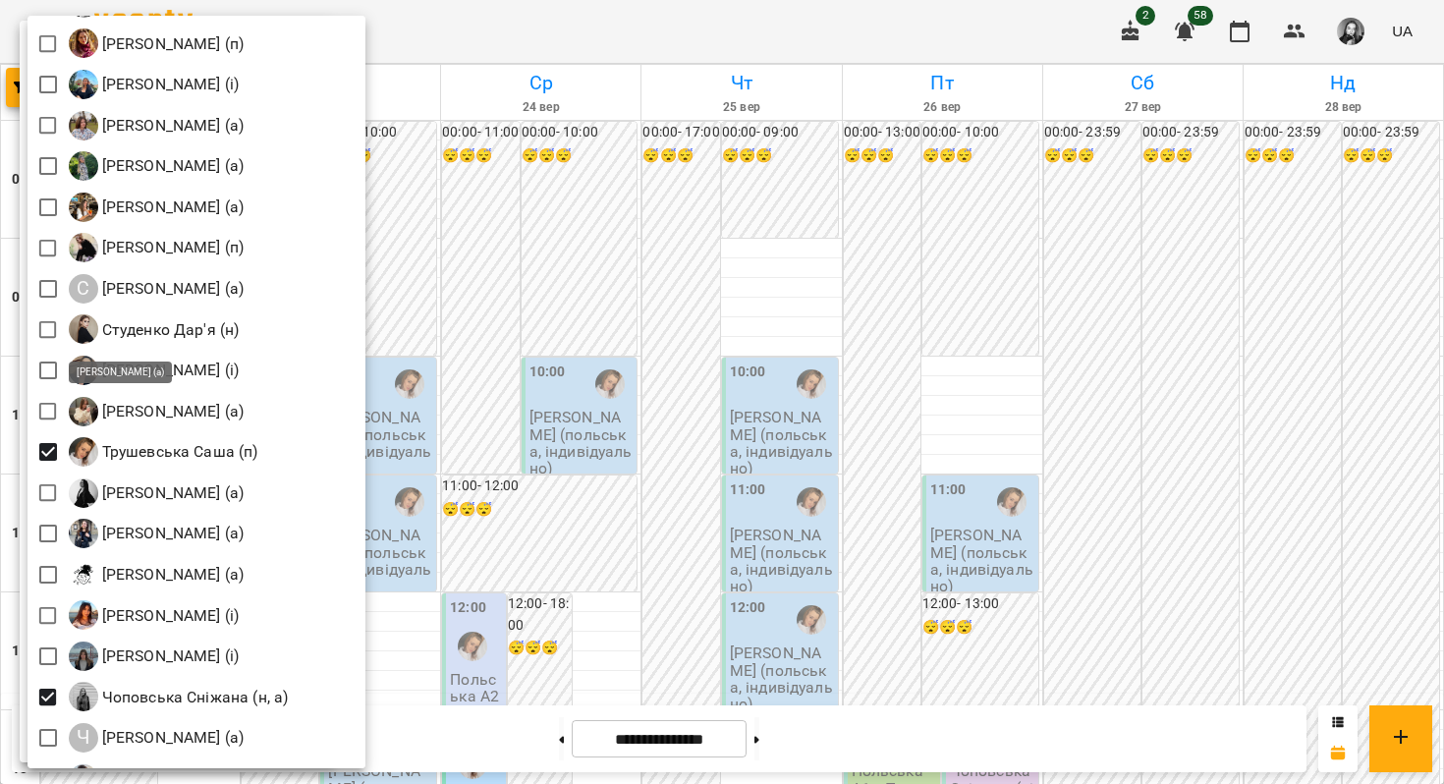
scroll to position [2834, 0]
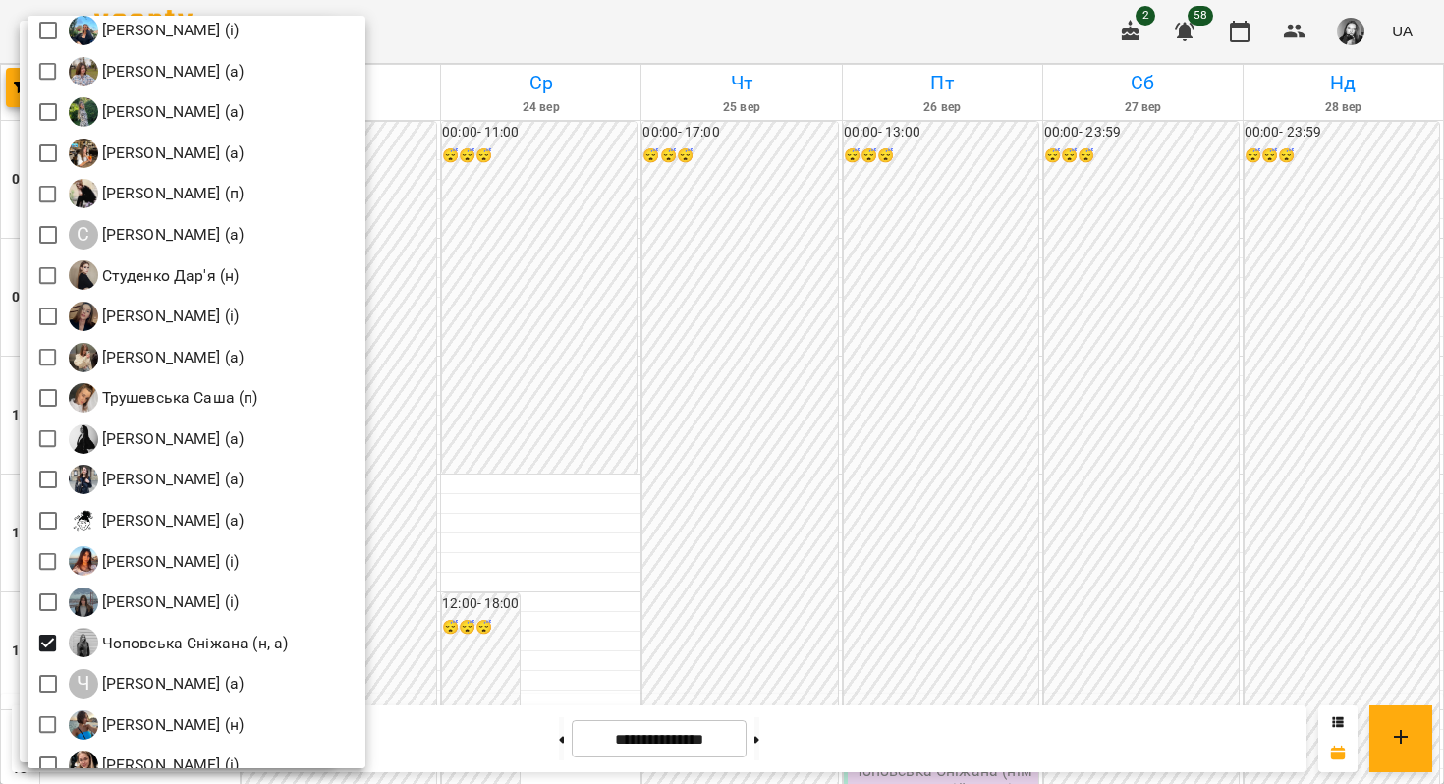
click at [600, 253] on div at bounding box center [722, 392] width 1444 height 784
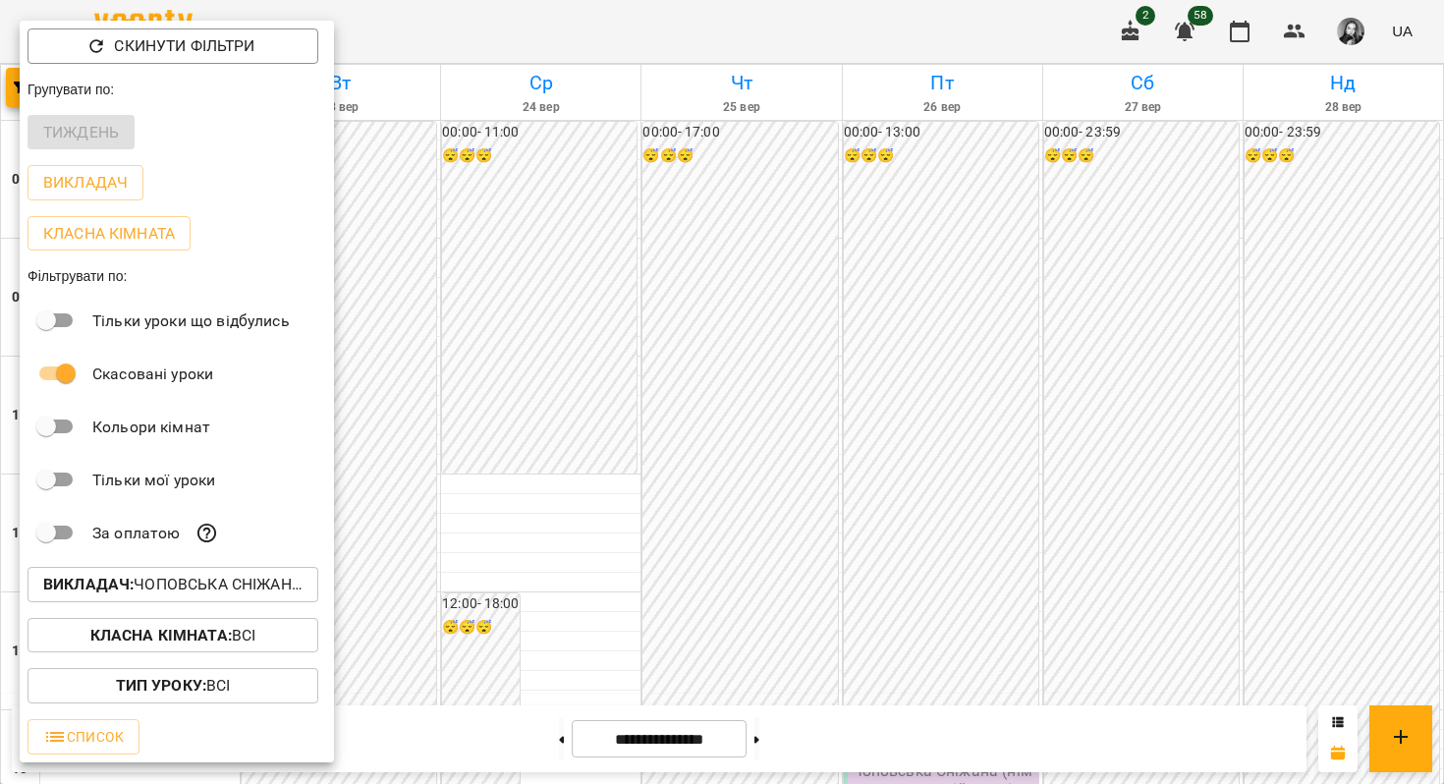
click at [600, 253] on div at bounding box center [722, 392] width 1444 height 784
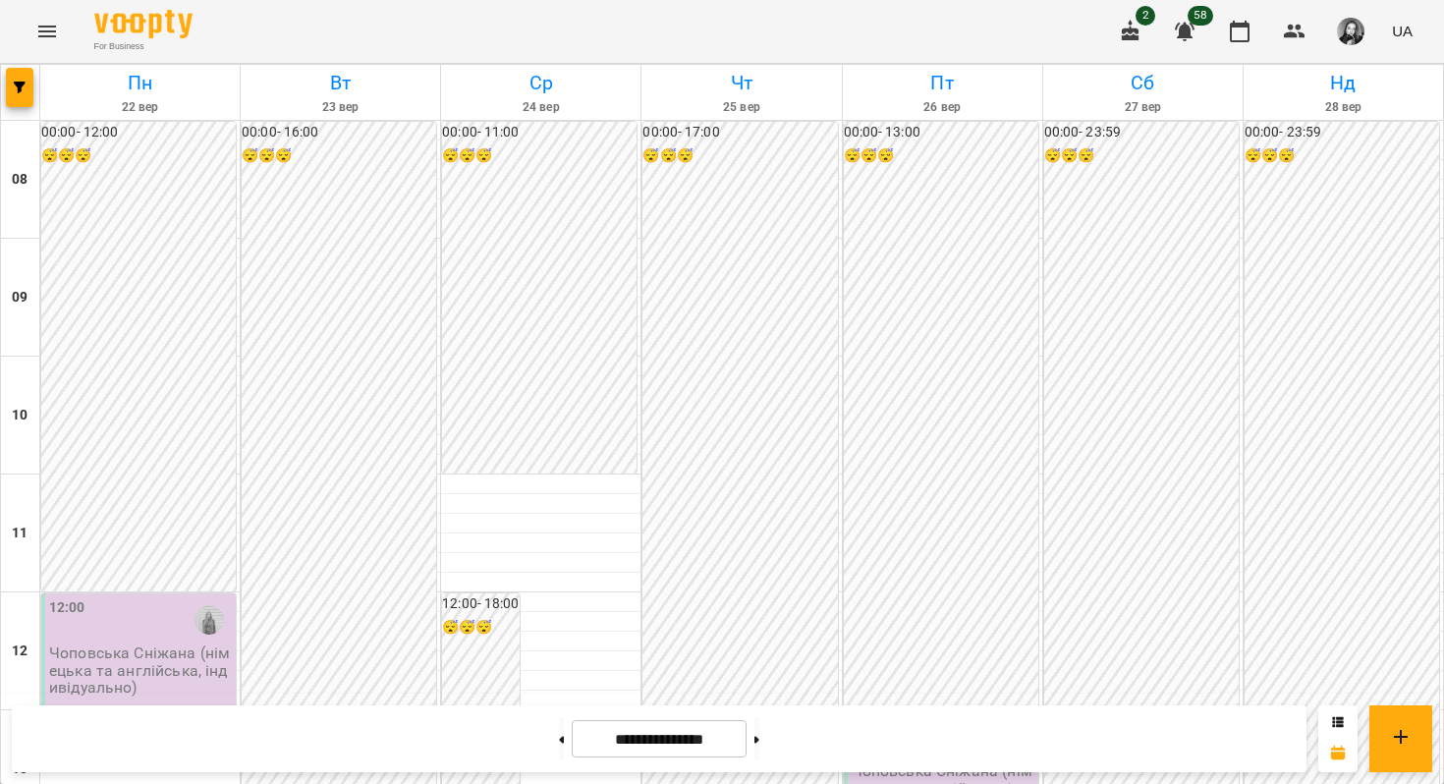
scroll to position [844, 0]
click at [28, 77] on button "button" at bounding box center [20, 87] width 28 height 39
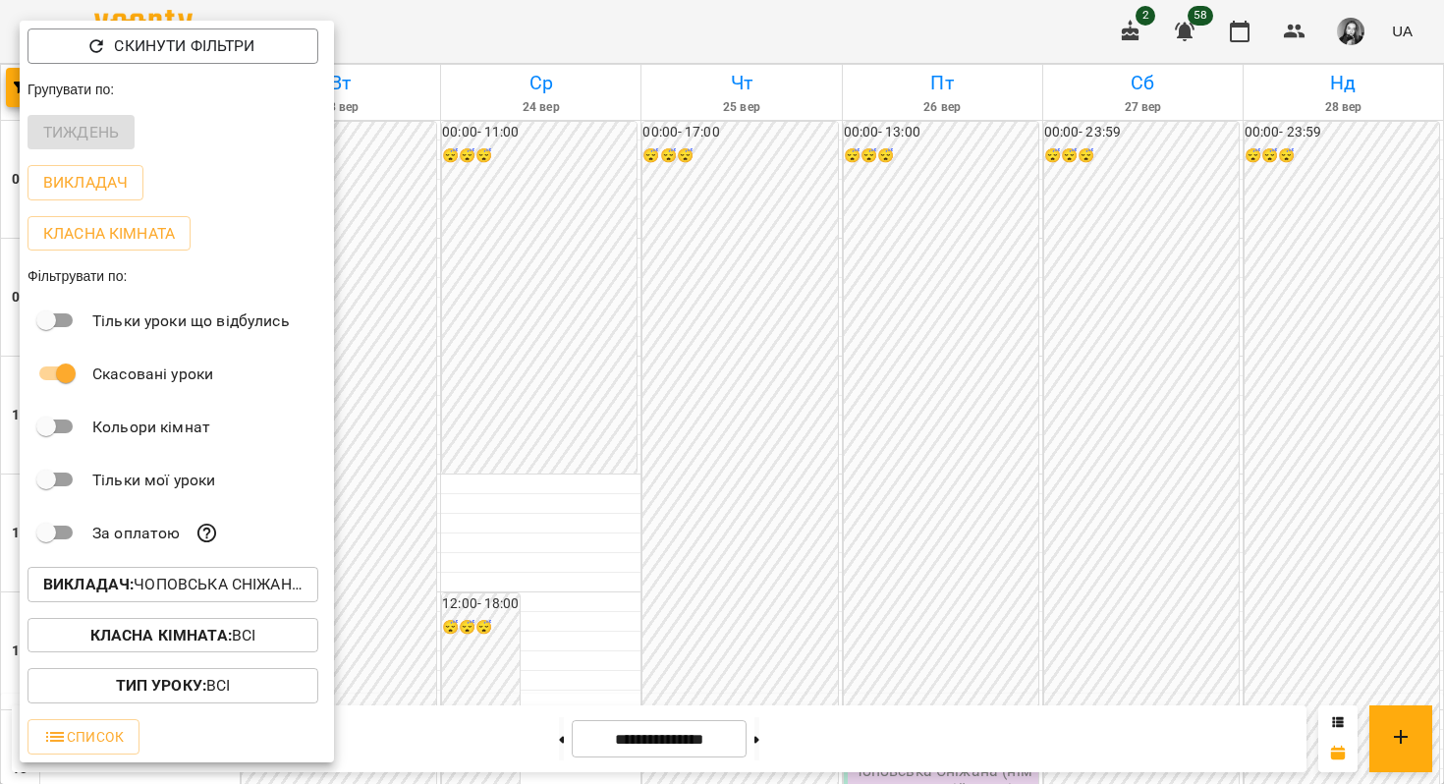
click at [75, 584] on b "Викладач :" at bounding box center [88, 584] width 90 height 19
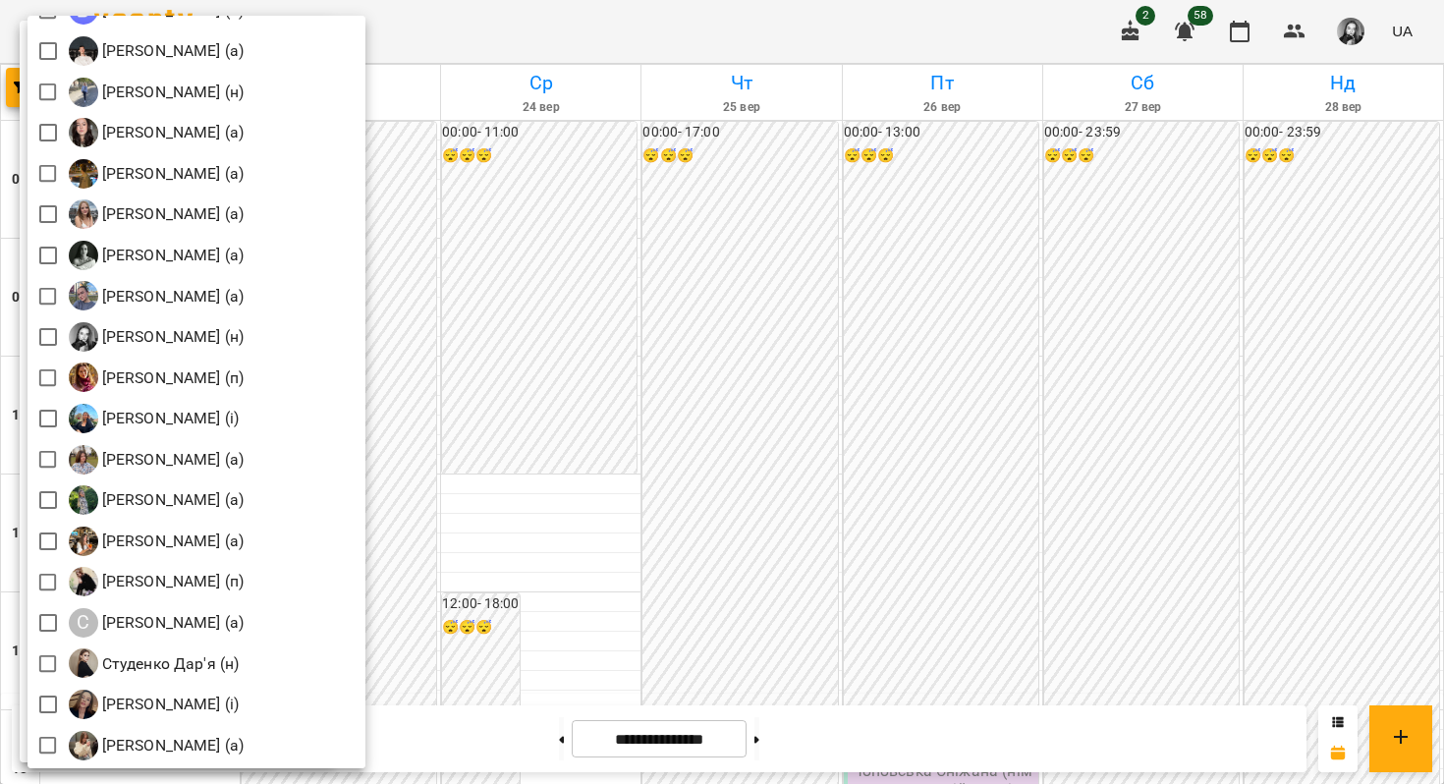
scroll to position [2896, 0]
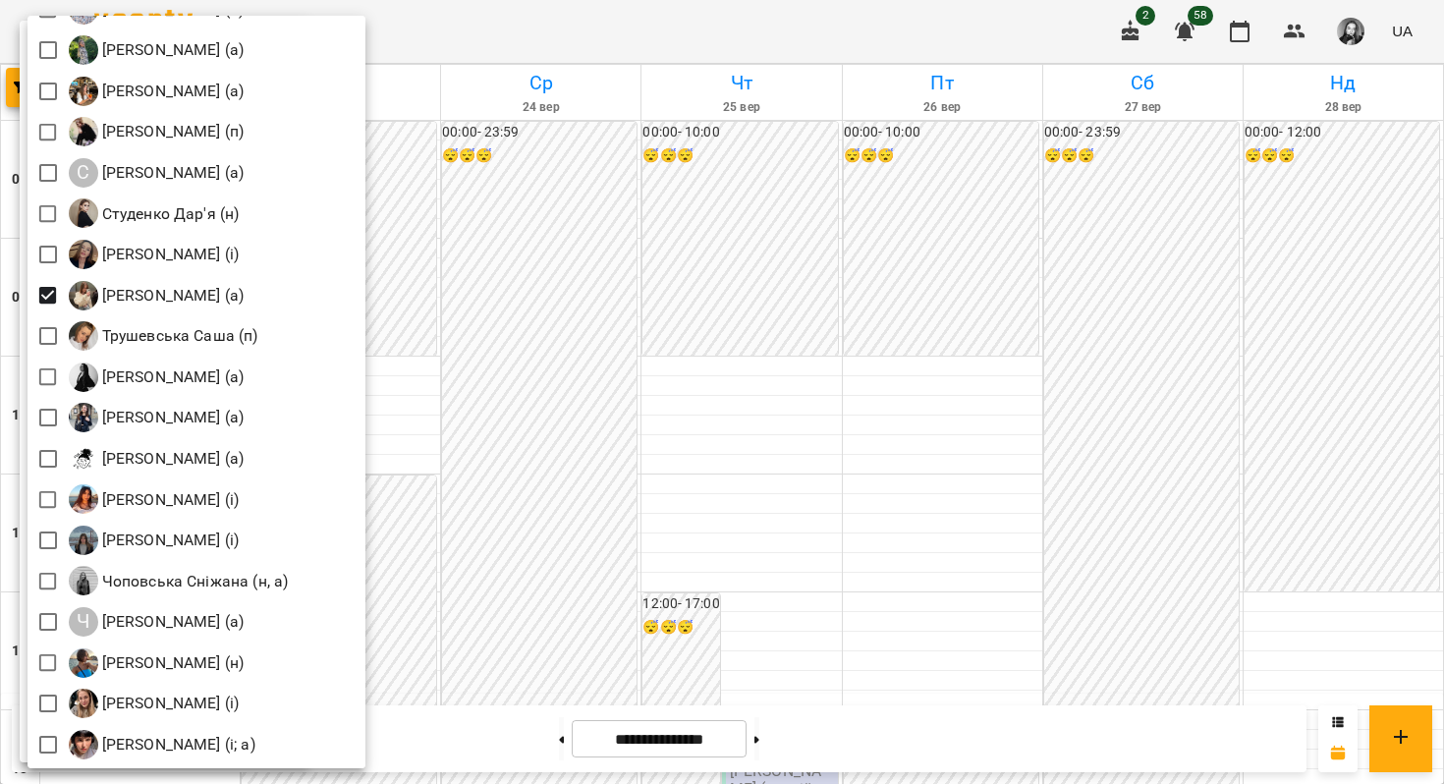
click at [612, 230] on div at bounding box center [722, 392] width 1444 height 784
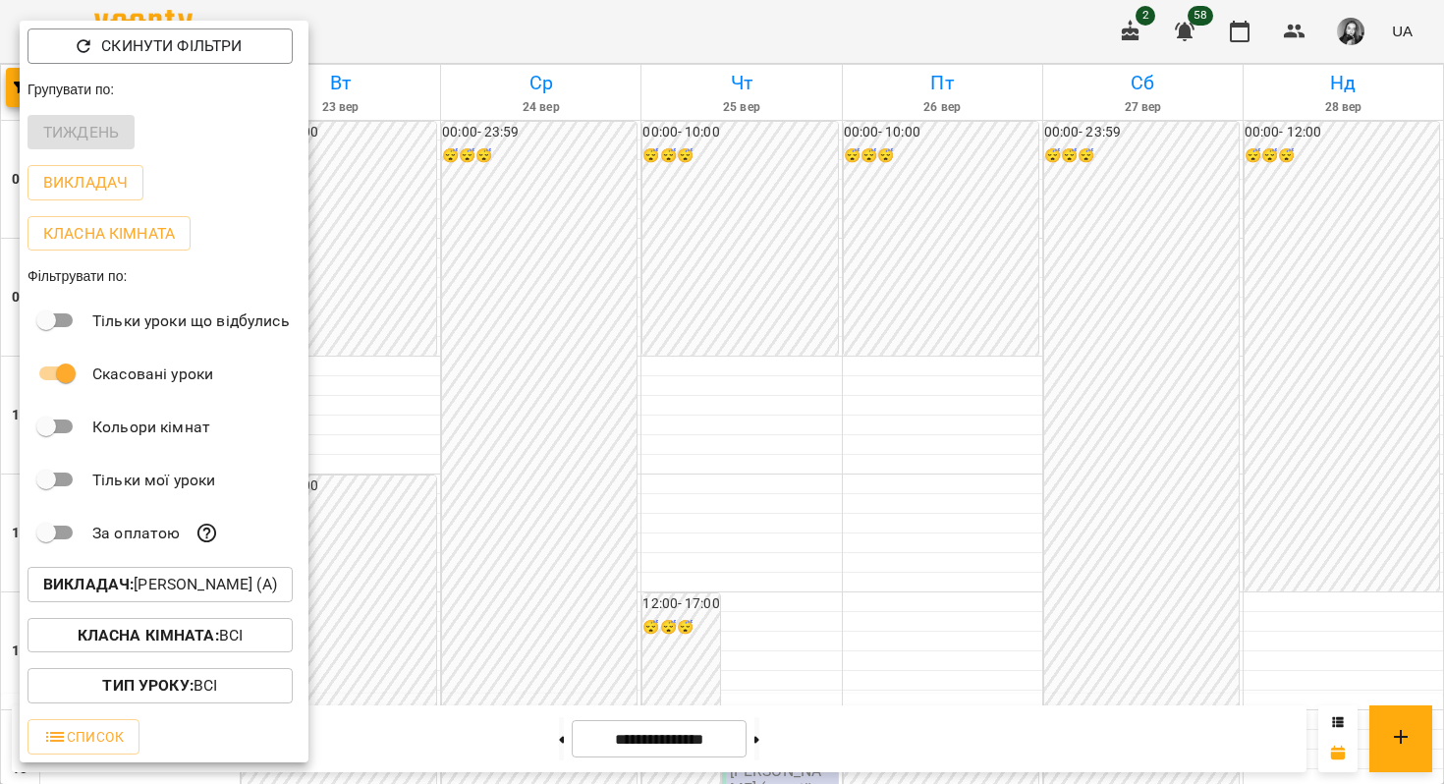
click at [612, 230] on div at bounding box center [722, 392] width 1444 height 784
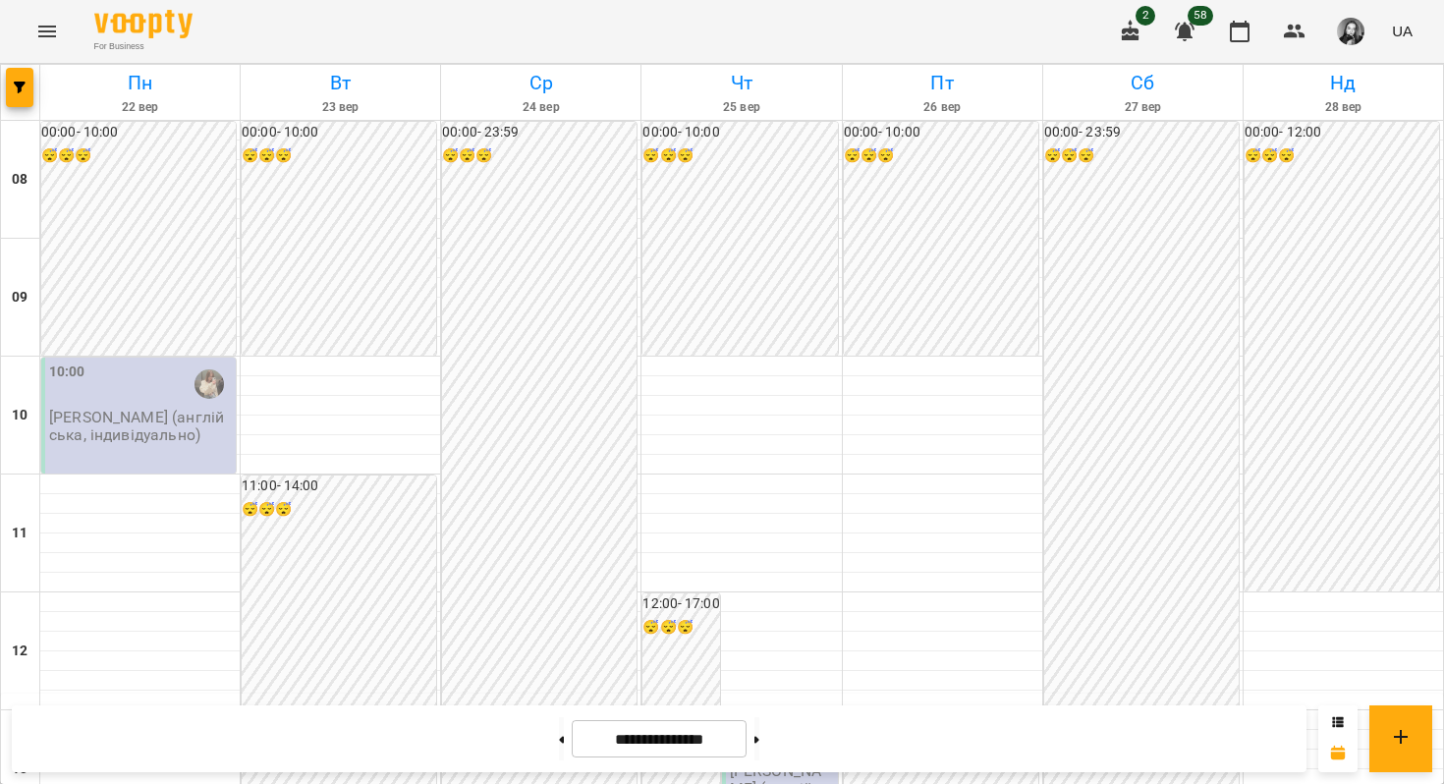
scroll to position [1193, 0]
click at [25, 102] on button "button" at bounding box center [20, 87] width 28 height 39
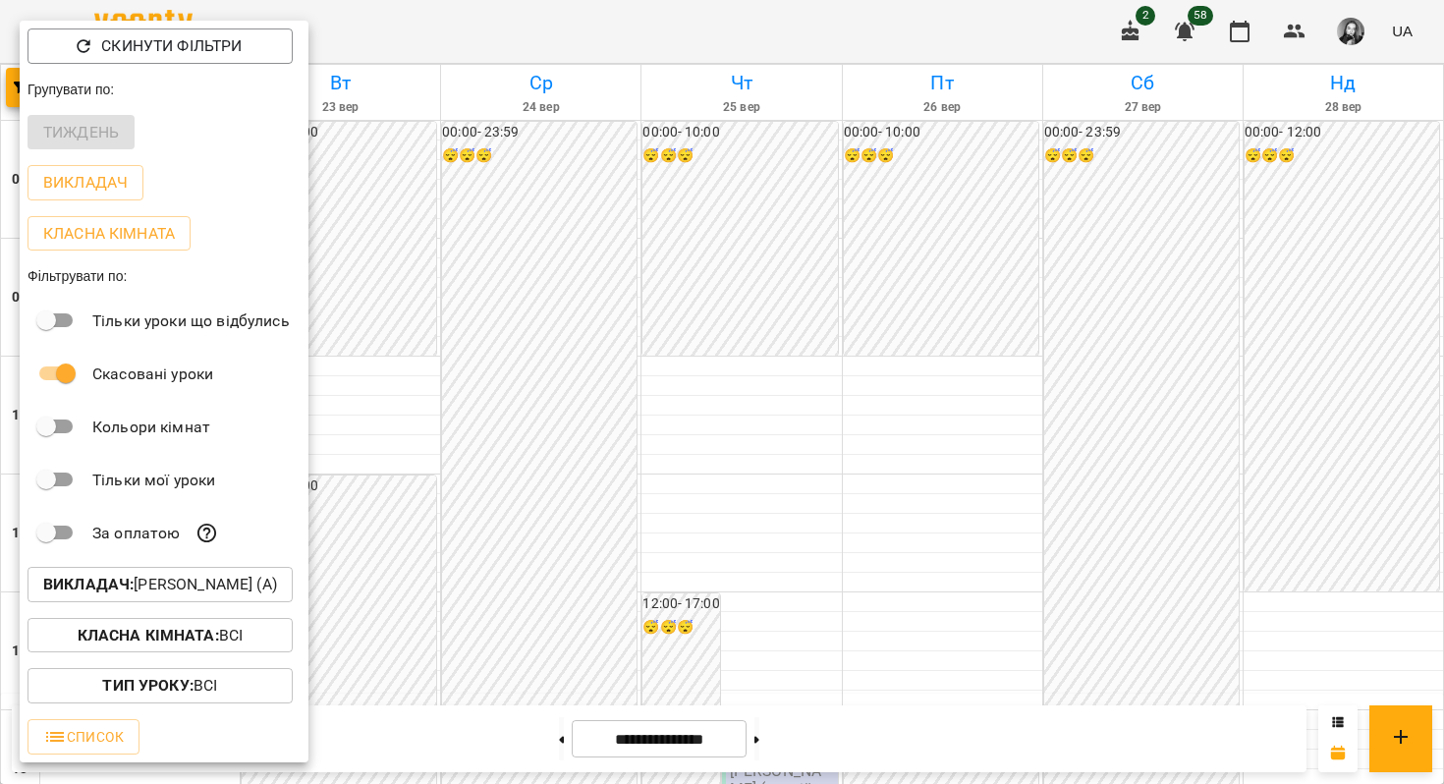
click at [102, 593] on b "Викладач :" at bounding box center [88, 584] width 90 height 19
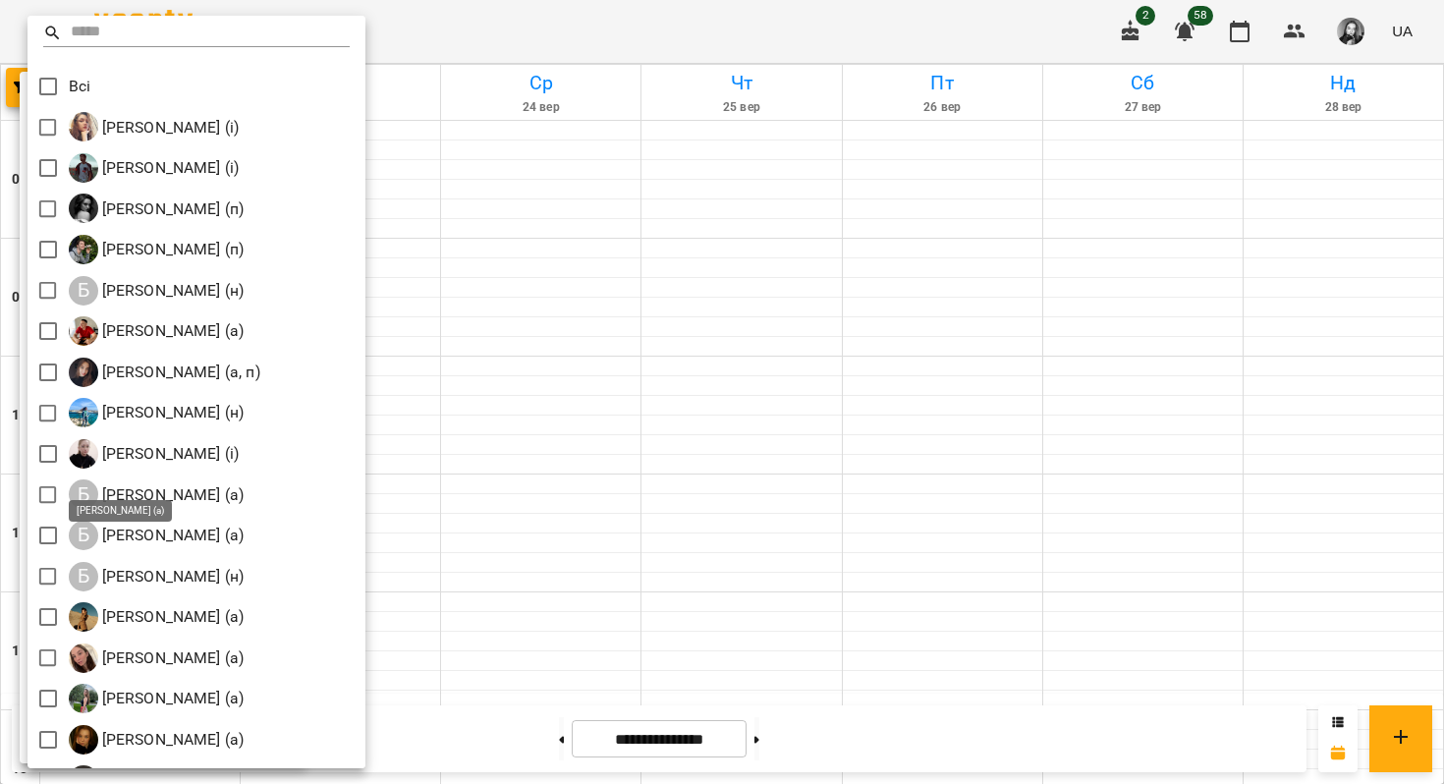
scroll to position [0, 0]
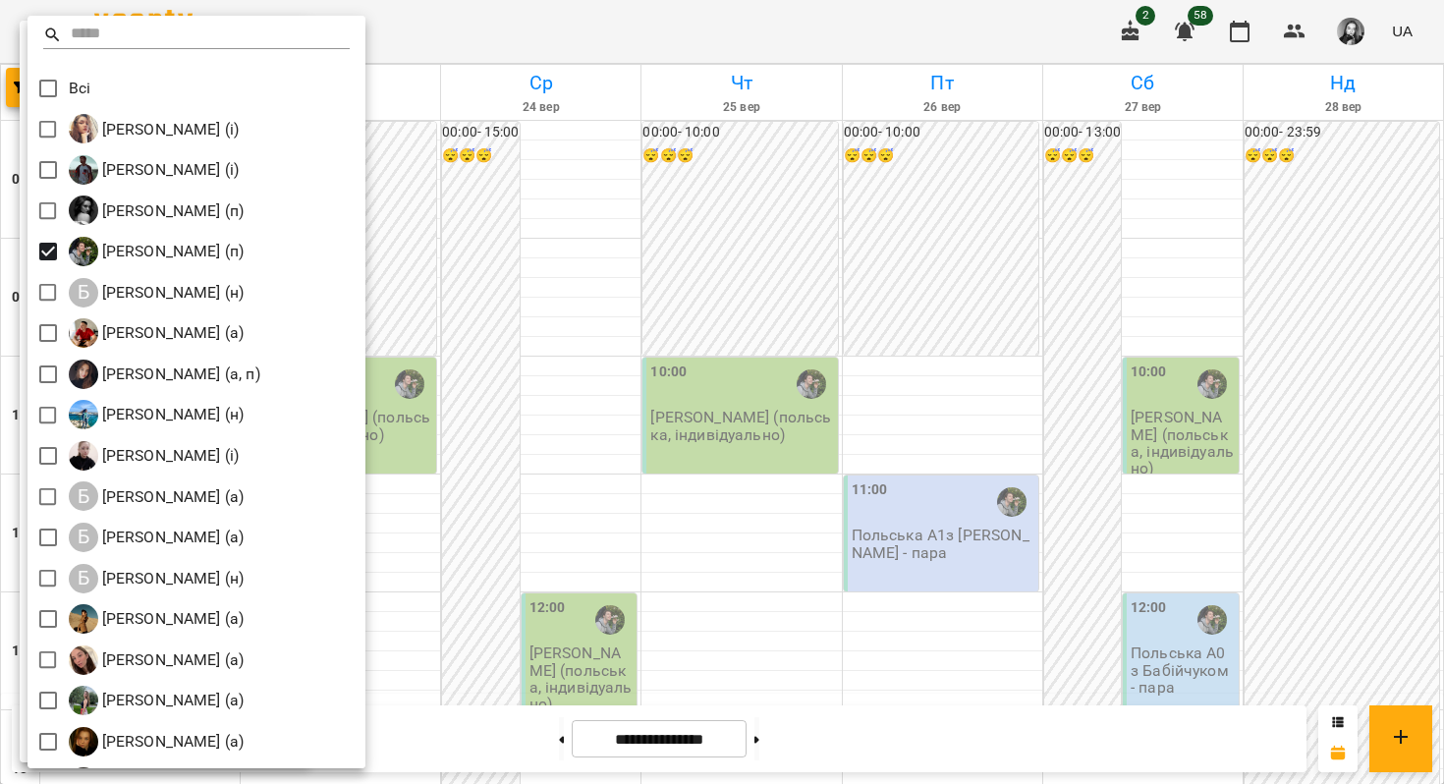
click at [579, 260] on div at bounding box center [722, 392] width 1444 height 784
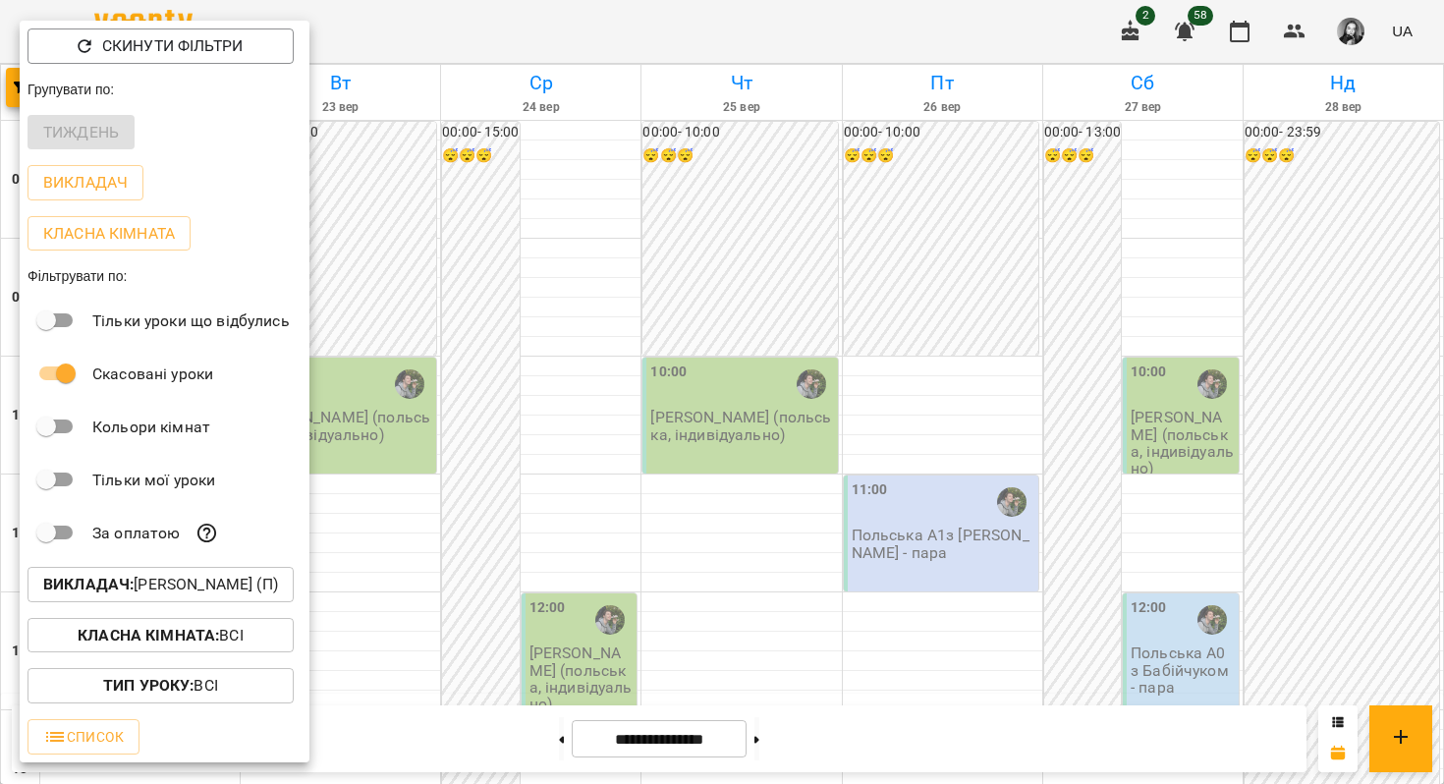
click at [579, 260] on div at bounding box center [722, 392] width 1444 height 784
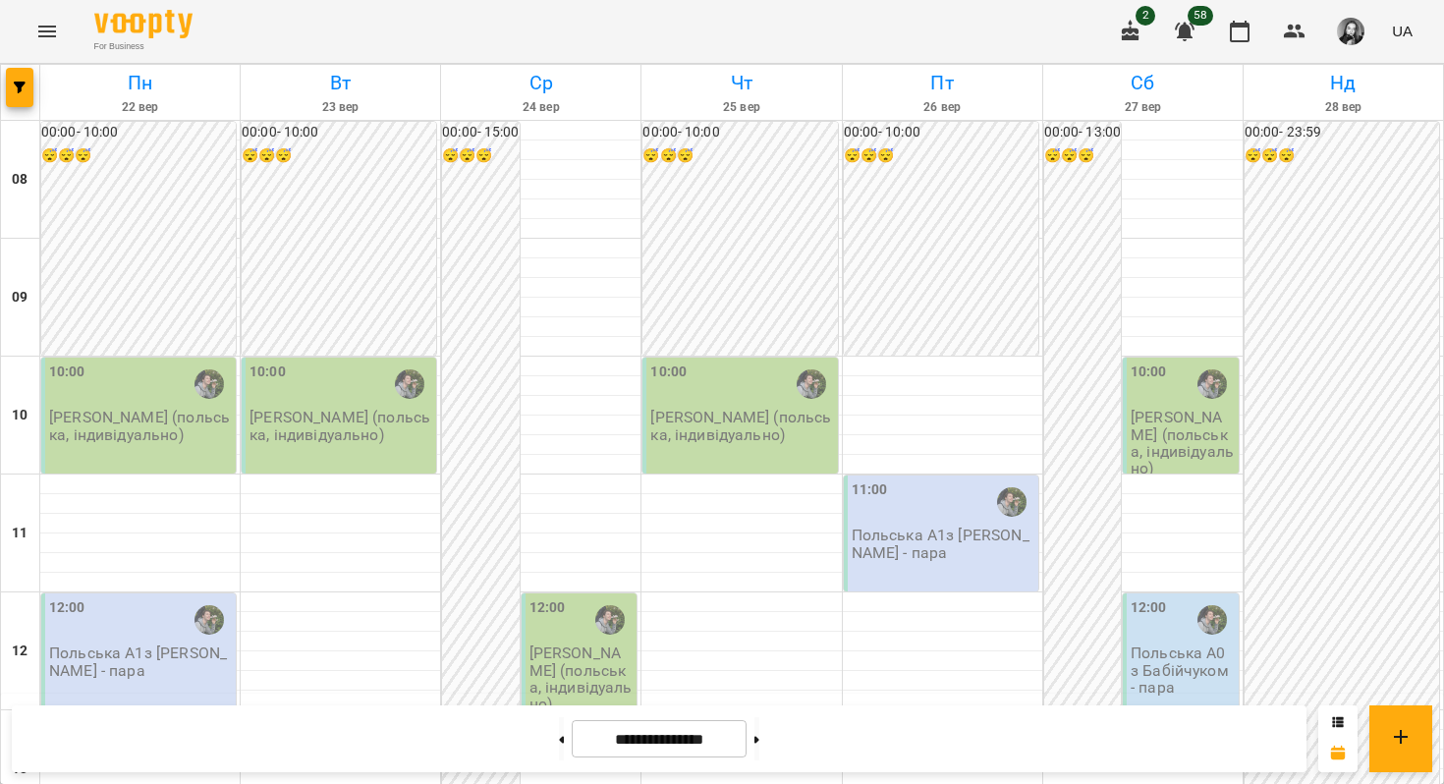
scroll to position [1066, 0]
click at [4, 92] on div at bounding box center [20, 92] width 39 height 55
click at [19, 88] on icon "button" at bounding box center [20, 88] width 12 height 12
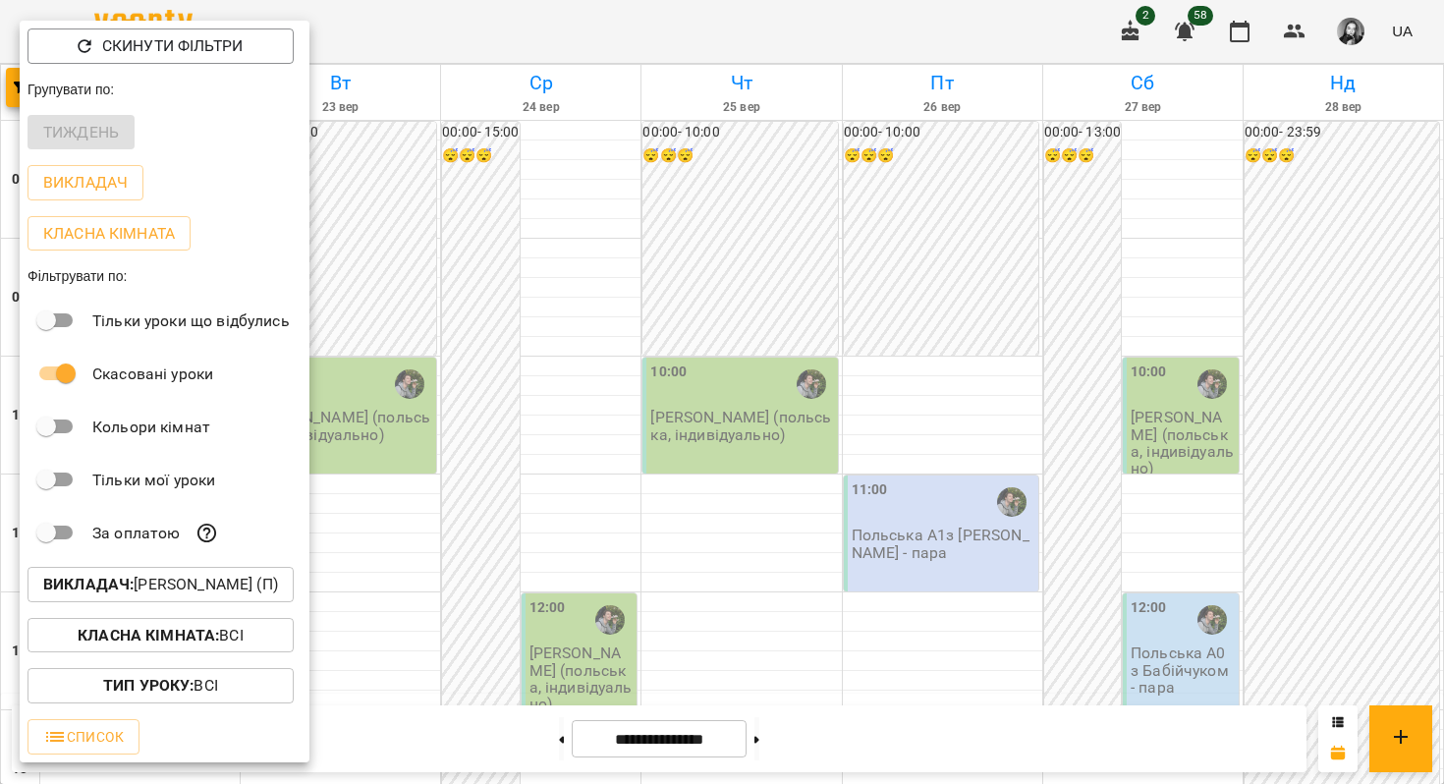
click at [90, 573] on button "Викладач : [PERSON_NAME] (п)" at bounding box center [161, 584] width 266 height 35
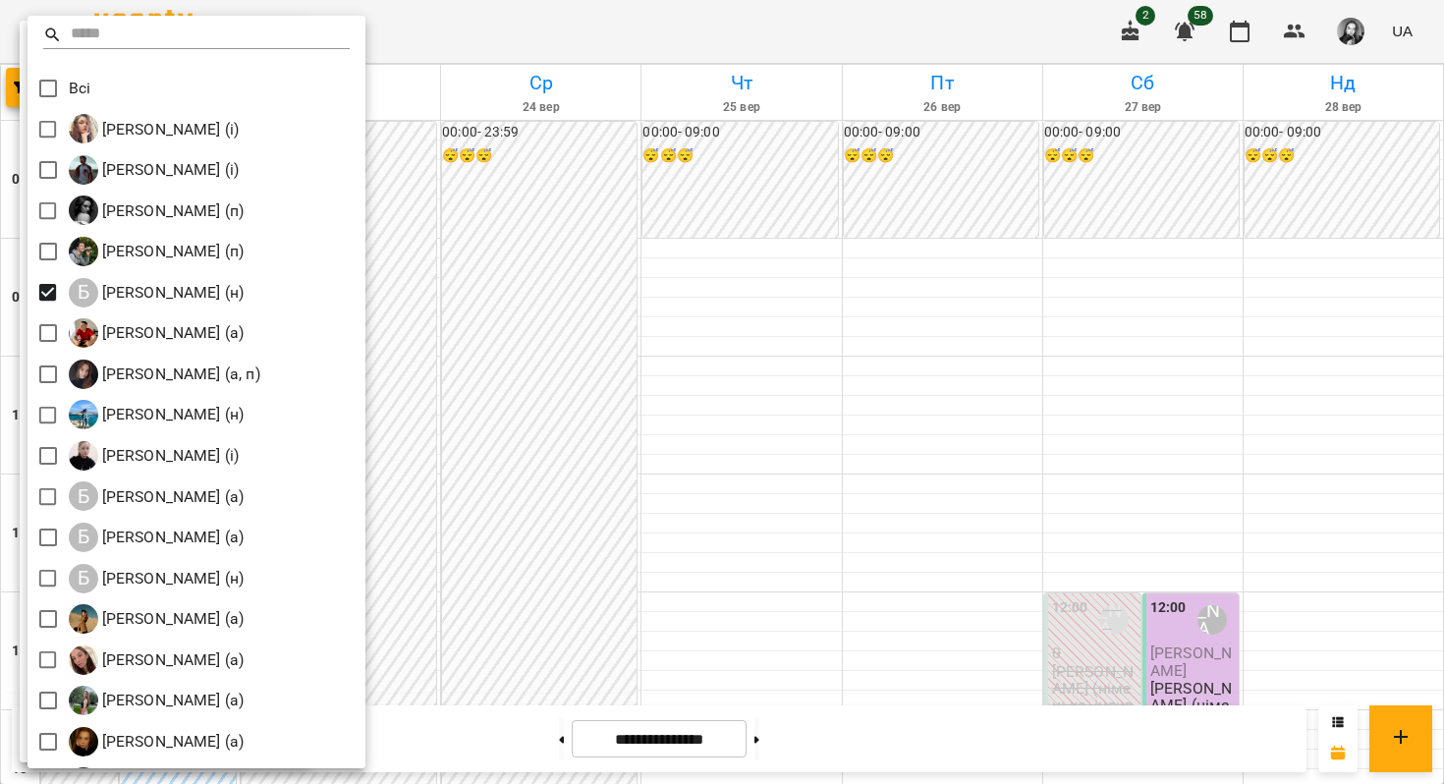
click at [508, 179] on div at bounding box center [722, 392] width 1444 height 784
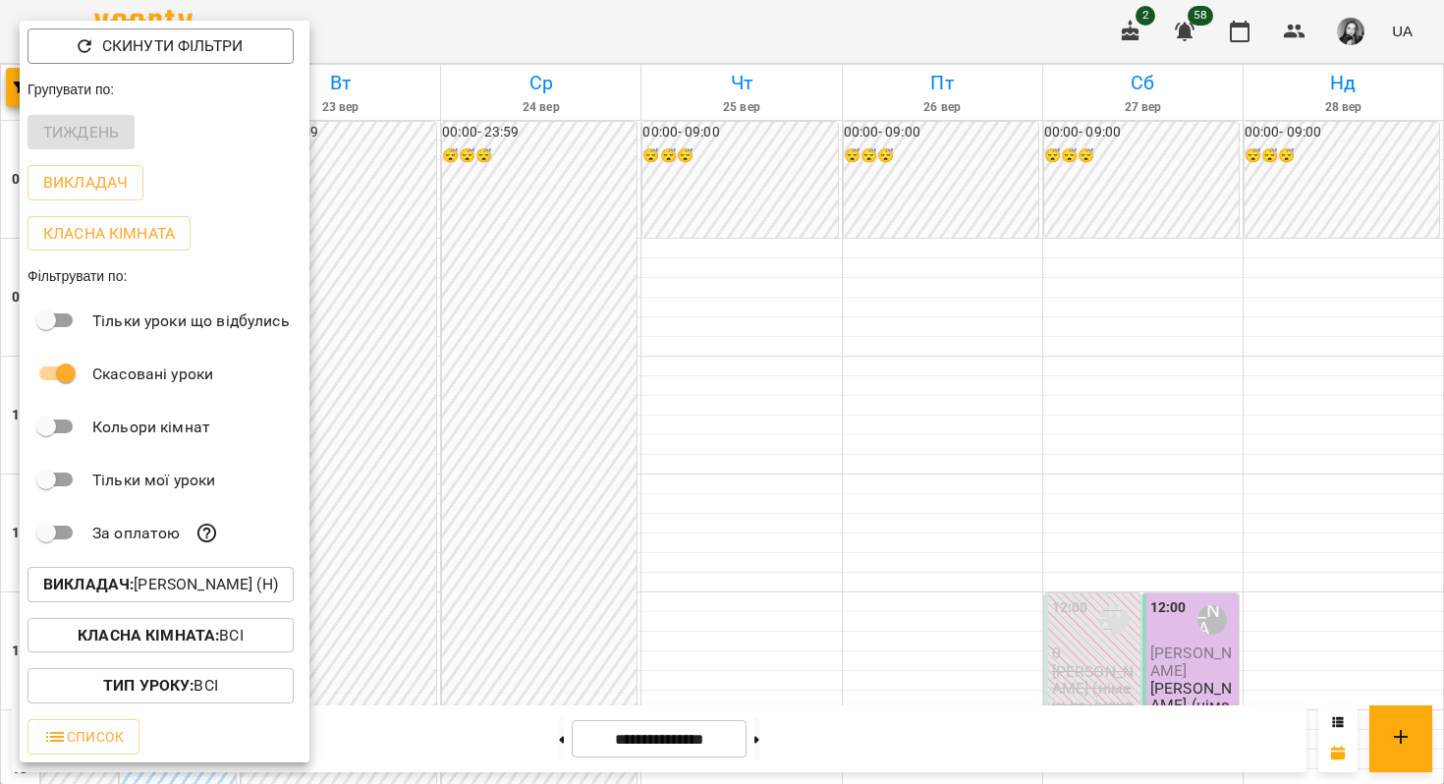
click at [508, 179] on div at bounding box center [722, 392] width 1444 height 784
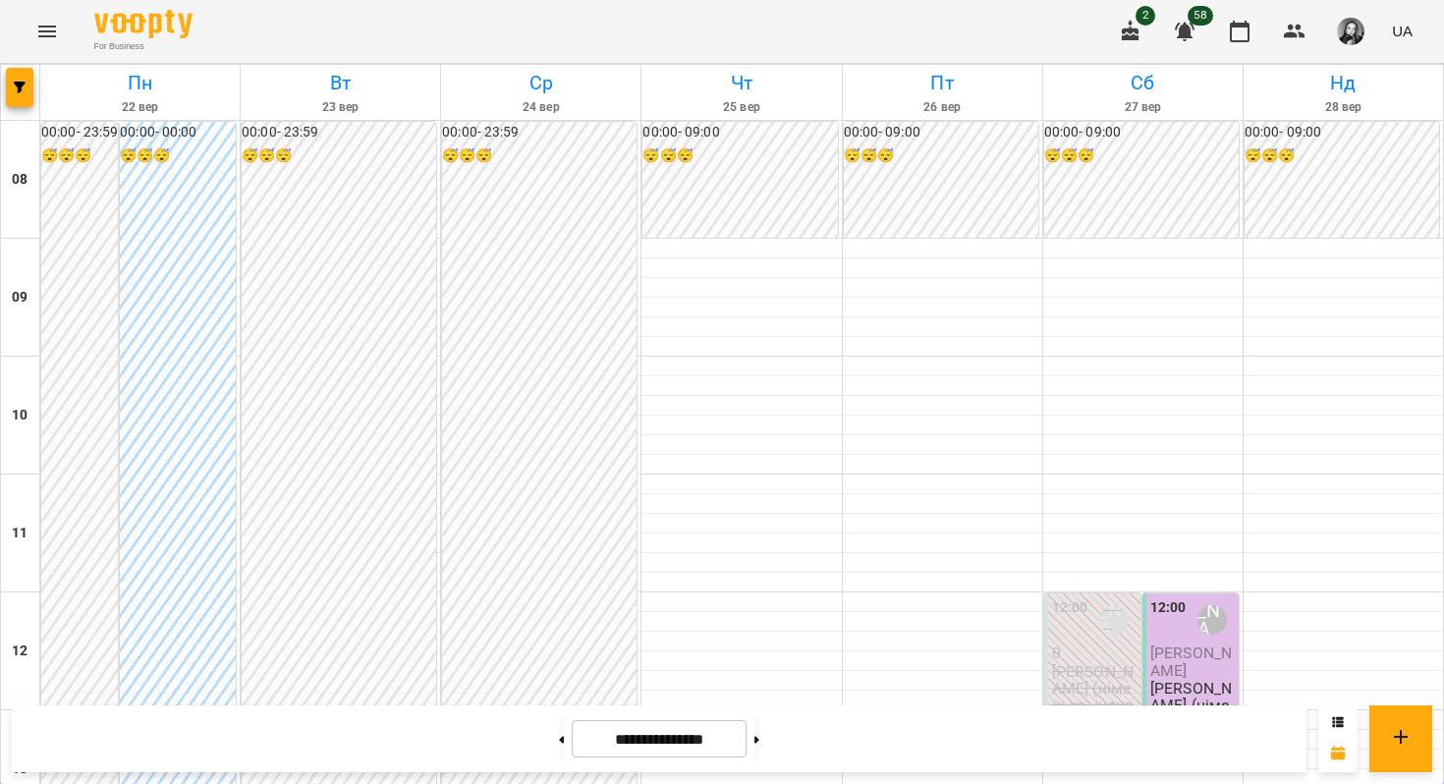
scroll to position [355, 0]
click at [1185, 643] on span "[PERSON_NAME]" at bounding box center [1191, 660] width 82 height 35
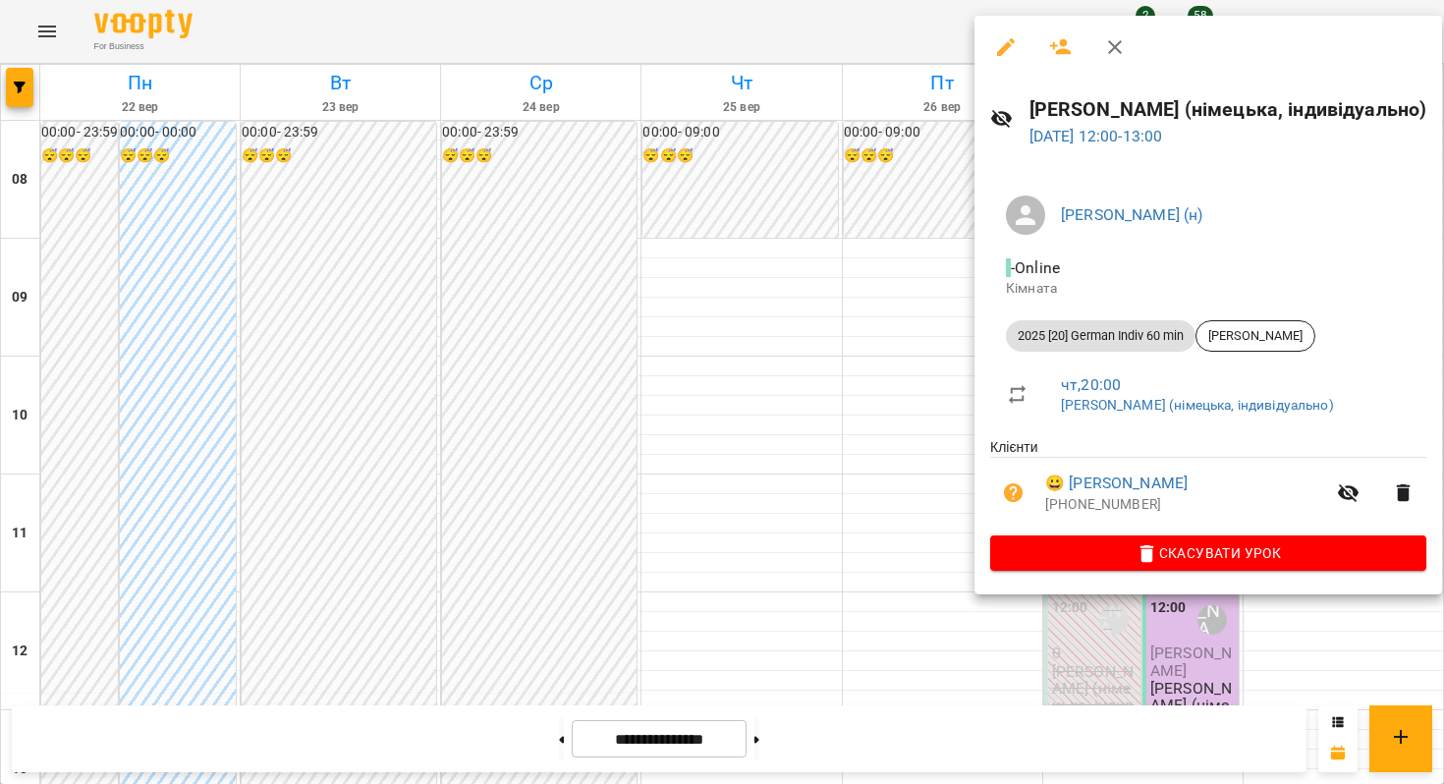
click at [883, 409] on div at bounding box center [722, 392] width 1444 height 784
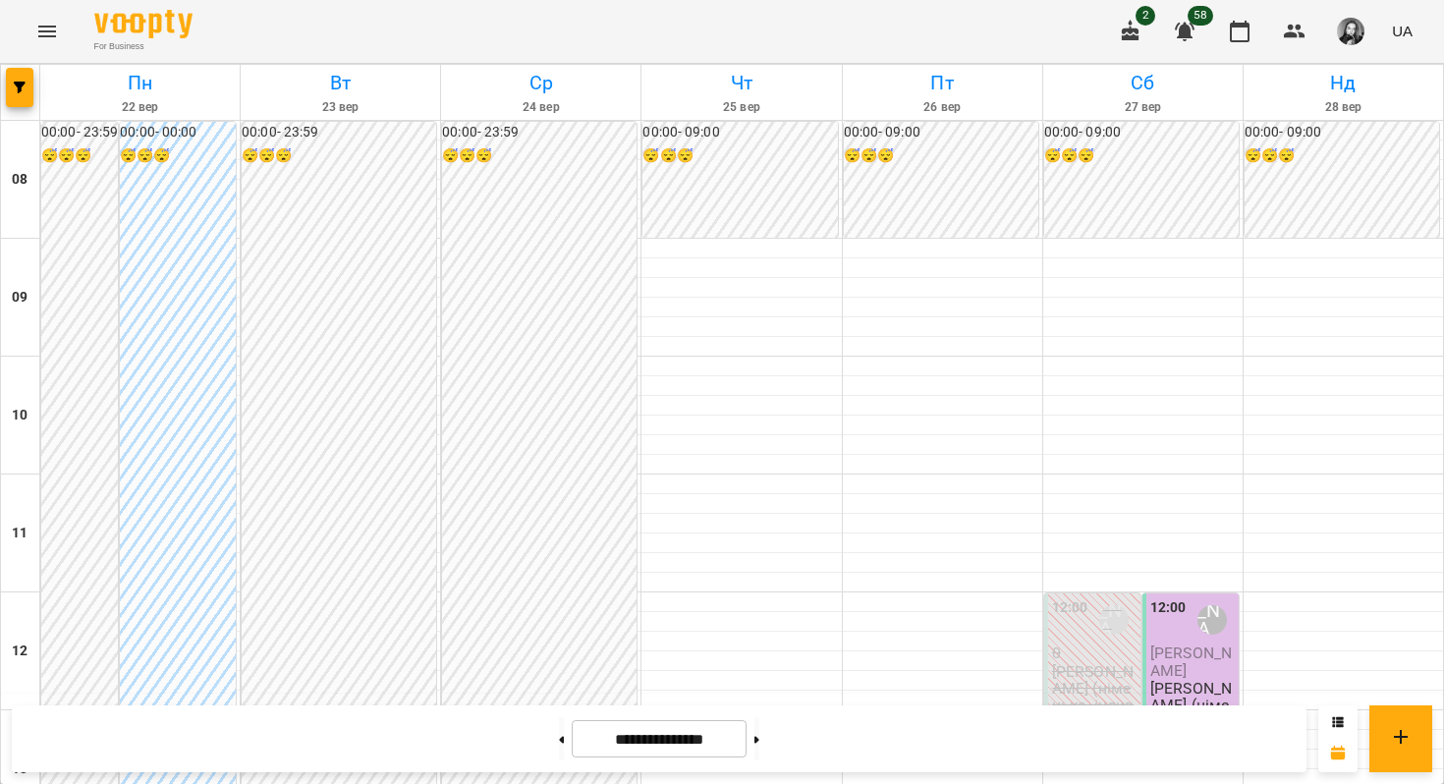
click at [1096, 597] on div "[PERSON_NAME] (н)" at bounding box center [1113, 619] width 45 height 45
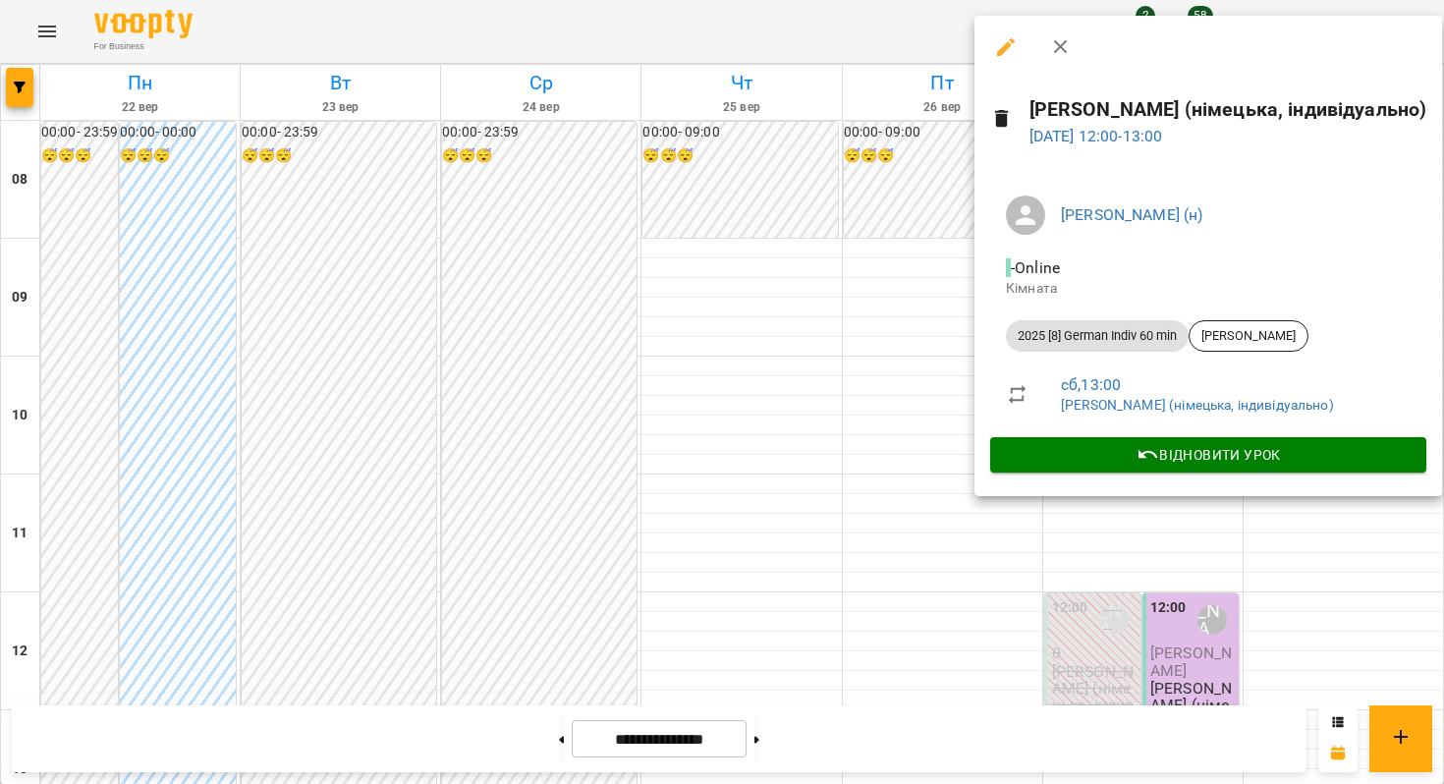
click at [856, 378] on div at bounding box center [722, 392] width 1444 height 784
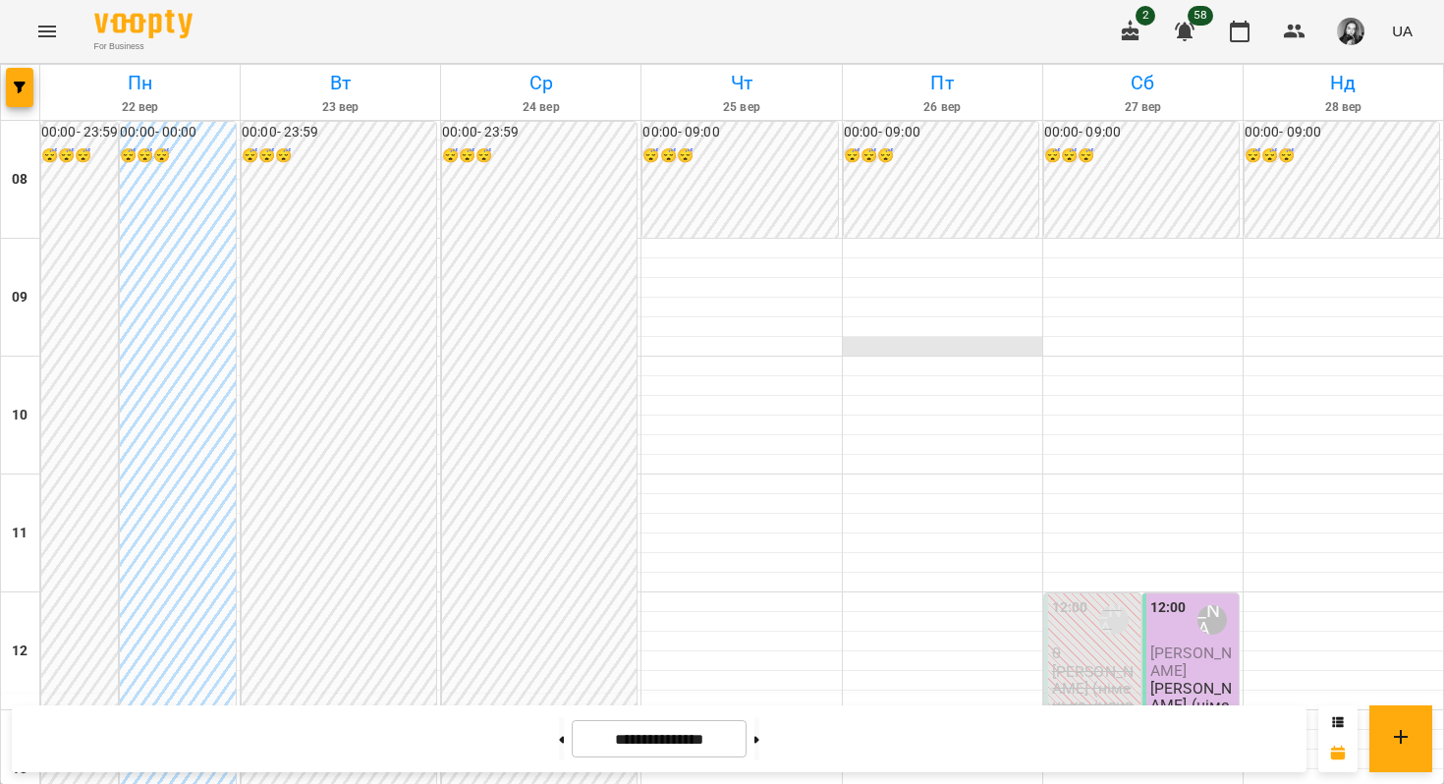
scroll to position [1193, 0]
click at [759, 731] on button at bounding box center [756, 738] width 5 height 43
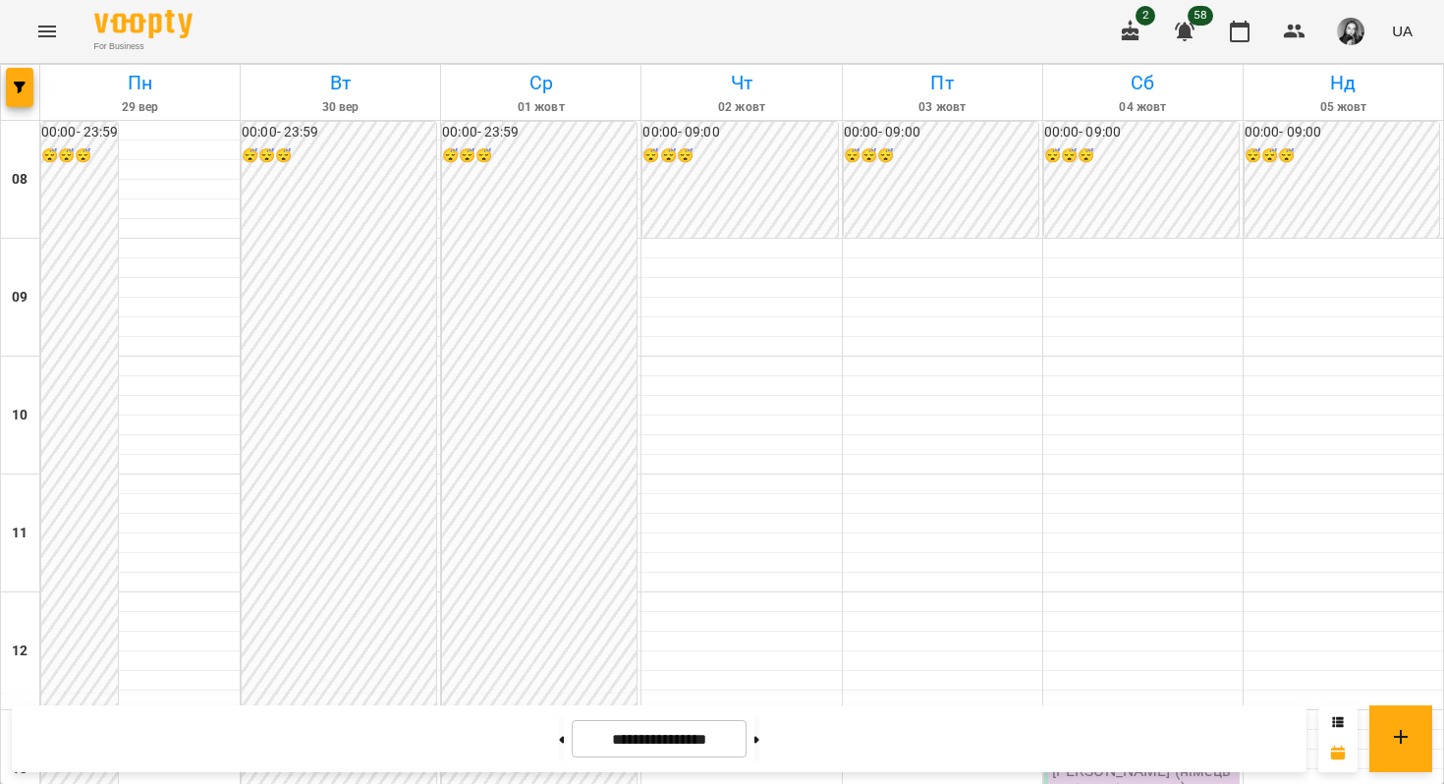
scroll to position [1123, 0]
click at [559, 722] on button at bounding box center [561, 738] width 5 height 43
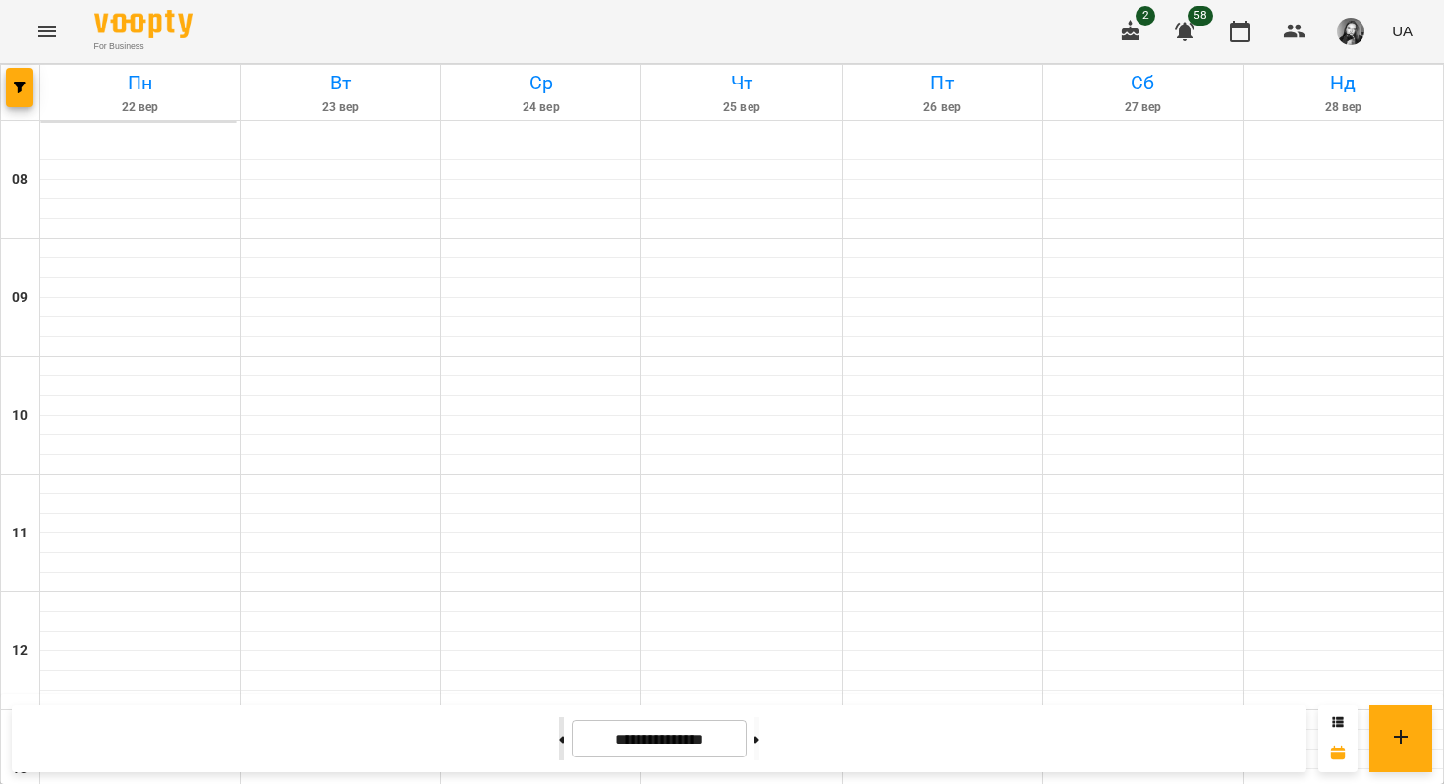
click at [559, 722] on button at bounding box center [561, 738] width 5 height 43
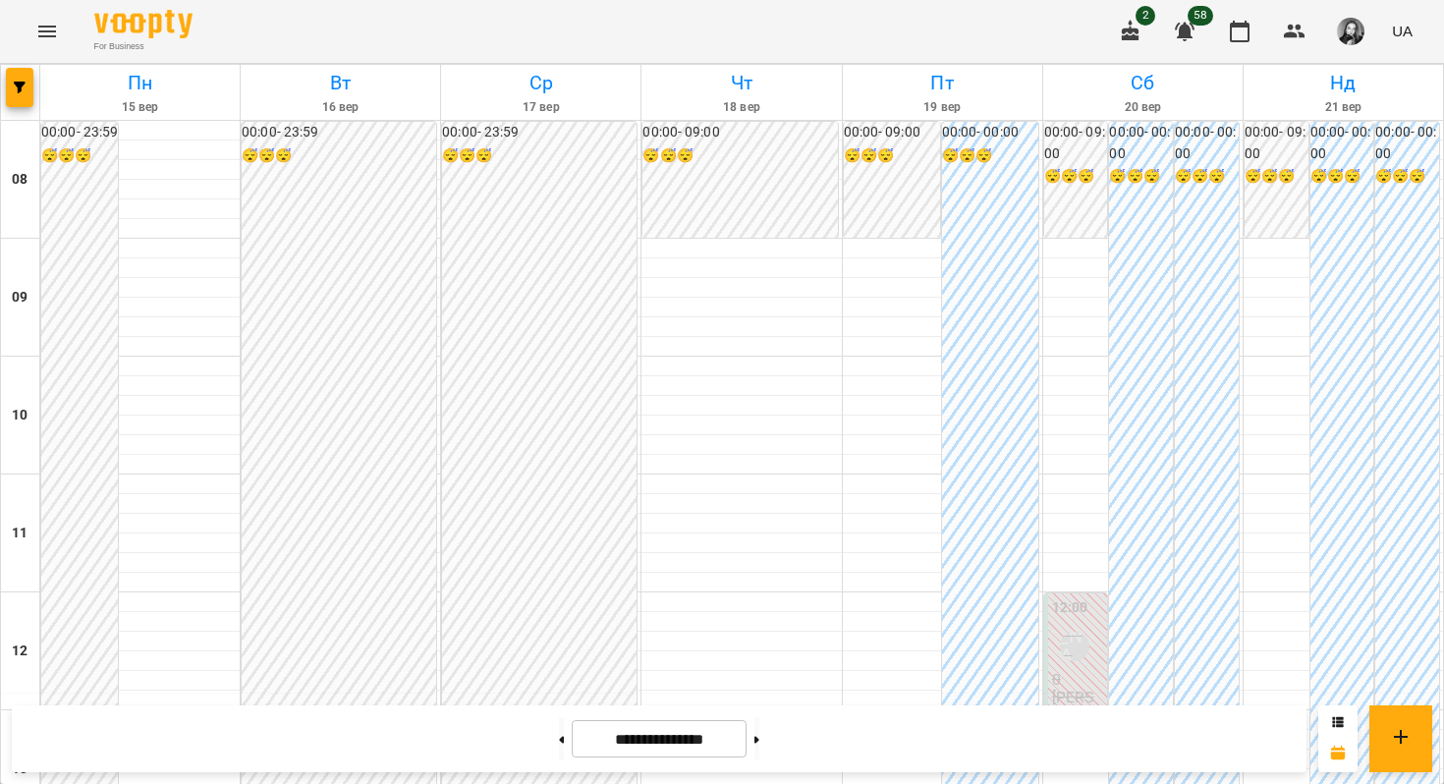
scroll to position [1193, 0]
click at [559, 750] on button at bounding box center [561, 738] width 5 height 43
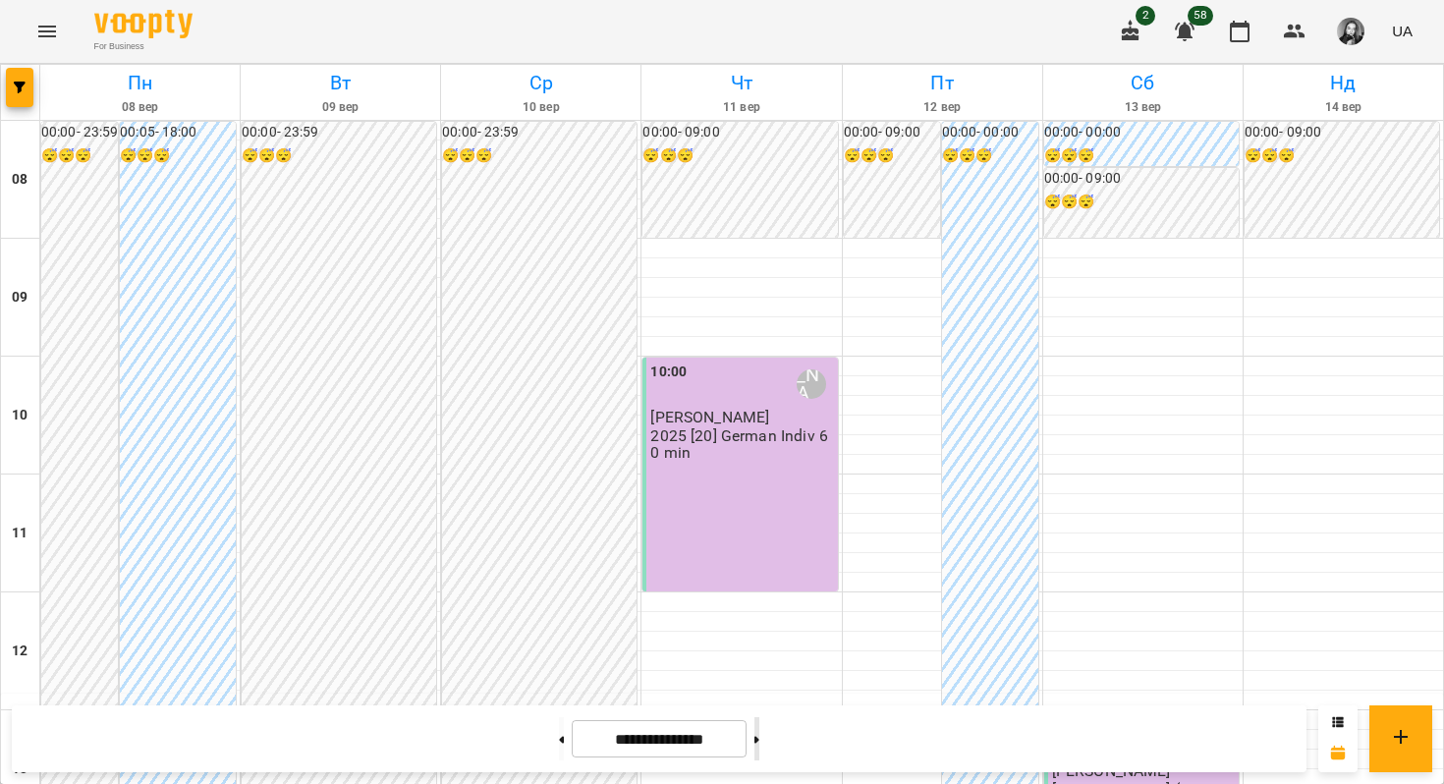
click at [759, 749] on button at bounding box center [756, 738] width 5 height 43
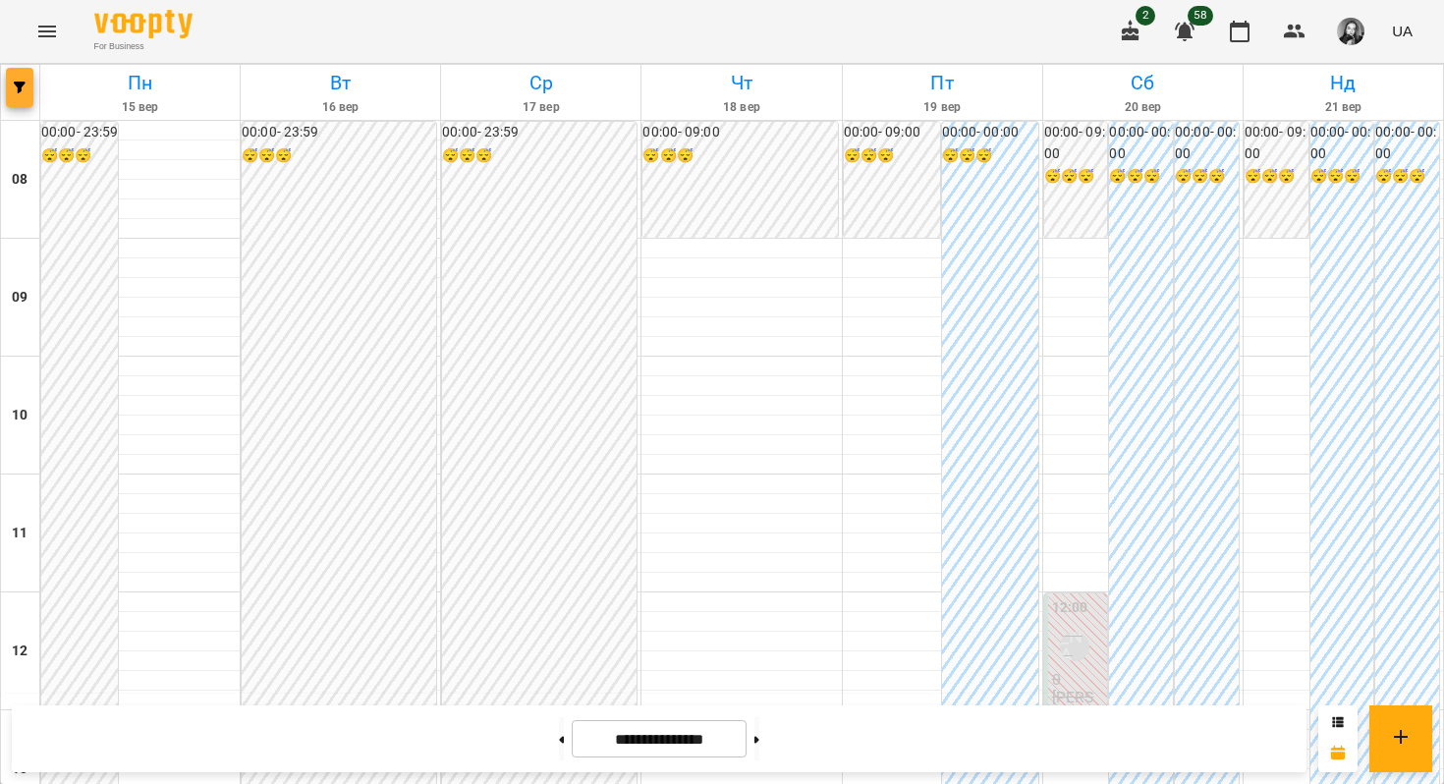
click at [16, 90] on icon "button" at bounding box center [20, 88] width 12 height 12
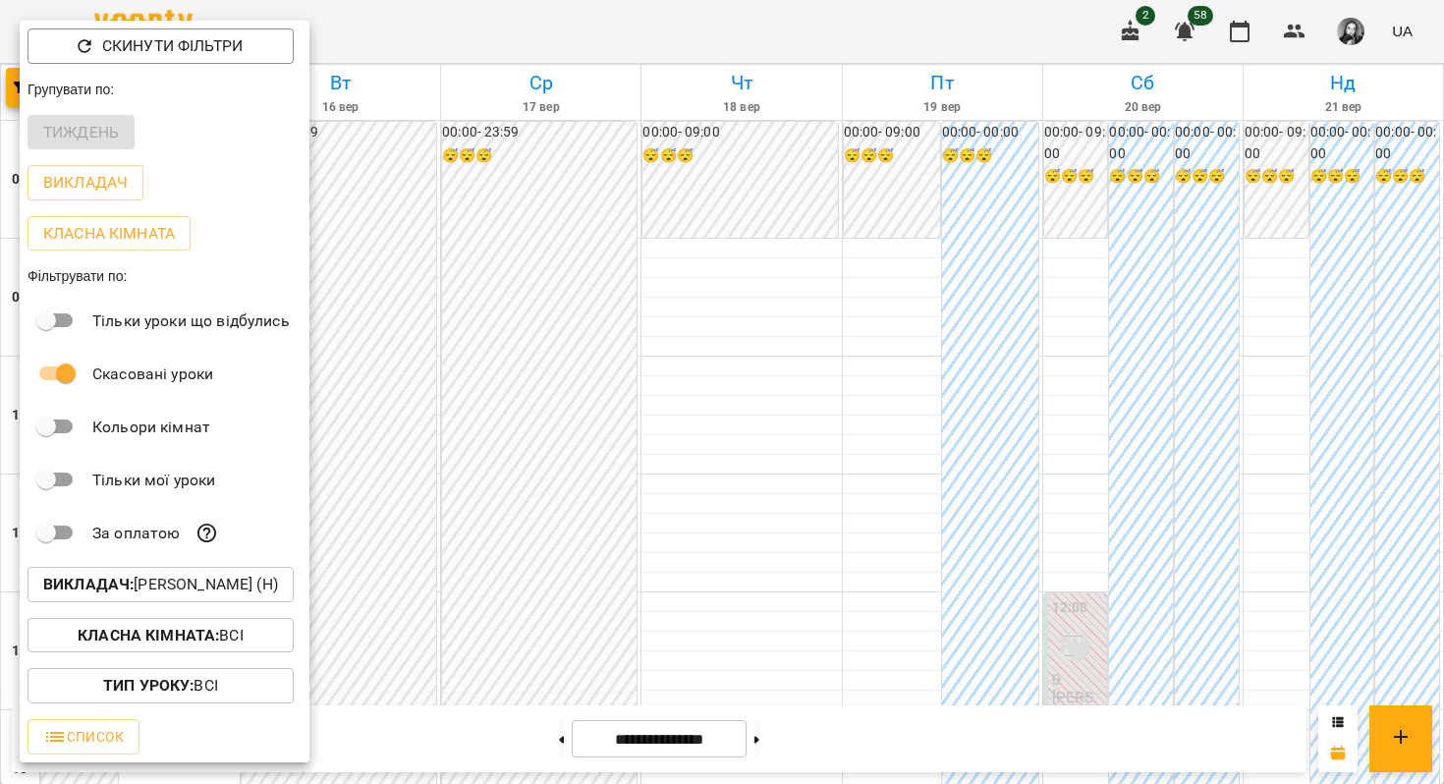
click at [131, 578] on button "Викладач : [PERSON_NAME] (н)" at bounding box center [161, 584] width 266 height 35
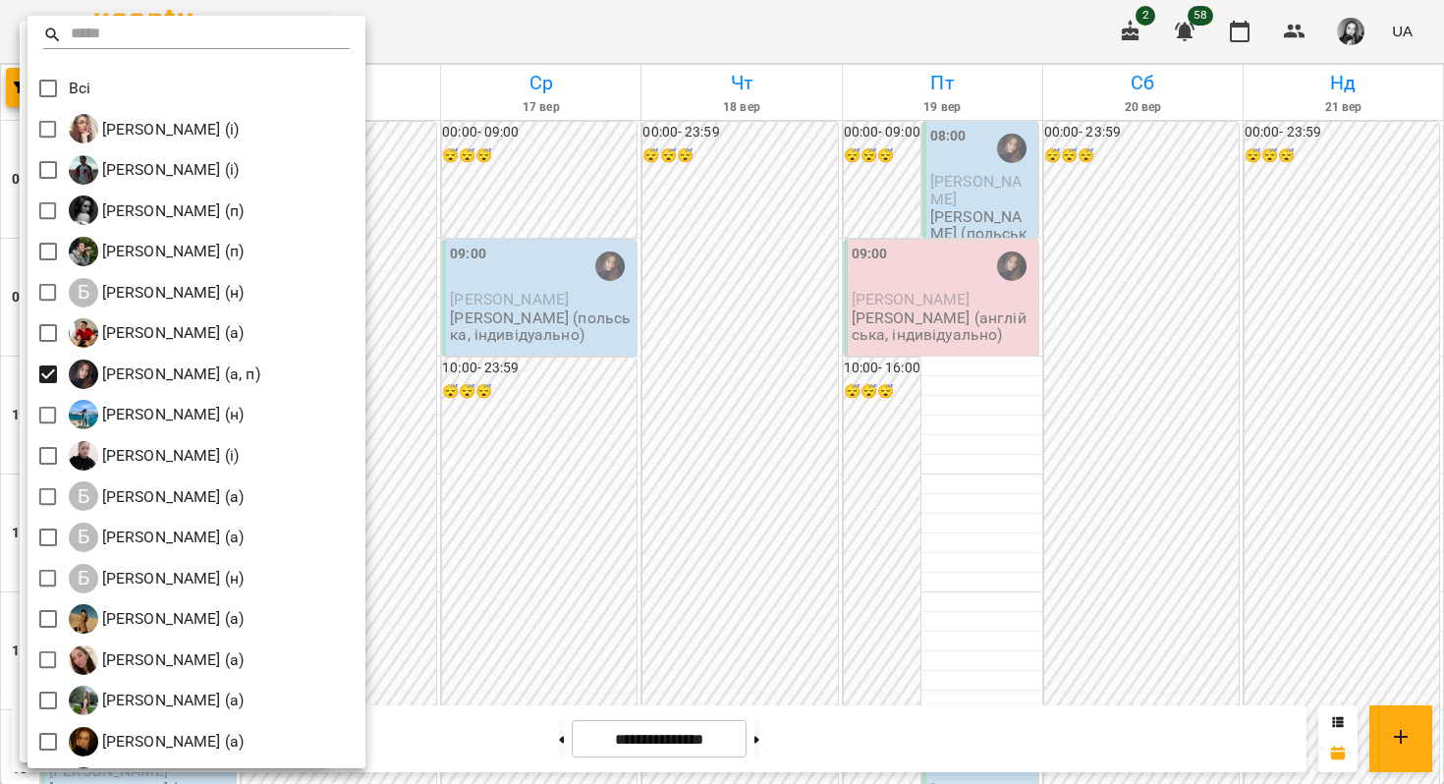
click at [473, 318] on div at bounding box center [722, 392] width 1444 height 784
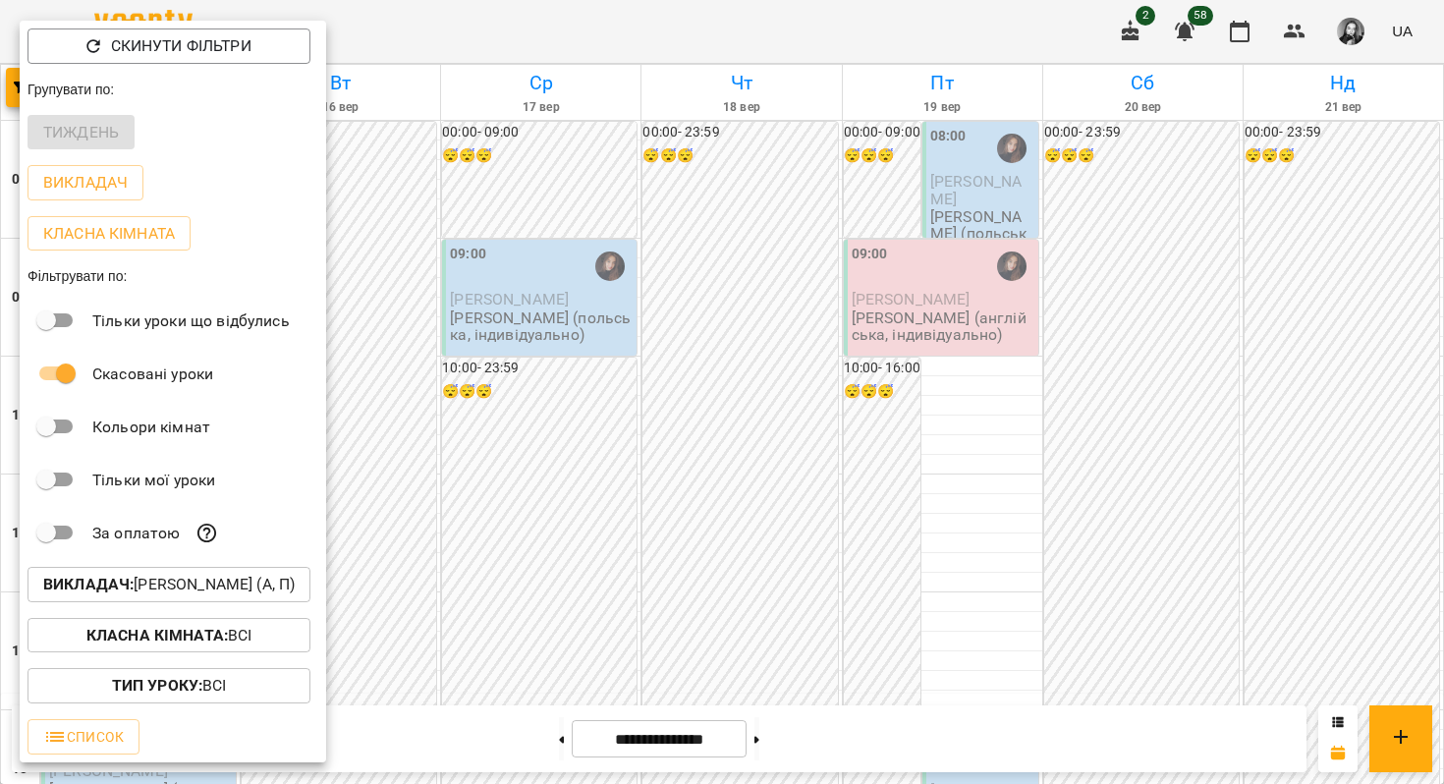
click at [473, 318] on div at bounding box center [722, 392] width 1444 height 784
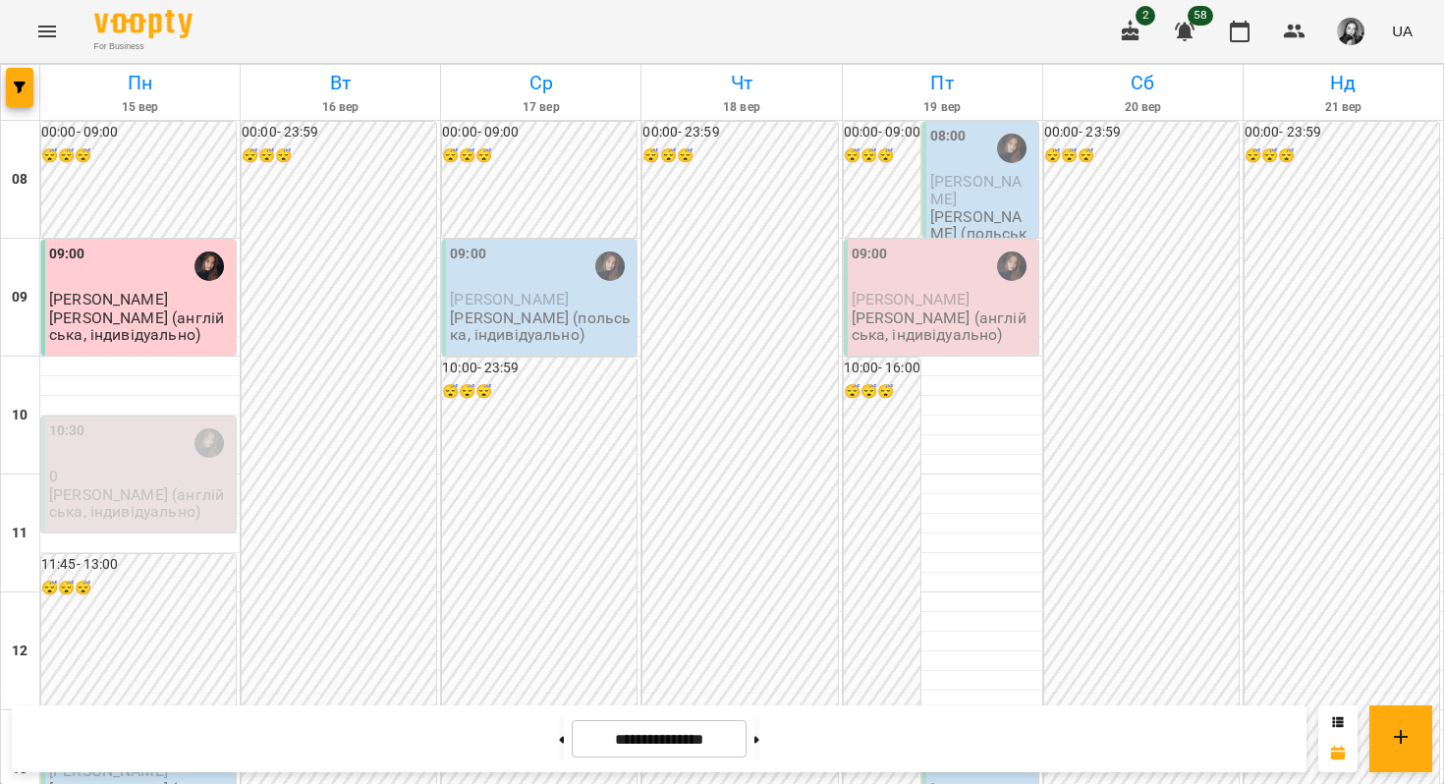
scroll to position [0, 0]
click at [27, 83] on span "button" at bounding box center [20, 88] width 28 height 12
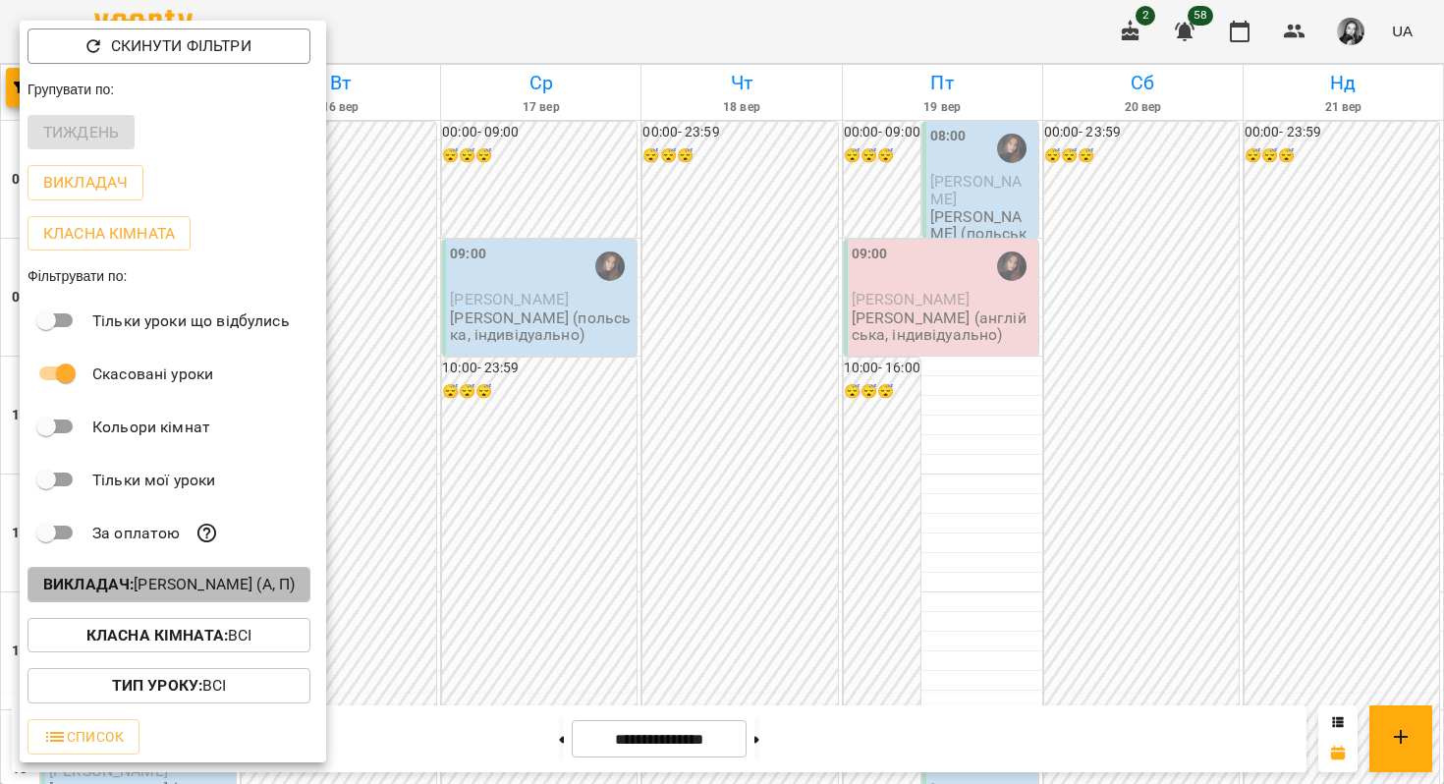
click at [142, 589] on p "Викладач : [PERSON_NAME] (а, п)" at bounding box center [168, 585] width 251 height 24
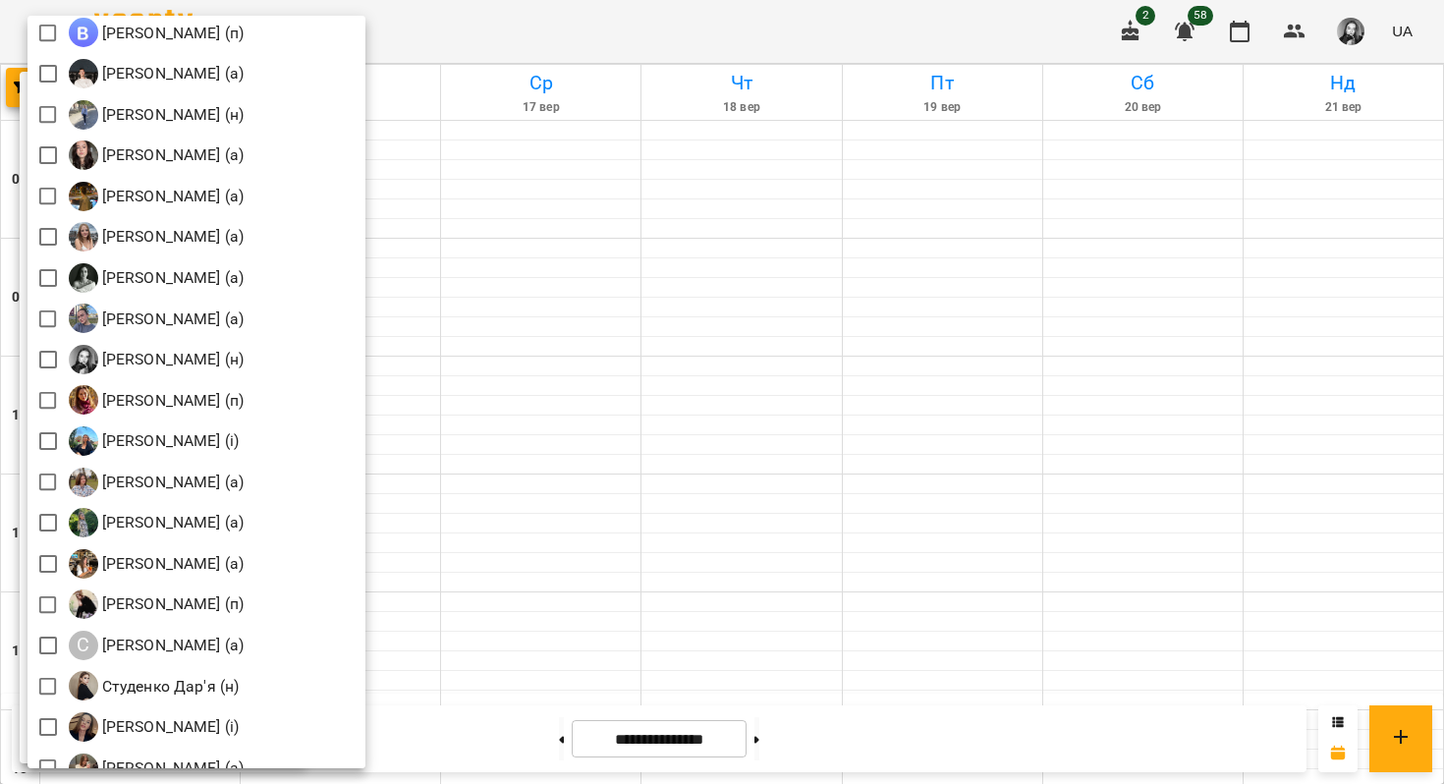
scroll to position [2418, 0]
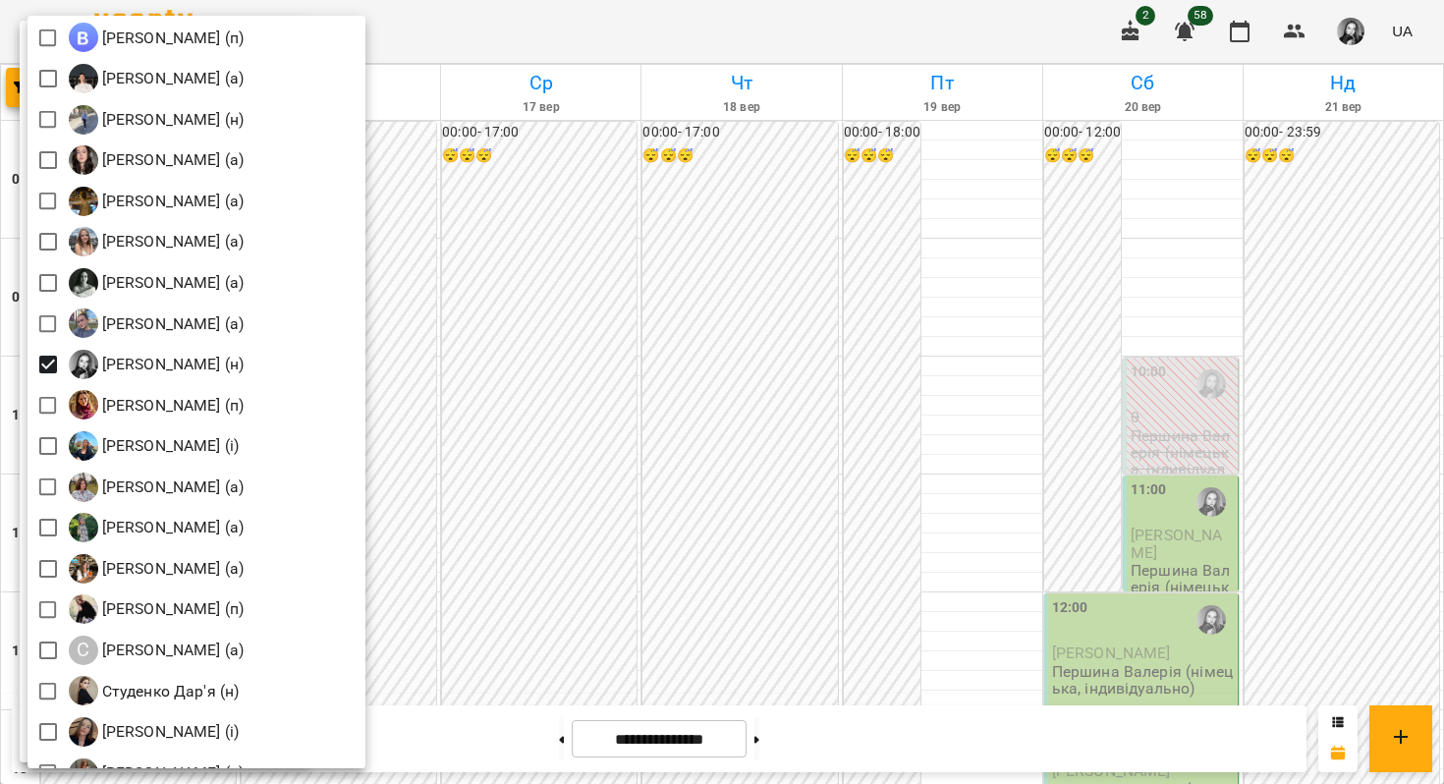
click at [704, 294] on div at bounding box center [722, 392] width 1444 height 784
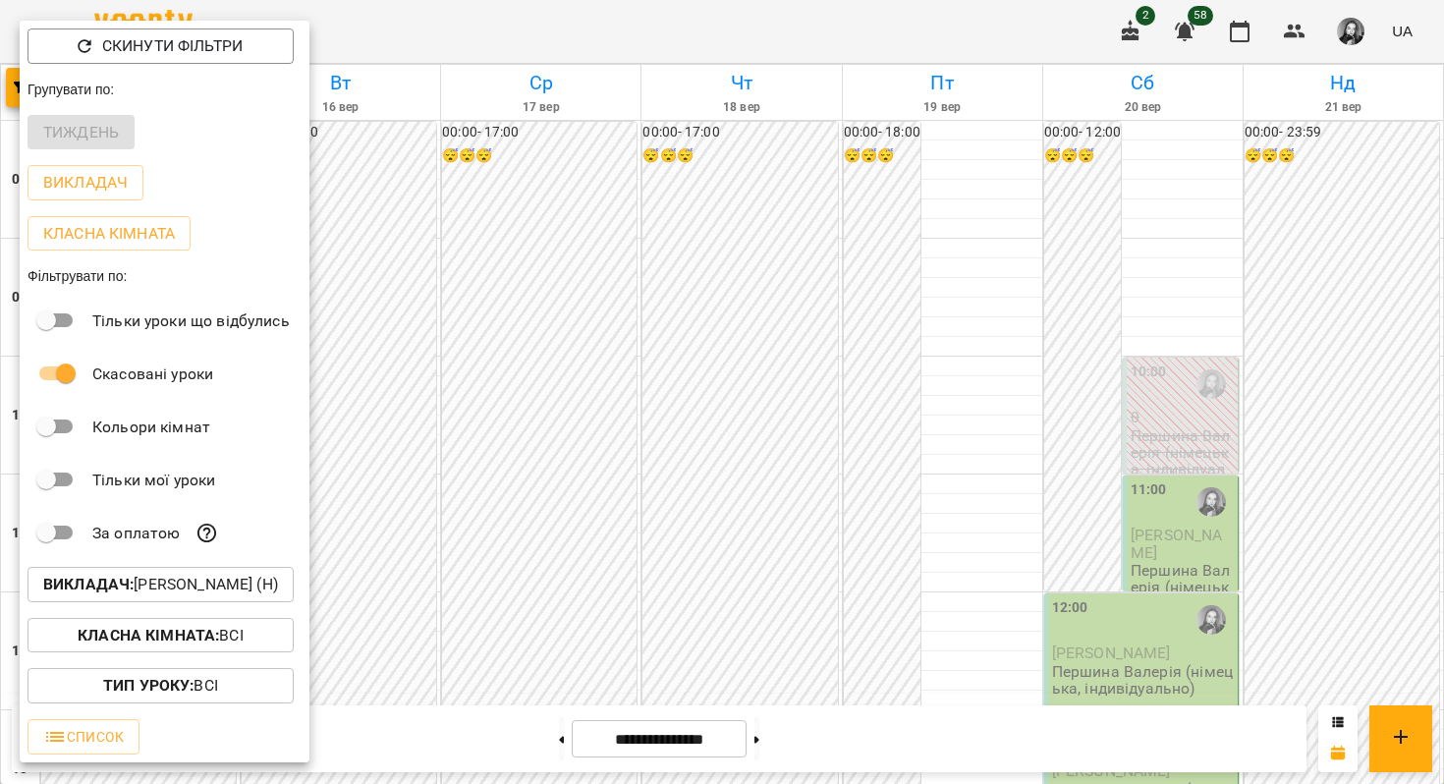
click at [704, 294] on div "[PERSON_NAME] (і) [PERSON_NAME] (і) [PERSON_NAME] (п) [PERSON_NAME] (п) Б [PERS…" at bounding box center [722, 392] width 1444 height 784
click at [704, 294] on div at bounding box center [722, 392] width 1444 height 784
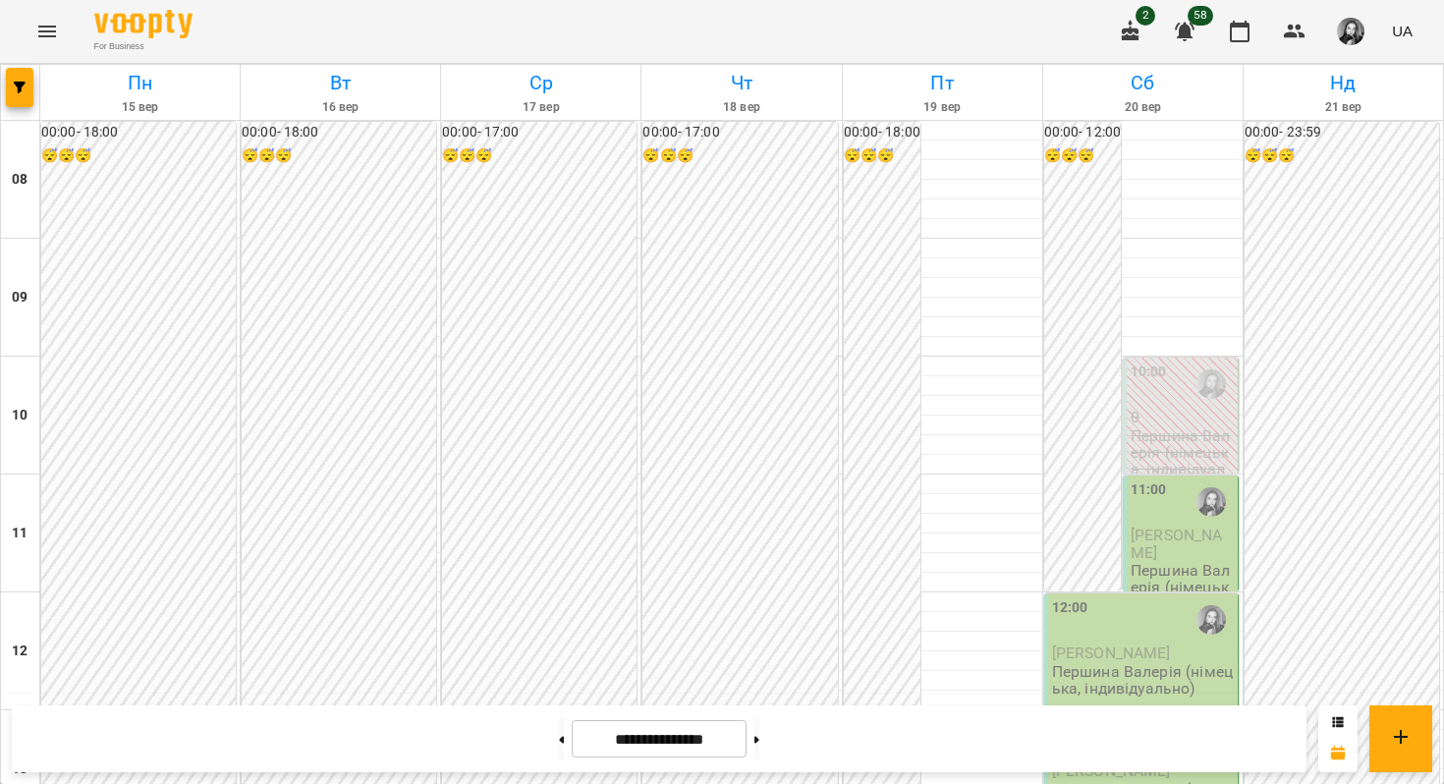
scroll to position [1029, 0]
click at [759, 736] on button at bounding box center [756, 738] width 5 height 43
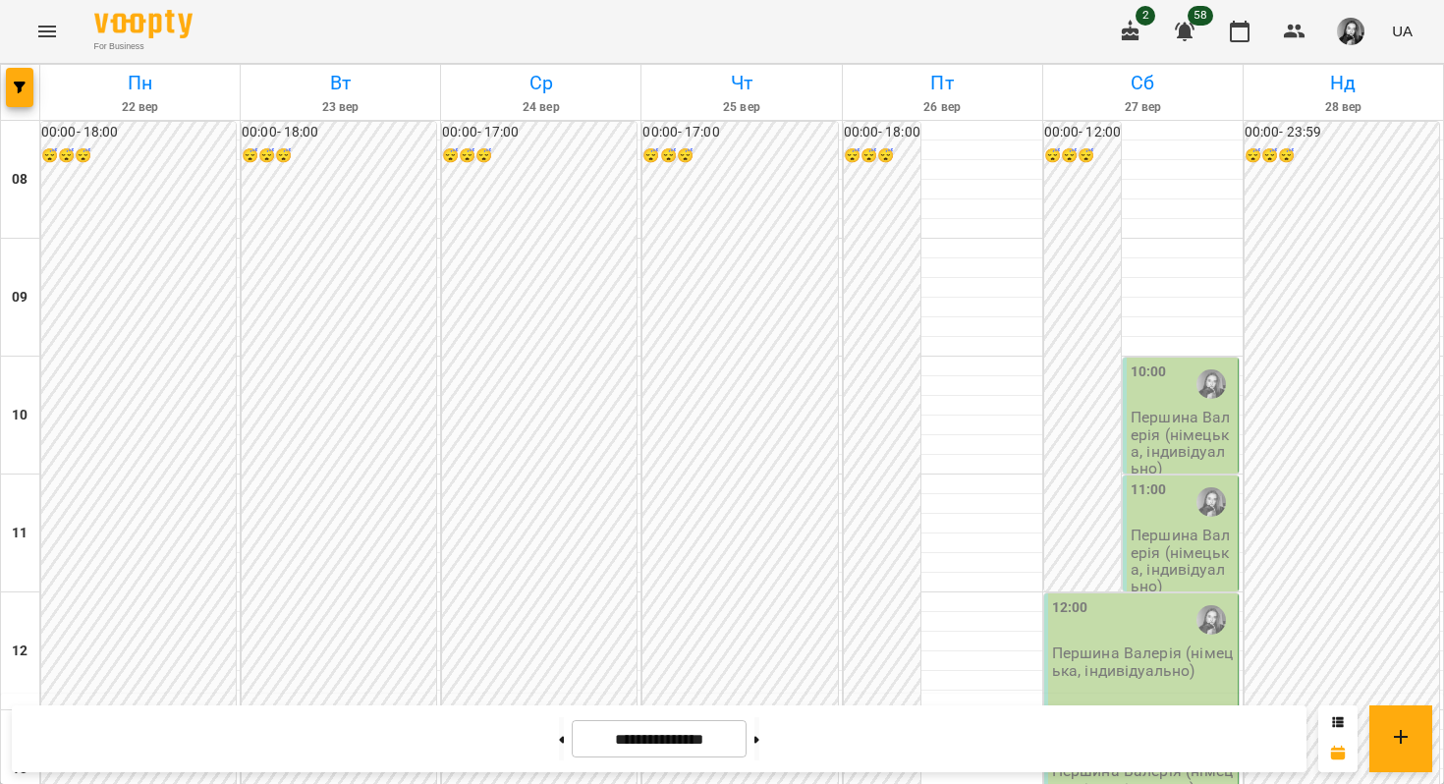
click at [1122, 40] on icon "button" at bounding box center [1131, 32] width 24 height 24
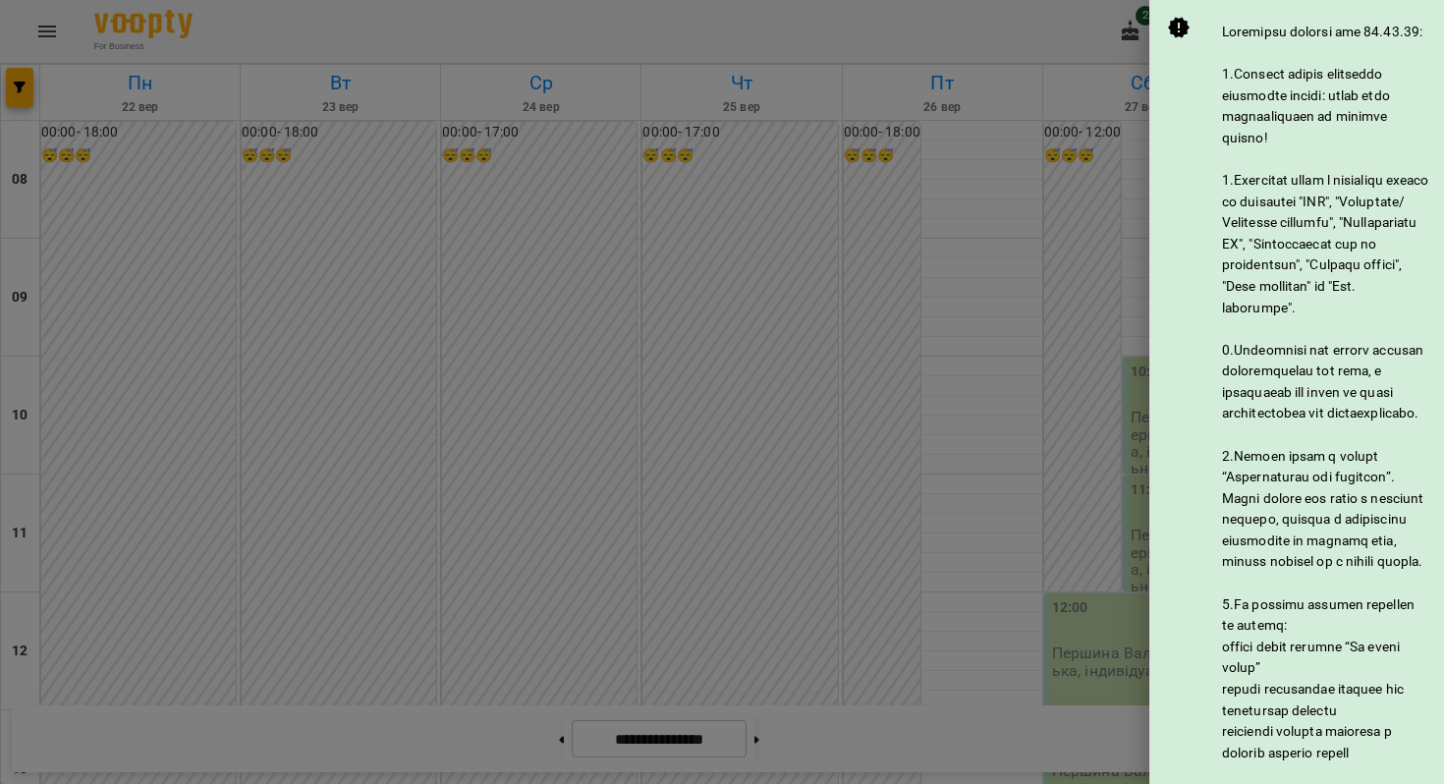
click at [1122, 32] on div at bounding box center [722, 392] width 1444 height 784
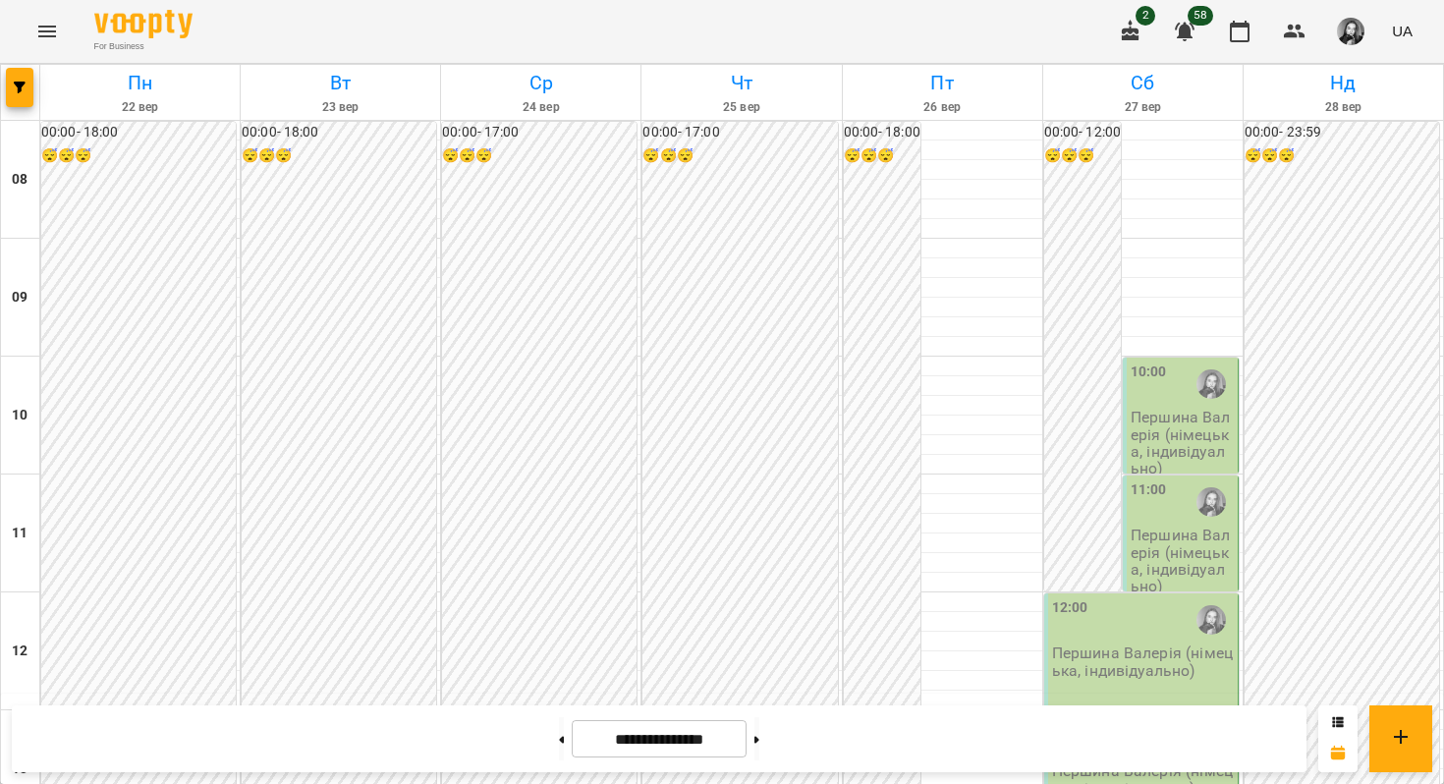
click at [824, 755] on div "**********" at bounding box center [659, 738] width 1295 height 67
click at [759, 751] on button at bounding box center [756, 738] width 5 height 43
click at [759, 744] on button at bounding box center [756, 738] width 5 height 43
click at [559, 741] on button at bounding box center [561, 738] width 5 height 43
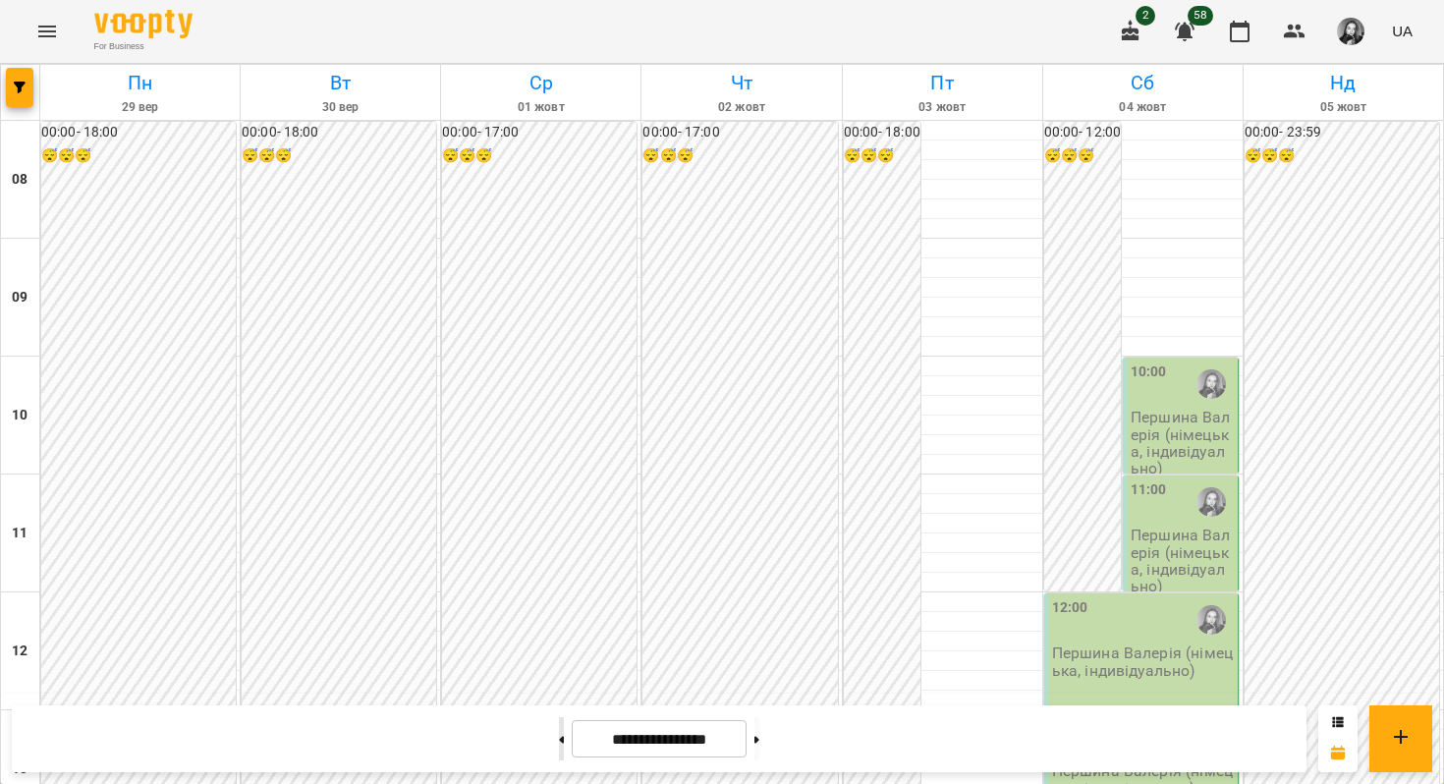
click at [559, 741] on button at bounding box center [561, 738] width 5 height 43
type input "**********"
